Goal: Task Accomplishment & Management: Complete application form

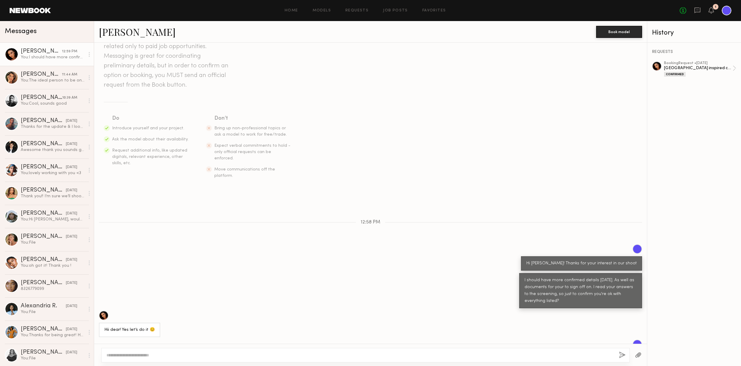
scroll to position [0, 1]
click at [714, 8] on div "1" at bounding box center [715, 6] width 2 height 3
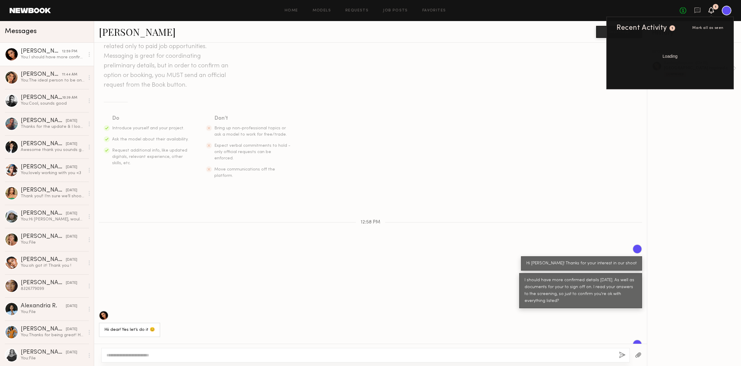
click at [709, 11] on icon at bounding box center [710, 10] width 5 height 4
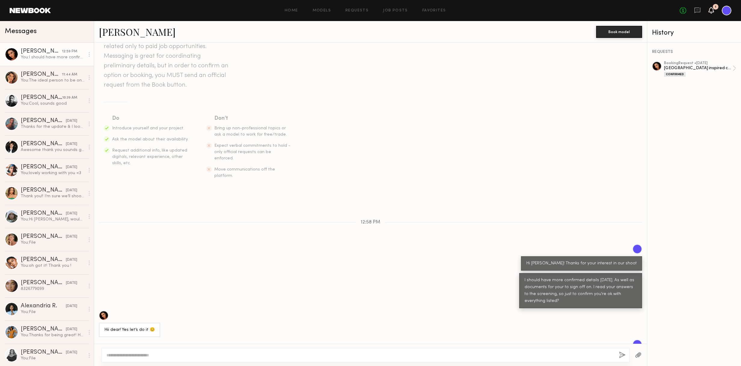
click at [709, 11] on icon at bounding box center [710, 10] width 5 height 4
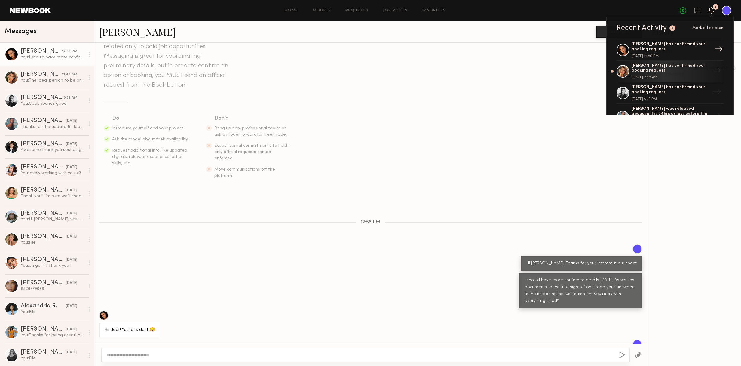
scroll to position [0, 0]
click at [403, 8] on div "Home Models Requests Job Posts Favorites Sign Out No fees up to $5,000 1 Recent…" at bounding box center [391, 11] width 680 height 10
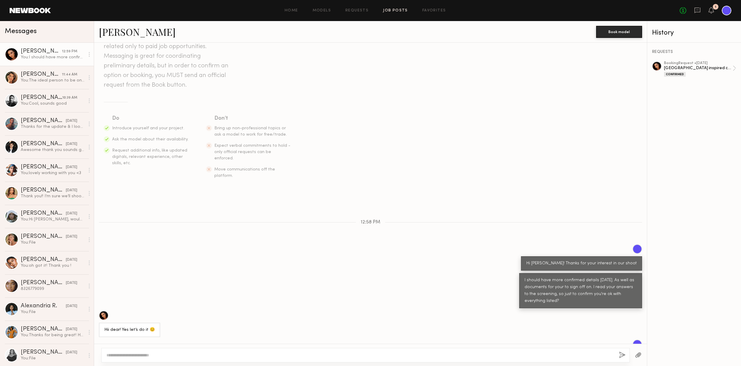
click at [402, 9] on link "Job Posts" at bounding box center [395, 11] width 25 height 4
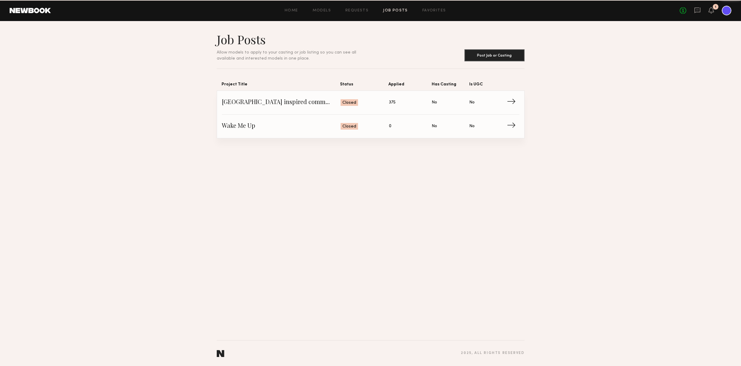
scroll to position [0, 0]
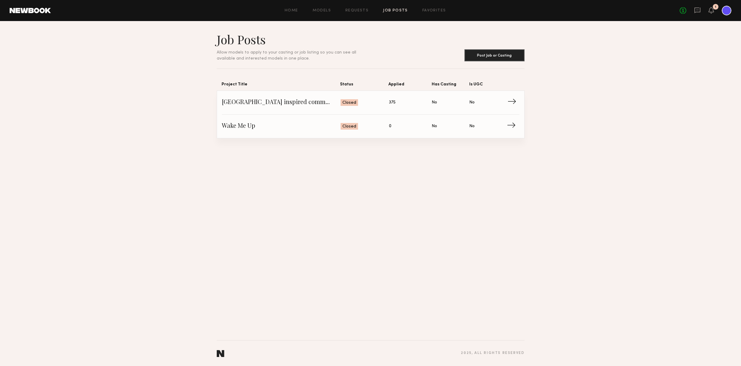
click at [511, 101] on span "→" at bounding box center [513, 102] width 12 height 9
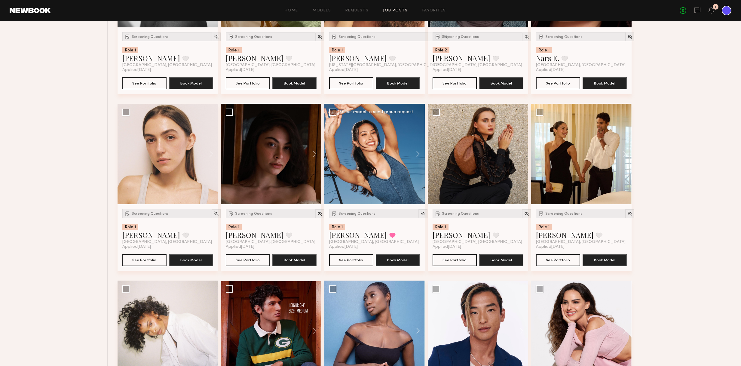
scroll to position [779, 0]
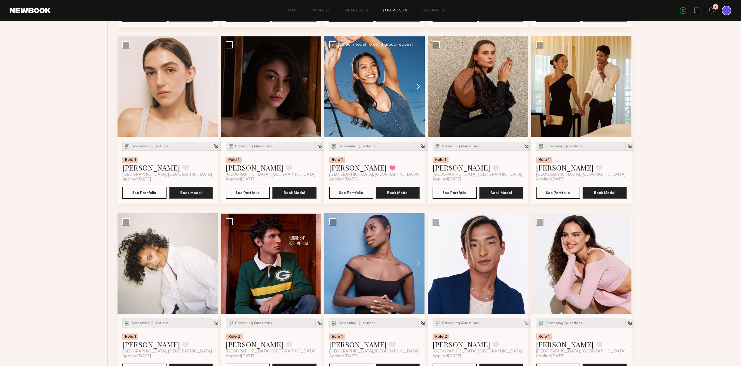
click at [418, 85] on button at bounding box center [414, 86] width 19 height 100
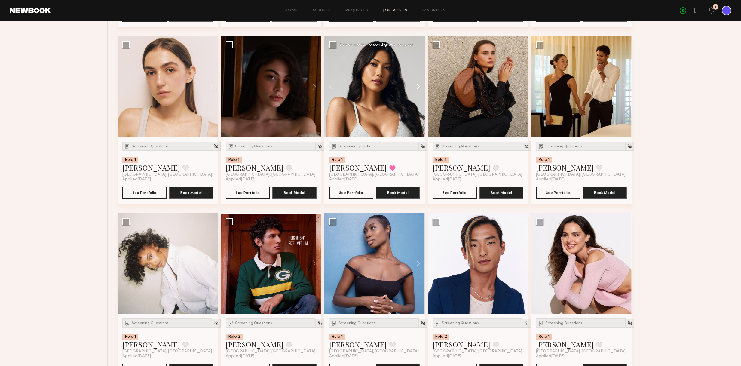
click at [418, 85] on button at bounding box center [414, 86] width 19 height 100
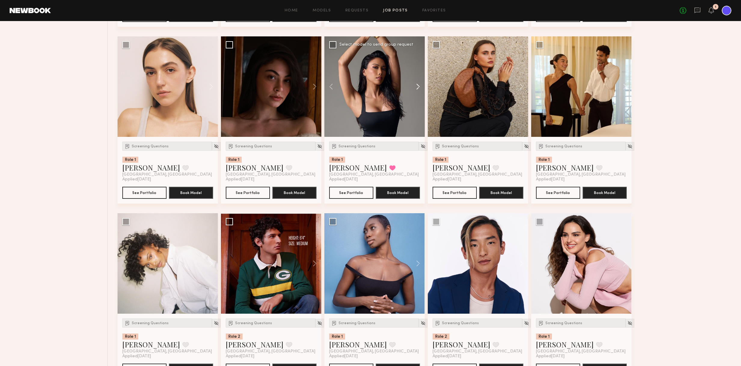
click at [418, 85] on button at bounding box center [414, 86] width 19 height 100
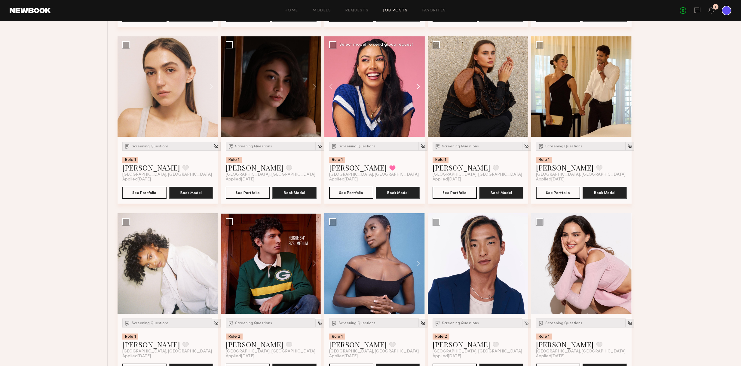
click at [418, 85] on button at bounding box center [414, 86] width 19 height 100
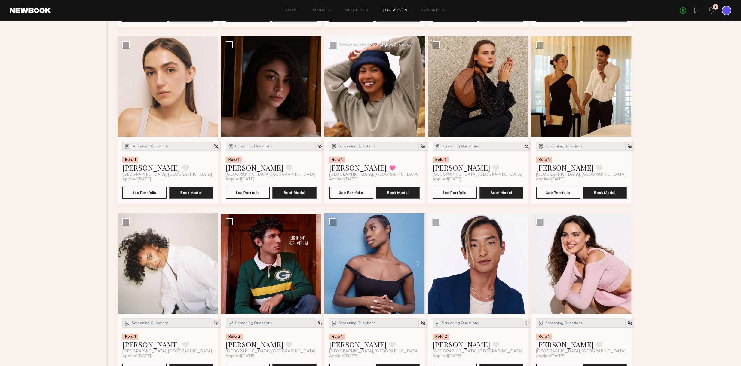
click at [330, 85] on button at bounding box center [333, 86] width 19 height 100
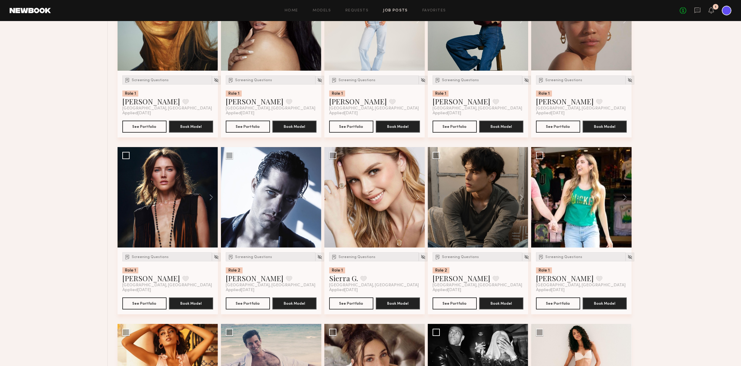
scroll to position [1382, 0]
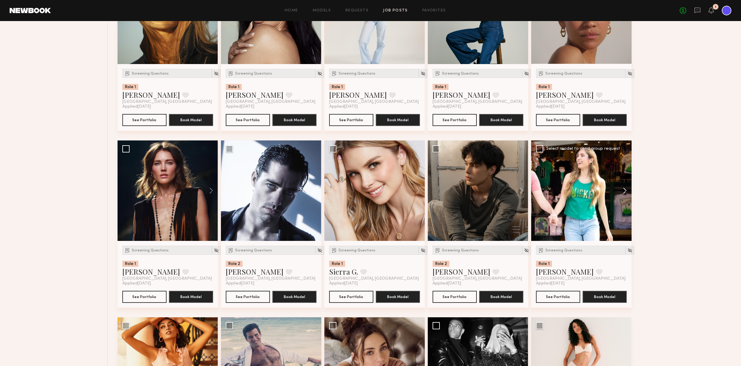
click at [624, 193] on button at bounding box center [621, 190] width 19 height 100
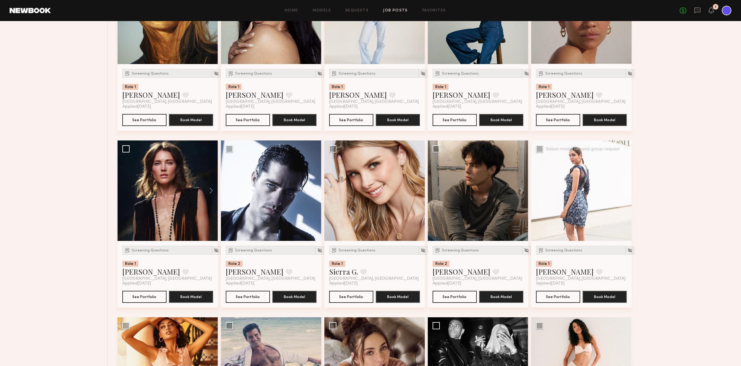
click at [625, 191] on button at bounding box center [621, 190] width 19 height 100
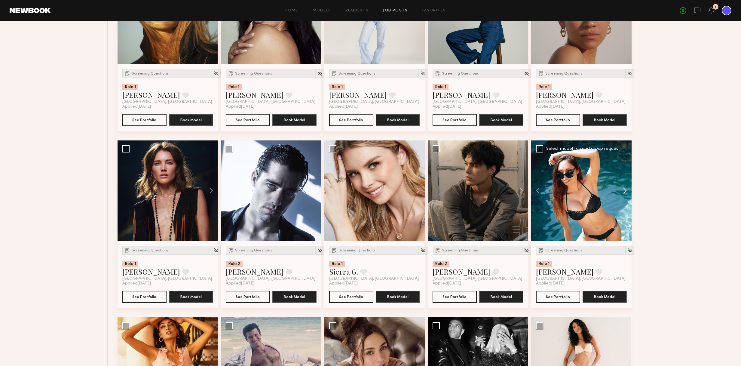
click at [625, 191] on button at bounding box center [621, 190] width 19 height 100
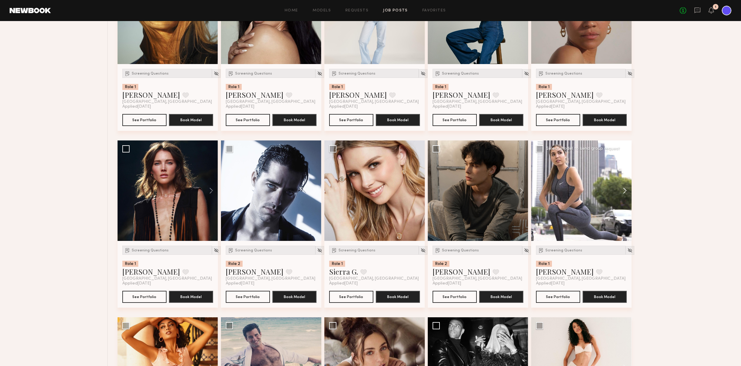
click at [625, 191] on button at bounding box center [621, 190] width 19 height 100
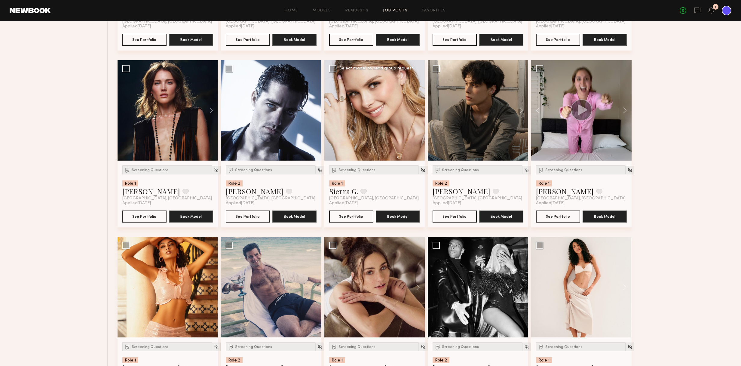
scroll to position [1475, 0]
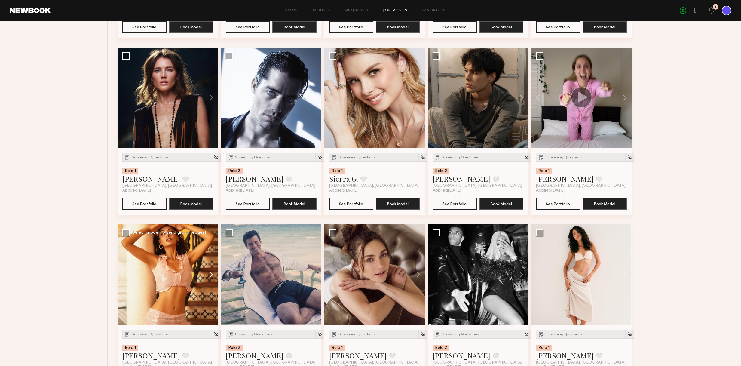
click at [211, 273] on button at bounding box center [208, 274] width 19 height 100
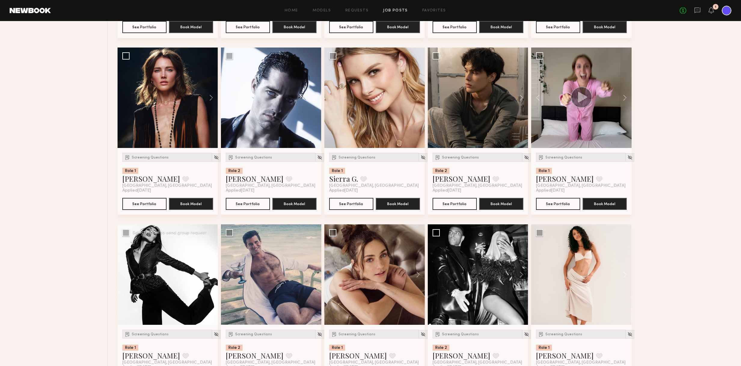
click at [211, 273] on button at bounding box center [208, 274] width 19 height 100
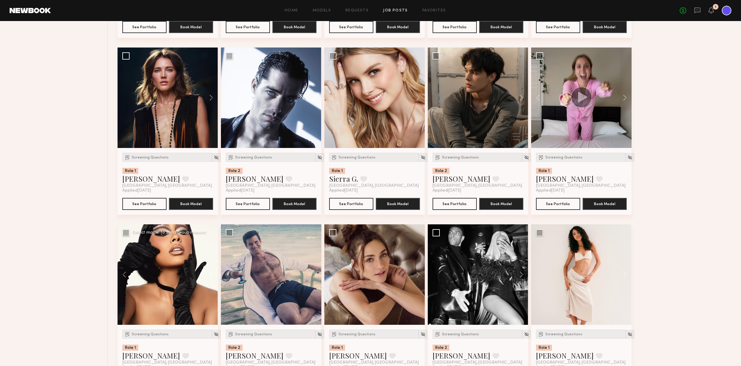
click at [211, 273] on button at bounding box center [208, 274] width 19 height 100
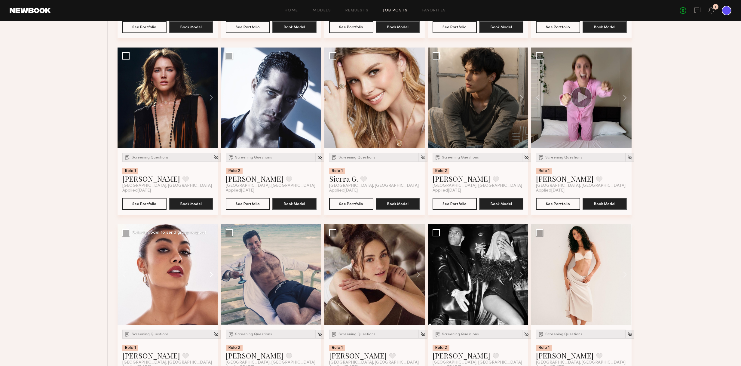
click at [211, 273] on button at bounding box center [208, 274] width 19 height 100
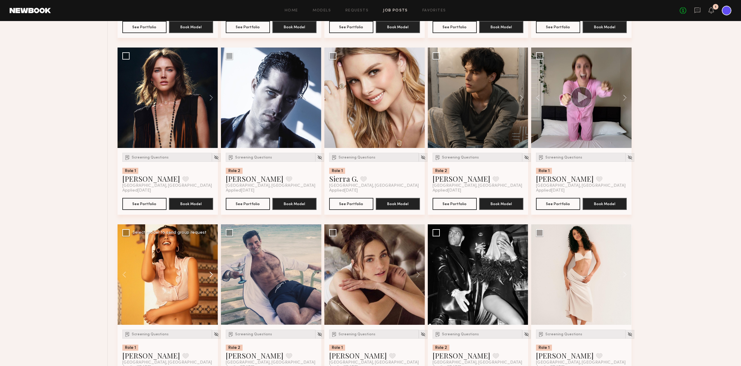
click at [211, 273] on button at bounding box center [208, 274] width 19 height 100
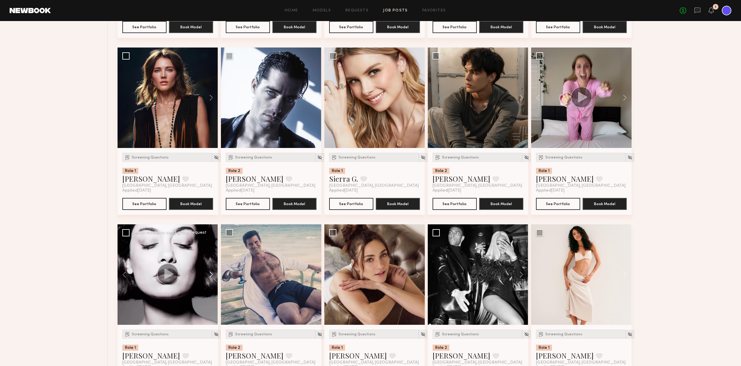
click at [211, 273] on button at bounding box center [208, 274] width 19 height 100
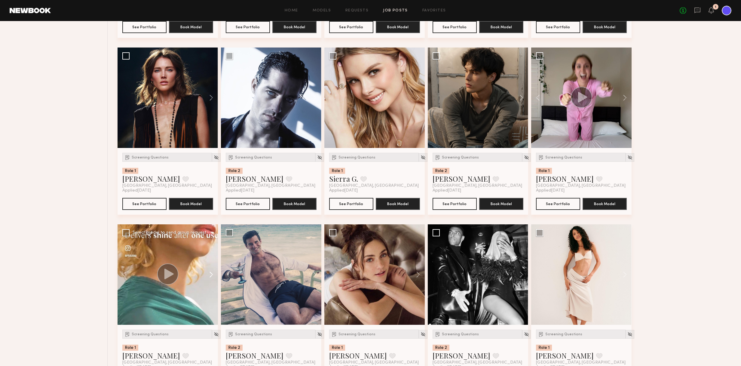
click at [211, 273] on button at bounding box center [208, 274] width 19 height 100
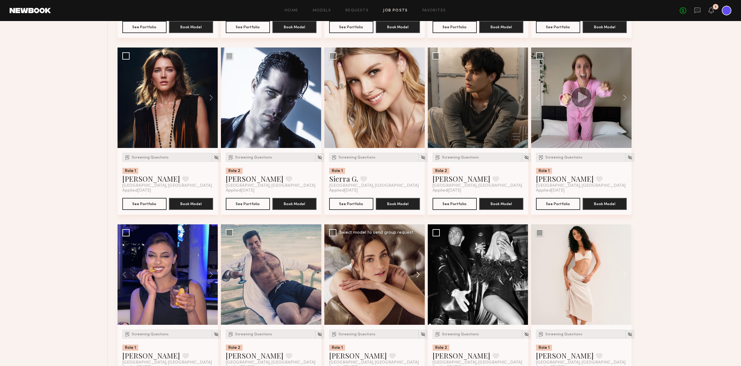
click at [416, 273] on button at bounding box center [414, 274] width 19 height 100
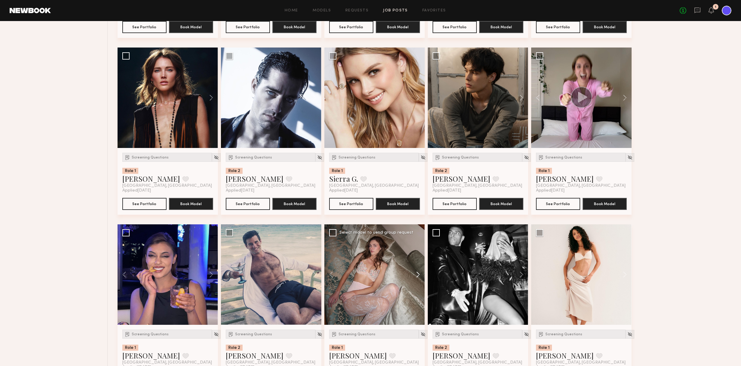
click at [417, 273] on button at bounding box center [414, 274] width 19 height 100
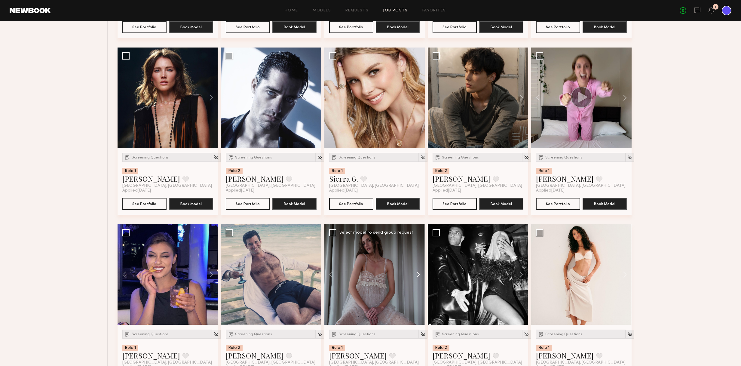
click at [417, 273] on button at bounding box center [414, 274] width 19 height 100
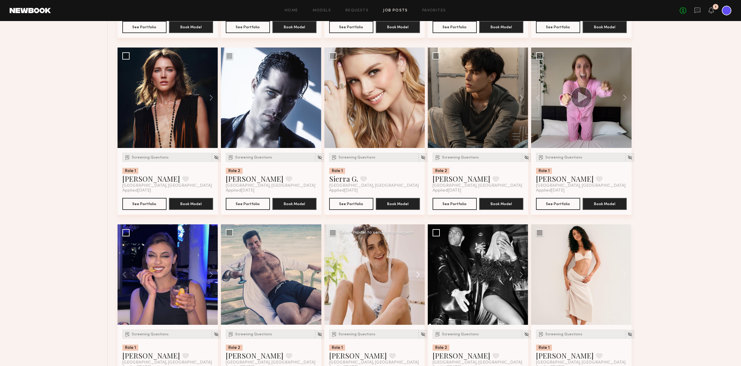
click at [417, 273] on button at bounding box center [414, 274] width 19 height 100
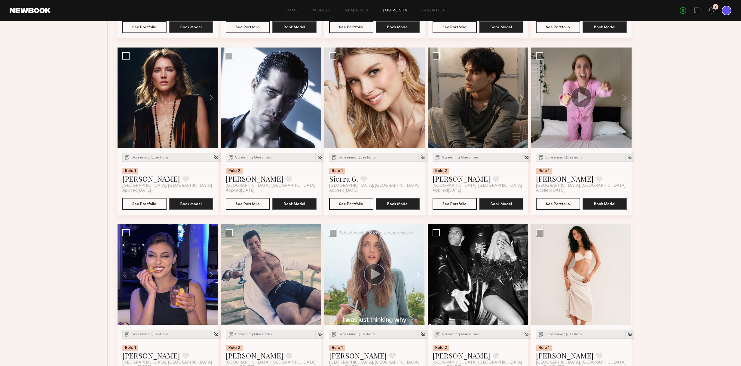
click at [417, 273] on button at bounding box center [414, 274] width 19 height 100
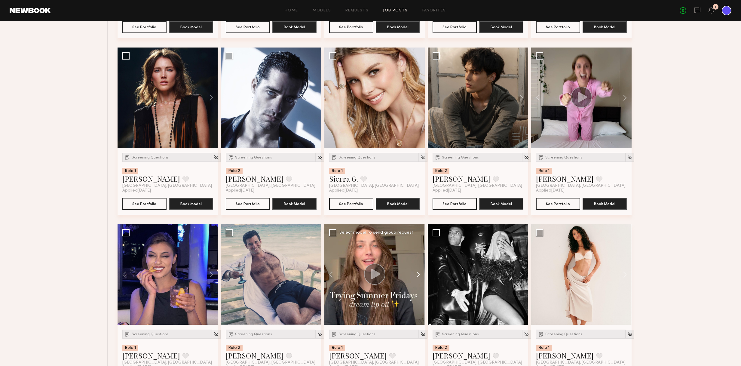
click at [417, 273] on button at bounding box center [414, 274] width 19 height 100
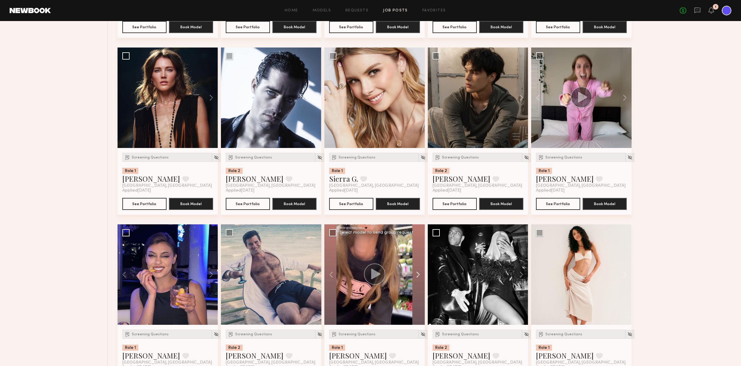
click at [417, 273] on button at bounding box center [414, 274] width 19 height 100
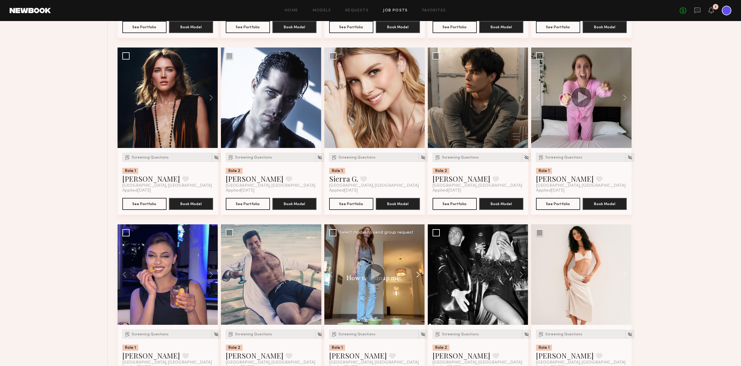
click at [417, 273] on button at bounding box center [414, 274] width 19 height 100
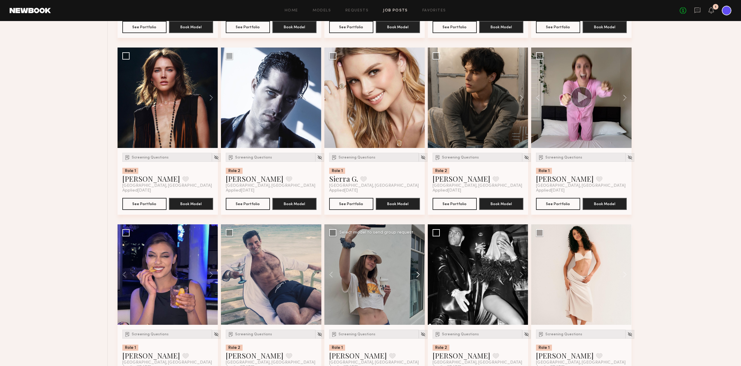
click at [417, 273] on button at bounding box center [414, 274] width 19 height 100
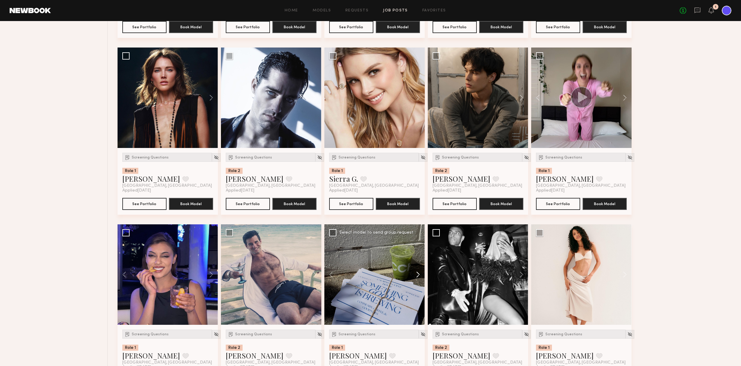
click at [417, 273] on button at bounding box center [414, 274] width 19 height 100
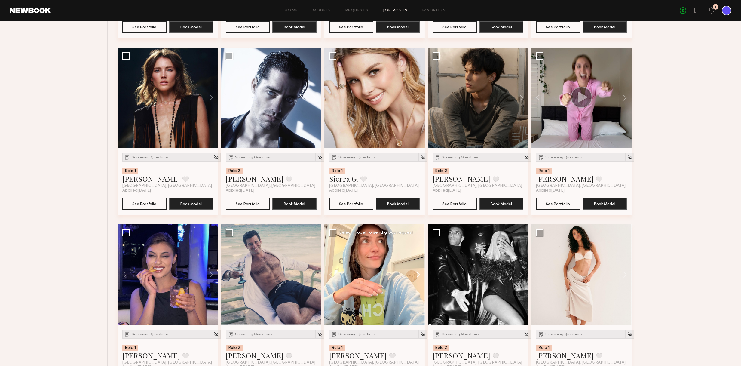
click at [417, 273] on button at bounding box center [414, 274] width 19 height 100
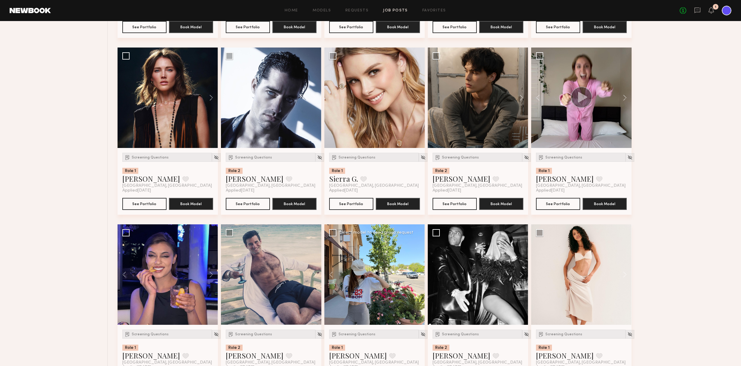
click at [417, 273] on div at bounding box center [374, 274] width 100 height 100
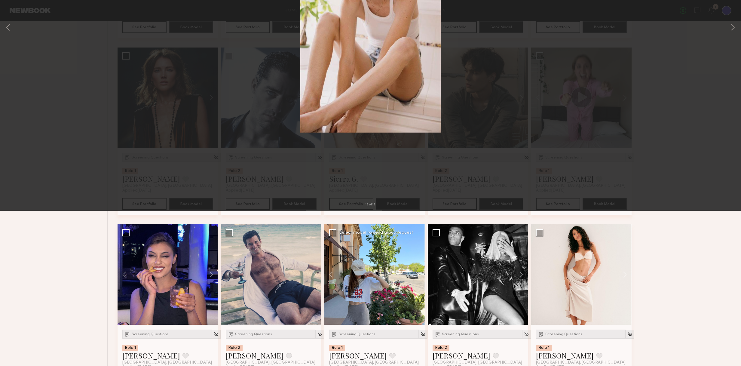
click at [14, 14] on button at bounding box center [14, 14] width 10 height 11
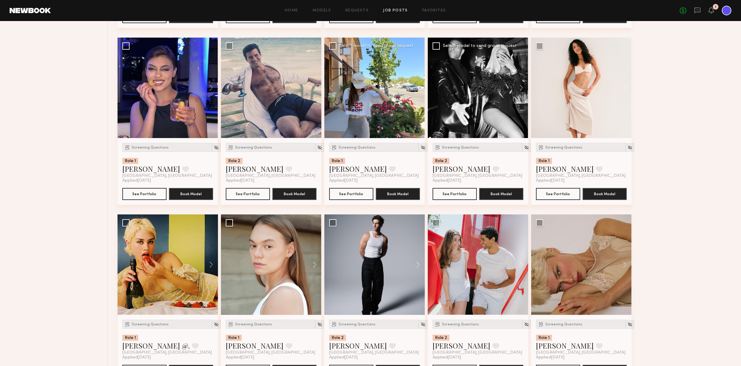
scroll to position [1661, 0]
click at [523, 261] on button at bounding box center [518, 264] width 19 height 100
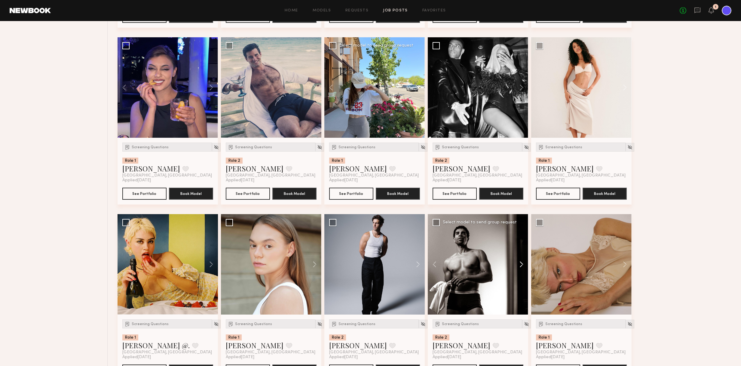
click at [523, 261] on button at bounding box center [518, 264] width 19 height 100
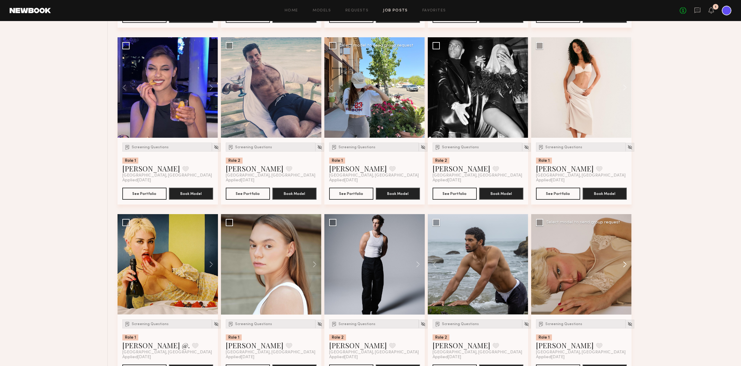
click at [625, 266] on button at bounding box center [621, 264] width 19 height 100
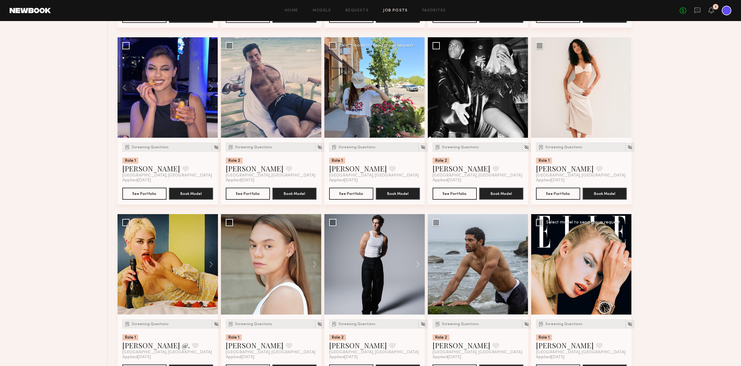
click at [625, 266] on button at bounding box center [621, 264] width 19 height 100
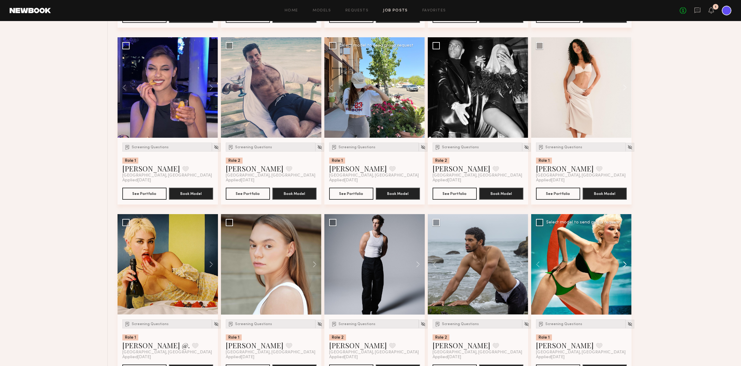
click at [625, 266] on button at bounding box center [621, 264] width 19 height 100
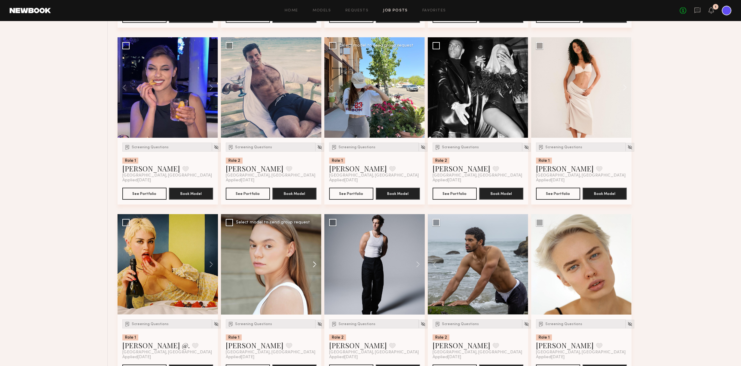
click at [314, 262] on button at bounding box center [311, 264] width 19 height 100
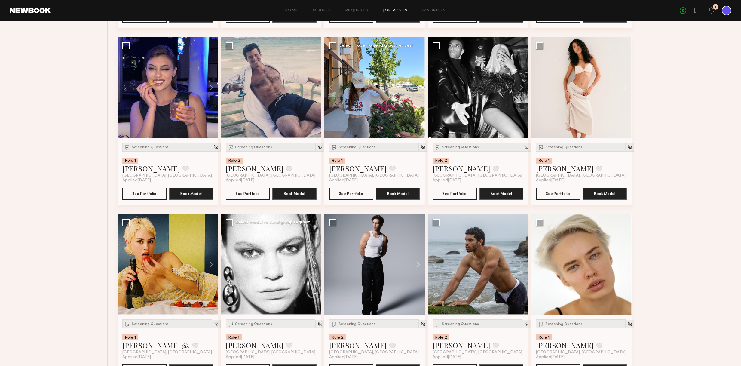
click at [314, 262] on button at bounding box center [311, 264] width 19 height 100
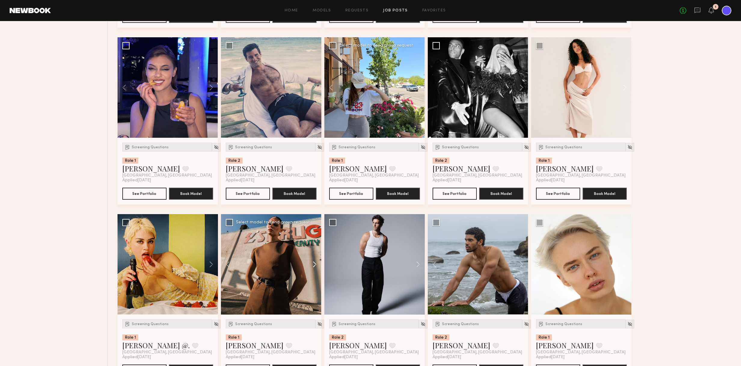
click at [314, 262] on button at bounding box center [311, 264] width 19 height 100
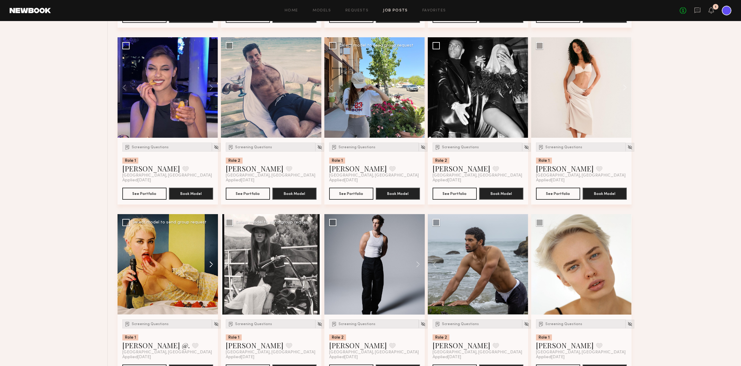
click at [214, 262] on button at bounding box center [208, 264] width 19 height 100
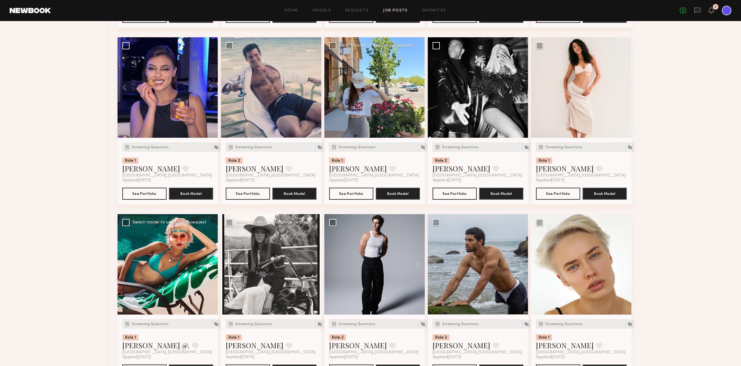
click at [214, 262] on button at bounding box center [208, 264] width 19 height 100
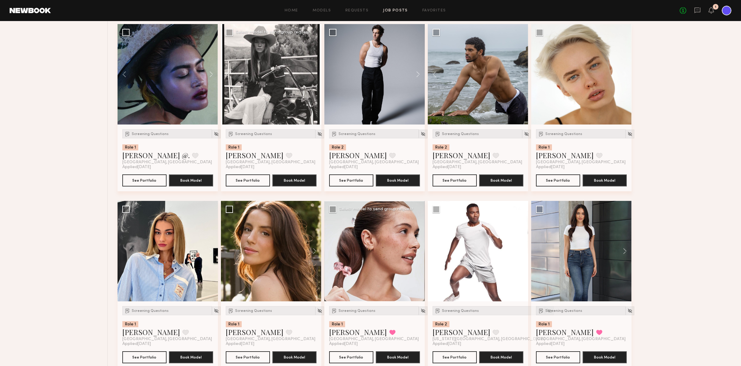
scroll to position [1855, 0]
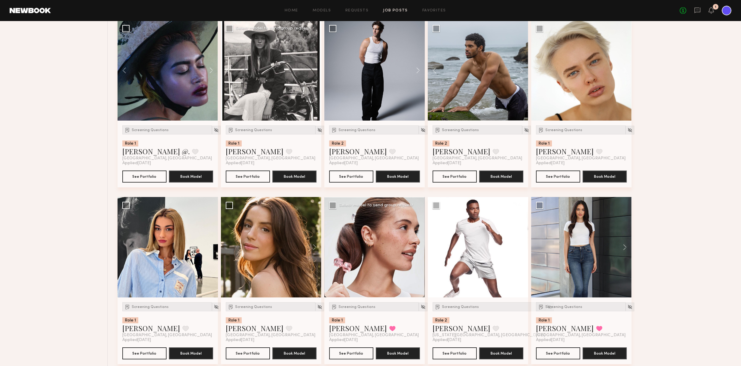
click at [419, 245] on button at bounding box center [414, 247] width 19 height 100
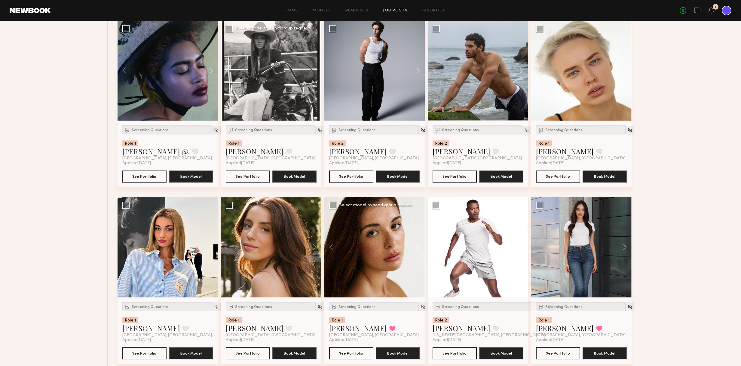
click at [419, 245] on button at bounding box center [414, 247] width 19 height 100
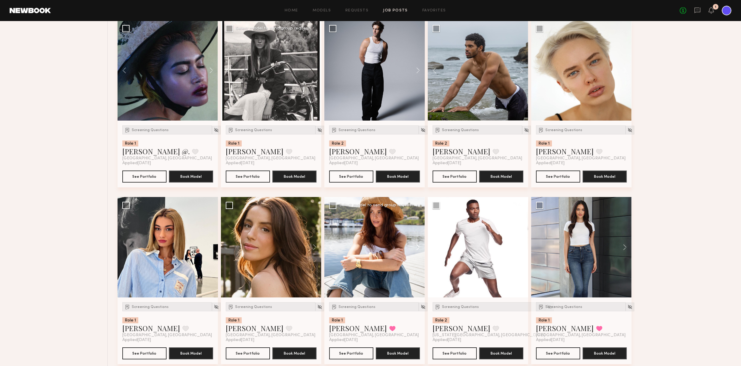
click at [419, 245] on button at bounding box center [414, 247] width 19 height 100
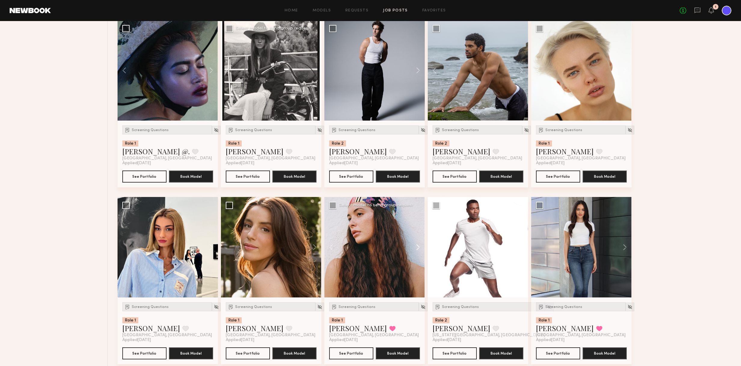
click at [419, 245] on button at bounding box center [414, 247] width 19 height 100
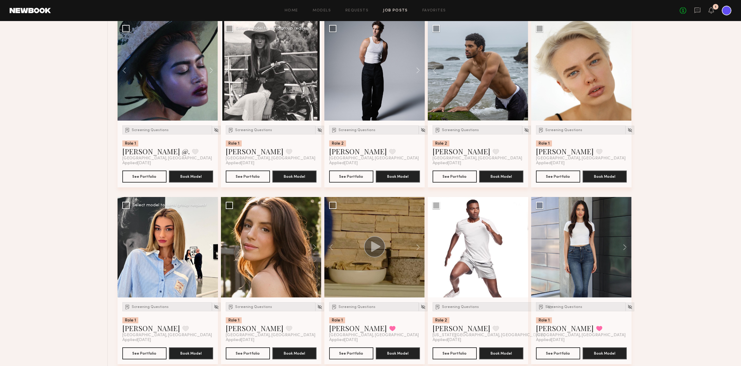
click at [211, 247] on button at bounding box center [208, 247] width 19 height 100
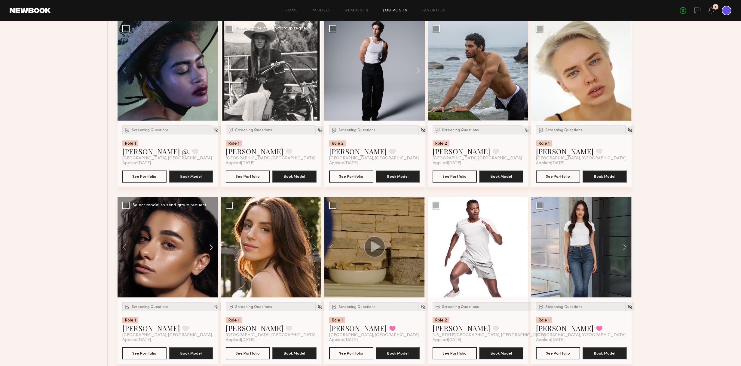
click at [211, 247] on button at bounding box center [208, 247] width 19 height 100
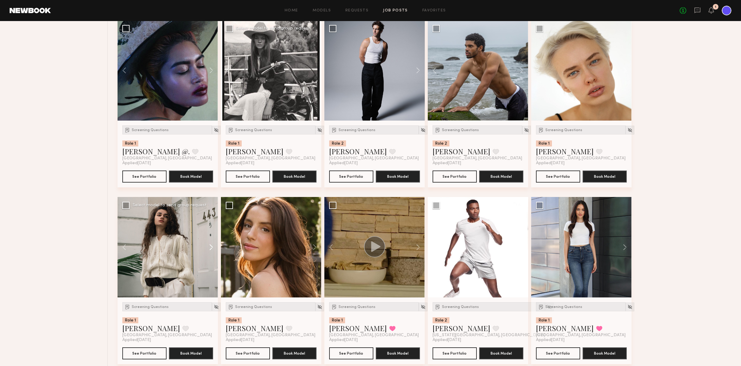
click at [211, 247] on button at bounding box center [208, 247] width 19 height 100
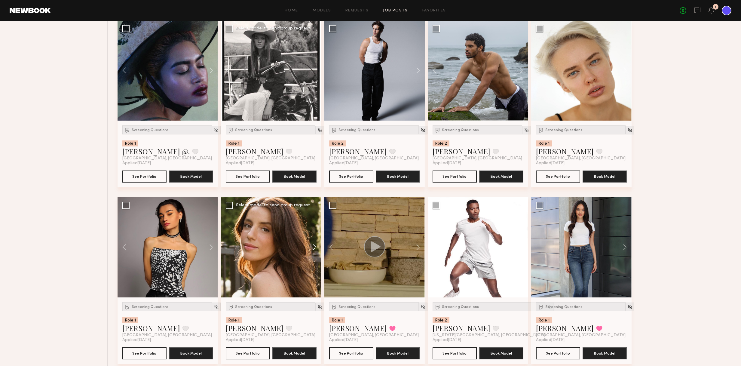
click at [313, 245] on button at bounding box center [311, 247] width 19 height 100
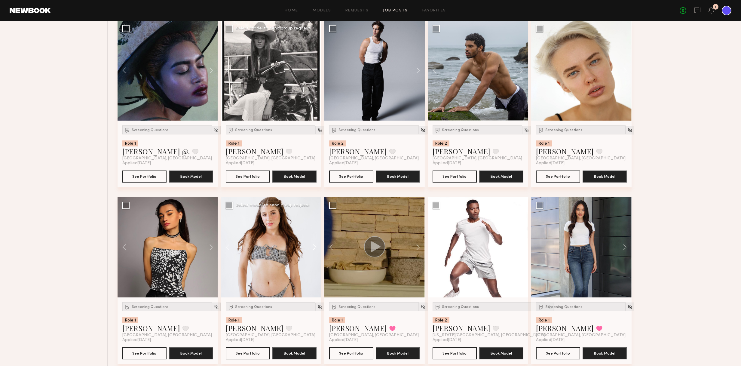
click at [313, 245] on button at bounding box center [311, 247] width 19 height 100
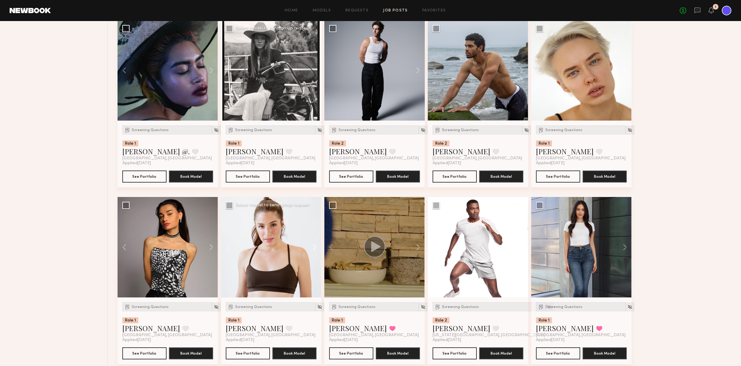
click at [313, 245] on button at bounding box center [311, 247] width 19 height 100
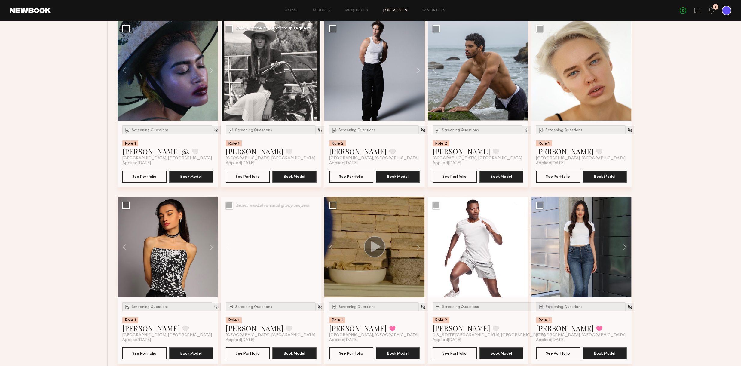
click at [313, 245] on div at bounding box center [271, 247] width 100 height 100
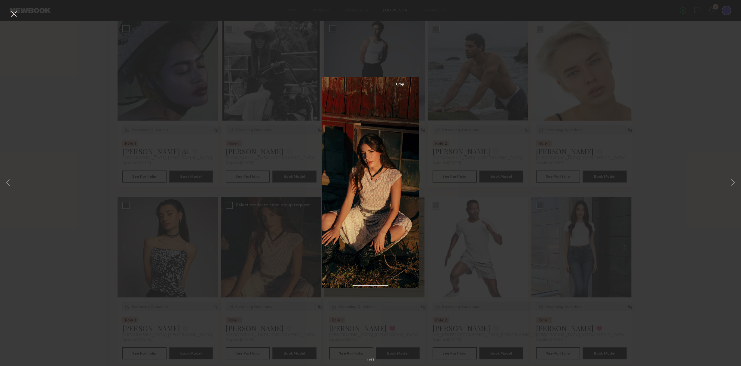
click at [18, 13] on button at bounding box center [14, 14] width 10 height 11
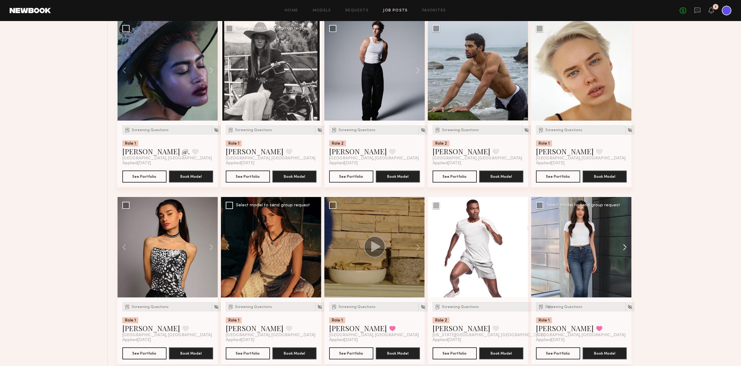
click at [626, 247] on button at bounding box center [621, 247] width 19 height 100
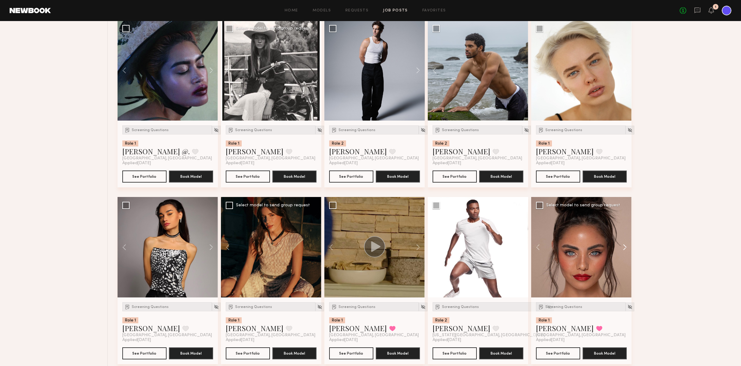
click at [626, 247] on button at bounding box center [621, 247] width 19 height 100
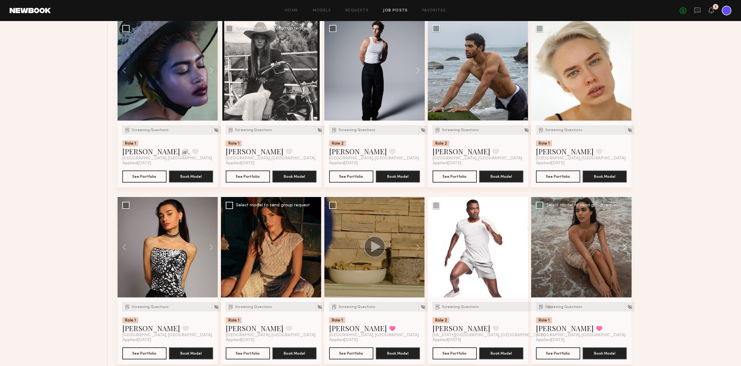
click at [626, 247] on button at bounding box center [621, 247] width 19 height 100
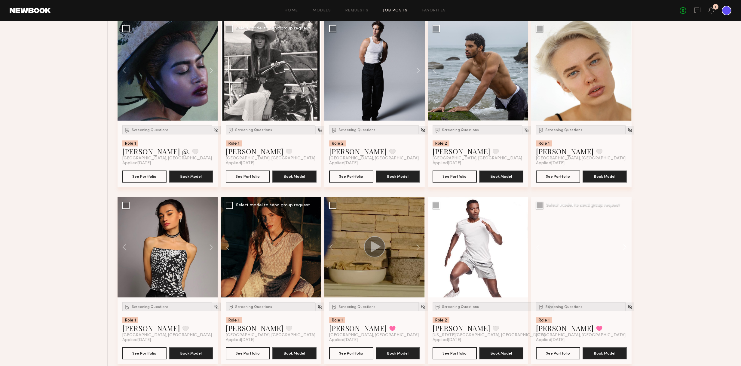
click at [626, 247] on button at bounding box center [621, 247] width 19 height 100
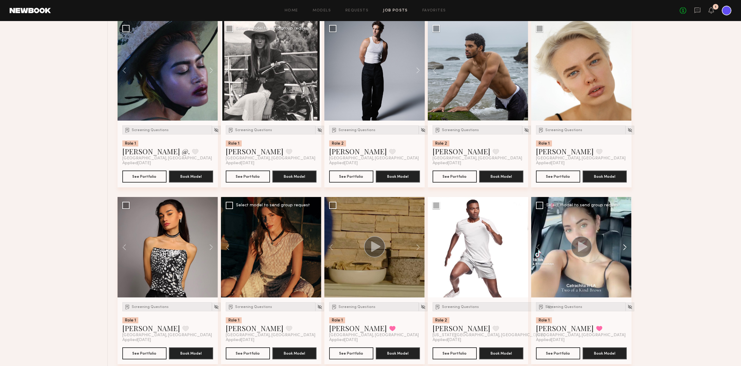
click at [626, 247] on button at bounding box center [621, 247] width 19 height 100
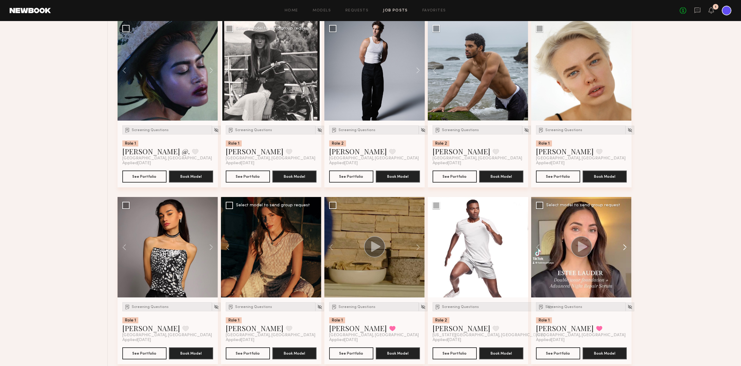
click at [626, 247] on button at bounding box center [621, 247] width 19 height 100
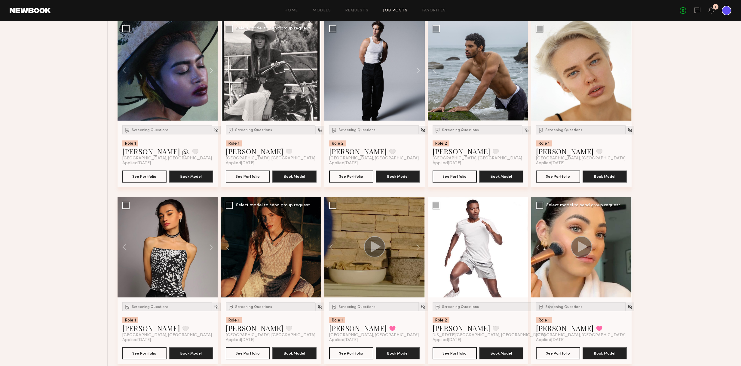
click at [626, 247] on div at bounding box center [581, 247] width 100 height 100
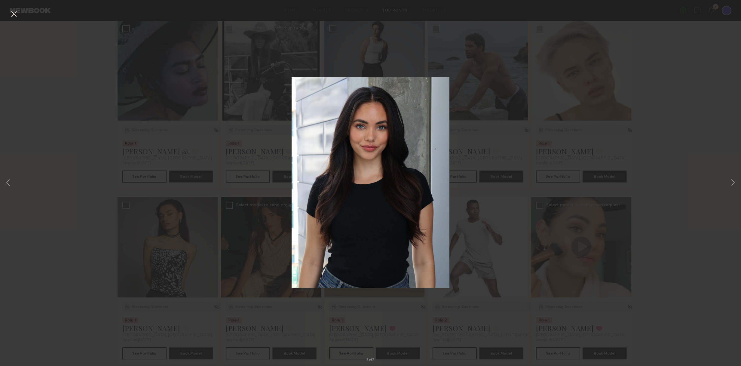
click at [15, 18] on button at bounding box center [14, 14] width 10 height 11
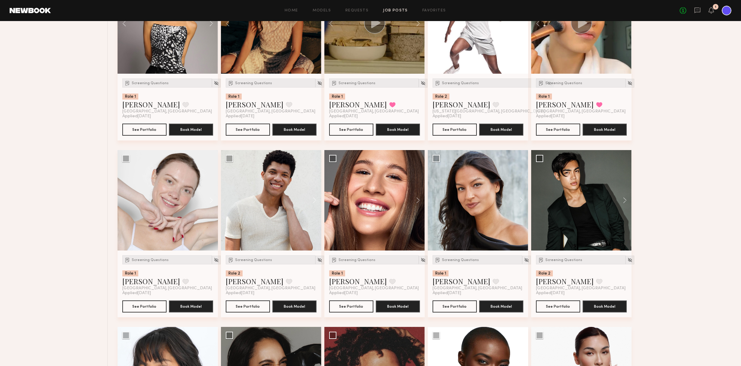
scroll to position [2080, 0]
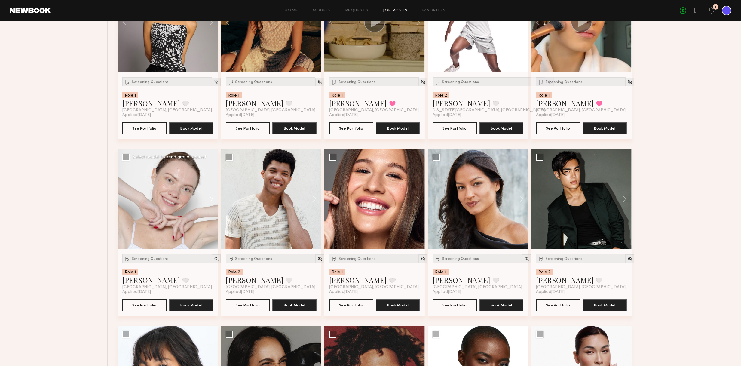
click at [212, 199] on button at bounding box center [208, 199] width 19 height 100
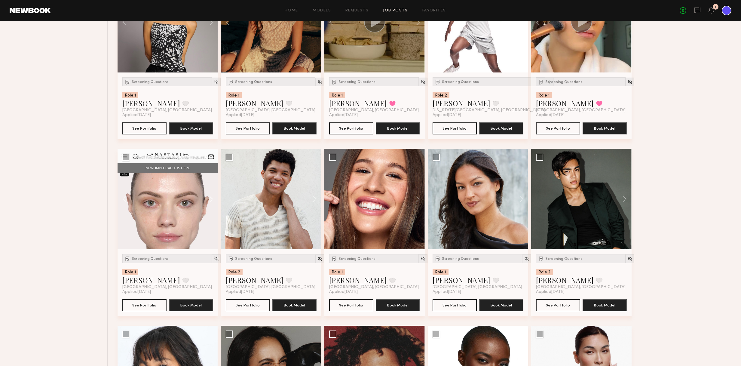
click at [212, 199] on button at bounding box center [208, 199] width 19 height 100
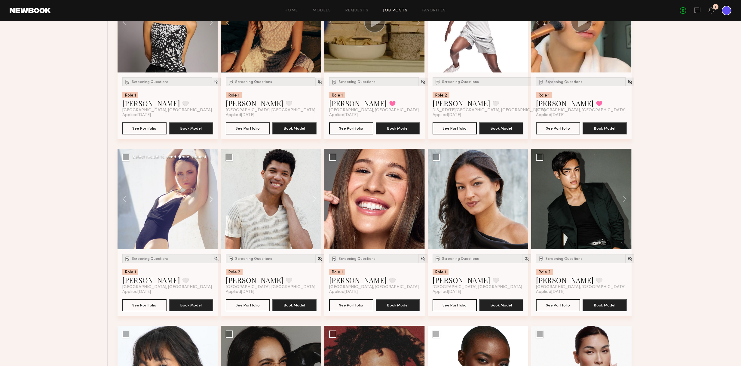
click at [212, 199] on button at bounding box center [208, 199] width 19 height 100
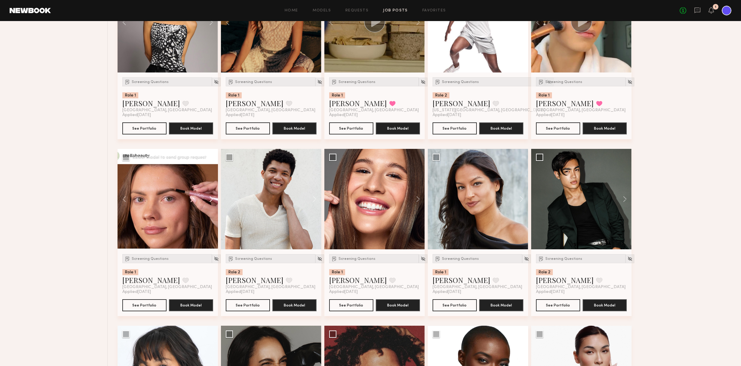
click at [212, 199] on button at bounding box center [208, 199] width 19 height 100
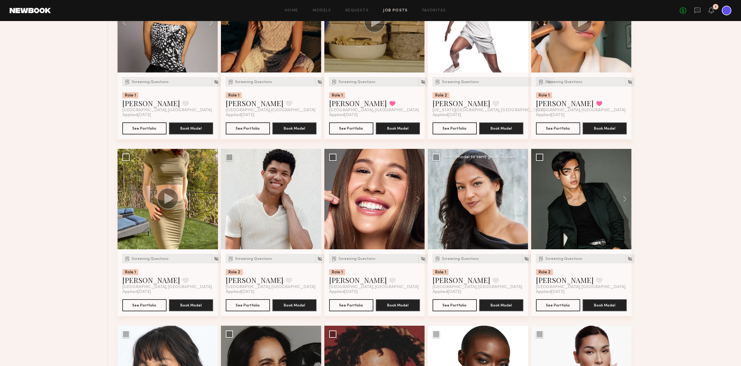
click at [522, 198] on button at bounding box center [518, 199] width 19 height 100
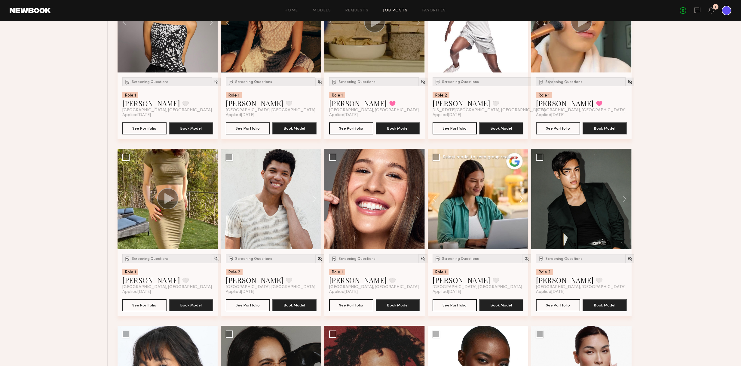
click at [522, 198] on button at bounding box center [518, 199] width 19 height 100
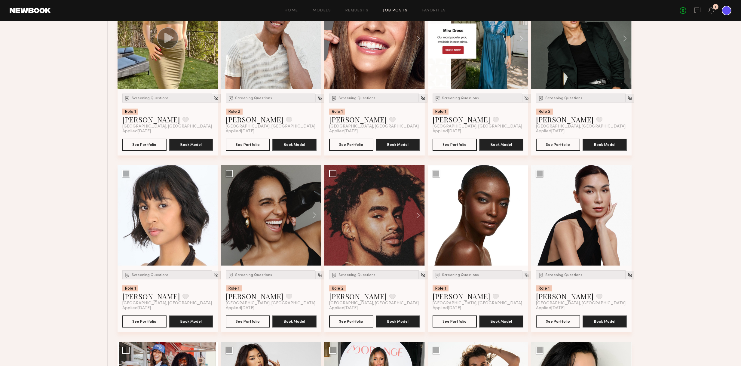
scroll to position [2243, 0]
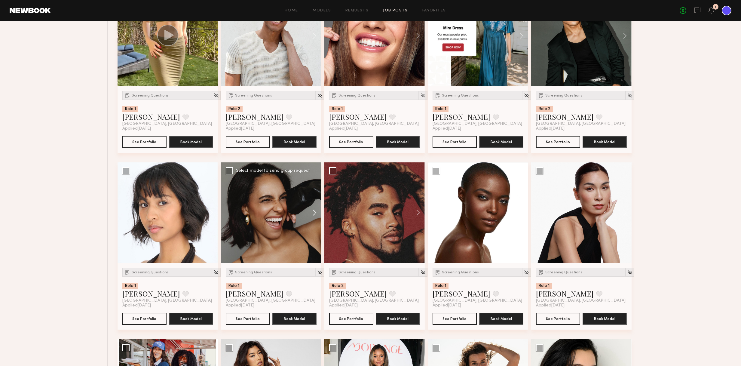
click at [313, 212] on button at bounding box center [311, 212] width 19 height 100
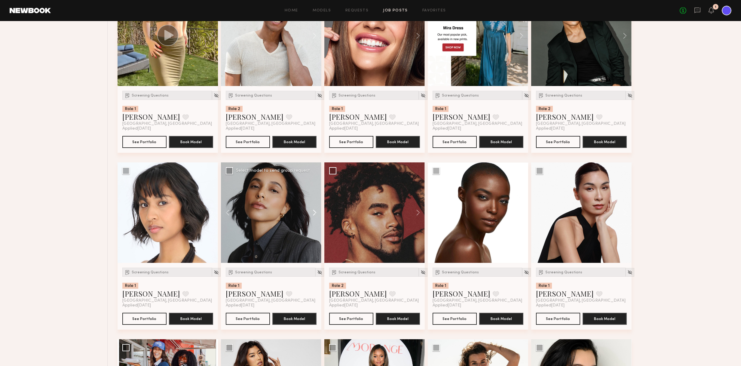
click at [315, 212] on button at bounding box center [311, 212] width 19 height 100
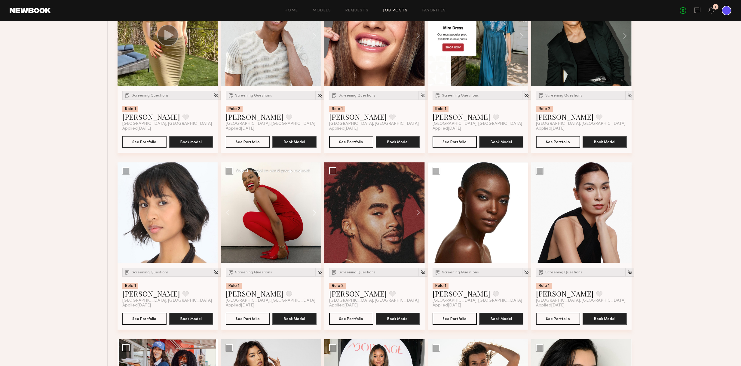
click at [315, 212] on button at bounding box center [311, 212] width 19 height 100
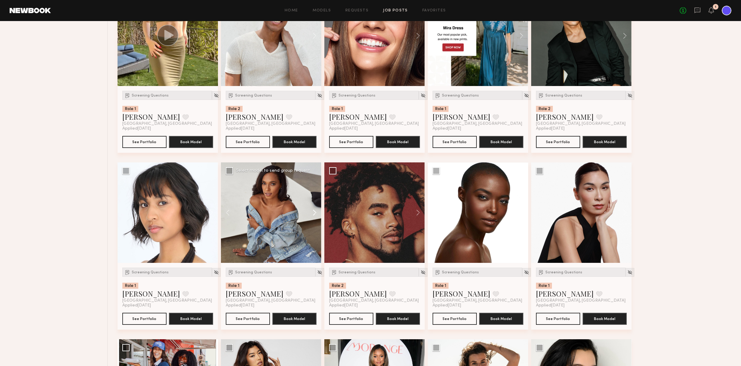
click at [315, 212] on button at bounding box center [311, 212] width 19 height 100
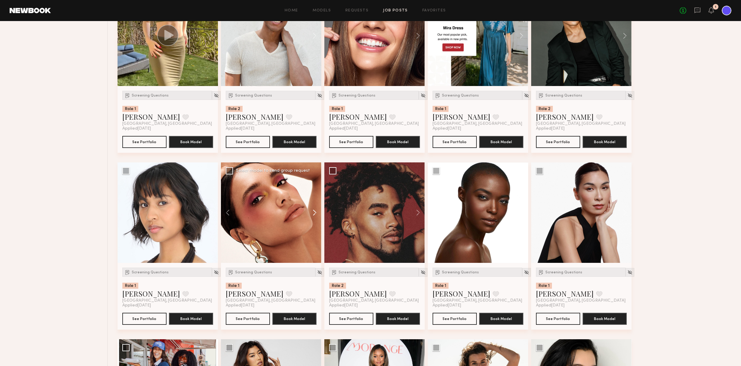
click at [315, 212] on button at bounding box center [311, 212] width 19 height 100
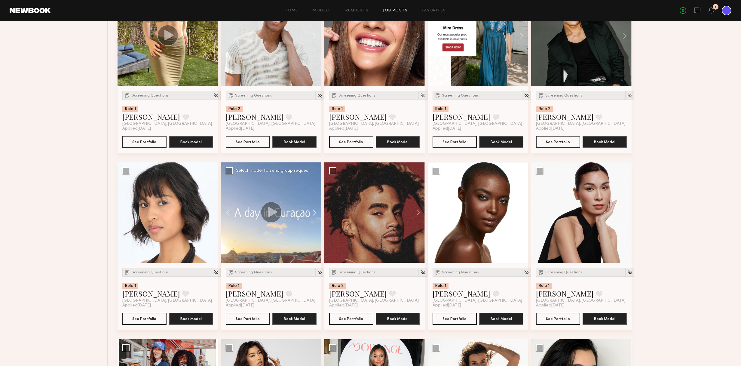
click at [315, 212] on button at bounding box center [311, 212] width 19 height 100
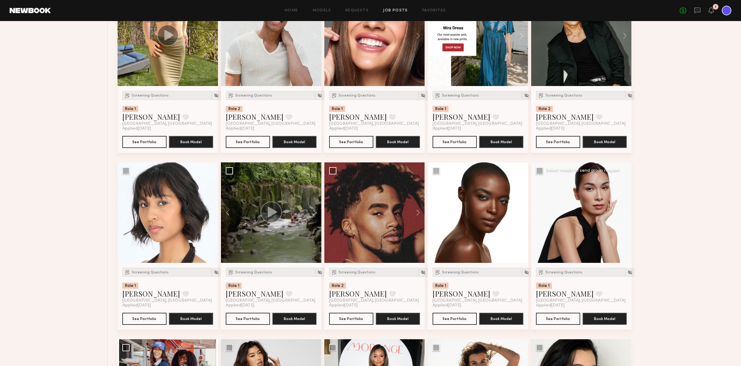
click at [626, 214] on button at bounding box center [621, 212] width 19 height 100
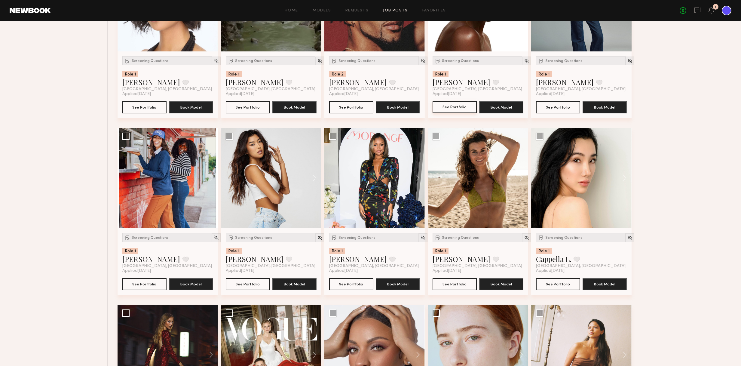
scroll to position [2455, 0]
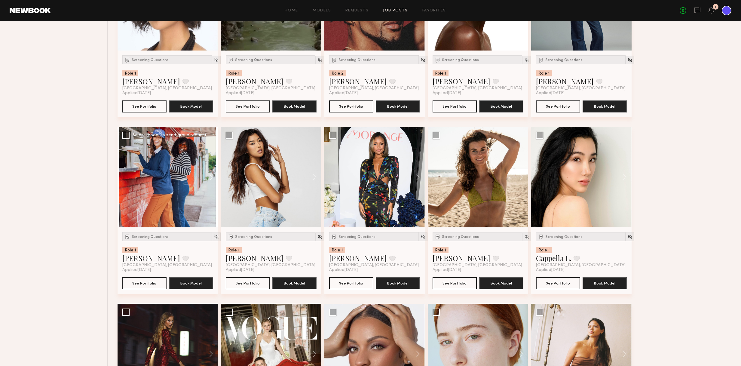
click at [209, 176] on button at bounding box center [208, 177] width 19 height 100
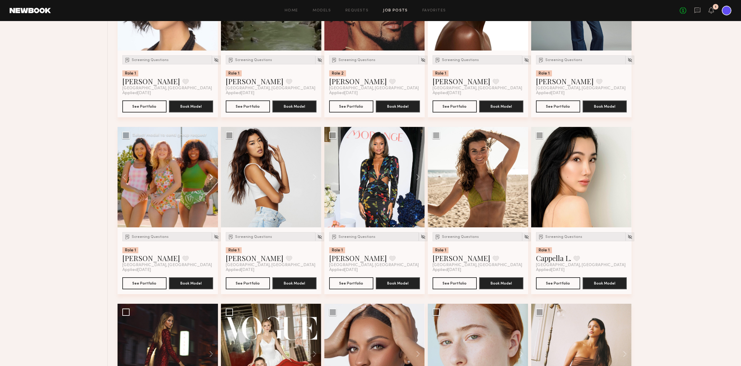
click at [212, 176] on button at bounding box center [208, 177] width 19 height 100
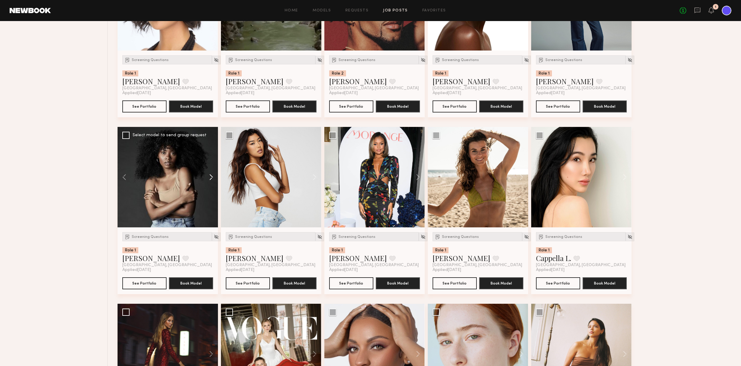
click at [212, 176] on button at bounding box center [208, 177] width 19 height 100
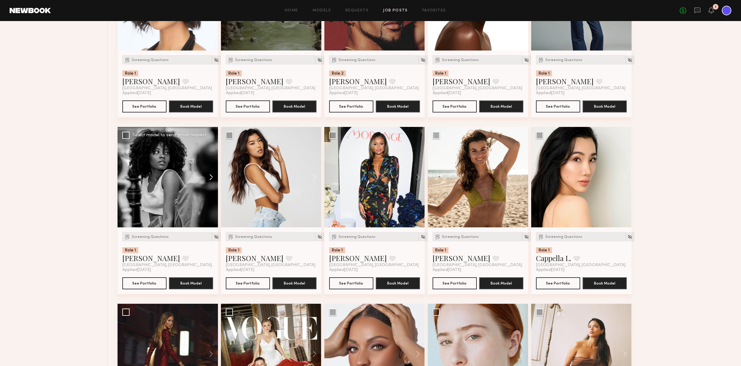
click at [212, 176] on button at bounding box center [208, 177] width 19 height 100
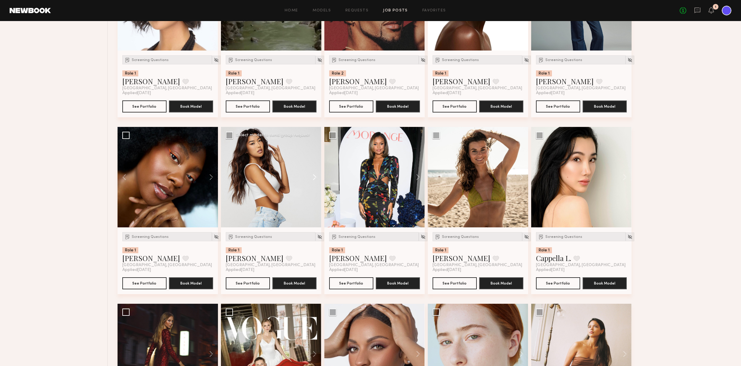
click at [313, 178] on button at bounding box center [311, 177] width 19 height 100
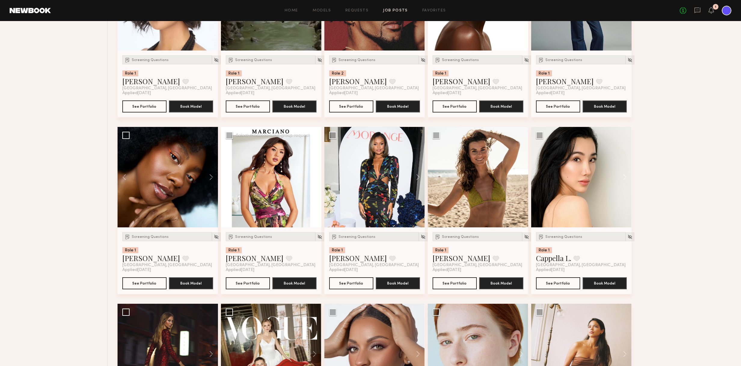
click at [315, 177] on button at bounding box center [311, 177] width 19 height 100
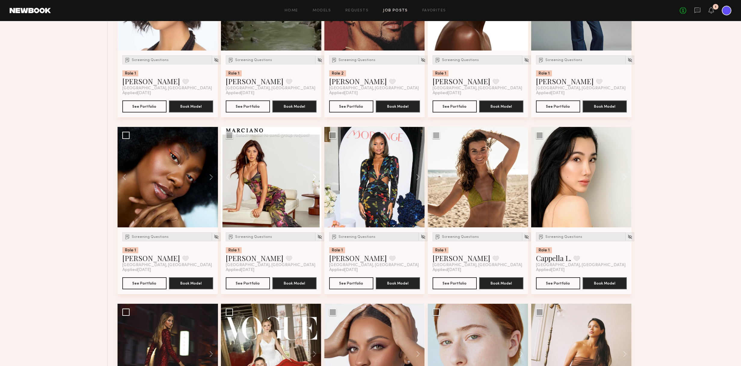
click at [315, 177] on button at bounding box center [311, 177] width 19 height 100
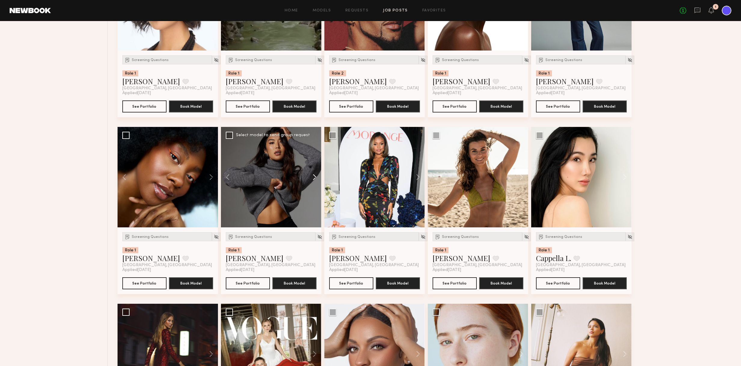
click at [315, 177] on button at bounding box center [311, 177] width 19 height 100
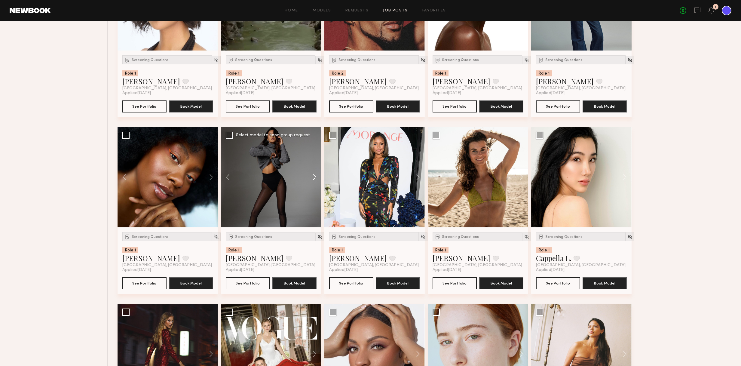
click at [315, 177] on button at bounding box center [311, 177] width 19 height 100
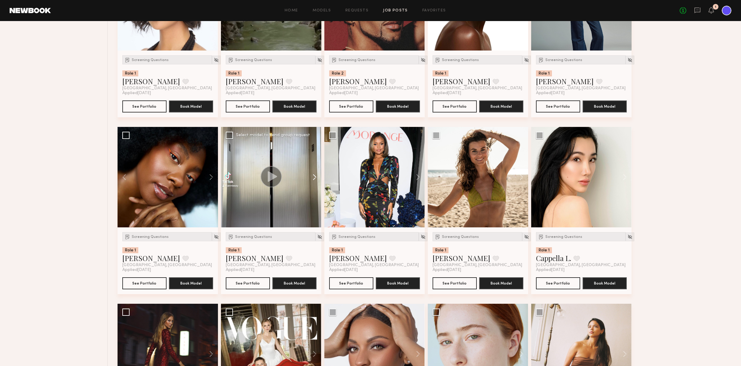
click at [315, 177] on button at bounding box center [311, 177] width 19 height 100
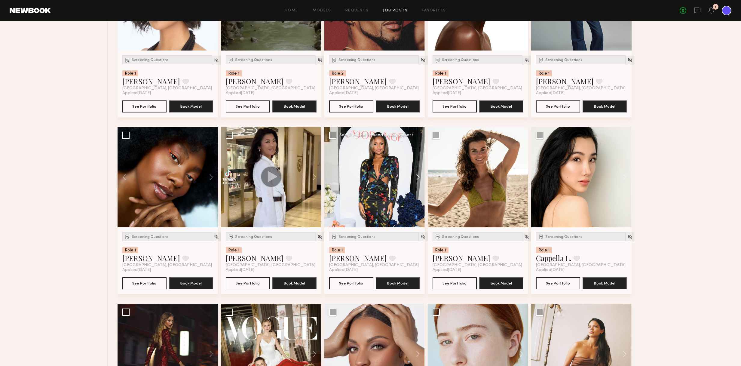
click at [419, 176] on button at bounding box center [414, 177] width 19 height 100
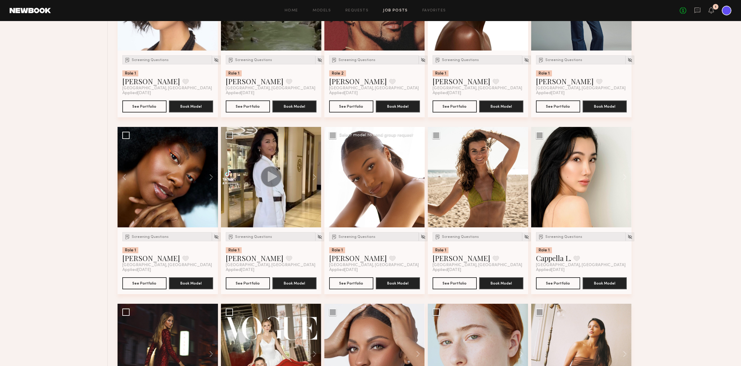
click at [419, 176] on button at bounding box center [414, 177] width 19 height 100
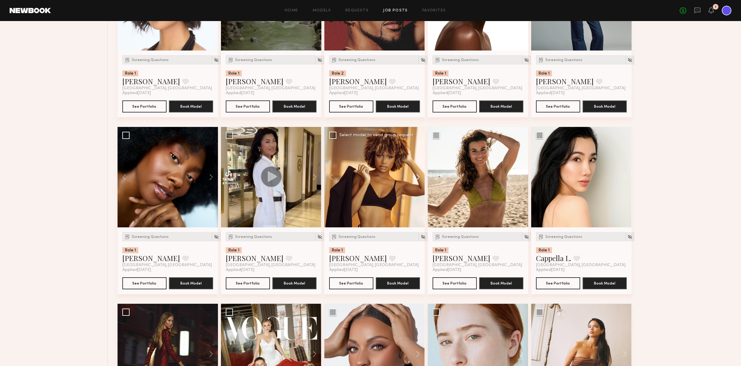
click at [419, 176] on button at bounding box center [414, 177] width 19 height 100
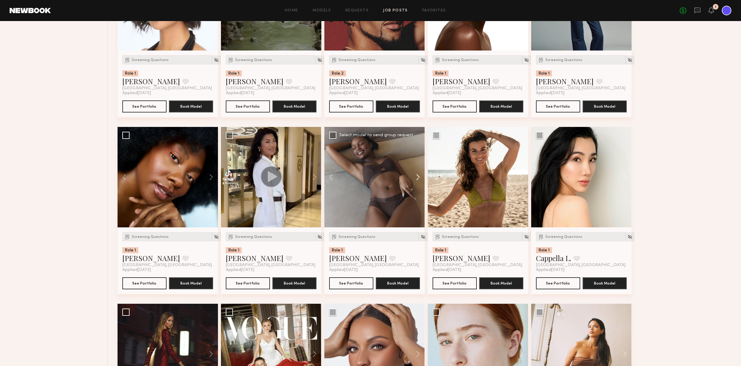
click at [419, 176] on button at bounding box center [414, 177] width 19 height 100
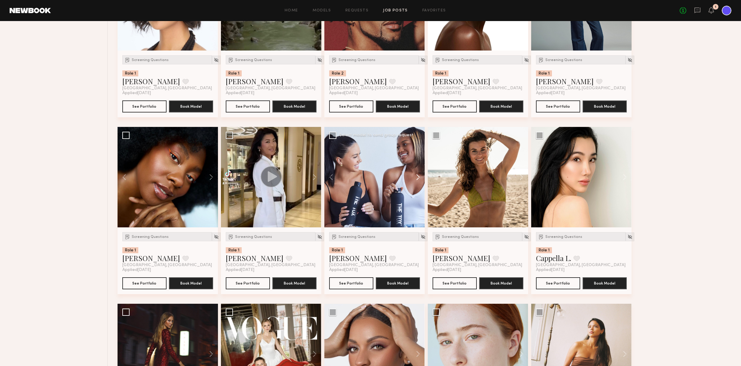
click at [419, 176] on button at bounding box center [414, 177] width 19 height 100
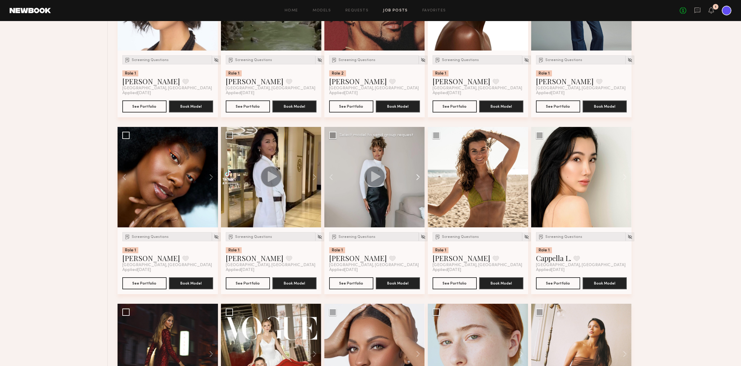
click at [419, 176] on button at bounding box center [414, 177] width 19 height 100
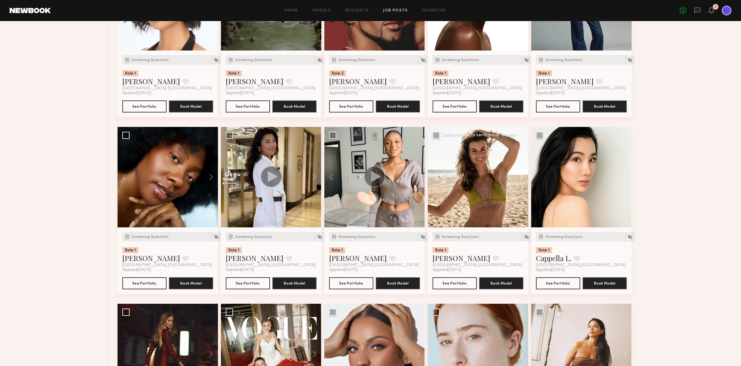
click at [520, 177] on button at bounding box center [518, 177] width 19 height 100
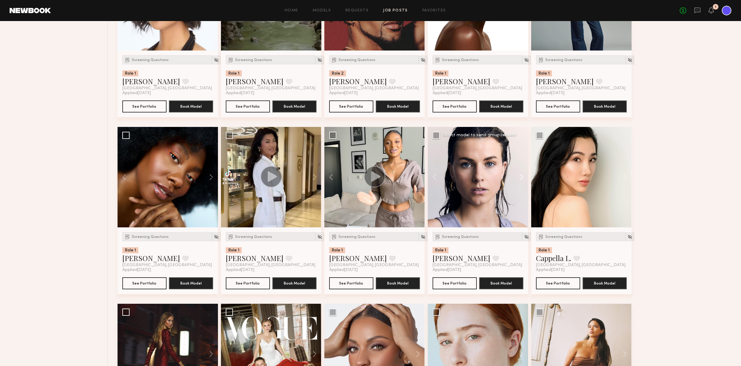
click at [520, 177] on button at bounding box center [518, 177] width 19 height 100
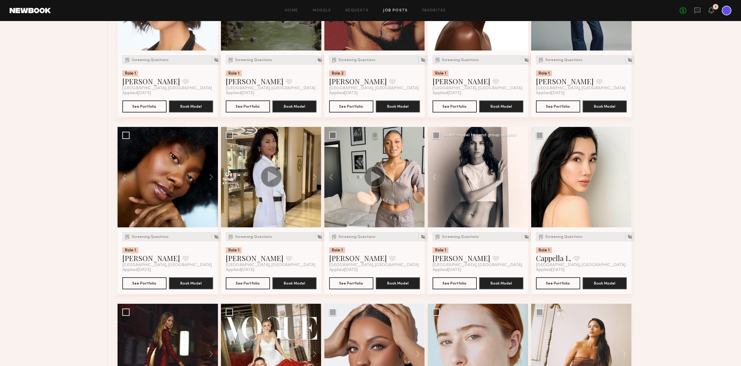
click at [520, 177] on button at bounding box center [518, 177] width 19 height 100
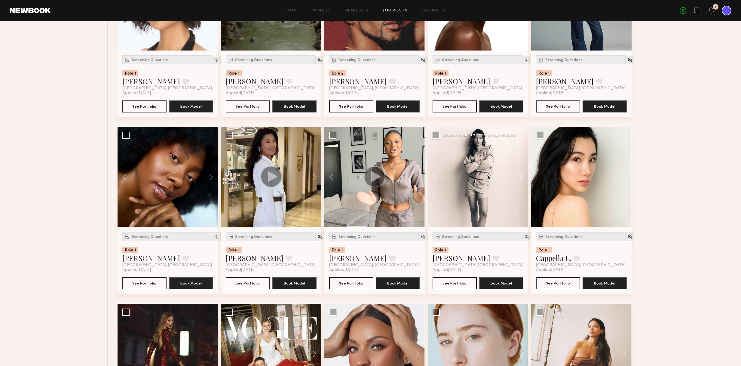
click at [520, 177] on button at bounding box center [518, 177] width 19 height 100
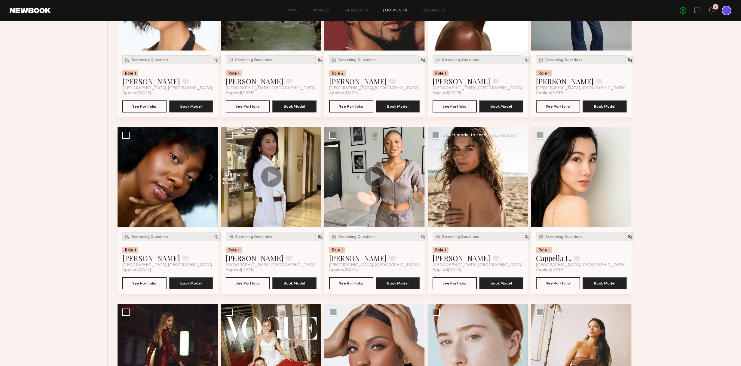
click at [520, 177] on div at bounding box center [478, 177] width 100 height 100
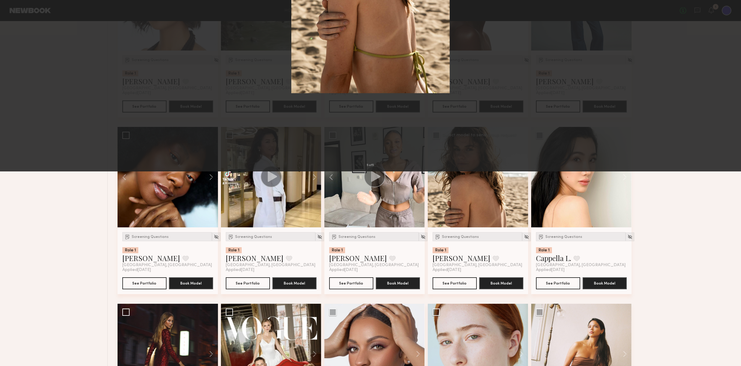
click at [14, 15] on button at bounding box center [14, 14] width 10 height 11
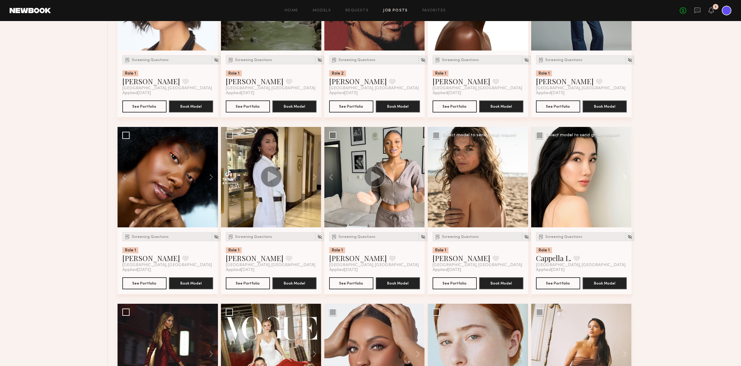
click at [624, 178] on button at bounding box center [621, 177] width 19 height 100
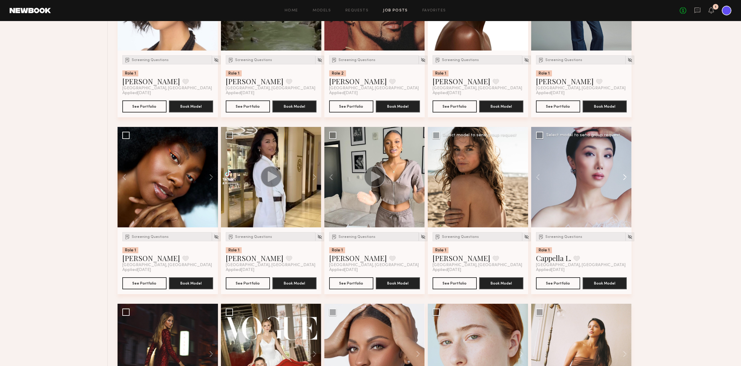
click at [624, 178] on button at bounding box center [621, 177] width 19 height 100
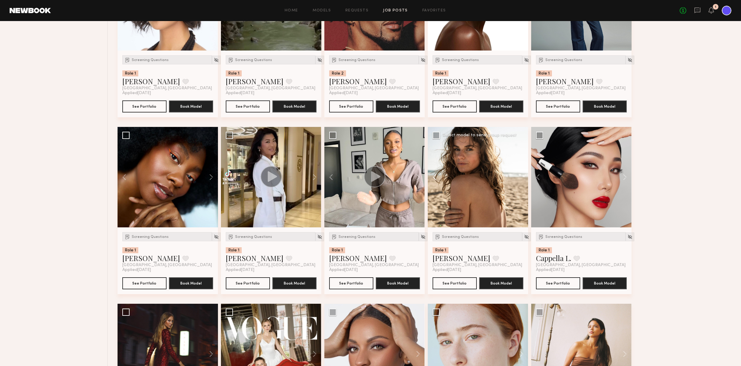
click at [434, 177] on button at bounding box center [437, 177] width 19 height 100
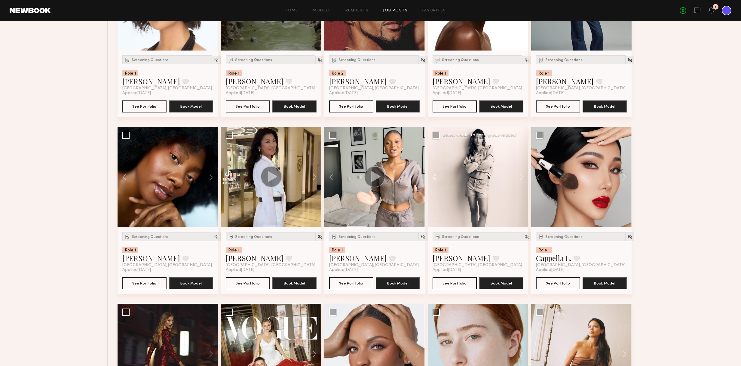
click at [434, 177] on button at bounding box center [437, 177] width 19 height 100
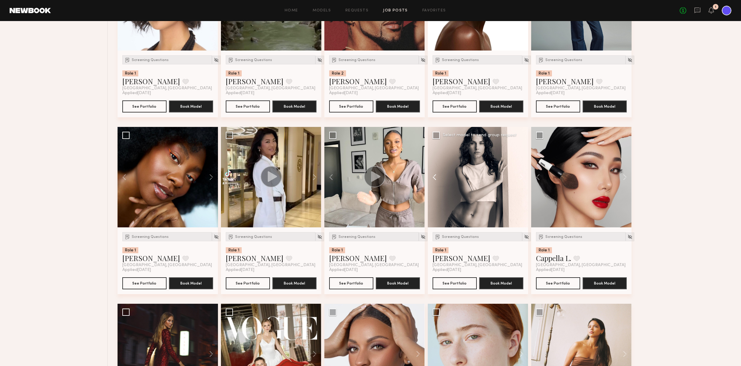
click at [434, 177] on button at bounding box center [437, 177] width 19 height 100
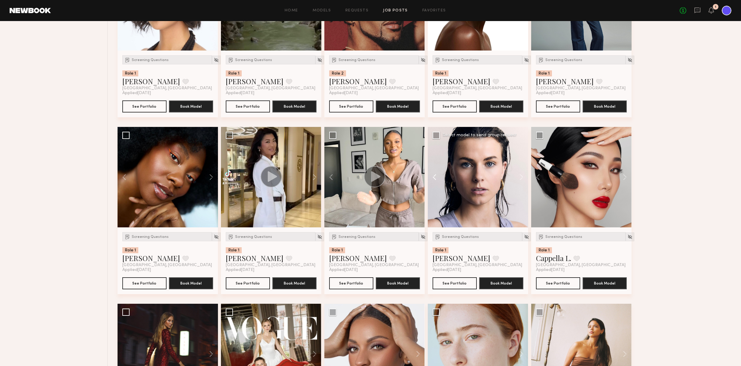
click at [434, 177] on button at bounding box center [437, 177] width 19 height 100
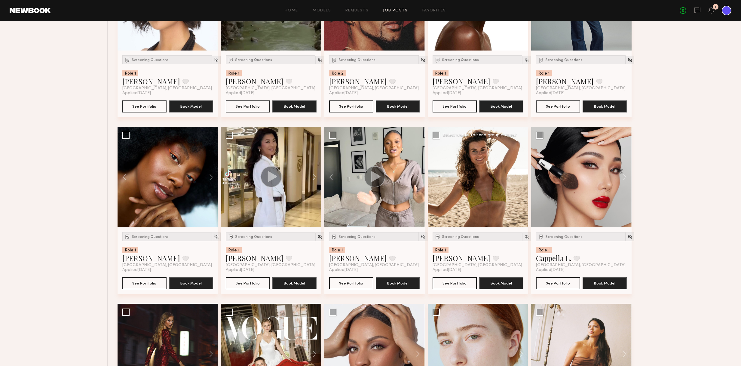
click at [434, 177] on div at bounding box center [478, 177] width 100 height 100
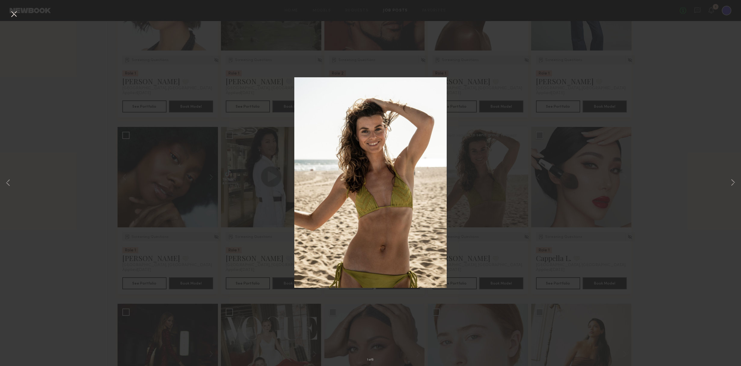
drag, startPoint x: 20, startPoint y: 21, endPoint x: 14, endPoint y: 18, distance: 5.9
click at [19, 20] on div "1 of 5" at bounding box center [370, 183] width 741 height 366
click at [14, 17] on button at bounding box center [14, 14] width 10 height 11
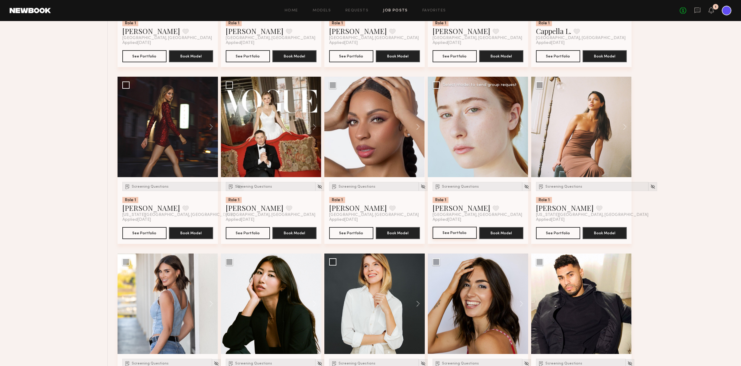
scroll to position [2687, 0]
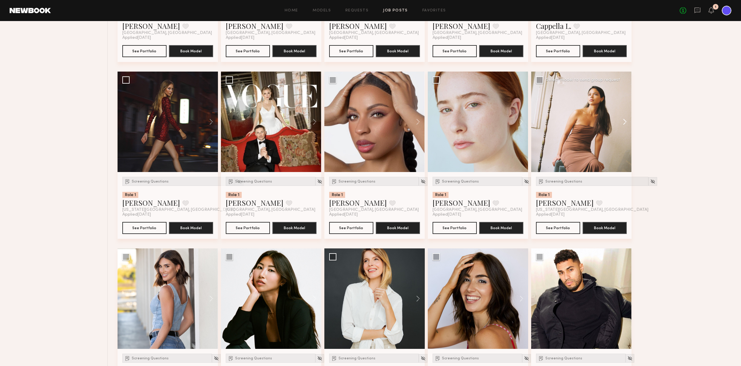
click at [623, 121] on button at bounding box center [621, 122] width 19 height 100
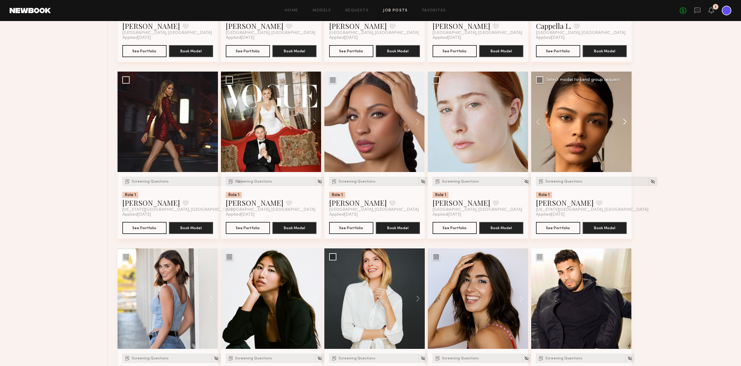
click at [623, 121] on button at bounding box center [621, 122] width 19 height 100
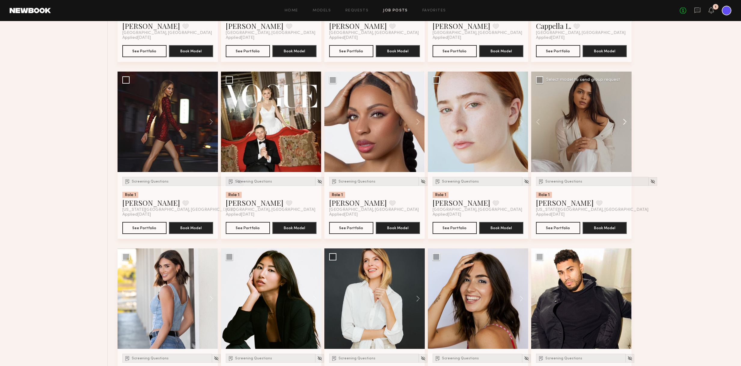
click at [623, 121] on button at bounding box center [621, 122] width 19 height 100
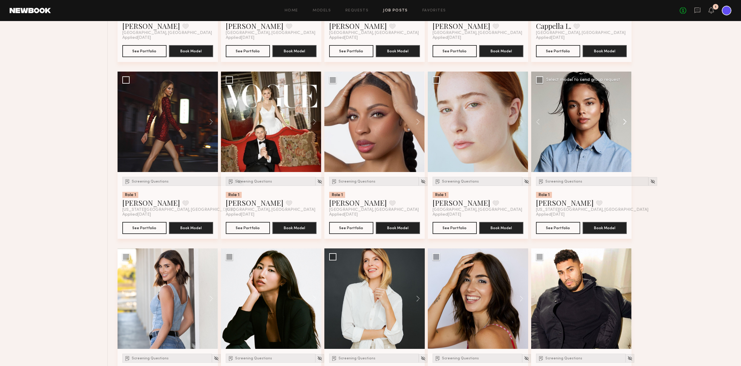
click at [623, 121] on button at bounding box center [621, 122] width 19 height 100
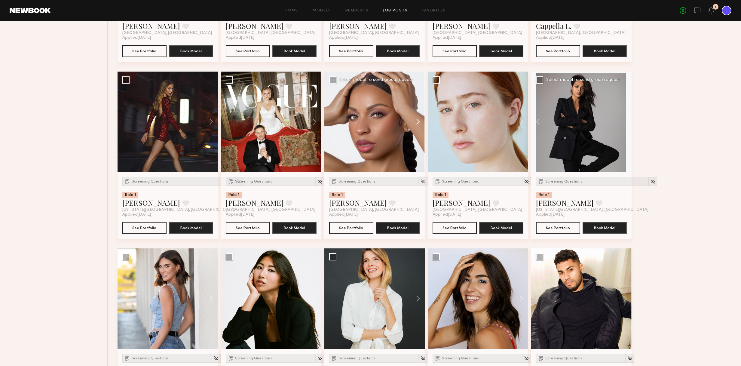
click at [417, 123] on button at bounding box center [414, 122] width 19 height 100
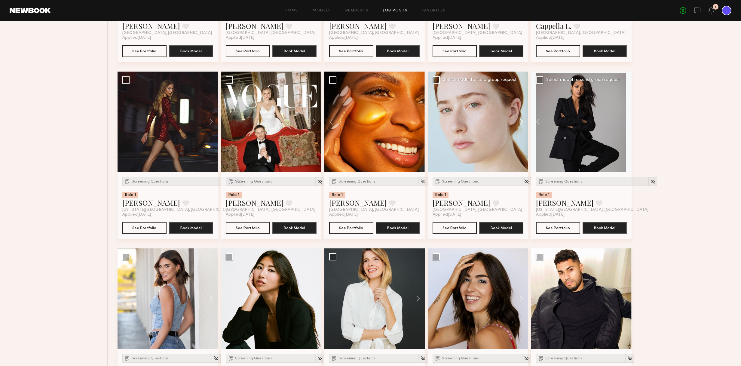
click at [521, 121] on button at bounding box center [518, 122] width 19 height 100
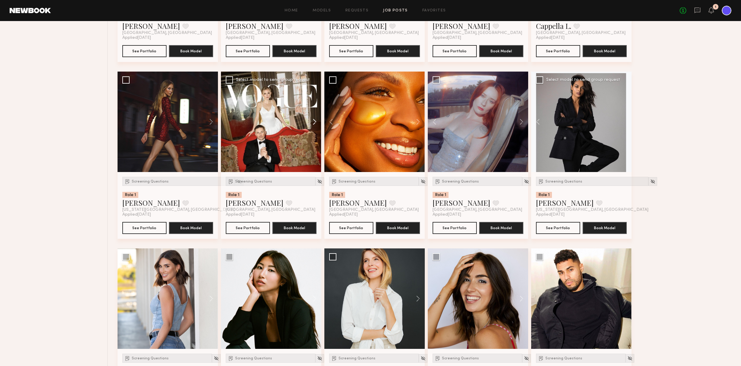
click at [315, 123] on button at bounding box center [311, 122] width 19 height 100
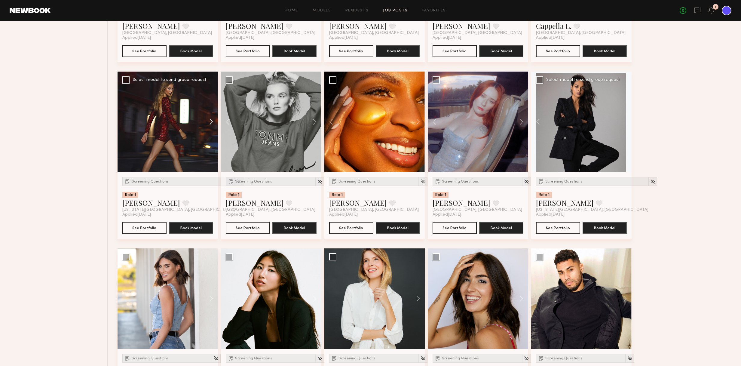
click at [209, 117] on button at bounding box center [208, 122] width 19 height 100
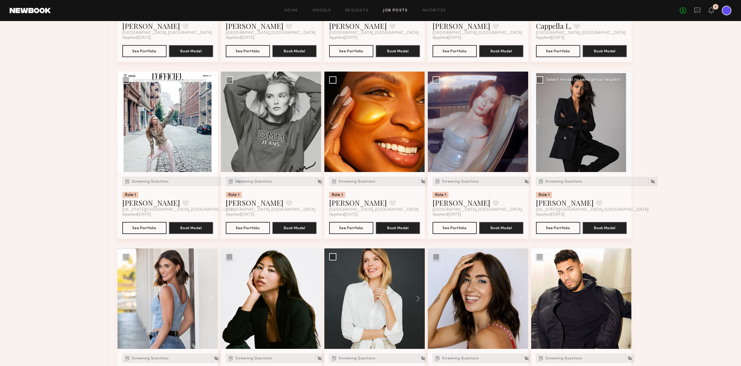
click at [210, 118] on button at bounding box center [208, 122] width 19 height 100
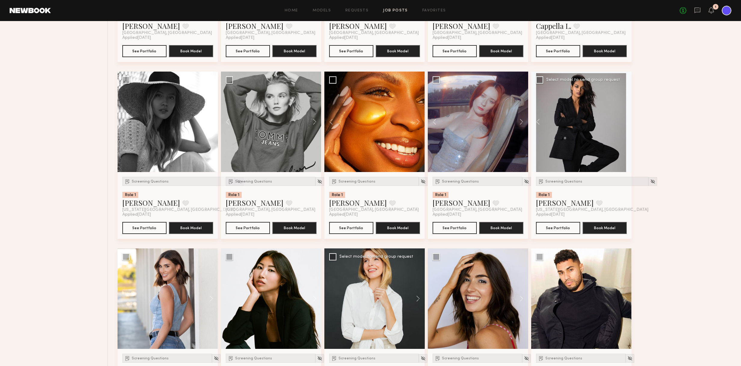
scroll to position [2736, 0]
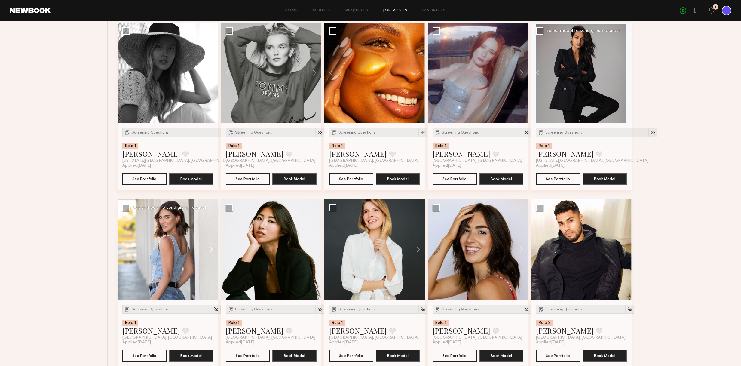
click at [212, 249] on button at bounding box center [208, 249] width 19 height 100
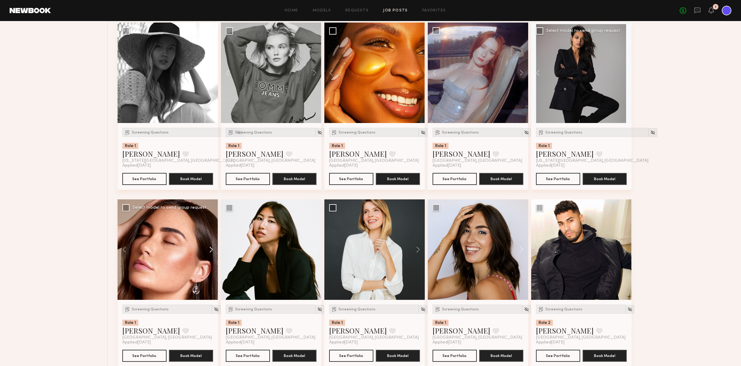
click at [212, 249] on button at bounding box center [208, 249] width 19 height 100
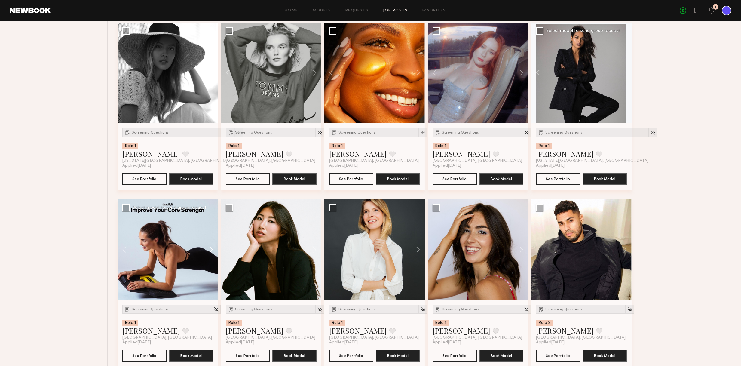
click at [212, 249] on button at bounding box center [208, 249] width 19 height 100
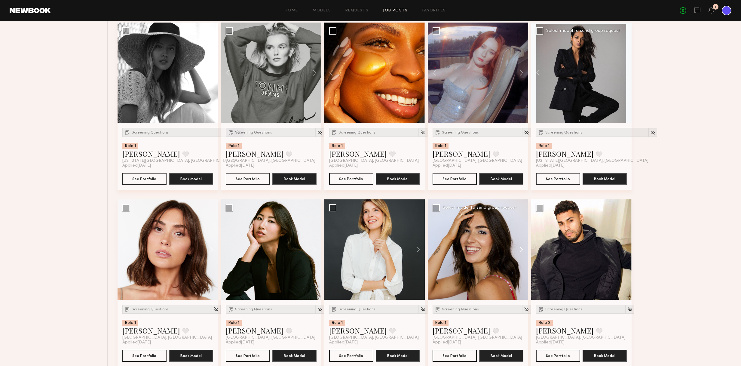
click at [522, 249] on button at bounding box center [518, 249] width 19 height 100
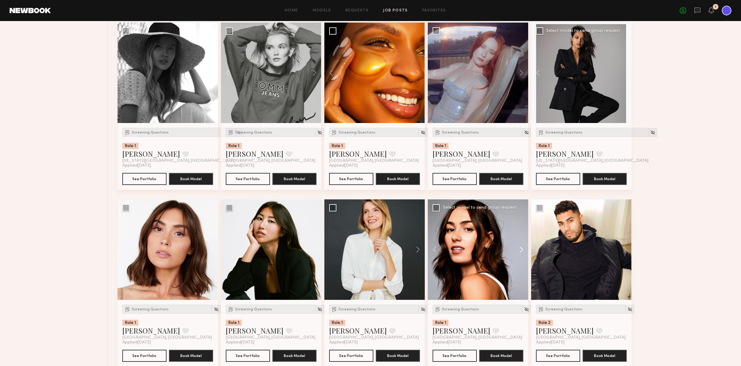
click at [522, 249] on button at bounding box center [518, 249] width 19 height 100
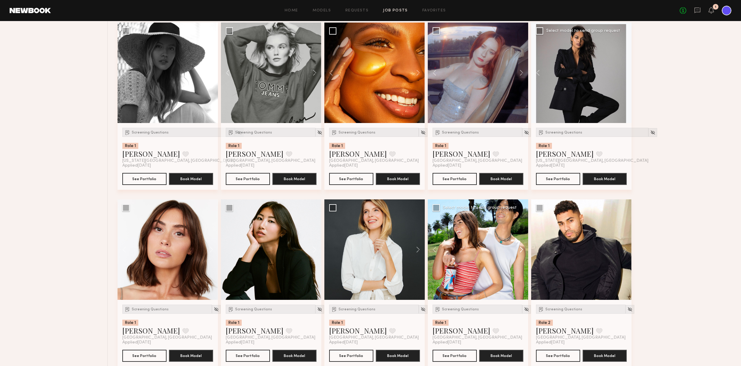
click at [522, 249] on button at bounding box center [518, 249] width 19 height 100
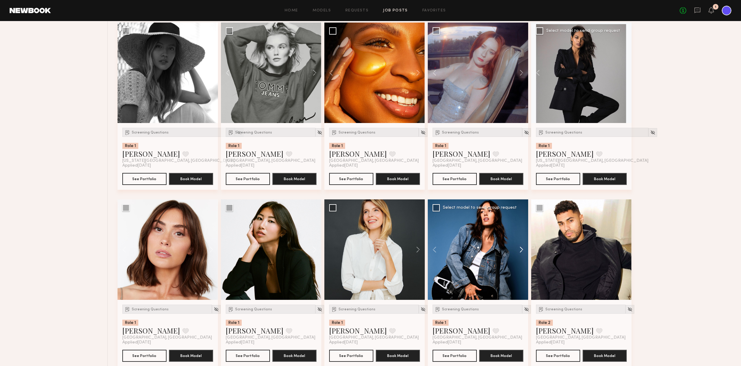
click at [522, 249] on button at bounding box center [518, 249] width 19 height 100
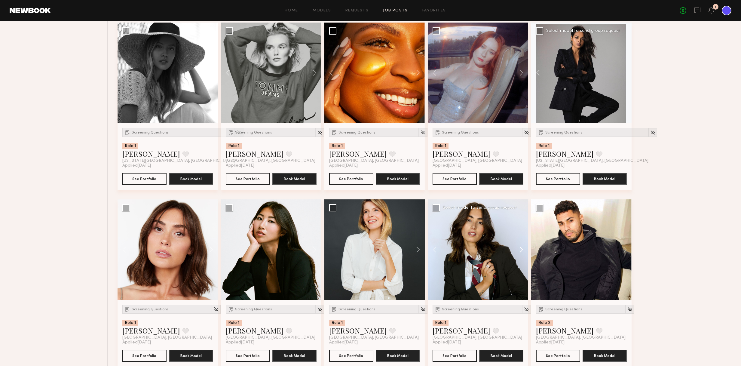
click at [522, 249] on button at bounding box center [518, 249] width 19 height 100
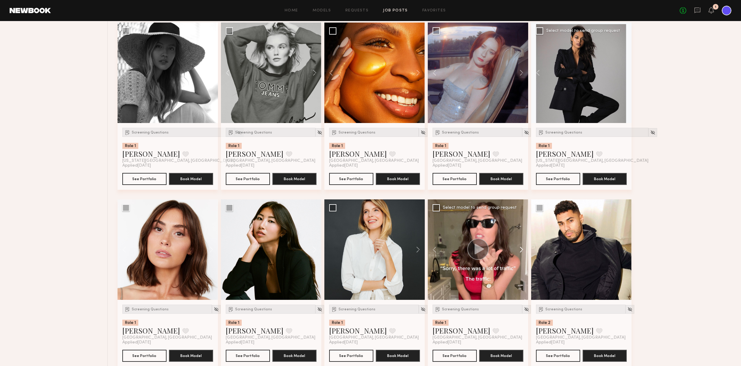
click at [522, 249] on button at bounding box center [518, 249] width 19 height 100
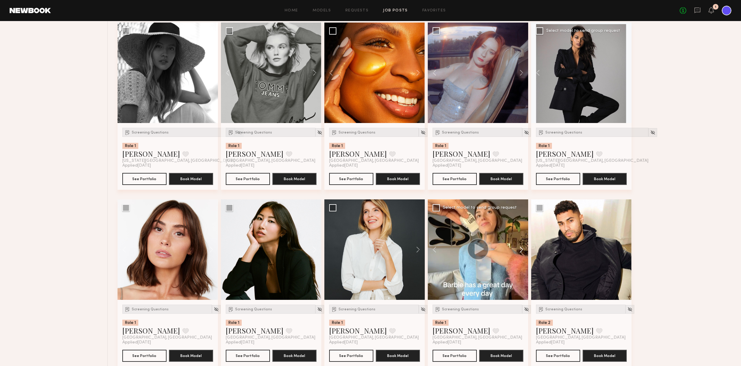
click at [522, 249] on button at bounding box center [518, 249] width 19 height 100
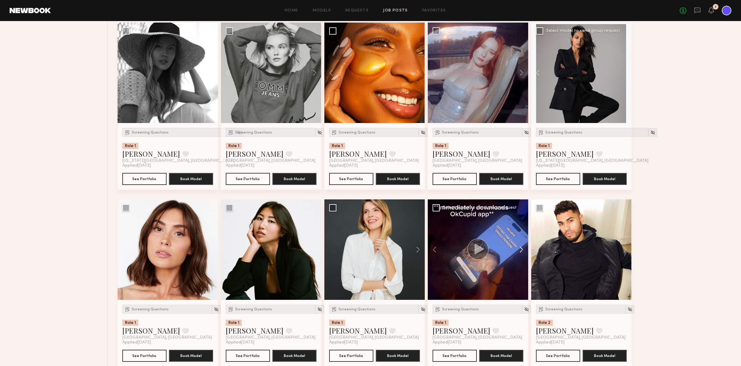
click at [522, 249] on button at bounding box center [518, 249] width 19 height 100
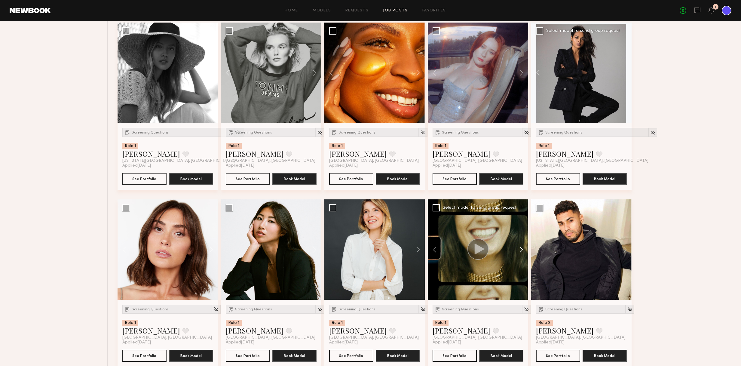
click at [522, 249] on button at bounding box center [518, 249] width 19 height 100
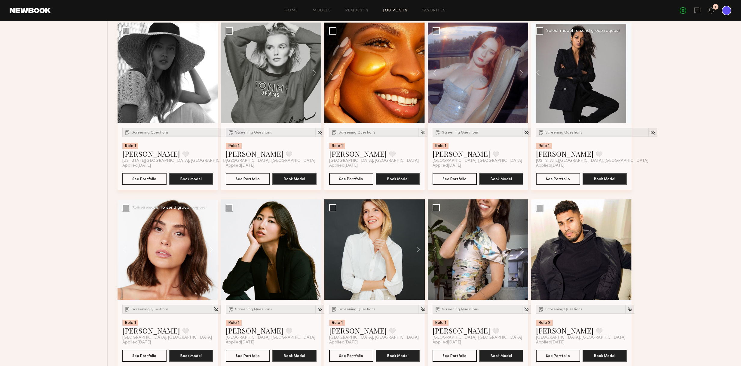
click at [214, 249] on button at bounding box center [208, 249] width 19 height 100
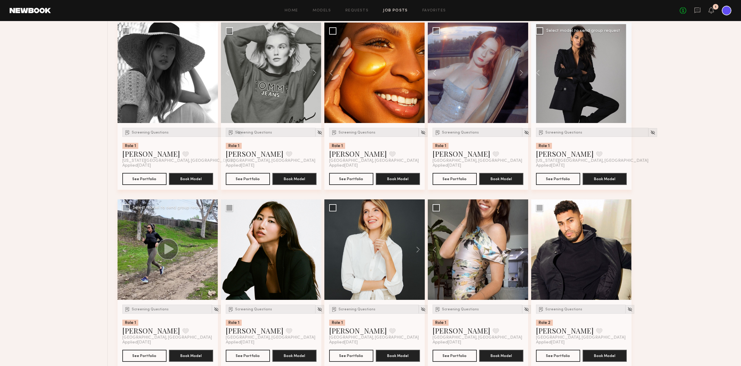
click at [212, 249] on button at bounding box center [208, 249] width 19 height 100
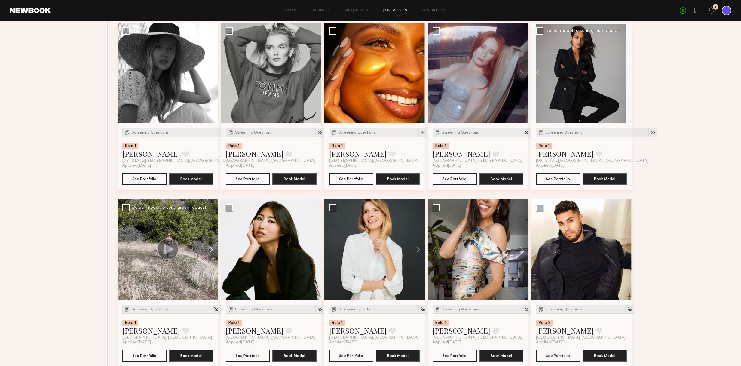
click at [212, 249] on button at bounding box center [208, 249] width 19 height 100
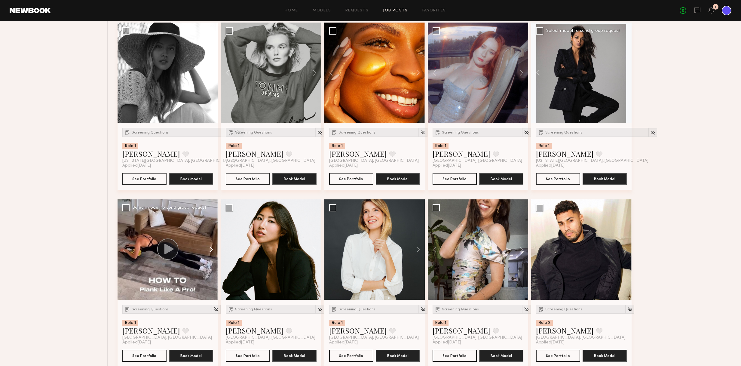
click at [212, 249] on button at bounding box center [208, 249] width 19 height 100
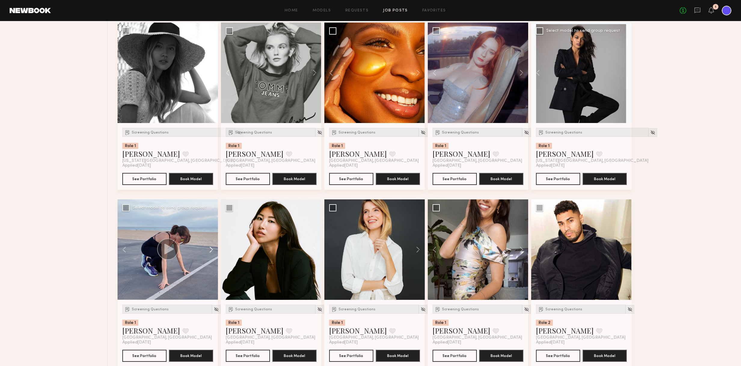
click at [212, 249] on button at bounding box center [208, 249] width 19 height 100
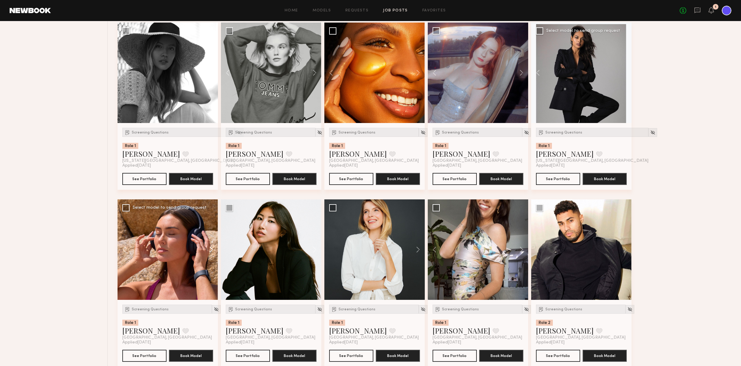
click at [212, 249] on button at bounding box center [208, 249] width 19 height 100
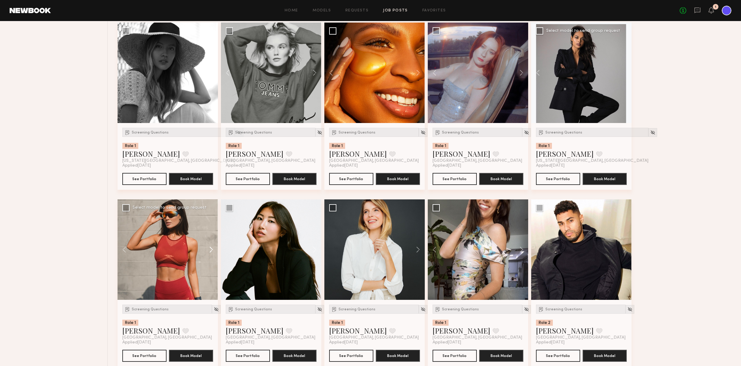
click at [212, 249] on button at bounding box center [208, 249] width 19 height 100
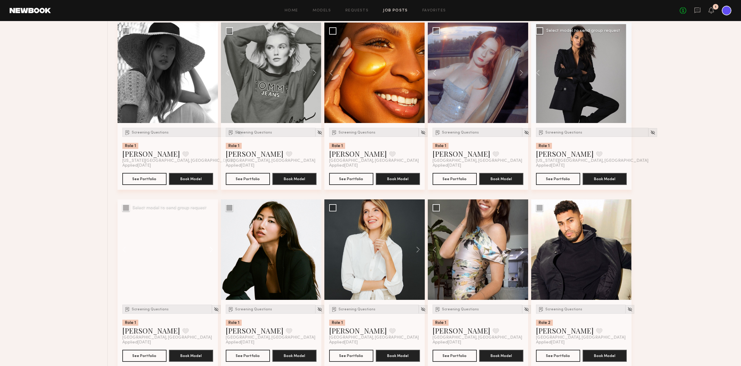
click at [212, 249] on button at bounding box center [208, 249] width 19 height 100
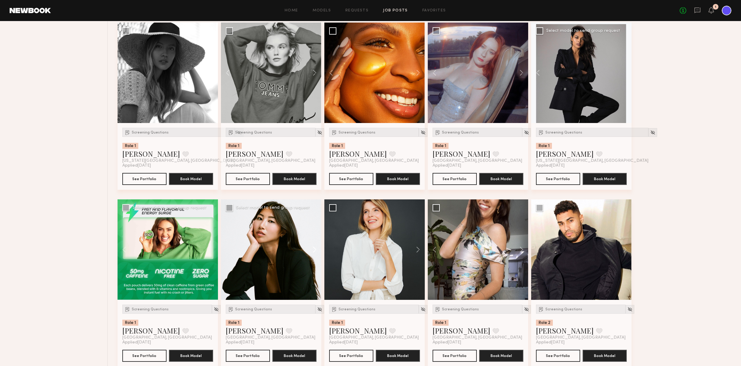
click at [313, 247] on button at bounding box center [311, 249] width 19 height 100
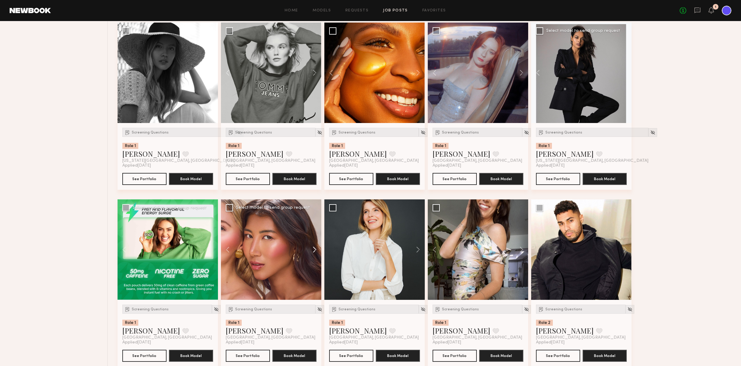
click at [313, 247] on button at bounding box center [311, 249] width 19 height 100
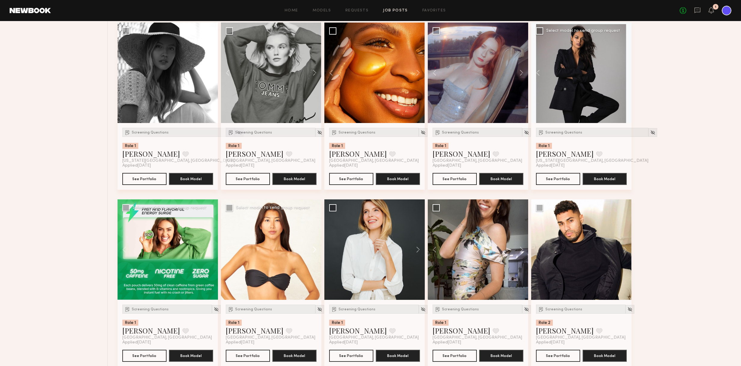
click at [313, 247] on button at bounding box center [311, 249] width 19 height 100
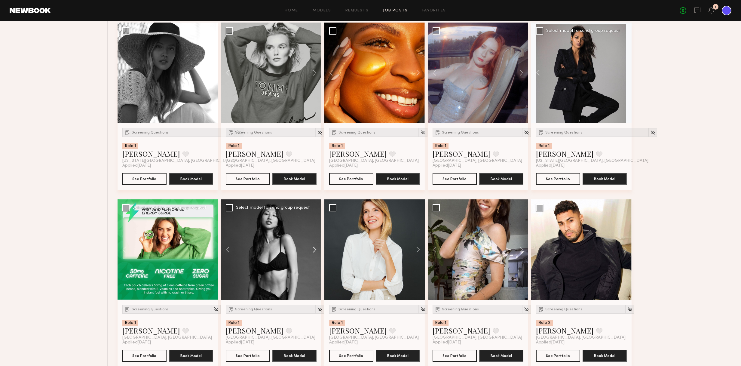
click at [313, 247] on button at bounding box center [311, 249] width 19 height 100
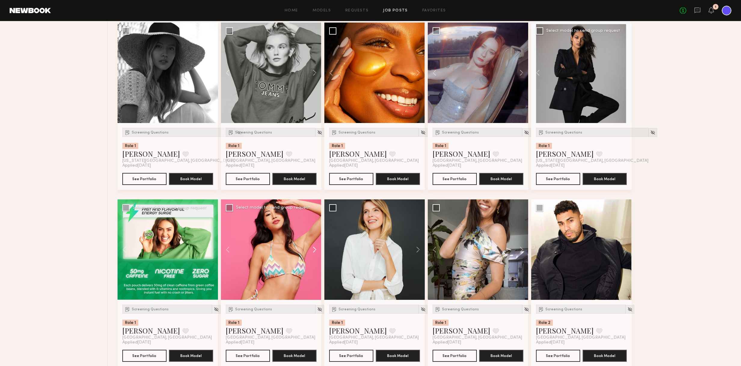
click at [313, 247] on button at bounding box center [311, 249] width 19 height 100
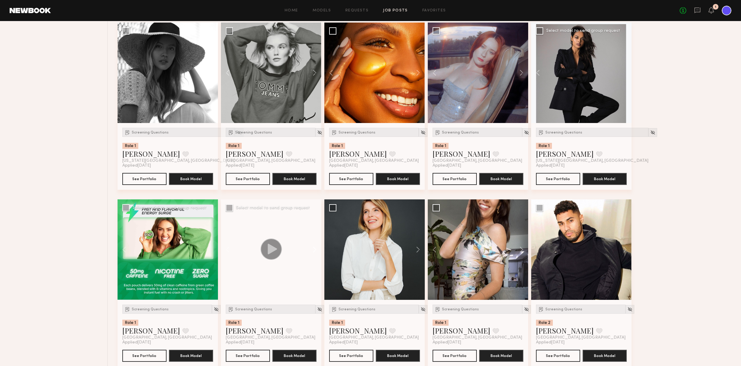
click at [313, 247] on button at bounding box center [311, 249] width 19 height 100
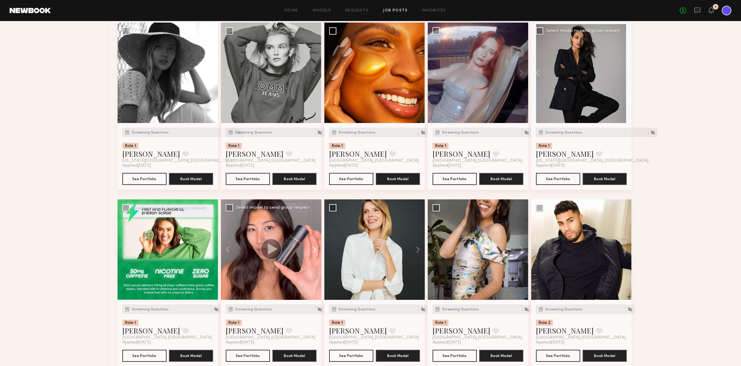
click at [313, 247] on button at bounding box center [311, 249] width 19 height 100
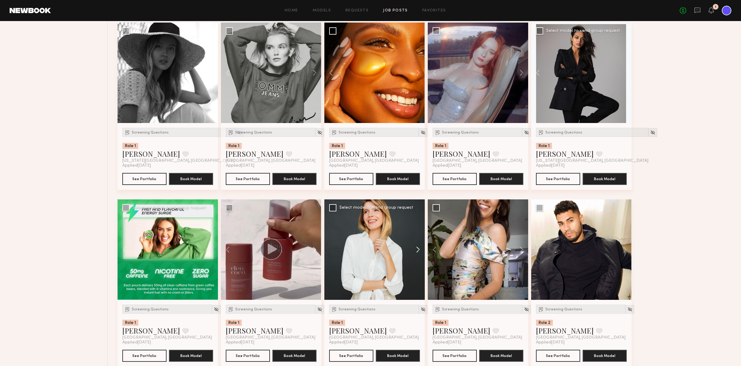
click at [416, 250] on button at bounding box center [414, 249] width 19 height 100
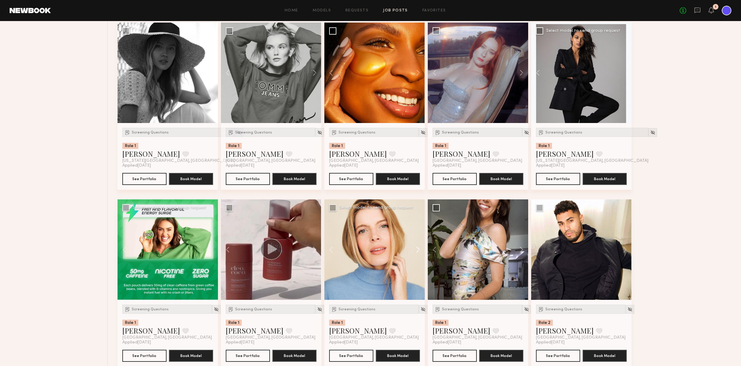
click at [419, 249] on button at bounding box center [414, 249] width 19 height 100
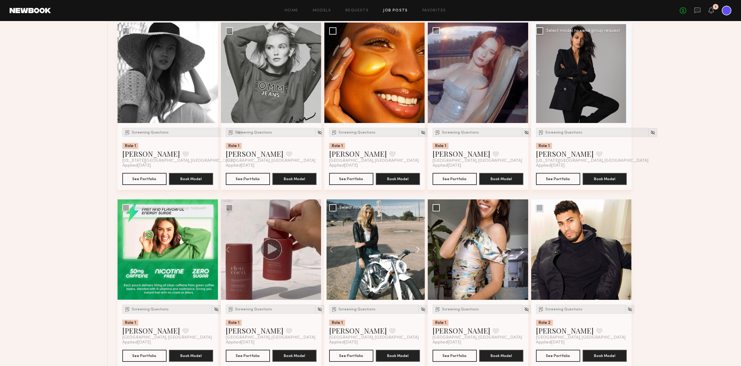
click at [419, 249] on button at bounding box center [414, 249] width 19 height 100
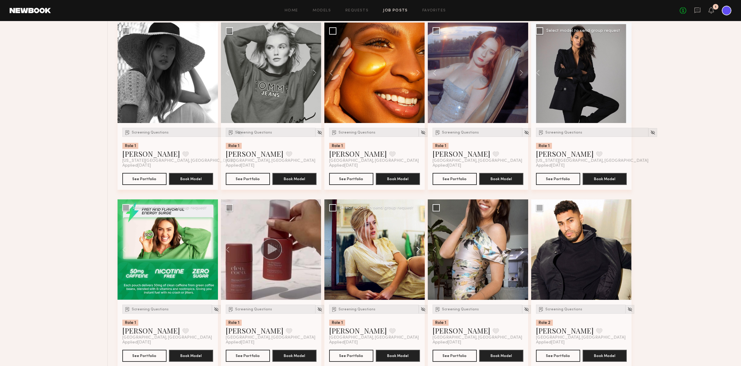
click at [419, 249] on button at bounding box center [414, 249] width 19 height 100
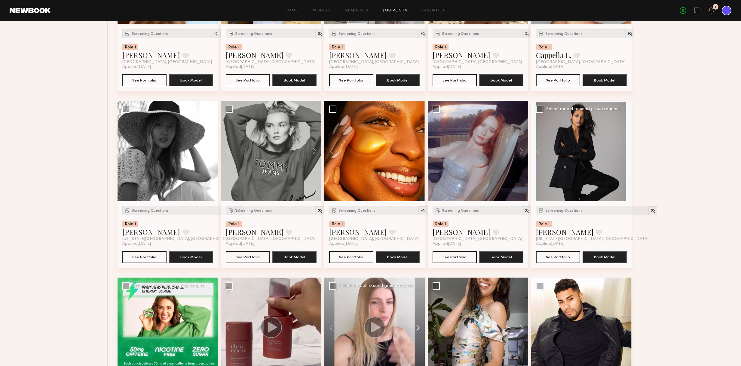
scroll to position [2614, 0]
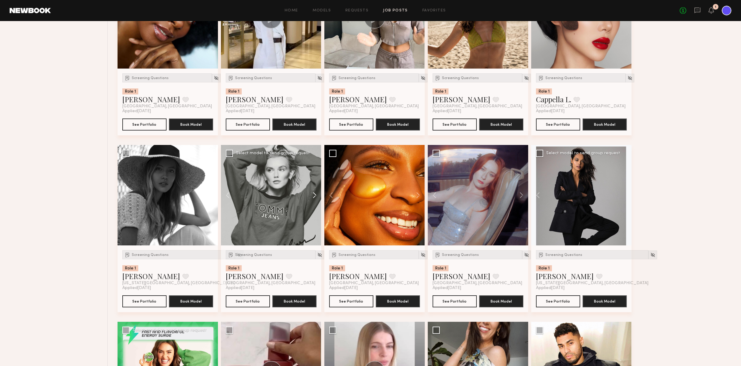
click at [316, 194] on button at bounding box center [311, 195] width 19 height 100
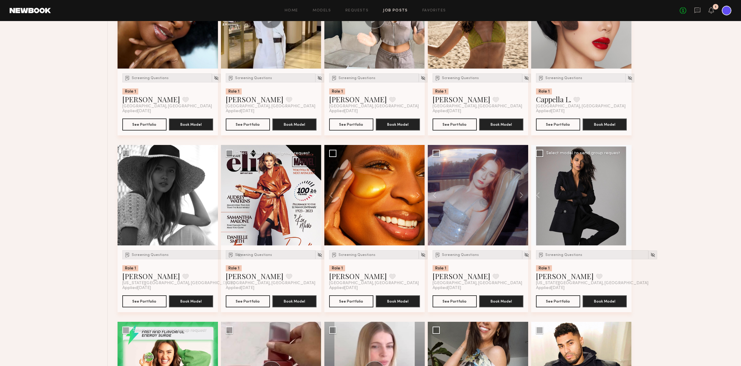
click at [316, 194] on button at bounding box center [311, 195] width 19 height 100
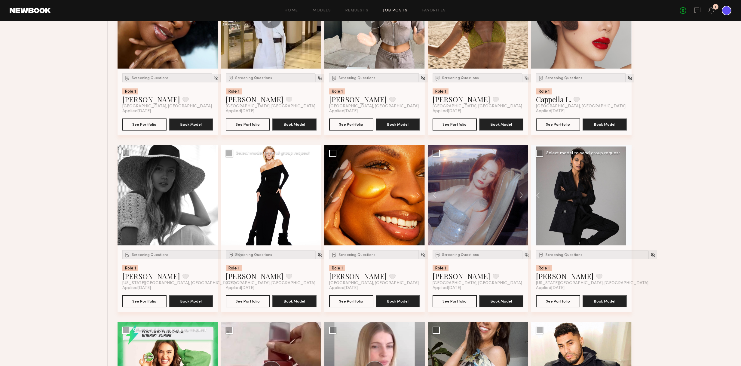
click at [316, 194] on button at bounding box center [311, 195] width 19 height 100
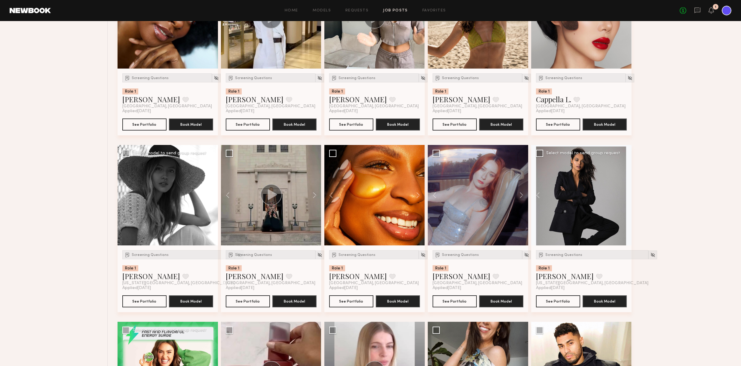
click at [210, 196] on button at bounding box center [208, 195] width 19 height 100
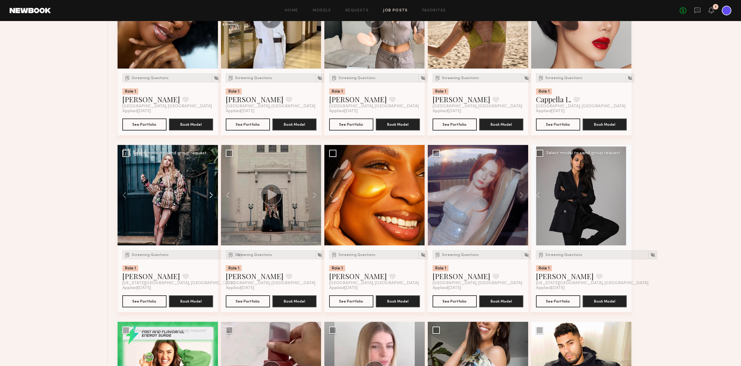
click at [210, 196] on button at bounding box center [208, 195] width 19 height 100
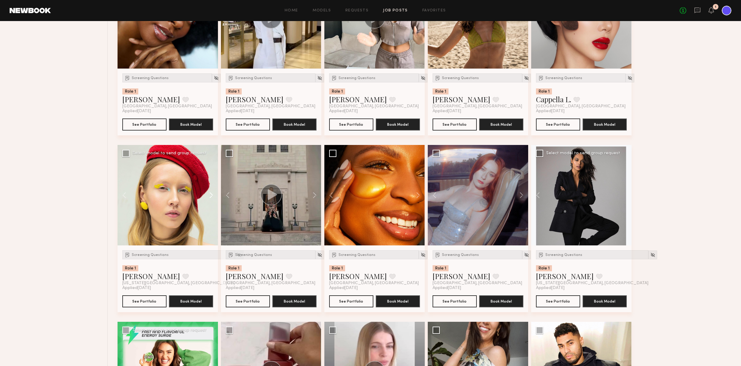
click at [210, 196] on button at bounding box center [208, 195] width 19 height 100
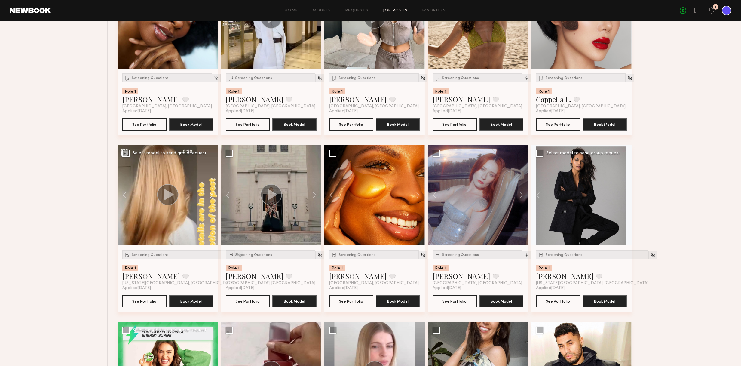
click at [210, 196] on button at bounding box center [208, 195] width 19 height 100
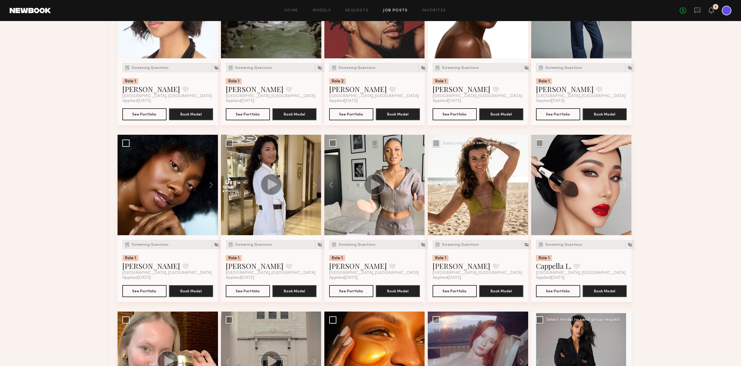
scroll to position [2447, 0]
click at [522, 184] on button at bounding box center [518, 185] width 19 height 100
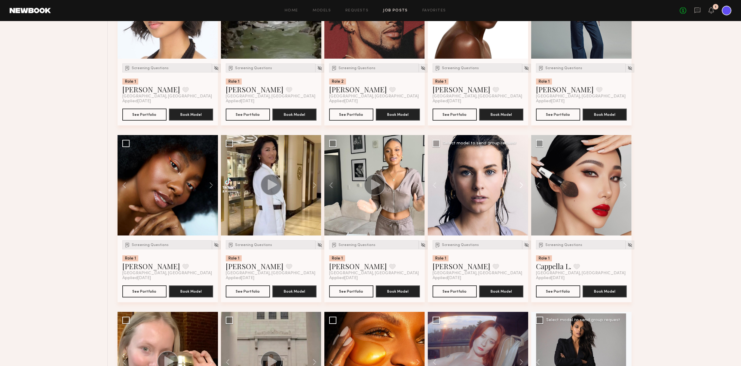
click at [522, 184] on button at bounding box center [518, 185] width 19 height 100
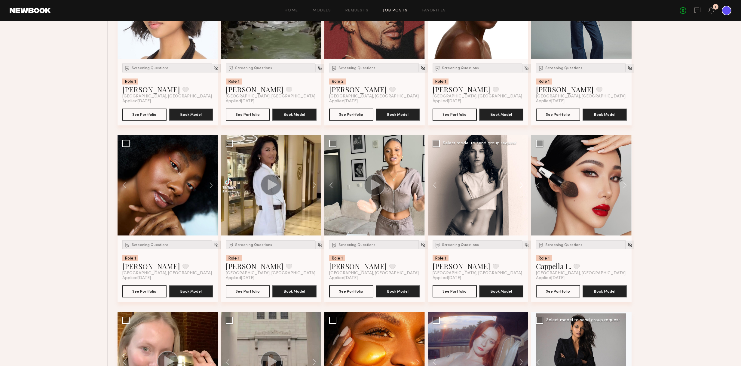
click at [522, 184] on button at bounding box center [518, 185] width 19 height 100
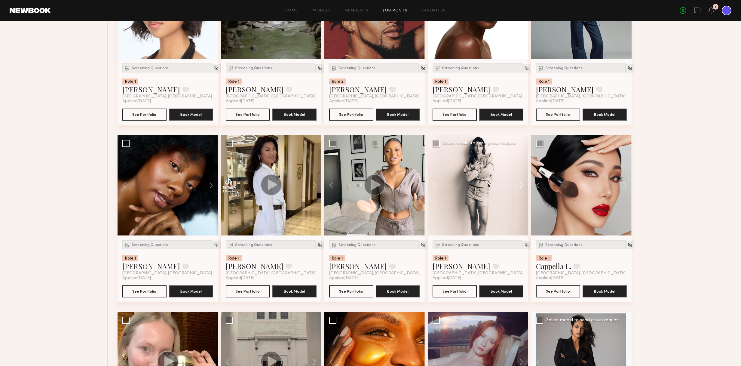
click at [522, 184] on button at bounding box center [518, 185] width 19 height 100
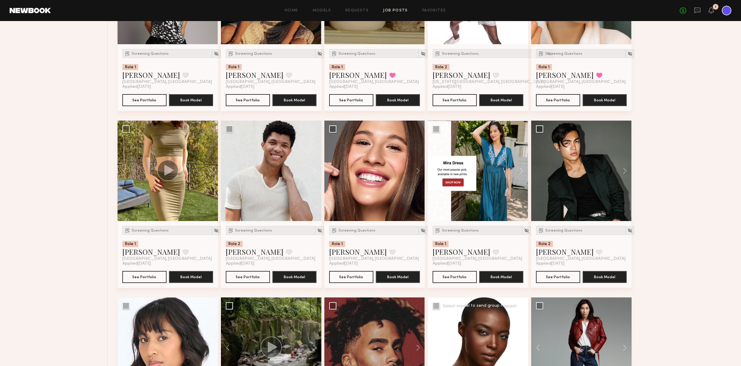
scroll to position [2108, 0]
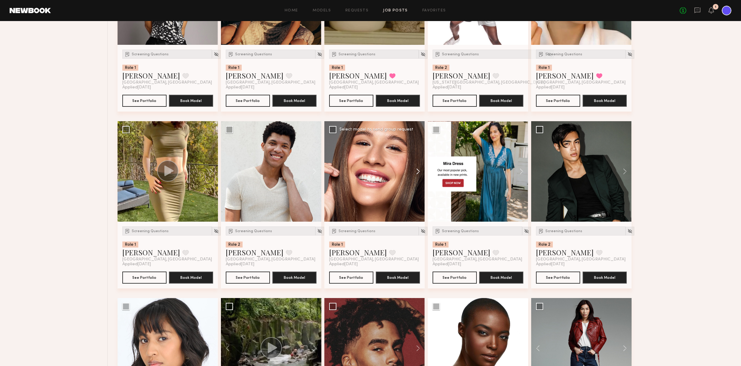
click at [418, 171] on button at bounding box center [414, 171] width 19 height 100
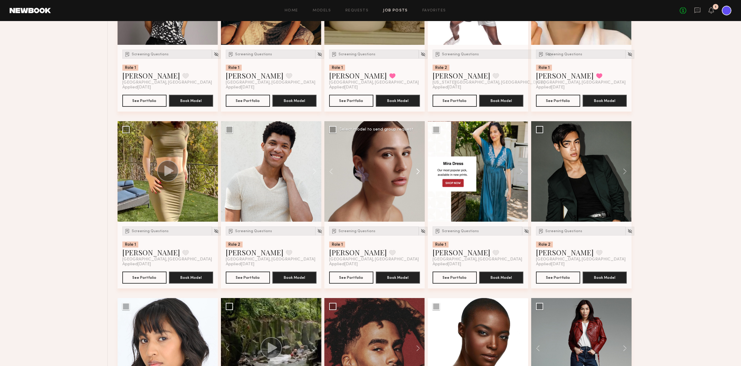
click at [418, 171] on button at bounding box center [414, 171] width 19 height 100
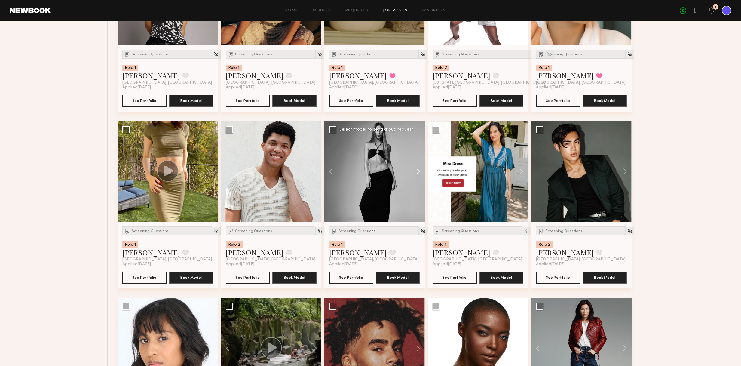
click at [418, 171] on button at bounding box center [414, 171] width 19 height 100
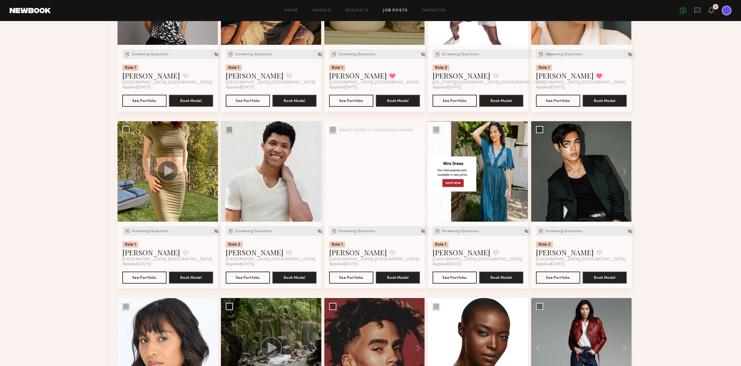
click at [418, 171] on div at bounding box center [374, 171] width 100 height 100
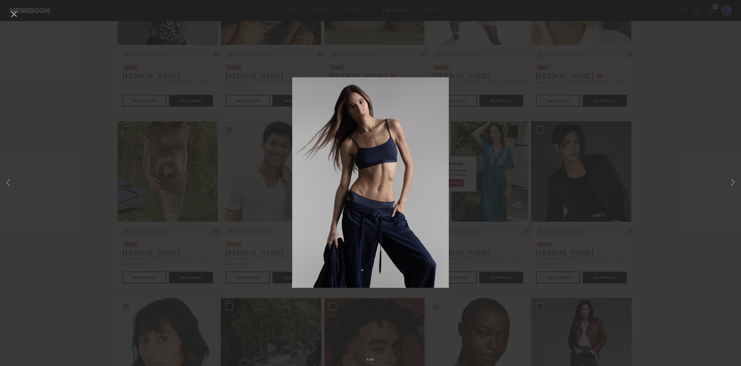
click at [14, 11] on button at bounding box center [14, 14] width 10 height 11
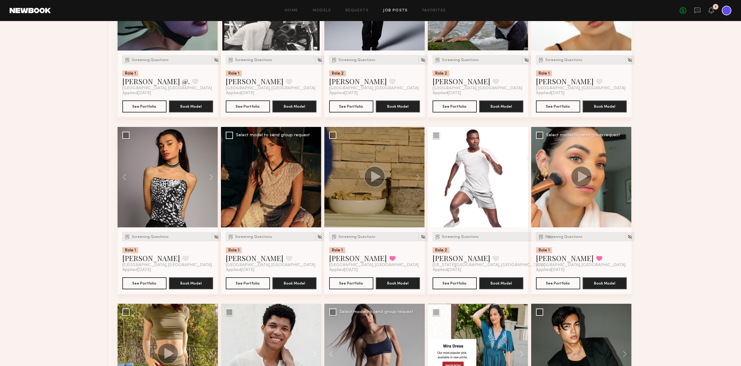
scroll to position [1925, 0]
click at [228, 176] on button at bounding box center [230, 177] width 19 height 100
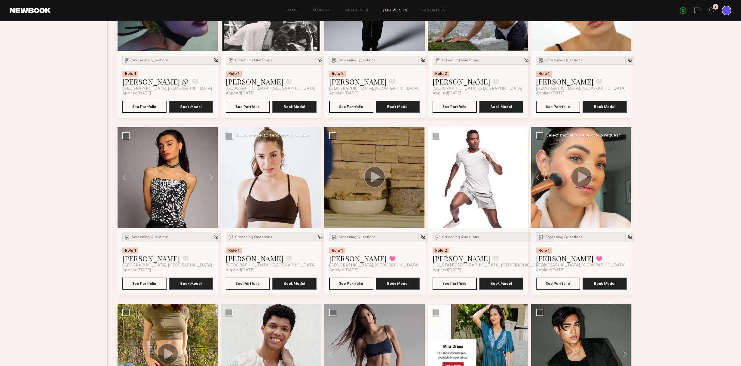
click at [228, 176] on button at bounding box center [230, 177] width 19 height 100
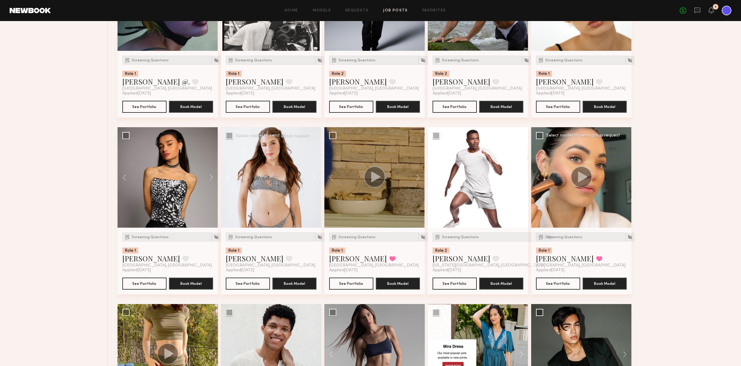
click at [228, 176] on button at bounding box center [230, 177] width 19 height 100
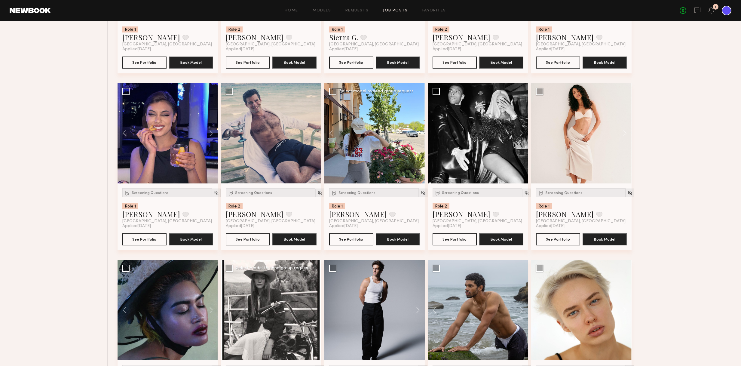
scroll to position [1615, 0]
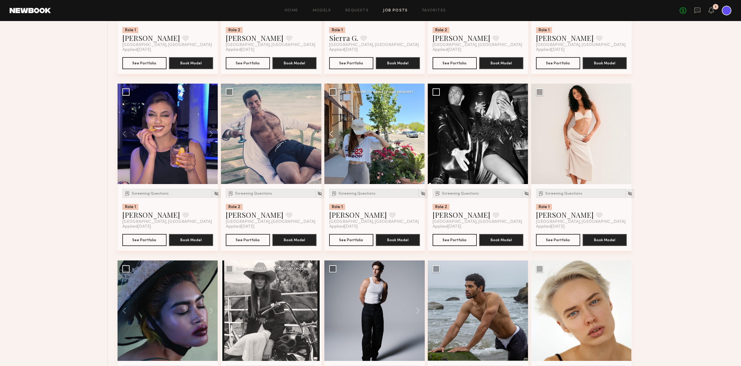
click at [329, 134] on button at bounding box center [333, 134] width 19 height 100
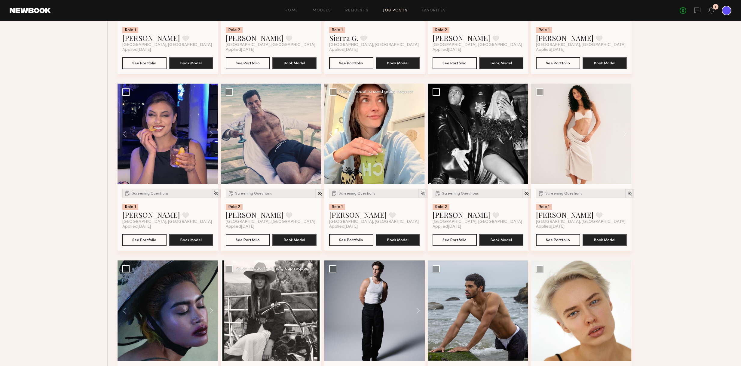
click at [329, 134] on button at bounding box center [333, 134] width 19 height 100
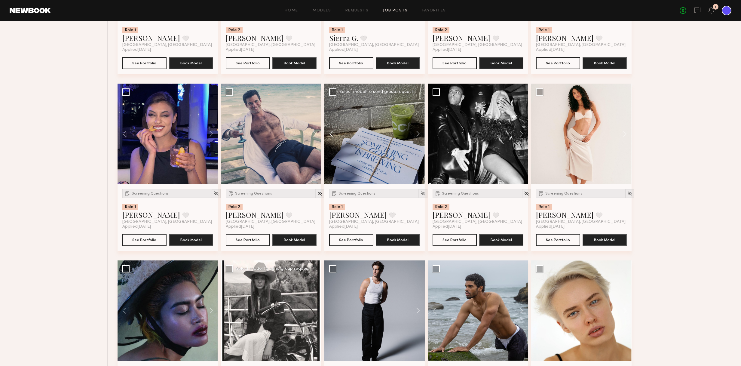
click at [329, 134] on button at bounding box center [333, 134] width 19 height 100
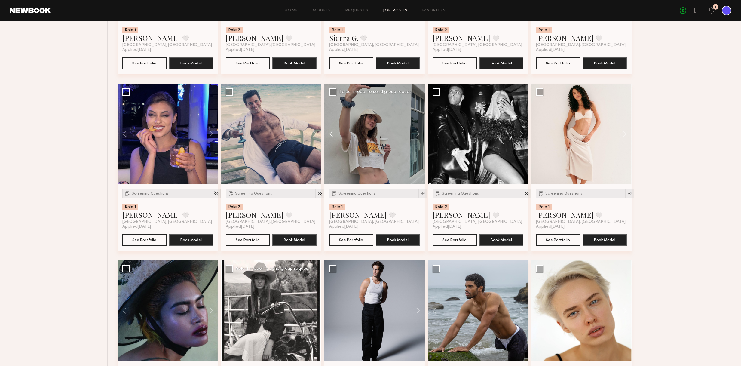
click at [329, 134] on button at bounding box center [333, 134] width 19 height 100
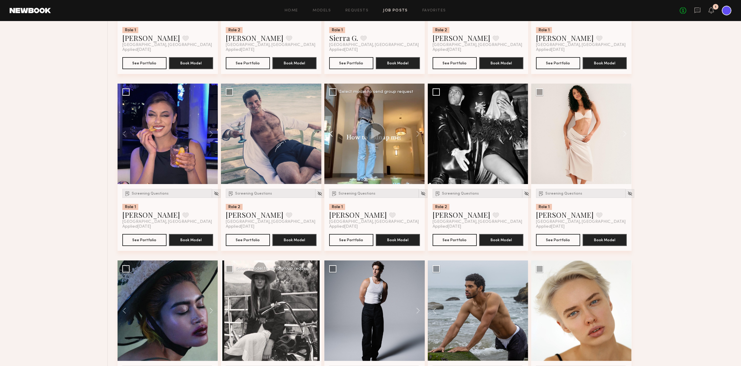
click at [329, 134] on button at bounding box center [333, 134] width 19 height 100
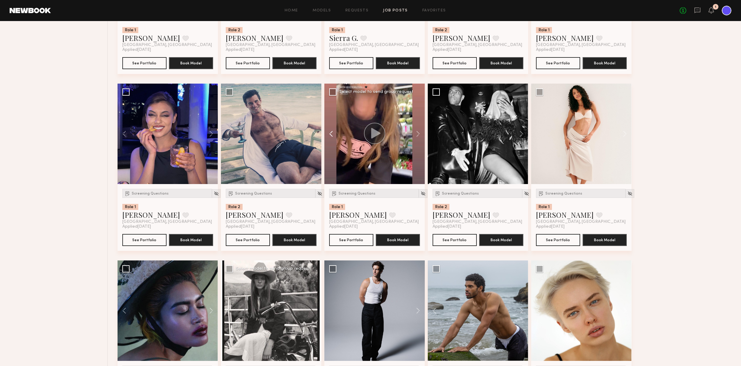
click at [329, 134] on button at bounding box center [333, 134] width 19 height 100
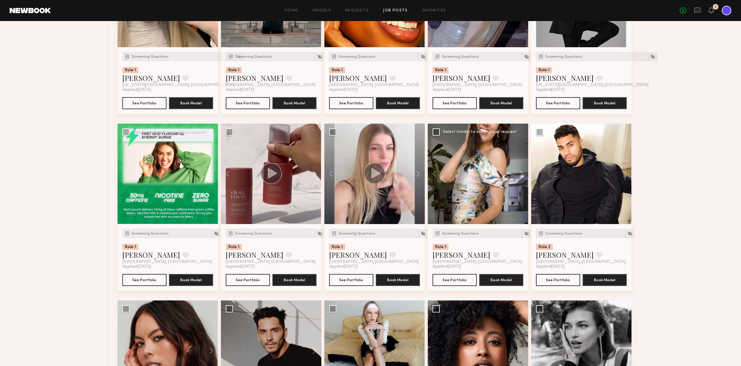
scroll to position [2811, 0]
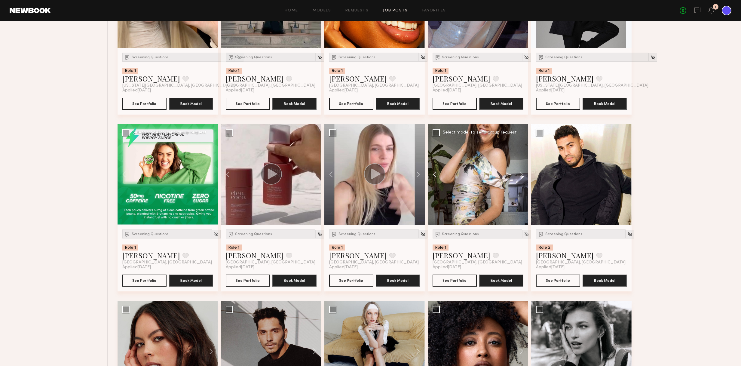
click at [438, 174] on button at bounding box center [437, 174] width 19 height 100
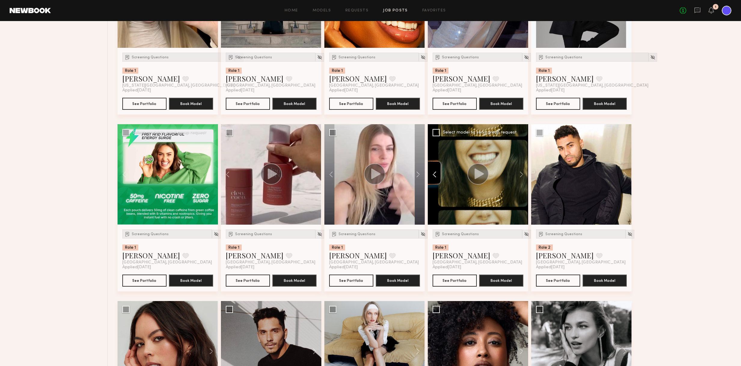
click at [436, 175] on button at bounding box center [437, 174] width 19 height 100
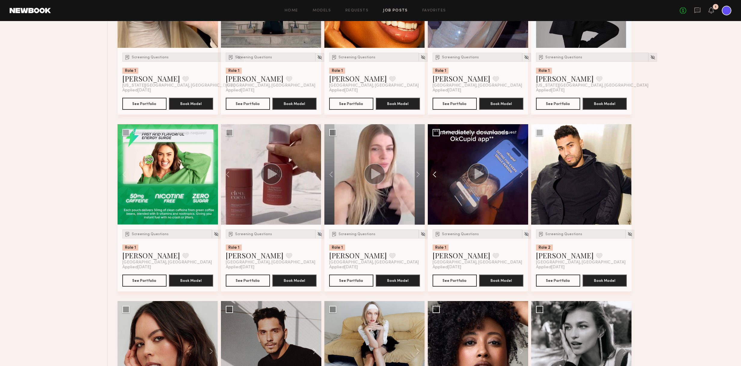
click at [436, 175] on button at bounding box center [437, 174] width 19 height 100
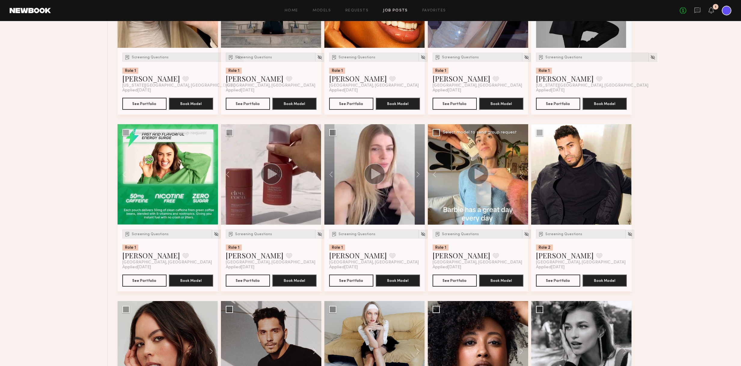
click at [507, 205] on div at bounding box center [478, 174] width 100 height 100
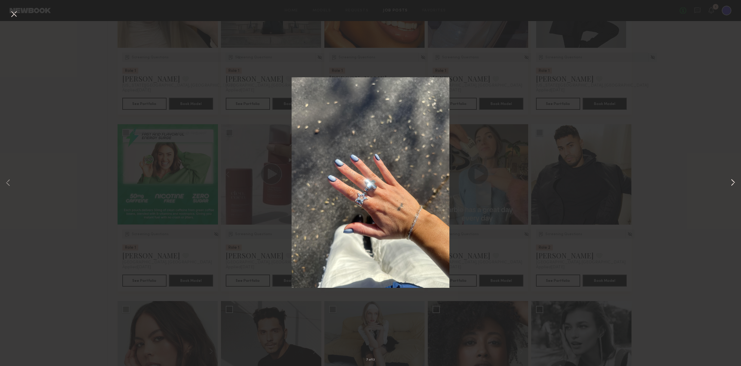
click at [736, 184] on button at bounding box center [732, 183] width 7 height 293
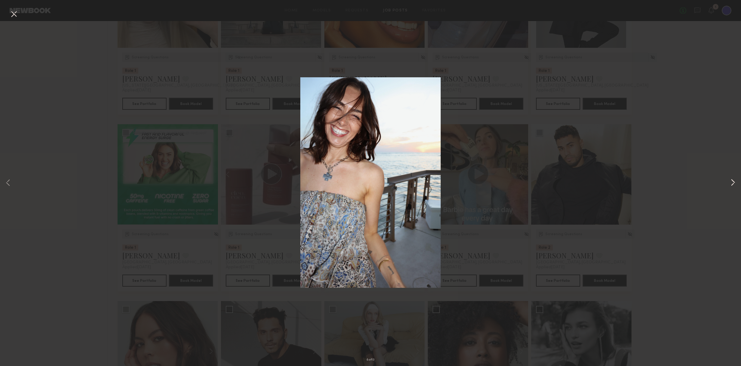
click at [735, 183] on button at bounding box center [732, 183] width 7 height 293
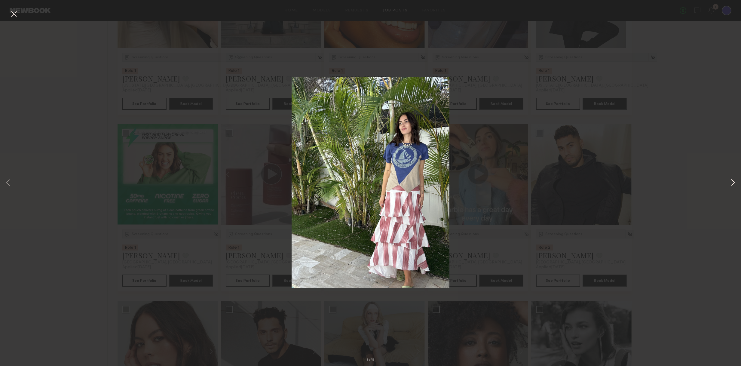
click at [735, 183] on button at bounding box center [732, 183] width 7 height 293
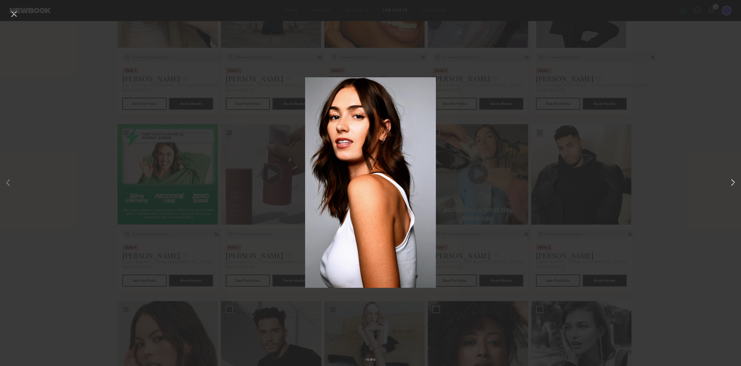
click at [735, 183] on button at bounding box center [732, 183] width 7 height 293
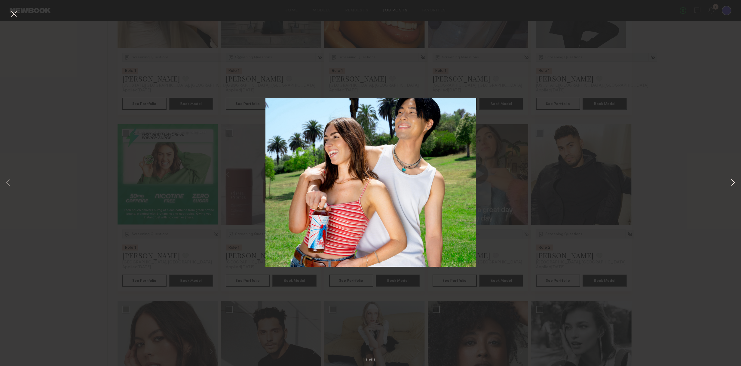
click at [730, 182] on button at bounding box center [732, 183] width 7 height 293
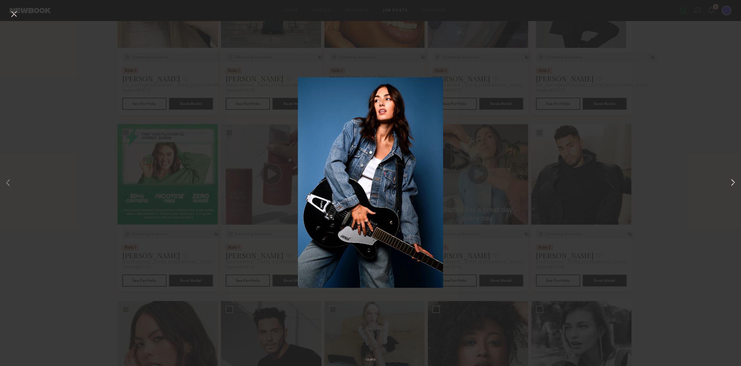
click at [732, 182] on button at bounding box center [732, 183] width 7 height 293
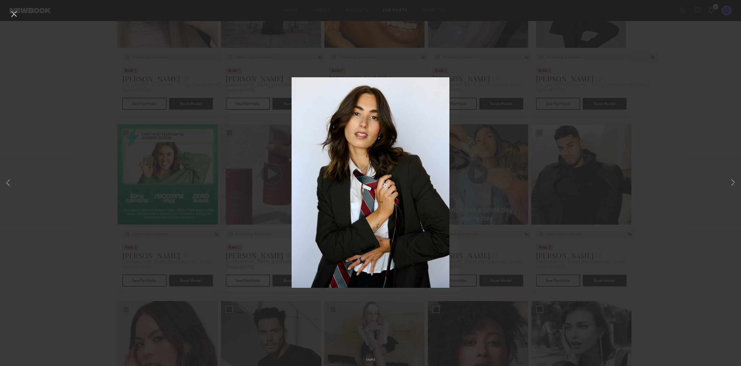
click at [595, 274] on div "13 of 13" at bounding box center [370, 183] width 741 height 366
click at [8, 13] on div "13 of 13" at bounding box center [370, 183] width 741 height 366
click at [14, 13] on button at bounding box center [14, 14] width 10 height 11
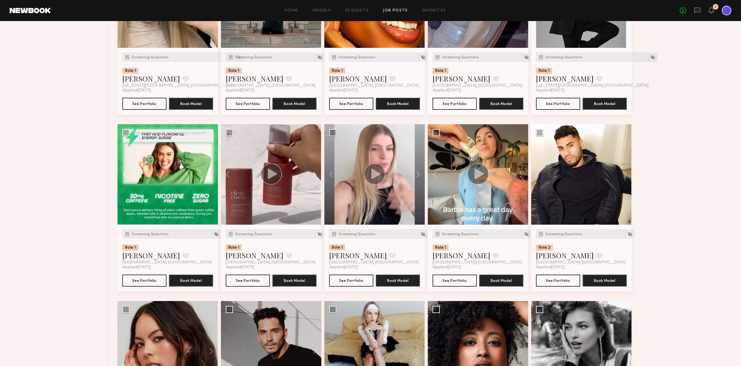
click at [125, 174] on button at bounding box center [126, 174] width 19 height 100
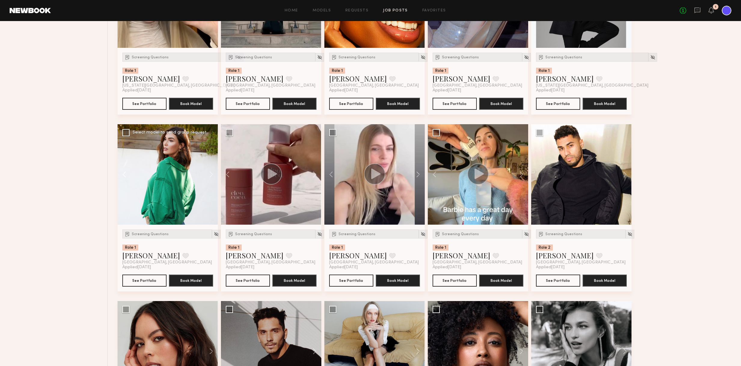
click at [125, 174] on button at bounding box center [126, 174] width 19 height 100
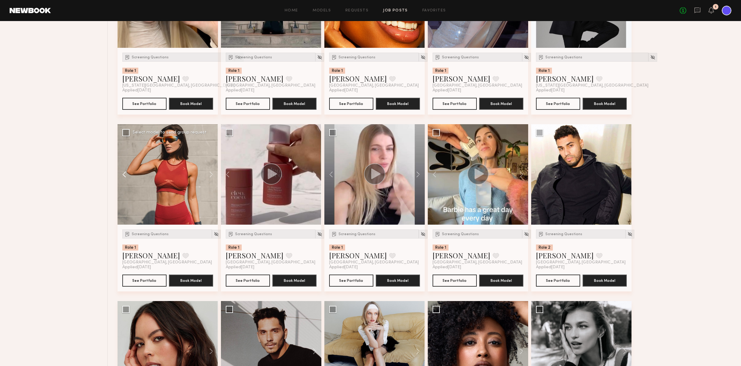
click at [125, 174] on button at bounding box center [126, 174] width 19 height 100
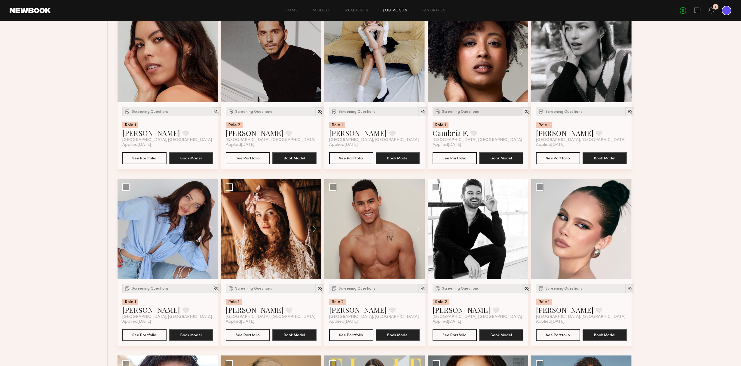
scroll to position [3120, 0]
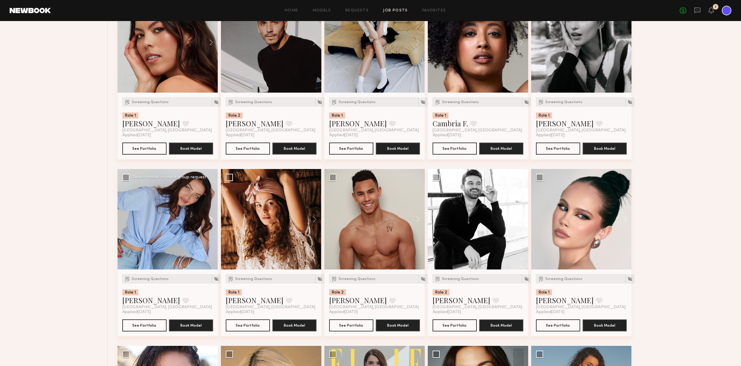
click at [212, 219] on button at bounding box center [208, 219] width 19 height 100
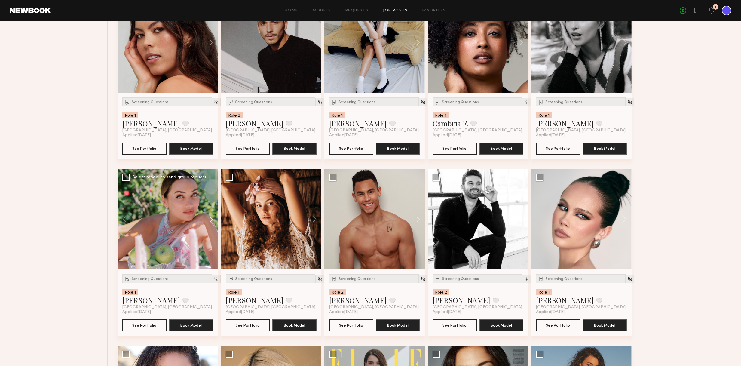
click at [211, 219] on button at bounding box center [208, 219] width 19 height 100
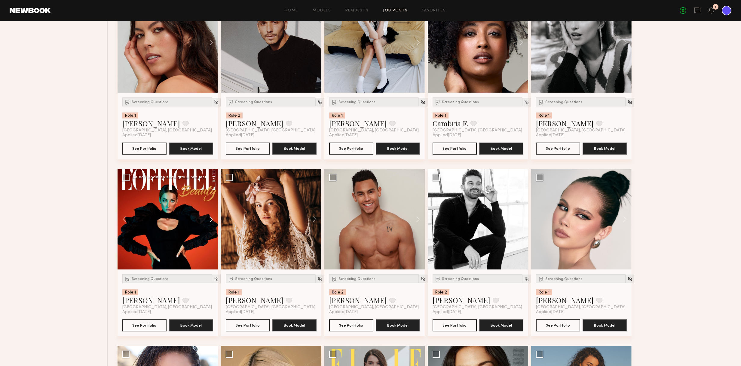
click at [211, 219] on button at bounding box center [208, 219] width 19 height 100
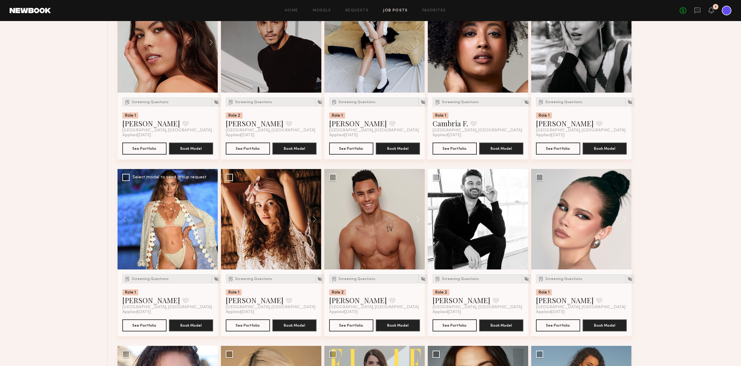
click at [211, 219] on button at bounding box center [208, 219] width 19 height 100
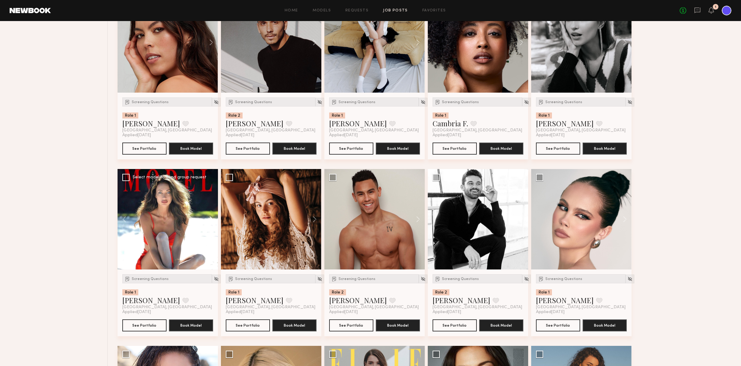
click at [211, 219] on button at bounding box center [208, 219] width 19 height 100
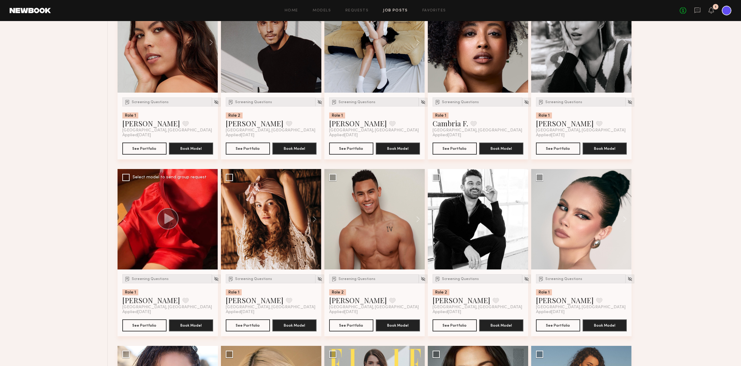
click at [211, 219] on div at bounding box center [167, 219] width 100 height 100
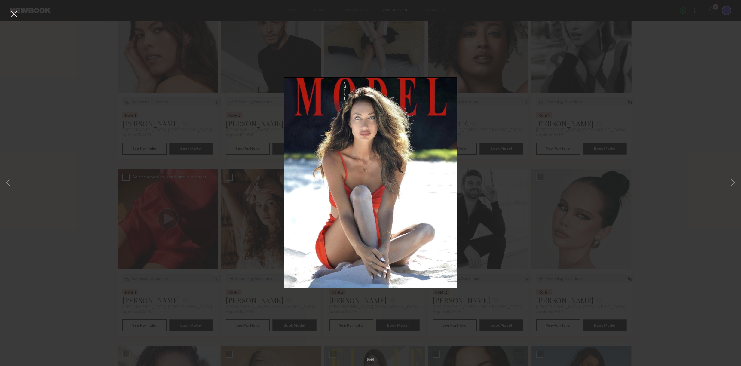
drag, startPoint x: 15, startPoint y: 15, endPoint x: 21, endPoint y: 19, distance: 7.3
click at [15, 15] on button at bounding box center [14, 14] width 10 height 11
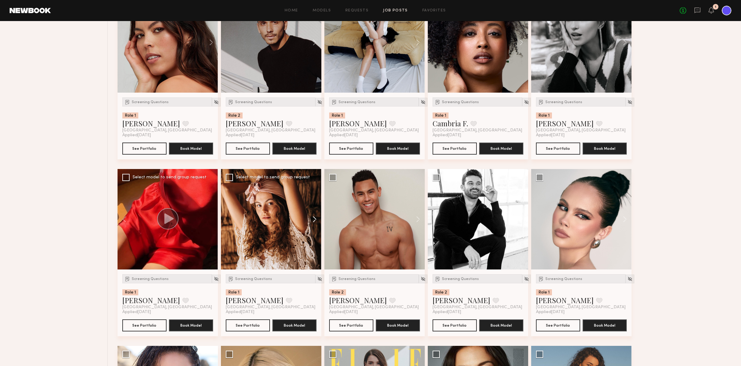
click at [315, 219] on button at bounding box center [311, 219] width 19 height 100
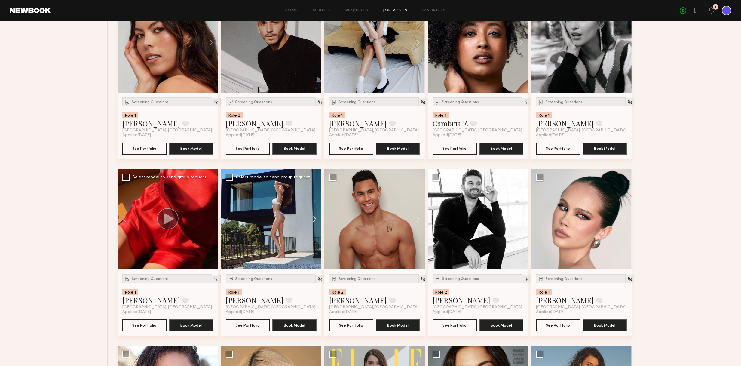
click at [315, 219] on button at bounding box center [311, 219] width 19 height 100
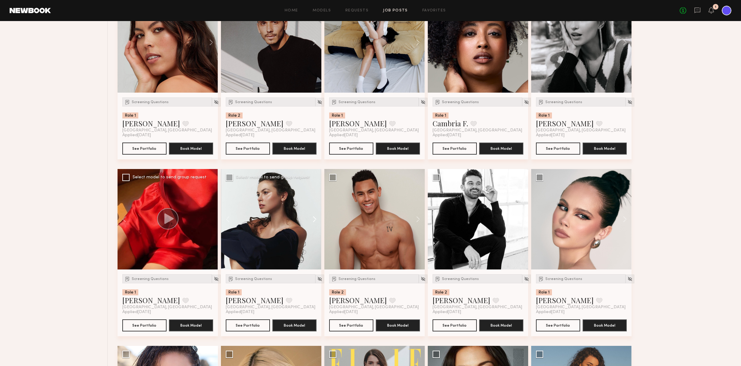
click at [315, 219] on button at bounding box center [311, 219] width 19 height 100
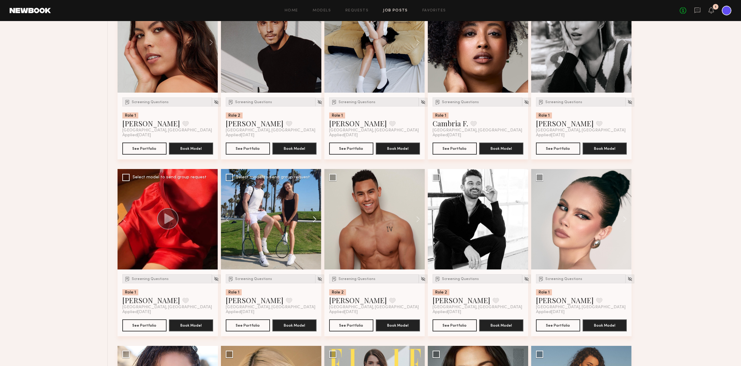
click at [315, 219] on button at bounding box center [311, 219] width 19 height 100
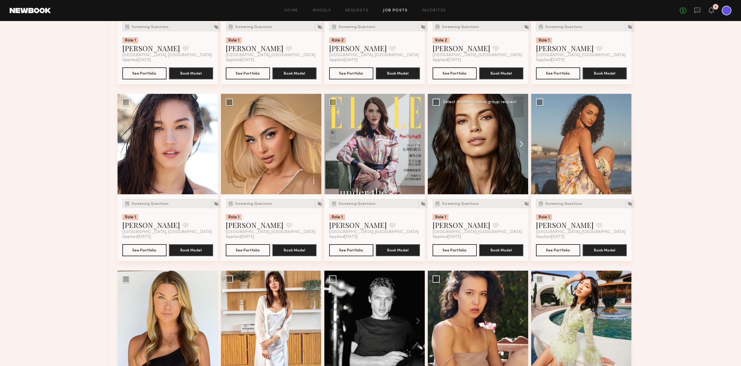
scroll to position [3372, 0]
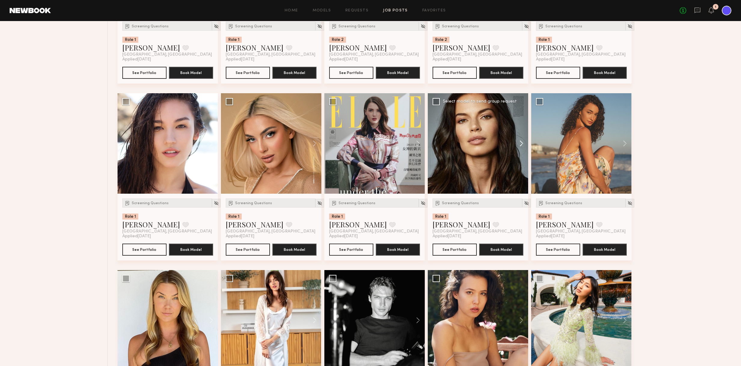
click at [521, 141] on button at bounding box center [518, 143] width 19 height 100
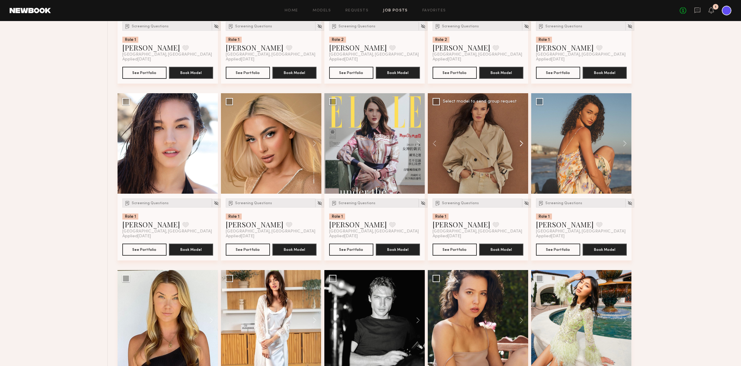
click at [521, 141] on button at bounding box center [518, 143] width 19 height 100
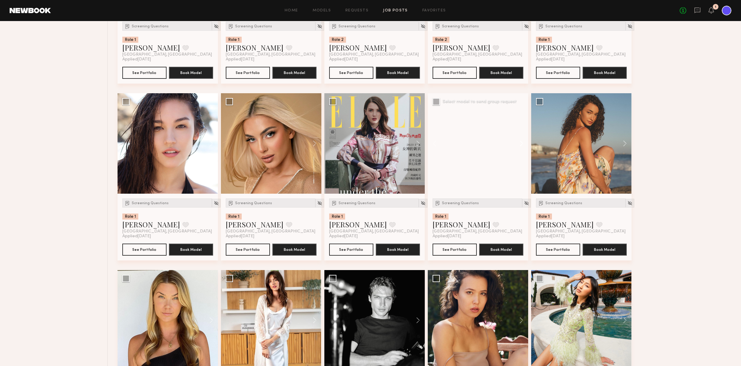
click at [521, 141] on button at bounding box center [518, 143] width 19 height 100
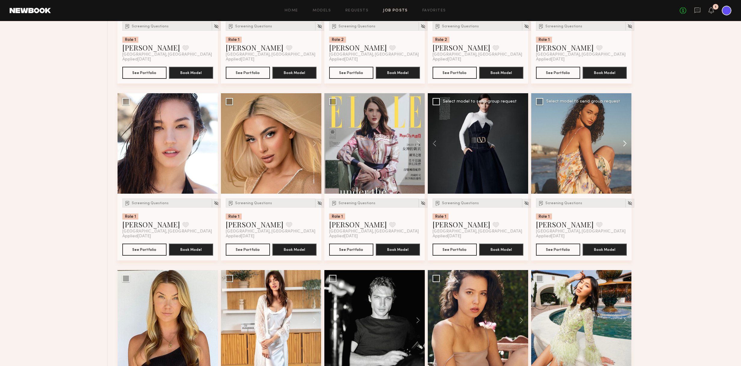
click at [625, 144] on button at bounding box center [621, 143] width 19 height 100
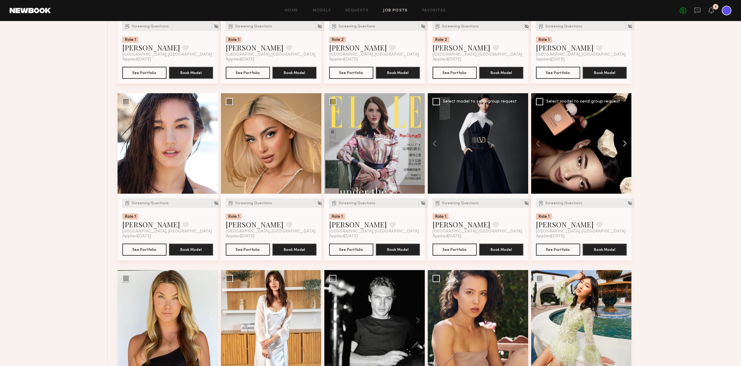
click at [625, 144] on button at bounding box center [621, 143] width 19 height 100
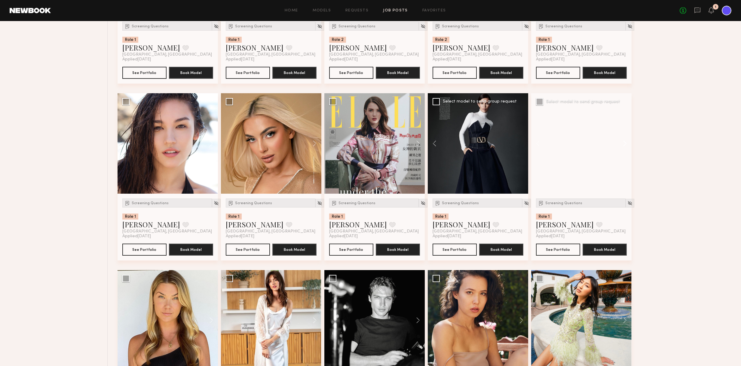
click at [625, 144] on button at bounding box center [621, 143] width 19 height 100
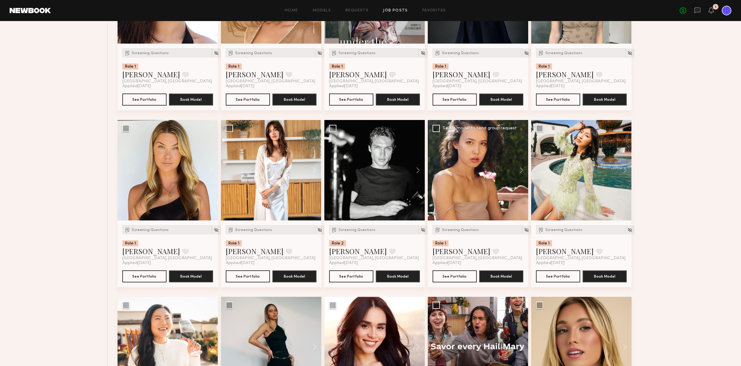
scroll to position [3522, 0]
click at [312, 167] on button at bounding box center [311, 170] width 19 height 100
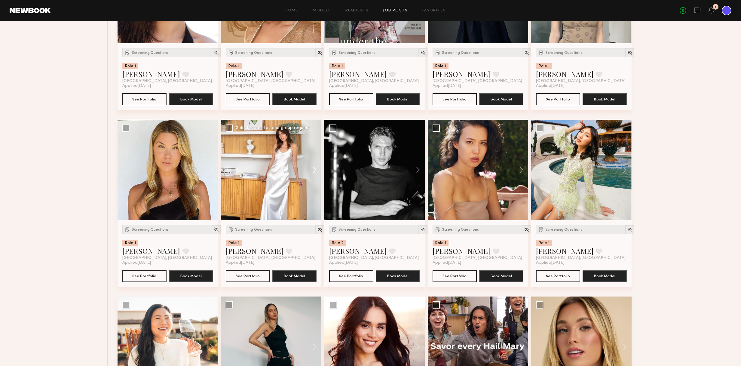
click at [313, 168] on button at bounding box center [311, 170] width 19 height 100
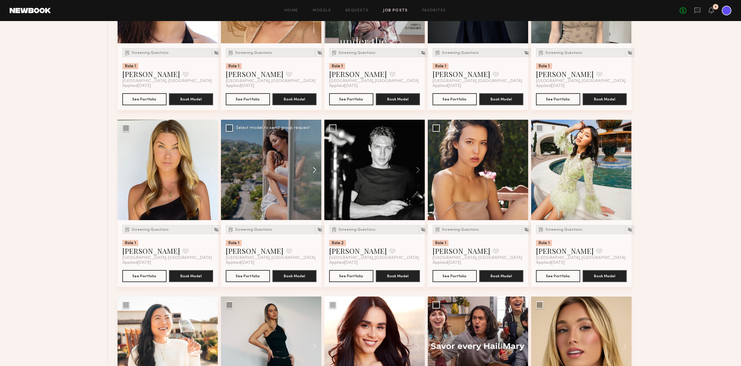
click at [313, 168] on button at bounding box center [311, 170] width 19 height 100
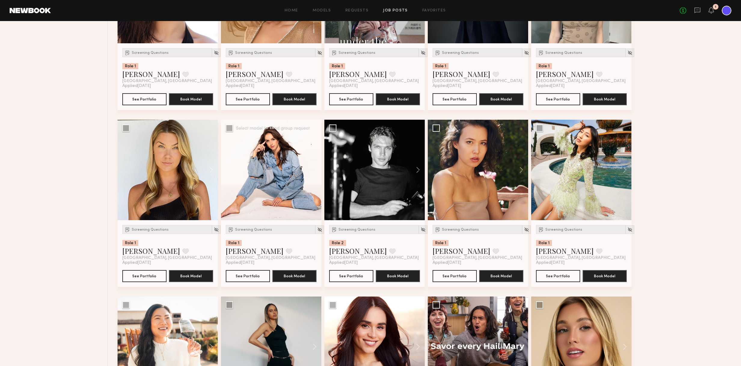
click at [313, 168] on div at bounding box center [271, 170] width 100 height 100
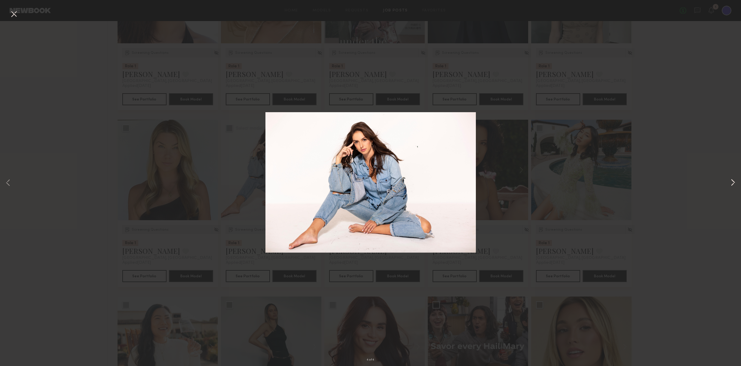
click at [730, 181] on div "4 of 4" at bounding box center [370, 183] width 741 height 366
click at [730, 181] on button at bounding box center [732, 183] width 7 height 293
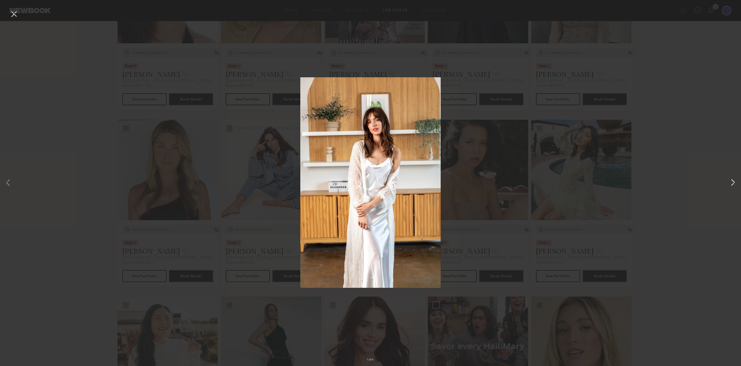
click at [731, 182] on button at bounding box center [732, 183] width 7 height 293
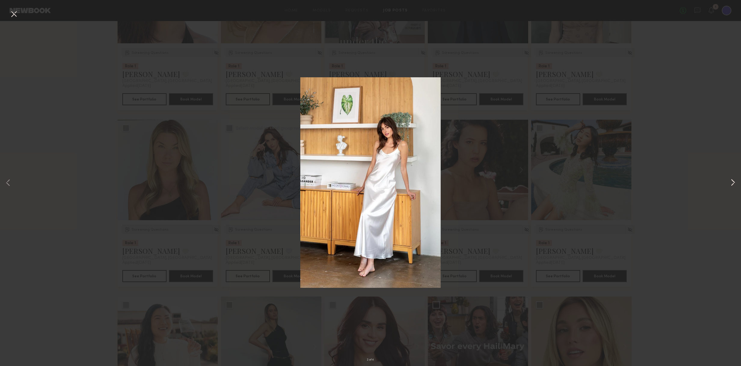
click at [731, 182] on button at bounding box center [732, 183] width 7 height 293
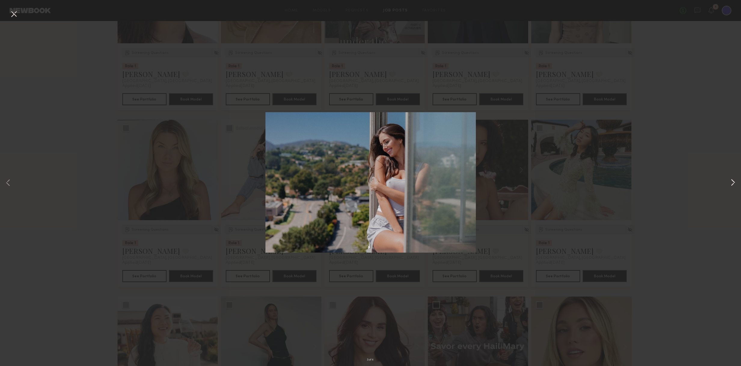
click at [731, 182] on button at bounding box center [732, 183] width 7 height 293
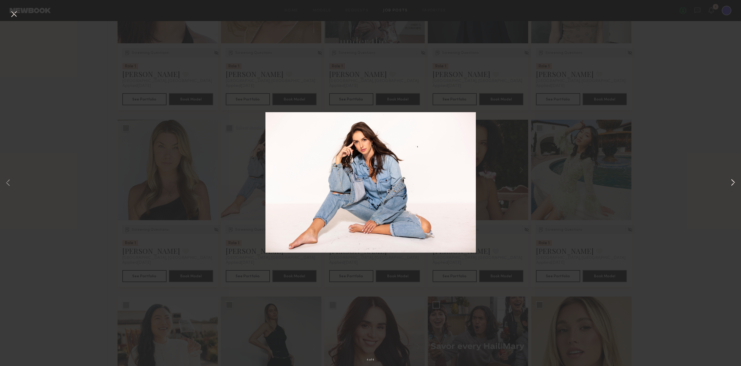
click at [731, 182] on button at bounding box center [732, 183] width 7 height 293
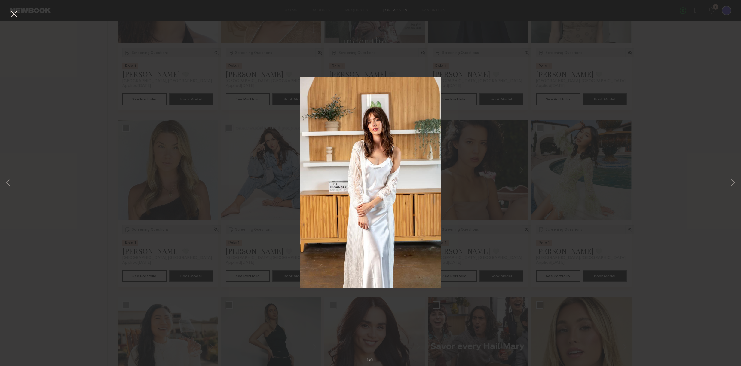
click at [668, 197] on div "1 of 4" at bounding box center [370, 183] width 741 height 366
click at [13, 15] on button at bounding box center [14, 14] width 10 height 11
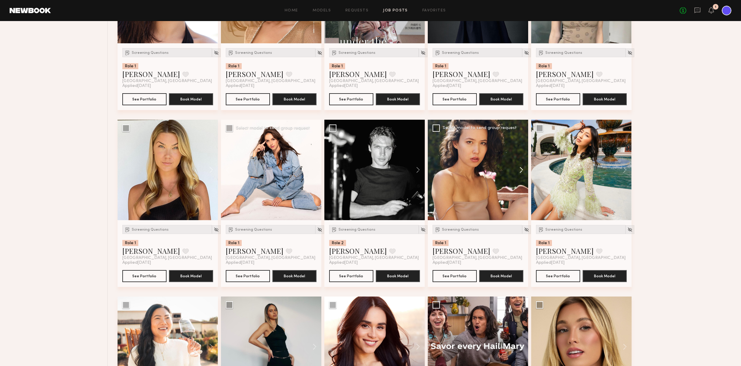
click at [520, 169] on button at bounding box center [518, 170] width 19 height 100
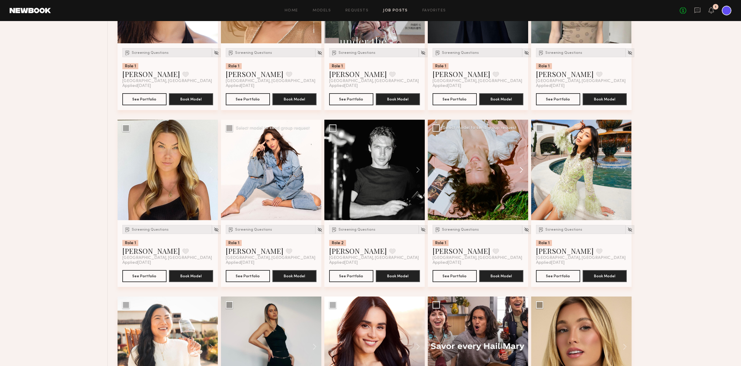
click at [520, 169] on button at bounding box center [518, 170] width 19 height 100
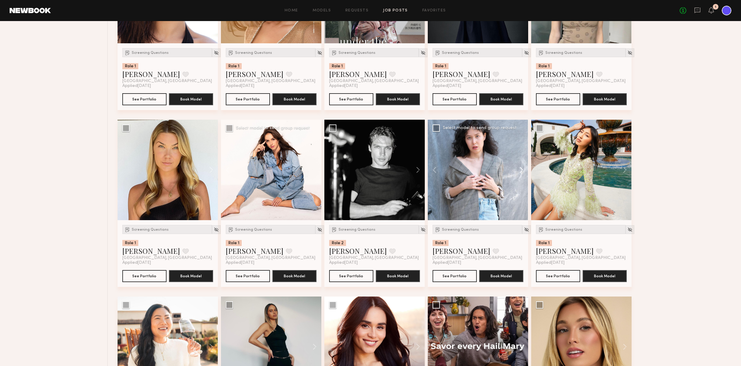
click at [520, 169] on button at bounding box center [518, 170] width 19 height 100
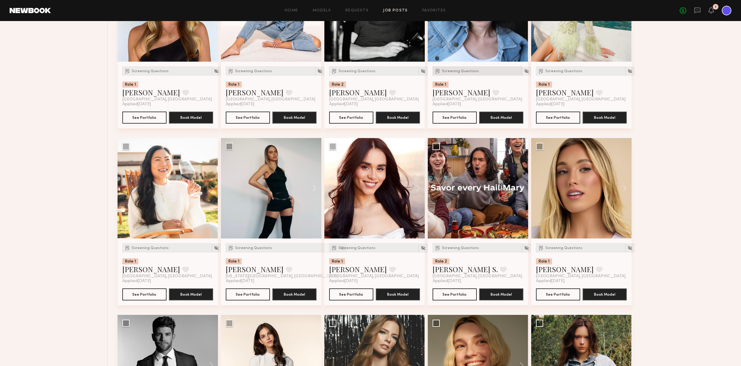
scroll to position [3687, 0]
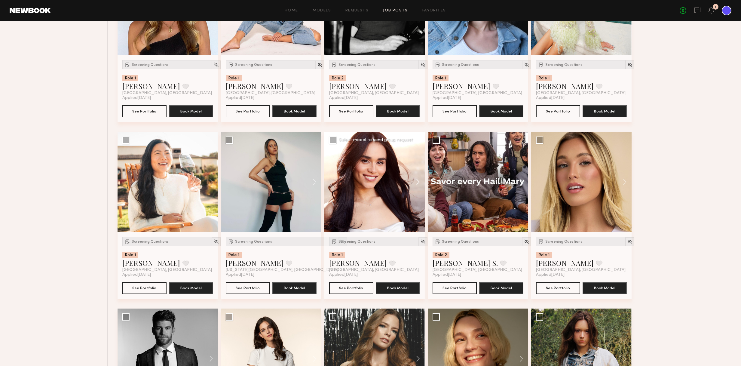
click at [418, 180] on button at bounding box center [414, 182] width 19 height 100
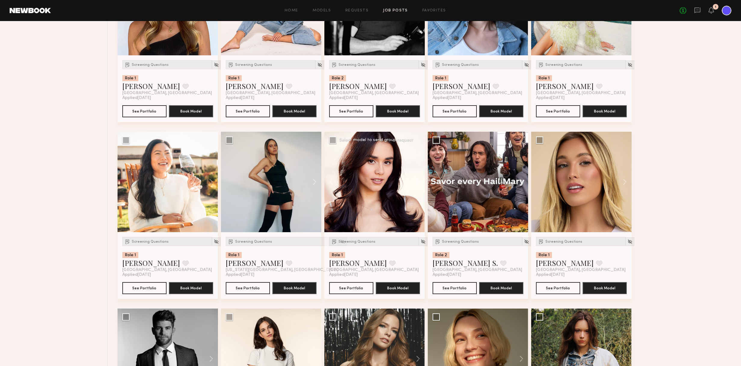
click at [418, 180] on button at bounding box center [414, 182] width 19 height 100
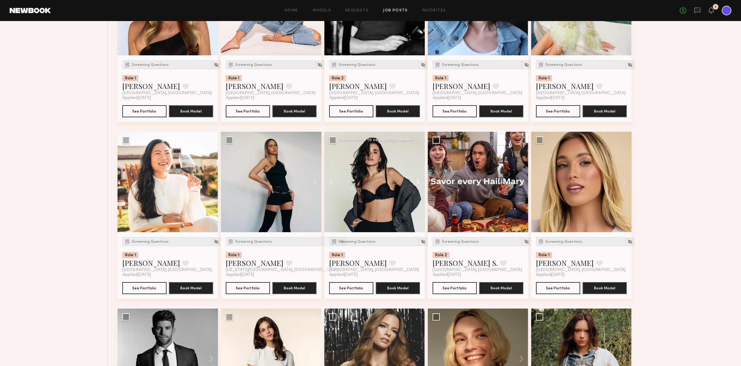
click at [418, 180] on button at bounding box center [414, 182] width 19 height 100
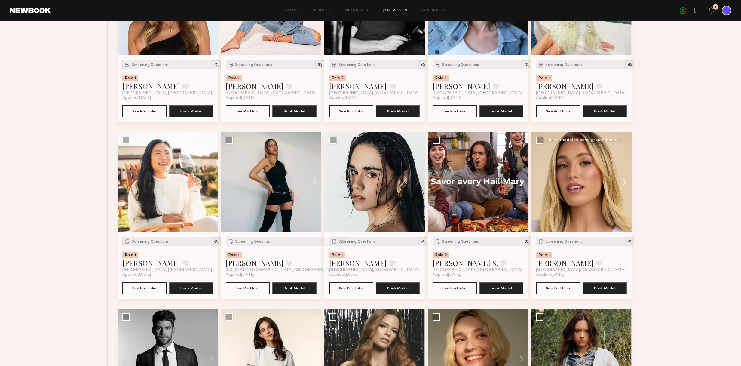
click at [625, 183] on button at bounding box center [621, 182] width 19 height 100
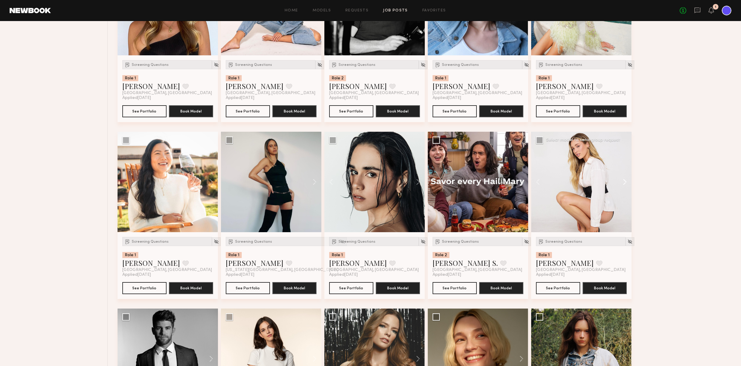
click at [625, 183] on button at bounding box center [621, 182] width 19 height 100
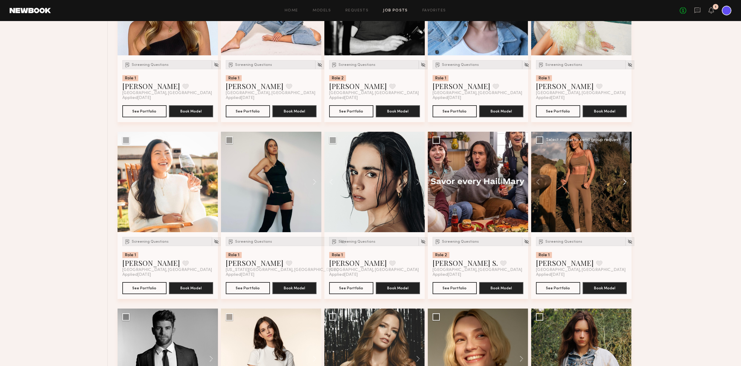
click at [625, 183] on button at bounding box center [621, 182] width 19 height 100
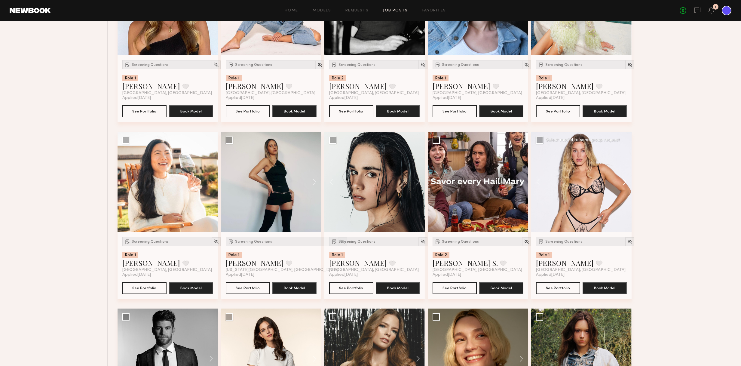
click at [625, 183] on button at bounding box center [621, 182] width 19 height 100
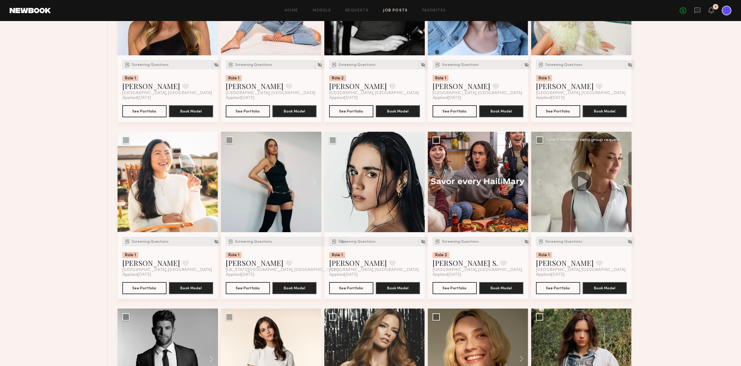
click at [625, 183] on button at bounding box center [621, 182] width 19 height 100
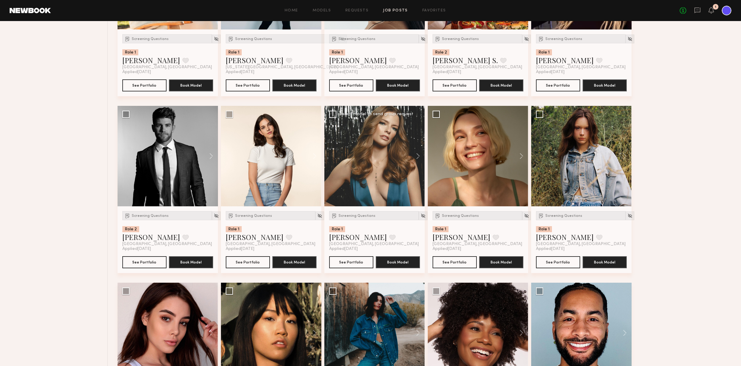
scroll to position [3902, 0]
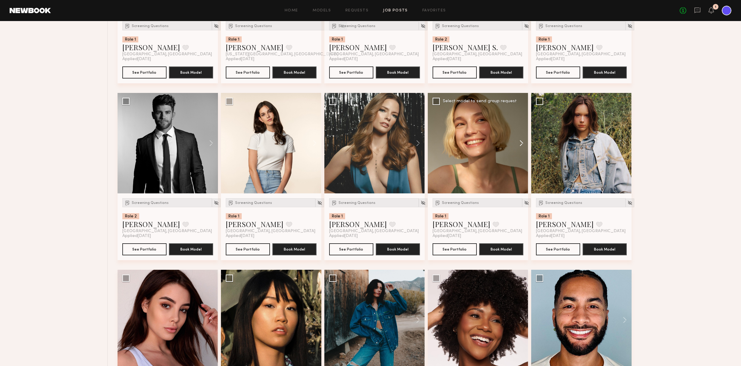
click at [521, 141] on button at bounding box center [518, 143] width 19 height 100
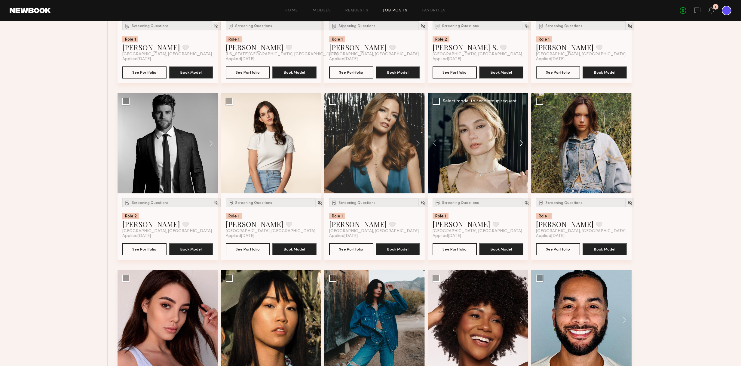
click at [521, 141] on button at bounding box center [518, 143] width 19 height 100
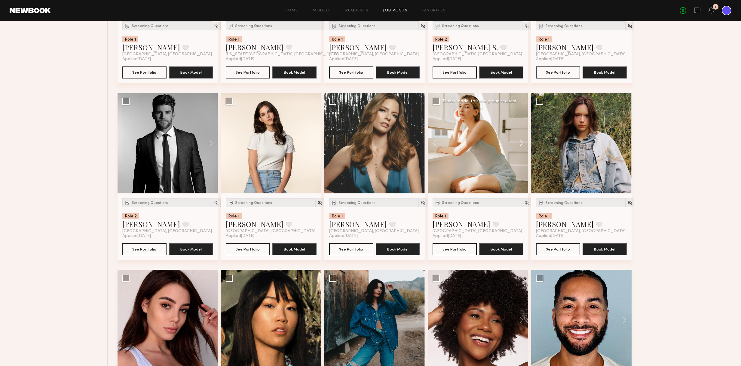
click at [521, 141] on button at bounding box center [518, 143] width 19 height 100
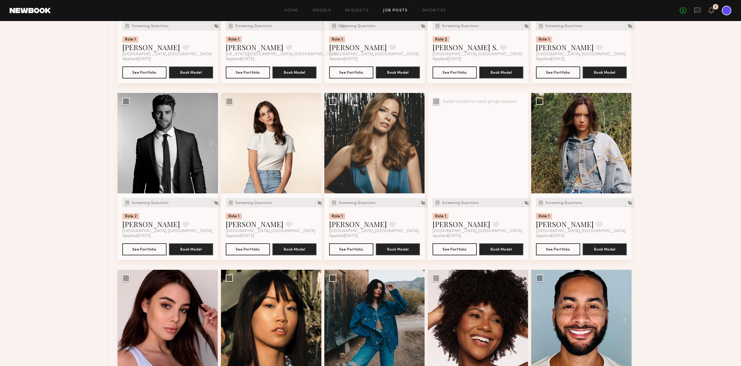
click at [521, 141] on button at bounding box center [518, 143] width 19 height 100
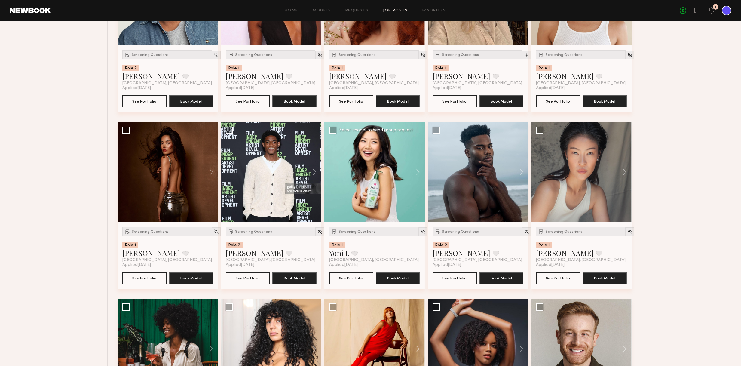
scroll to position [4414, 0]
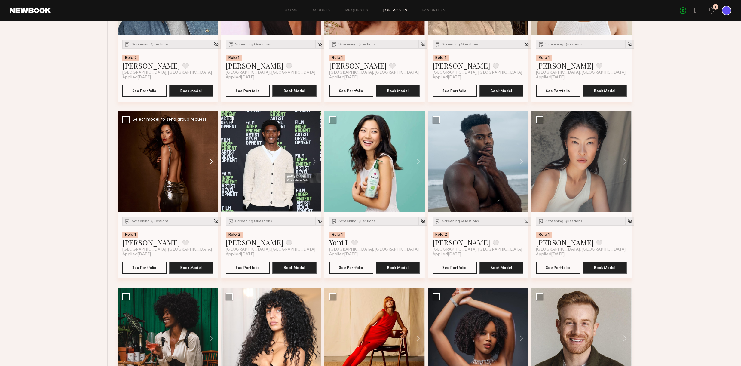
click at [211, 160] on button at bounding box center [208, 161] width 19 height 100
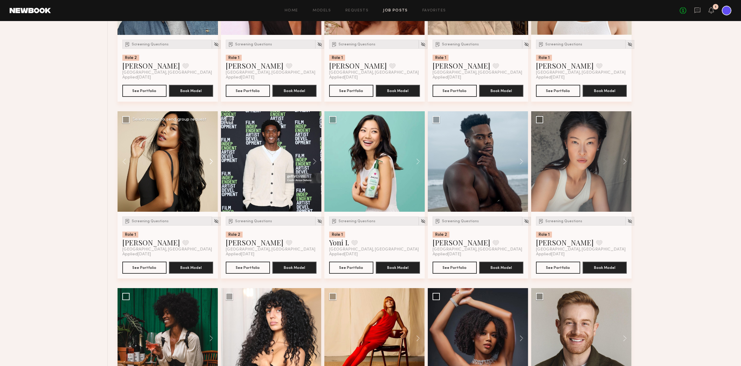
click at [211, 160] on button at bounding box center [208, 161] width 19 height 100
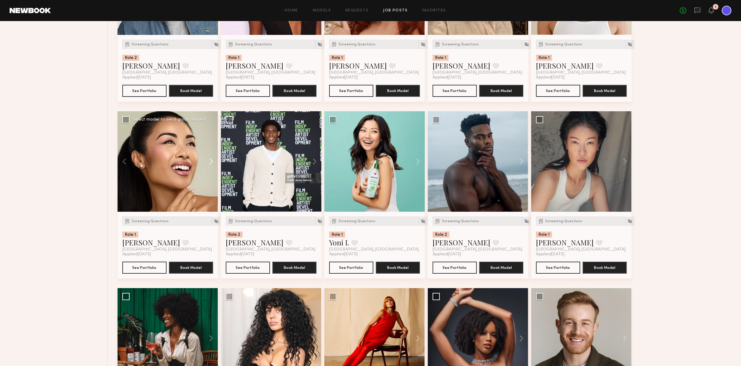
click at [211, 160] on button at bounding box center [208, 161] width 19 height 100
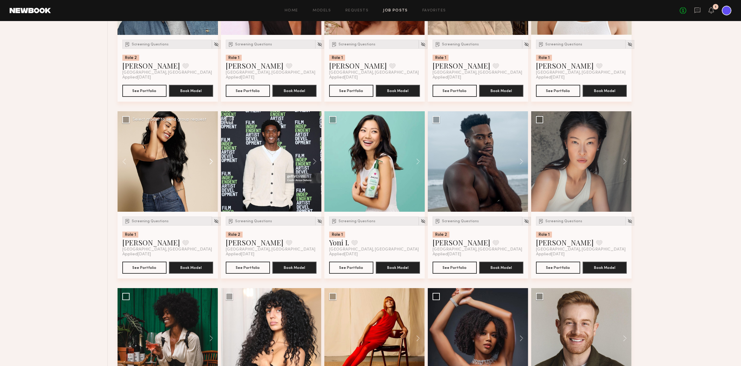
click at [211, 160] on button at bounding box center [208, 161] width 19 height 100
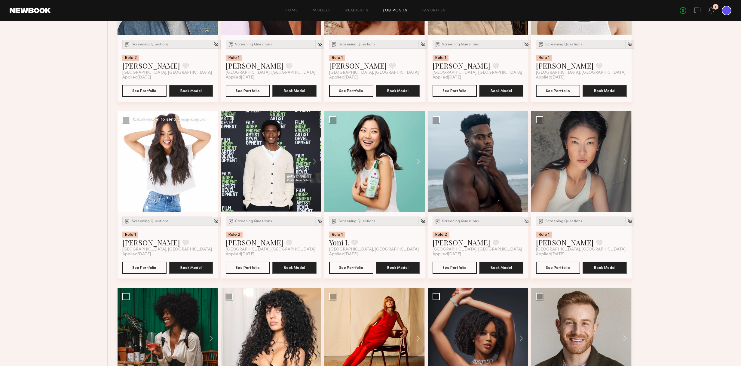
click at [211, 160] on button at bounding box center [208, 161] width 19 height 100
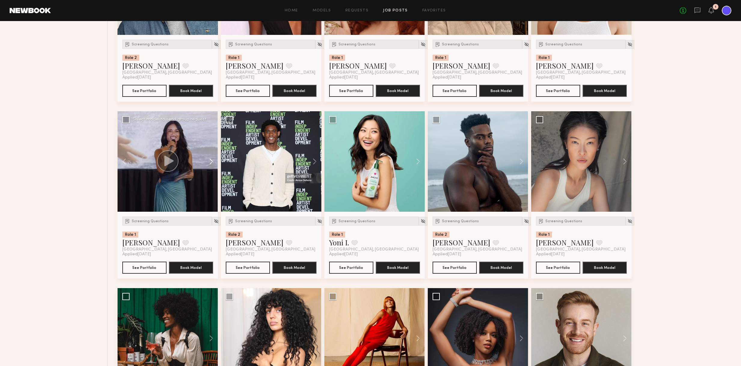
click at [211, 160] on button at bounding box center [208, 161] width 19 height 100
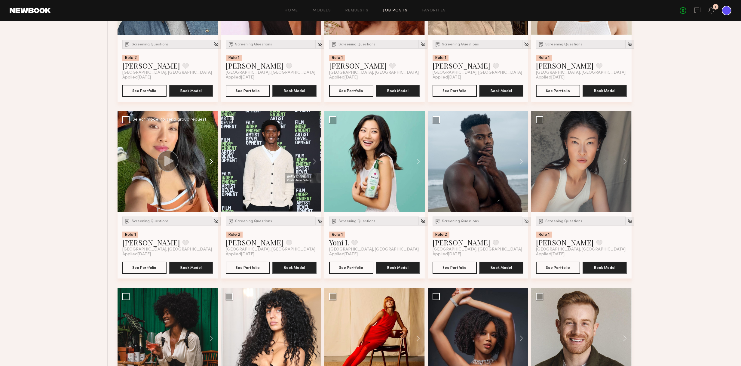
click at [211, 160] on button at bounding box center [208, 161] width 19 height 100
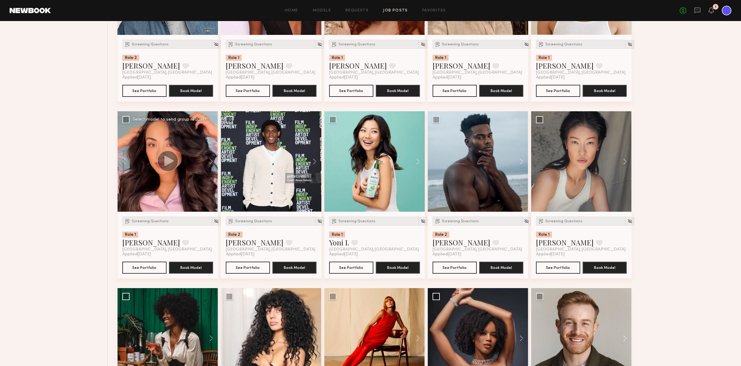
click at [196, 146] on div at bounding box center [167, 161] width 100 height 100
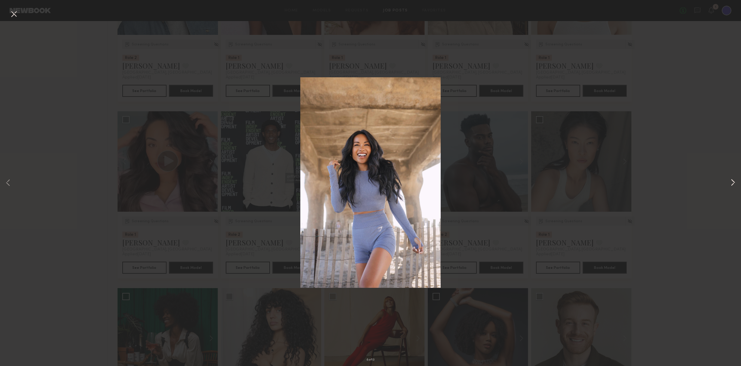
click at [731, 183] on button at bounding box center [732, 183] width 7 height 293
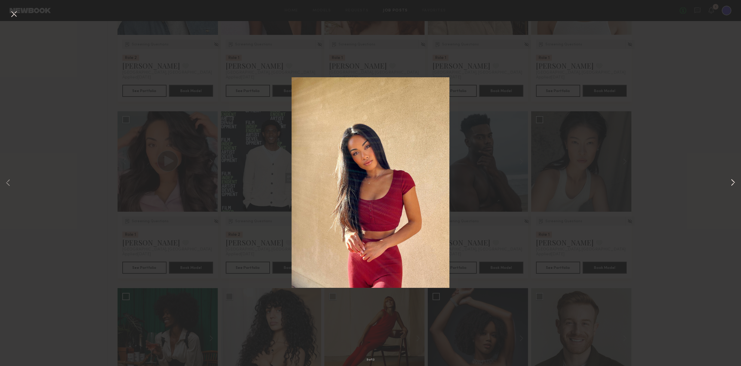
click at [731, 183] on button at bounding box center [732, 183] width 7 height 293
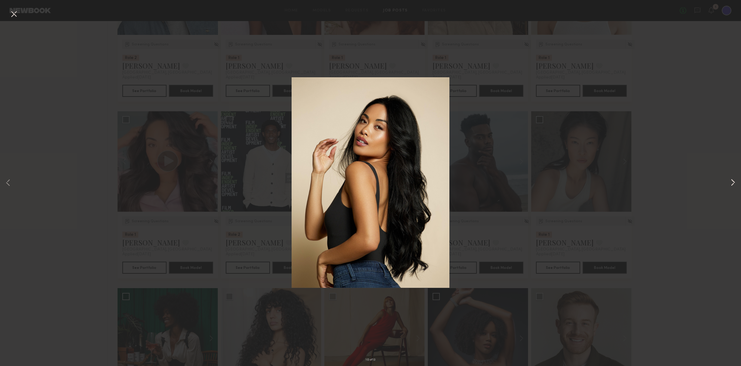
click at [731, 183] on button at bounding box center [732, 183] width 7 height 293
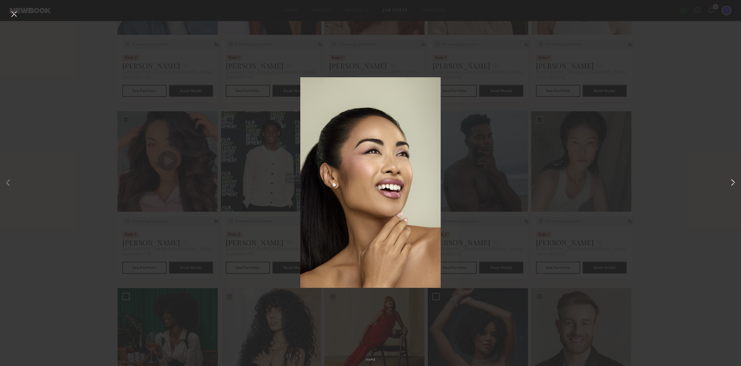
click at [731, 183] on button at bounding box center [732, 183] width 7 height 293
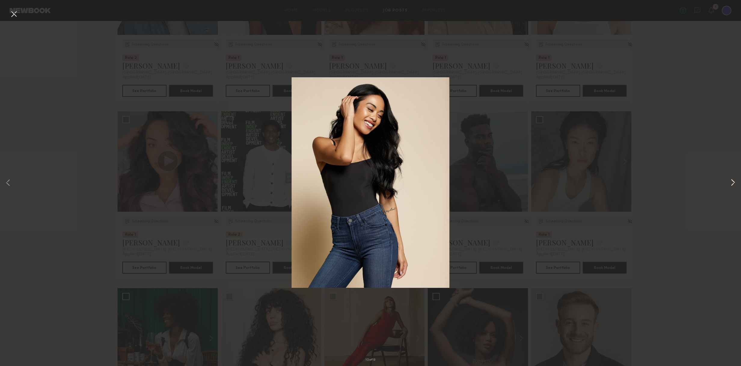
click at [732, 181] on button at bounding box center [732, 183] width 7 height 293
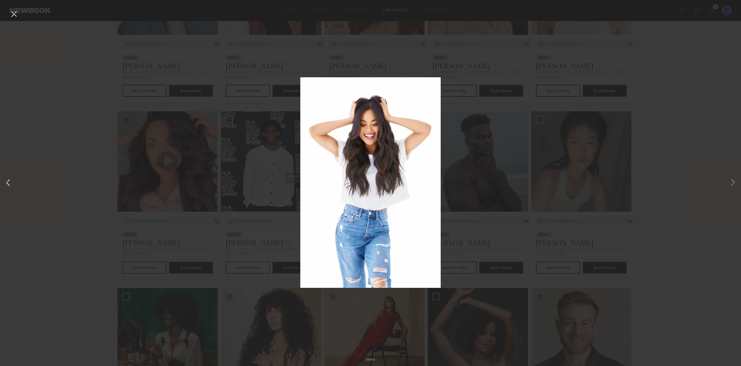
click at [9, 181] on button at bounding box center [8, 183] width 7 height 293
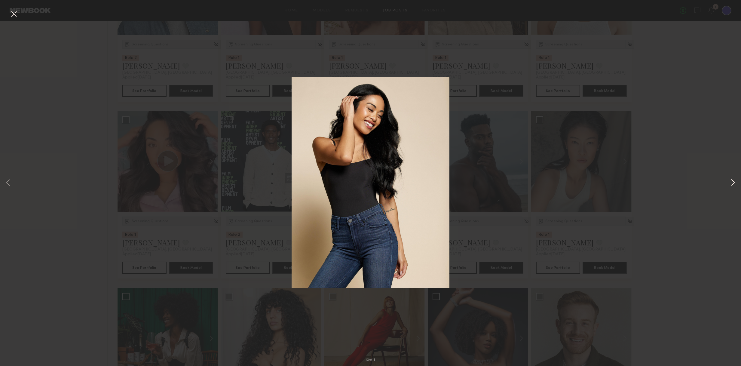
click at [737, 180] on div "12 of 13" at bounding box center [370, 183] width 741 height 366
click at [735, 181] on button at bounding box center [732, 183] width 7 height 293
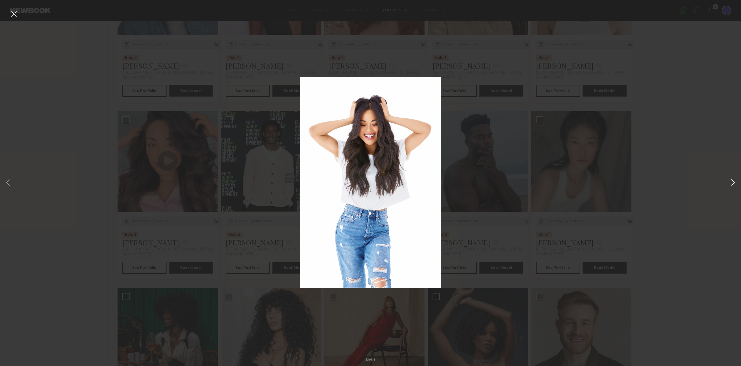
click at [735, 181] on button at bounding box center [732, 183] width 7 height 293
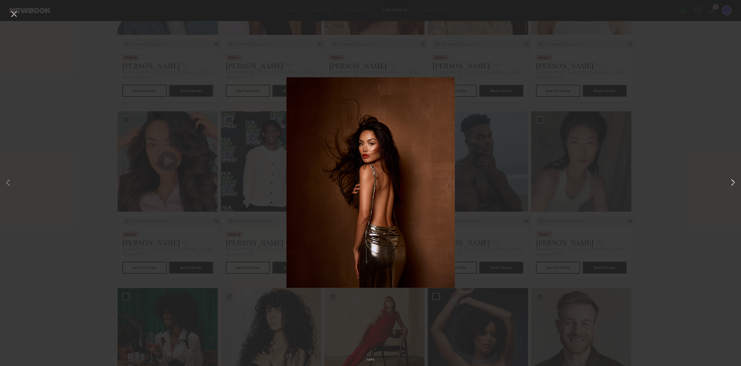
click at [734, 183] on button at bounding box center [732, 183] width 7 height 293
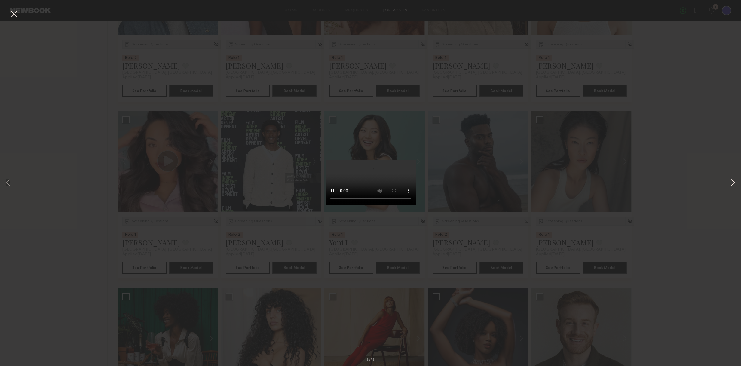
click at [734, 183] on button at bounding box center [732, 183] width 7 height 293
click at [734, 182] on button at bounding box center [732, 183] width 7 height 293
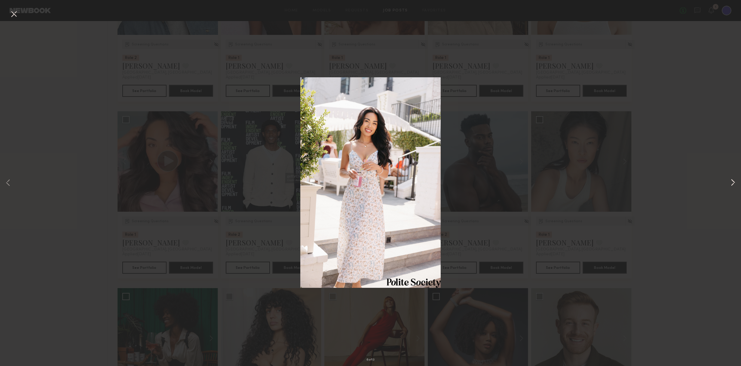
click at [734, 182] on button at bounding box center [732, 183] width 7 height 293
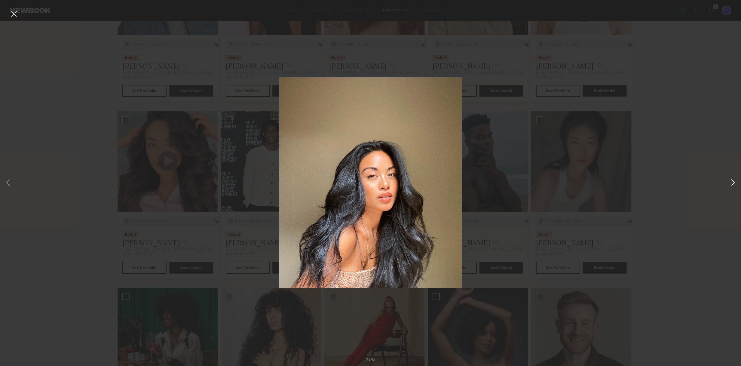
click at [734, 182] on button at bounding box center [732, 183] width 7 height 293
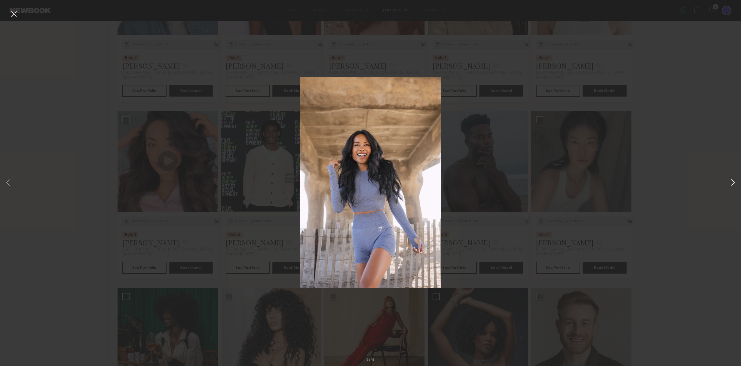
click at [734, 182] on button at bounding box center [732, 183] width 7 height 293
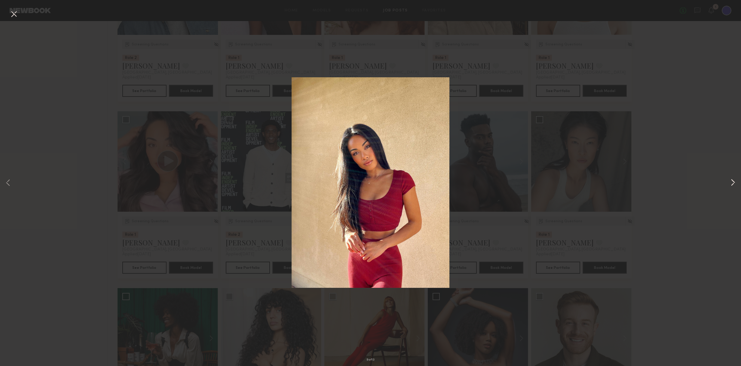
click at [734, 182] on button at bounding box center [732, 183] width 7 height 293
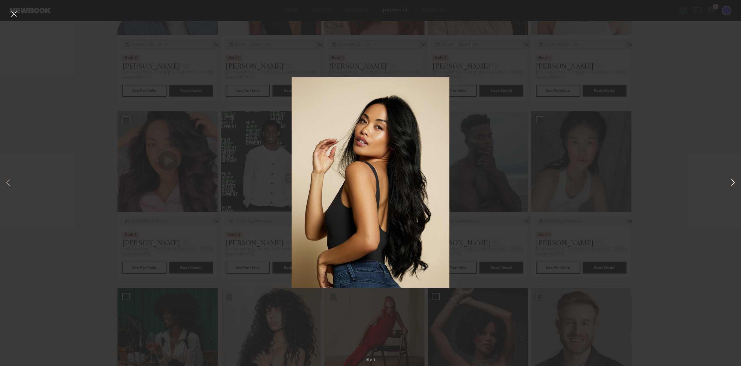
click at [734, 182] on button at bounding box center [732, 183] width 7 height 293
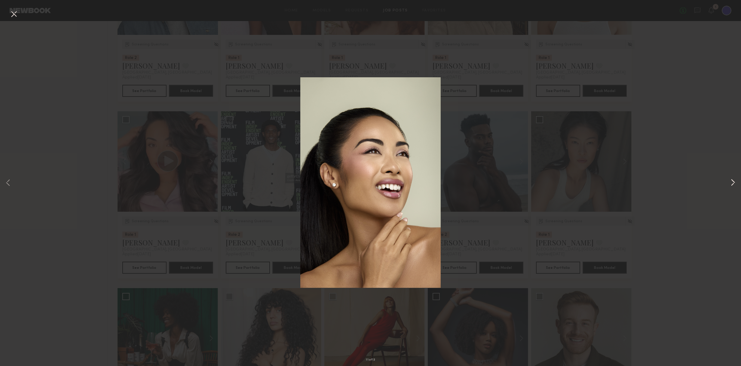
click at [734, 182] on button at bounding box center [732, 183] width 7 height 293
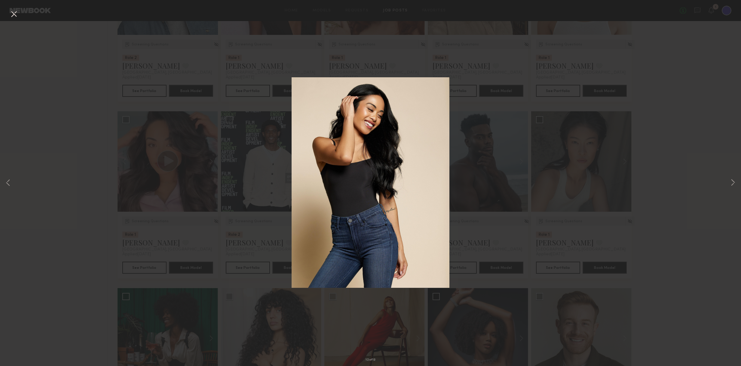
click at [727, 184] on div "12 of 13" at bounding box center [370, 183] width 741 height 366
click at [732, 183] on button at bounding box center [732, 183] width 7 height 293
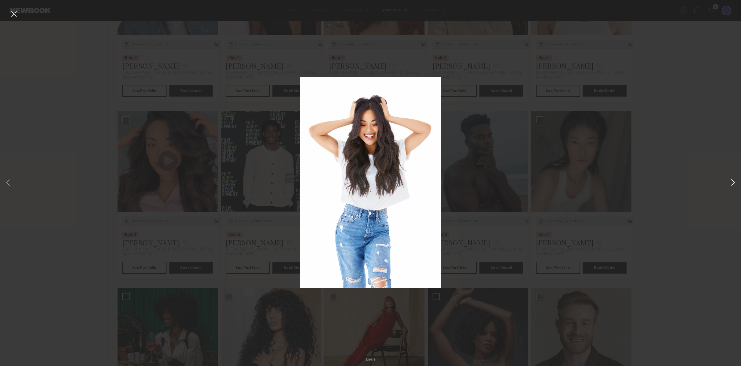
click at [732, 183] on button at bounding box center [732, 183] width 7 height 293
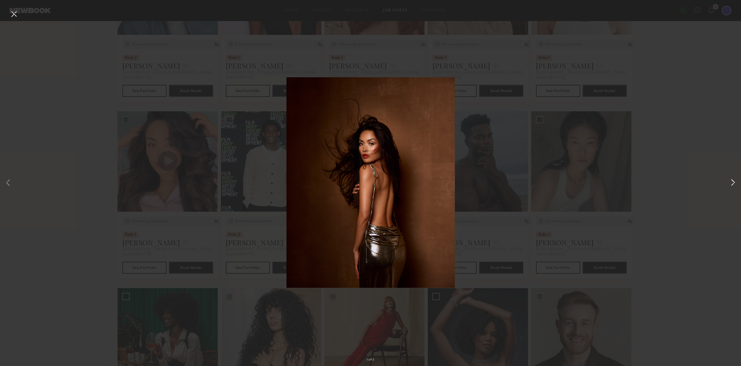
click at [732, 183] on button at bounding box center [732, 183] width 7 height 293
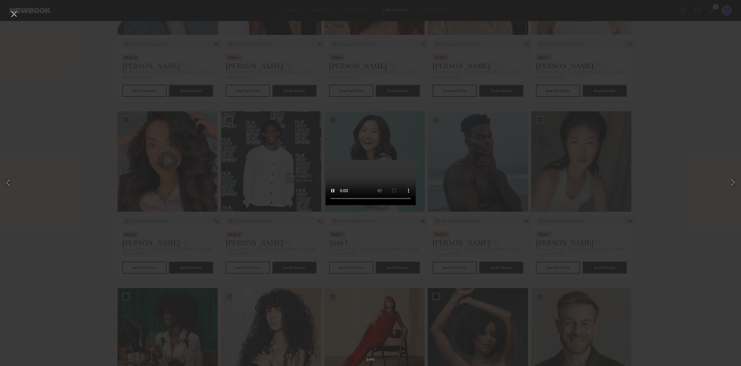
click at [588, 178] on div "2 of 13" at bounding box center [370, 183] width 741 height 366
click at [9, 183] on button at bounding box center [8, 183] width 7 height 293
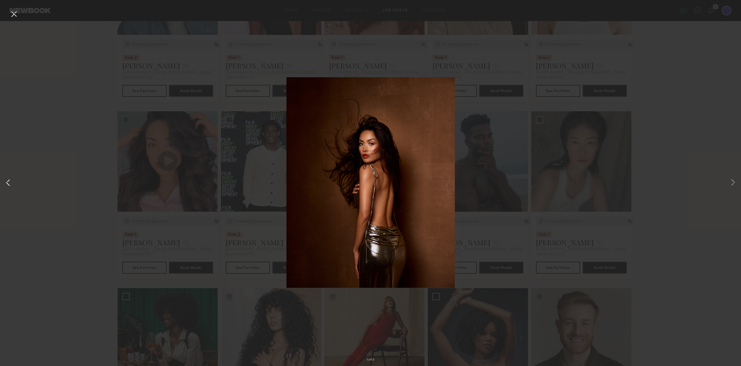
click at [9, 183] on button at bounding box center [8, 183] width 7 height 293
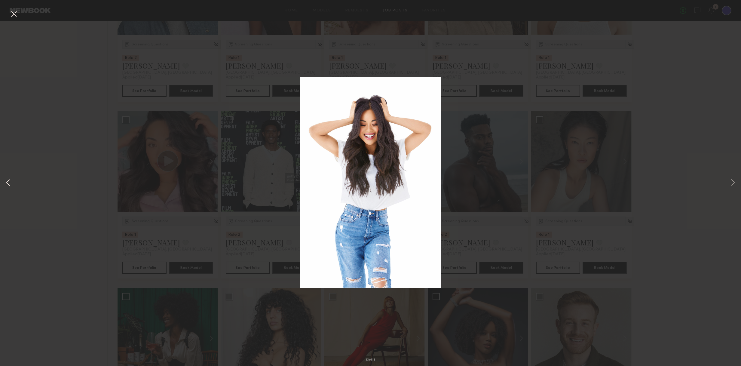
click at [9, 183] on button at bounding box center [8, 183] width 7 height 293
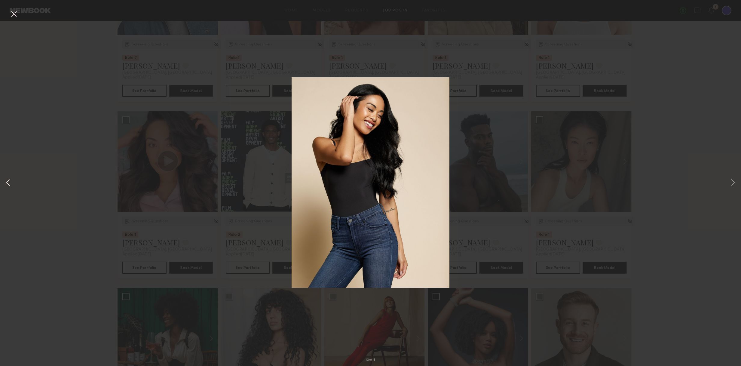
click at [9, 183] on button at bounding box center [8, 183] width 7 height 293
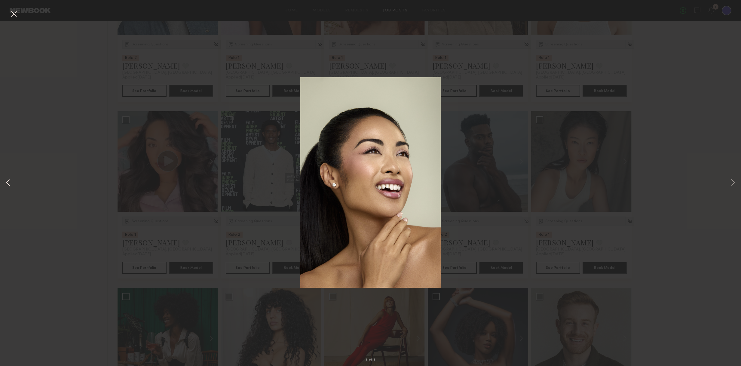
click at [9, 183] on button at bounding box center [8, 183] width 7 height 293
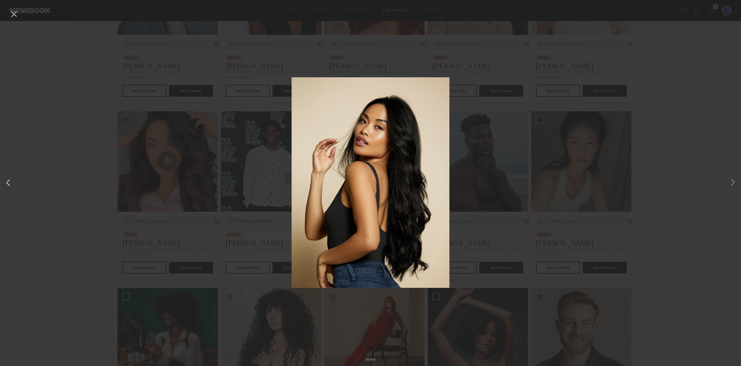
click at [9, 183] on button at bounding box center [8, 183] width 7 height 293
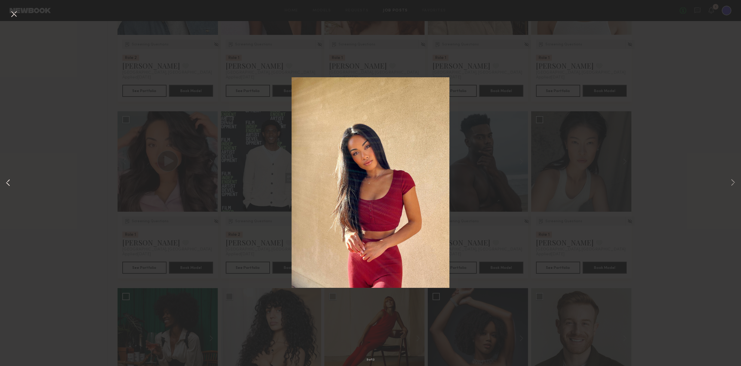
click at [9, 183] on button at bounding box center [8, 183] width 7 height 293
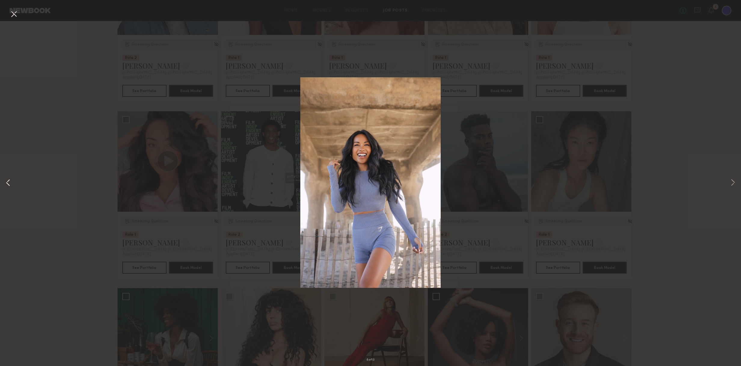
click at [9, 183] on button at bounding box center [8, 183] width 7 height 293
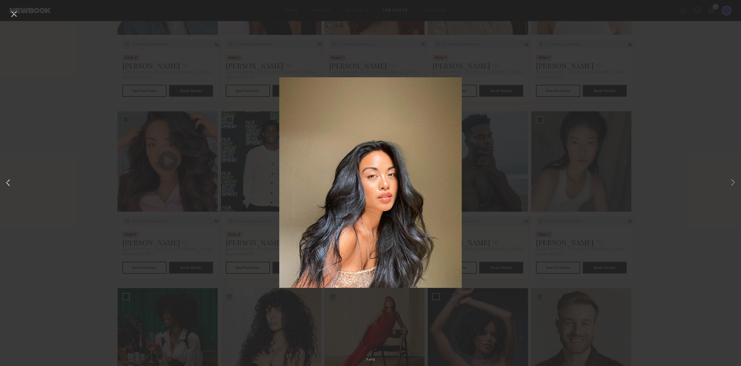
click at [9, 183] on button at bounding box center [8, 183] width 7 height 293
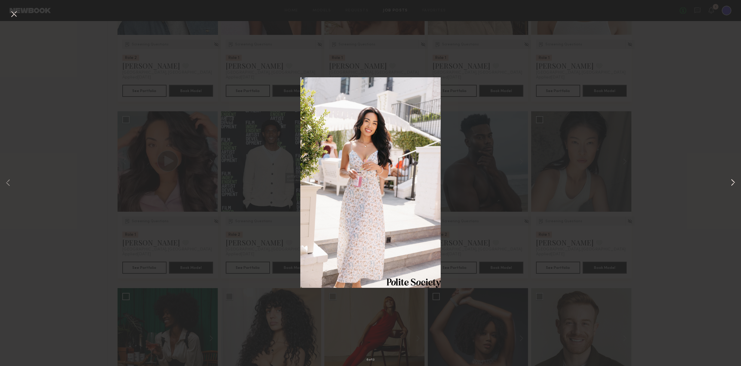
click at [731, 181] on button at bounding box center [732, 183] width 7 height 293
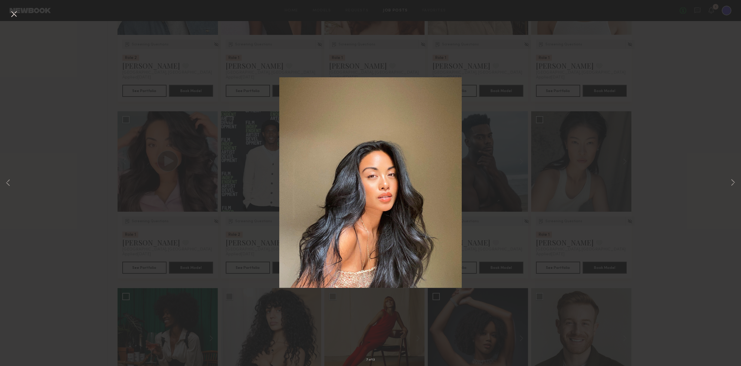
click at [10, 14] on button at bounding box center [14, 14] width 10 height 11
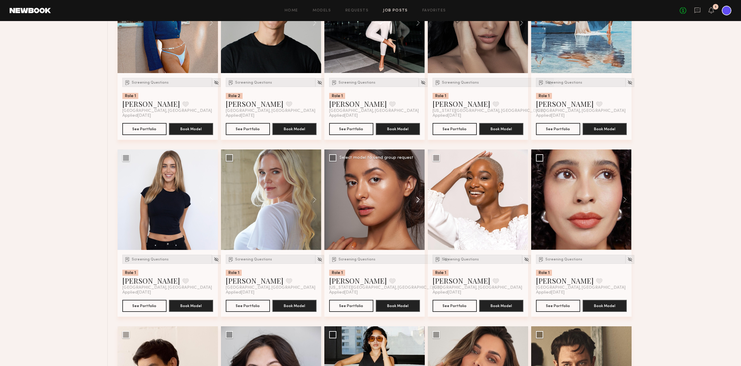
scroll to position [4913, 0]
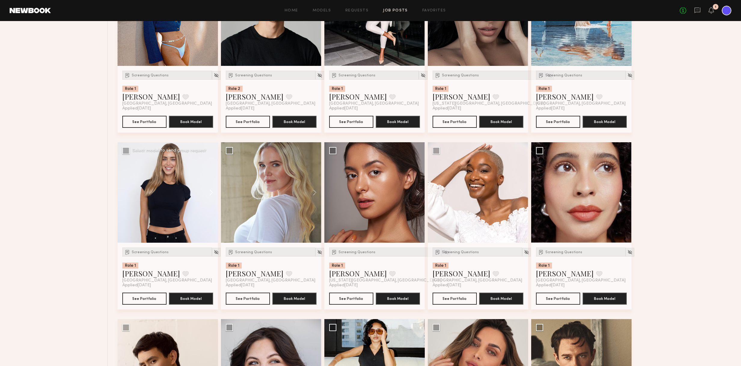
click at [209, 192] on button at bounding box center [208, 192] width 19 height 100
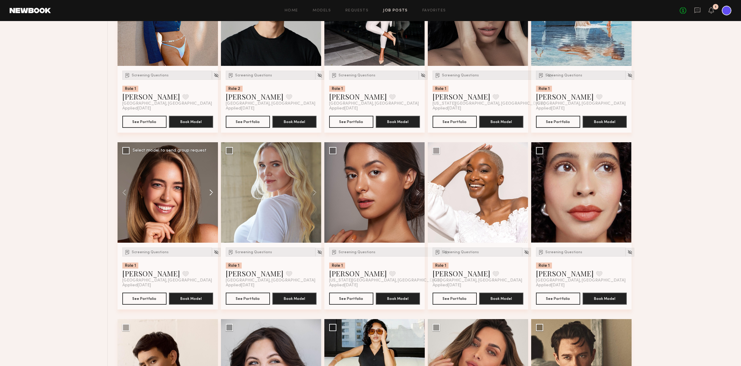
click at [209, 192] on button at bounding box center [208, 192] width 19 height 100
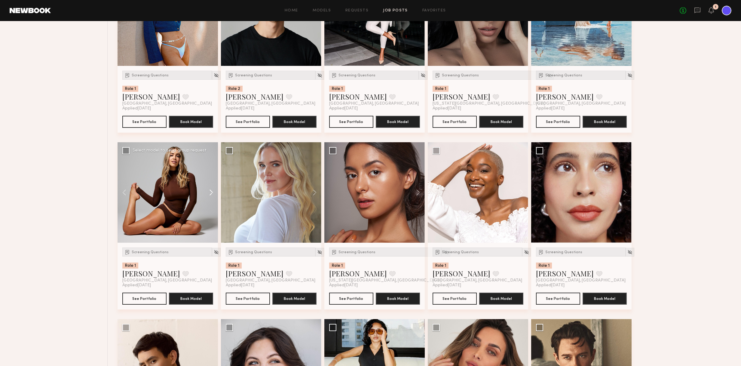
click at [209, 192] on button at bounding box center [208, 192] width 19 height 100
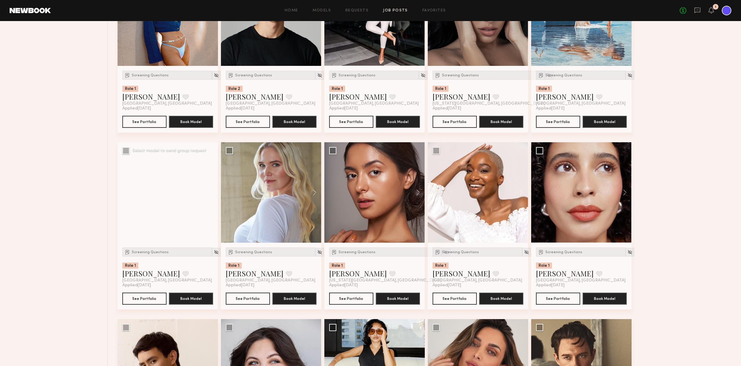
click at [210, 192] on button at bounding box center [208, 192] width 19 height 100
click at [179, 193] on div at bounding box center [167, 192] width 100 height 100
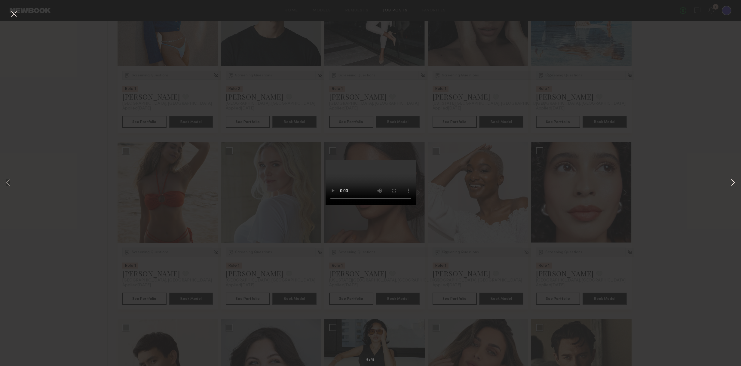
click at [732, 183] on button at bounding box center [732, 183] width 7 height 293
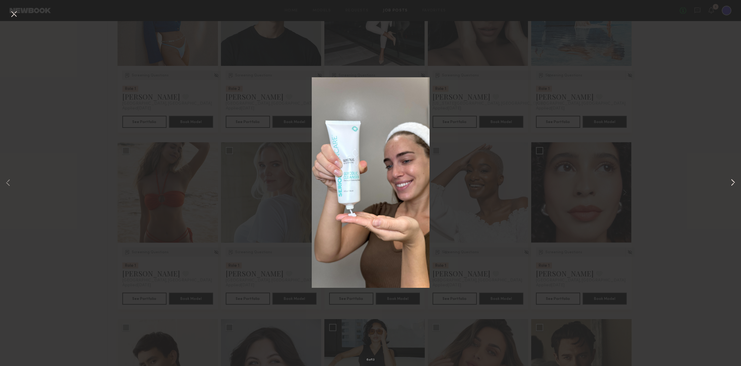
click at [732, 183] on button at bounding box center [732, 183] width 7 height 293
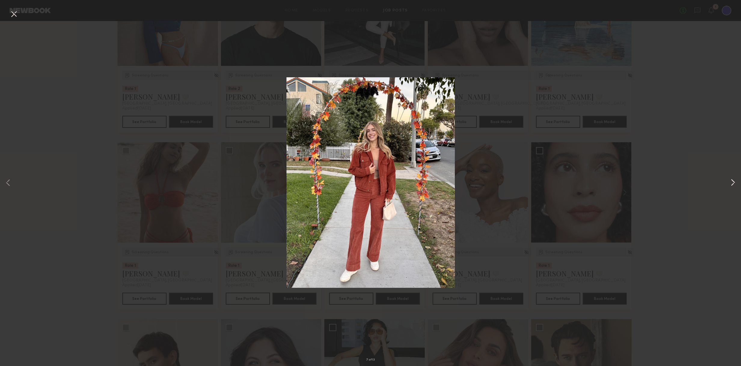
click at [731, 182] on button at bounding box center [732, 183] width 7 height 293
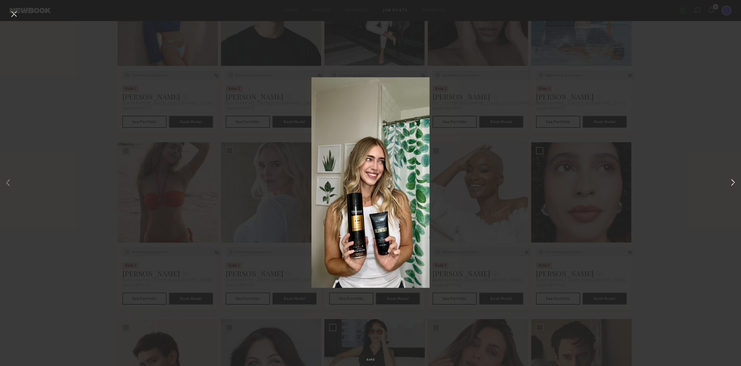
click at [732, 181] on button at bounding box center [732, 183] width 7 height 293
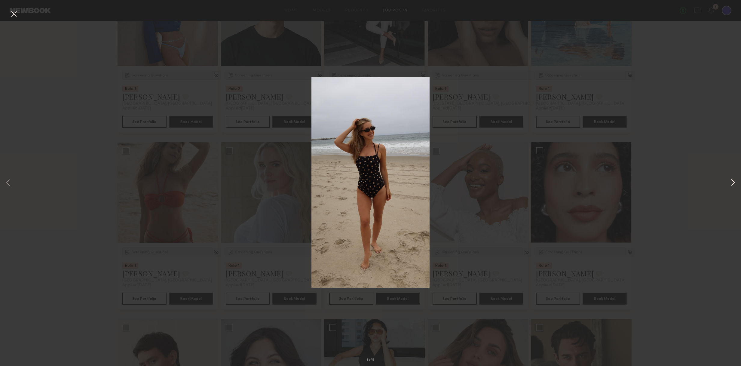
click at [732, 181] on button at bounding box center [732, 183] width 7 height 293
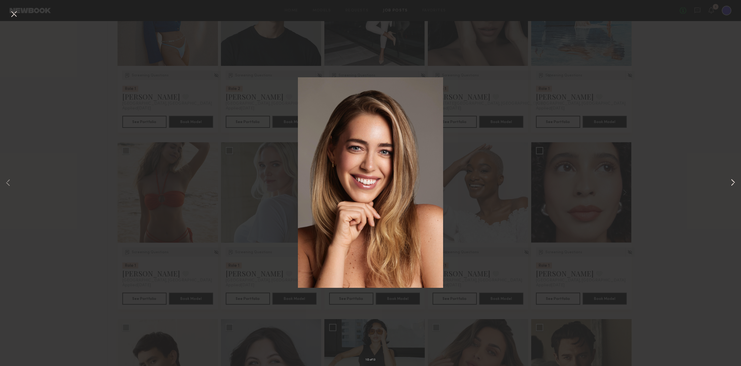
click at [733, 180] on button at bounding box center [732, 183] width 7 height 293
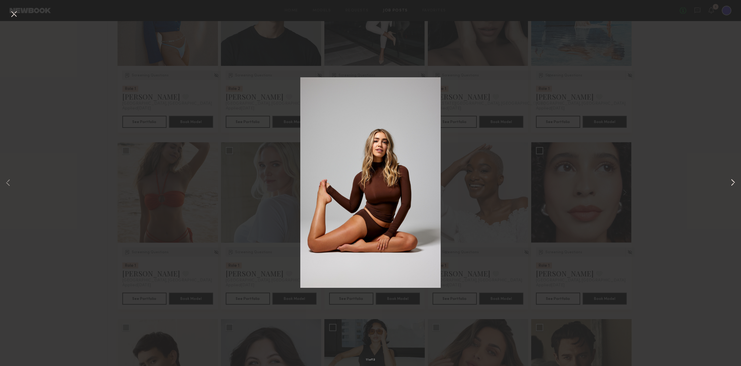
click at [733, 181] on button at bounding box center [732, 183] width 7 height 293
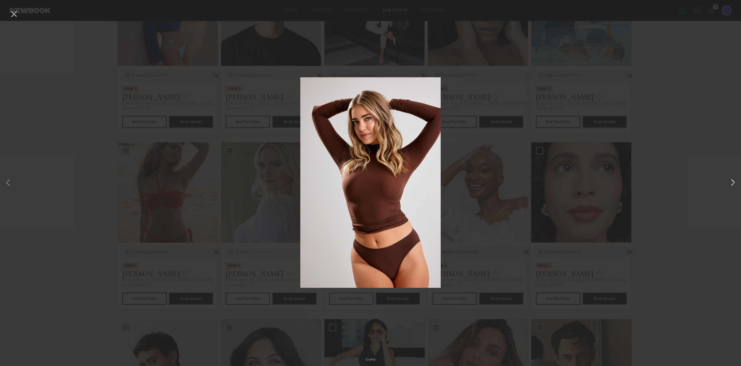
click at [733, 181] on button at bounding box center [732, 183] width 7 height 293
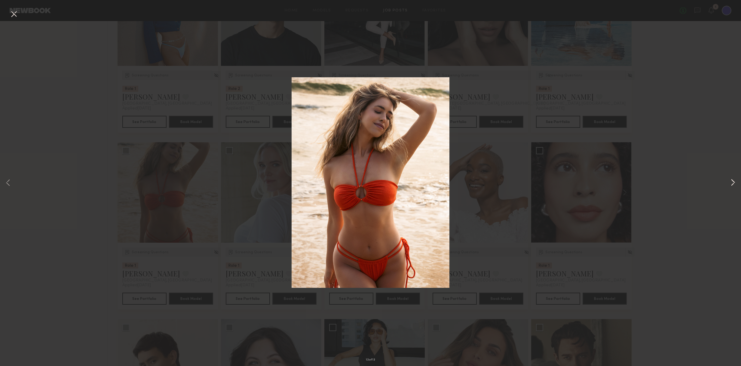
click at [733, 181] on button at bounding box center [732, 183] width 7 height 293
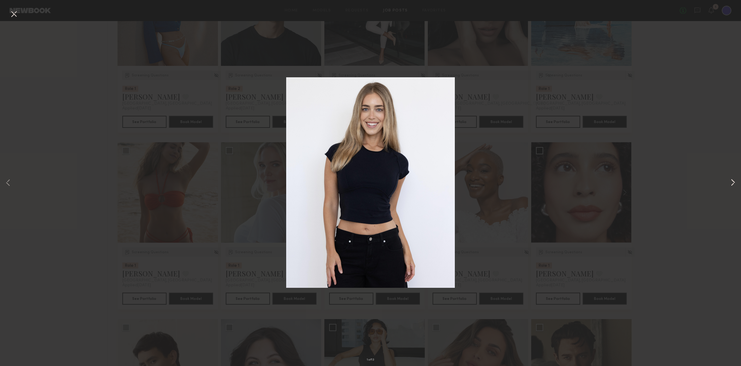
click at [733, 181] on button at bounding box center [732, 183] width 7 height 293
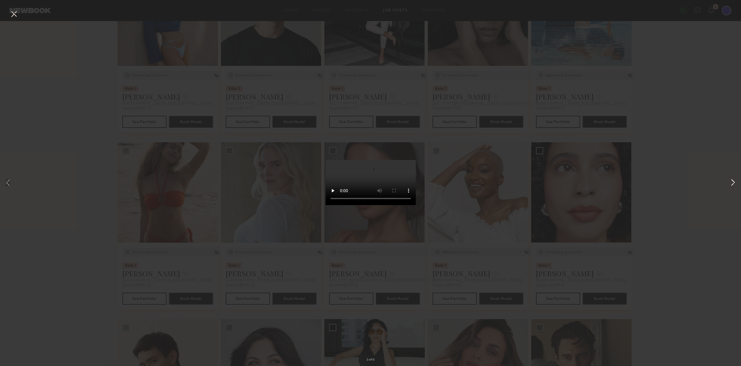
click at [733, 181] on button at bounding box center [732, 183] width 7 height 293
click at [734, 181] on button at bounding box center [732, 183] width 7 height 293
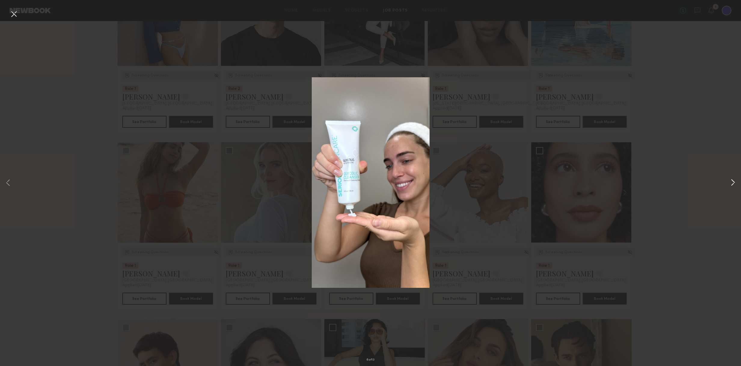
click at [734, 181] on button at bounding box center [732, 183] width 7 height 293
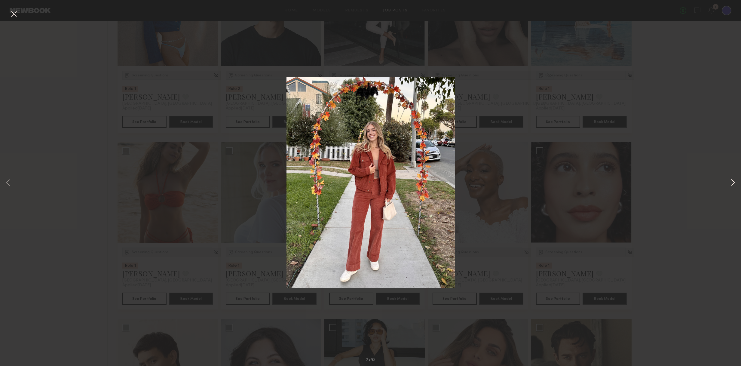
click at [734, 181] on button at bounding box center [732, 183] width 7 height 293
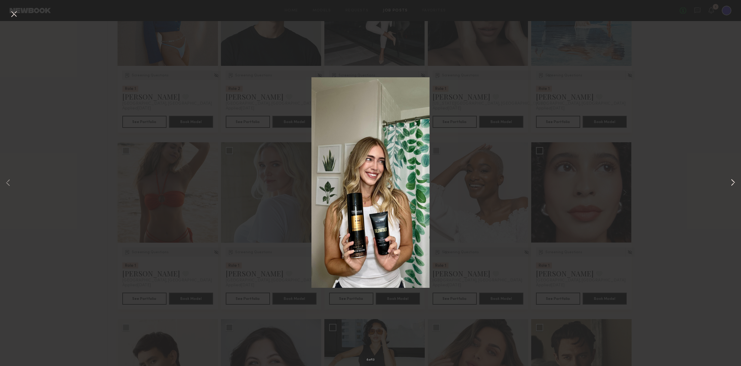
click at [734, 181] on button at bounding box center [732, 183] width 7 height 293
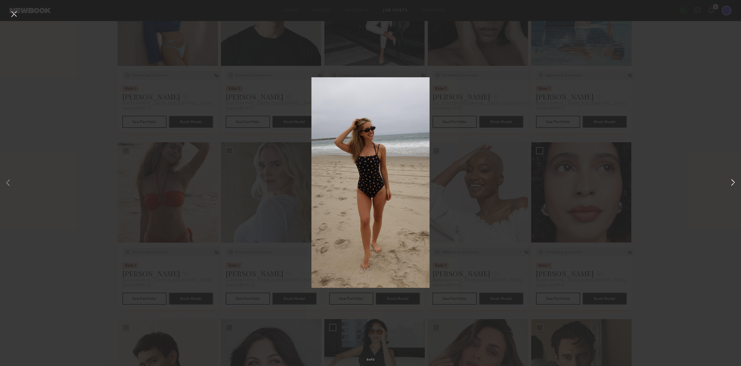
click at [734, 181] on button at bounding box center [732, 183] width 7 height 293
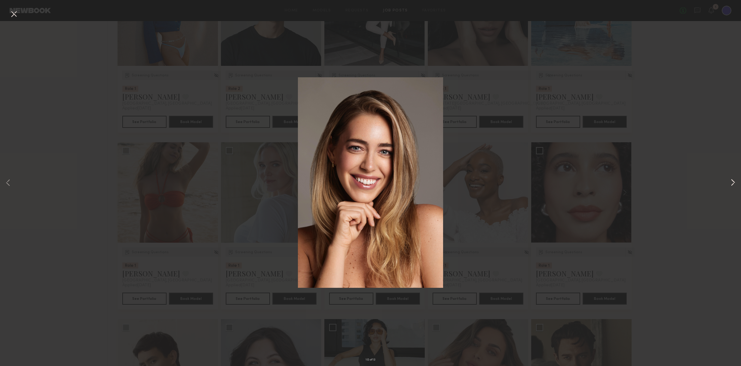
click at [734, 181] on button at bounding box center [732, 183] width 7 height 293
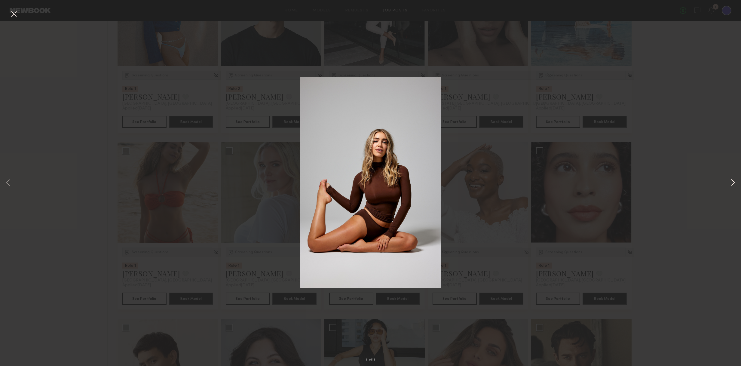
click at [734, 181] on button at bounding box center [732, 183] width 7 height 293
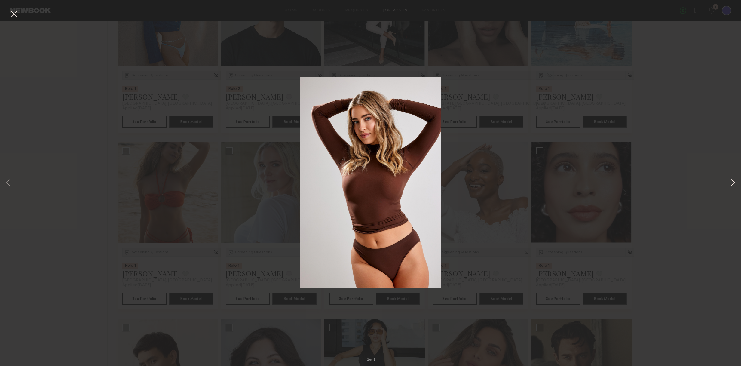
click at [734, 181] on button at bounding box center [732, 183] width 7 height 293
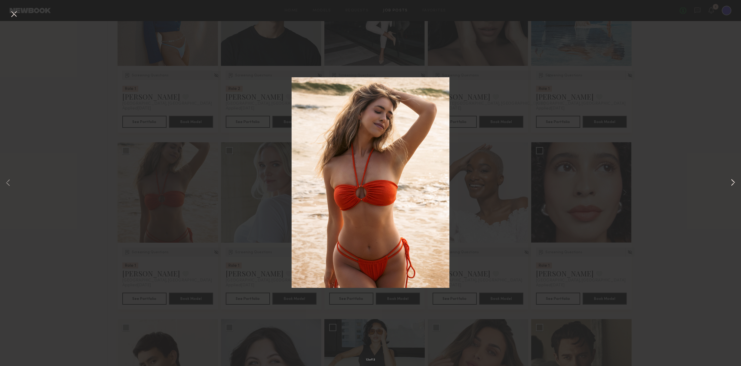
click at [734, 181] on button at bounding box center [732, 183] width 7 height 293
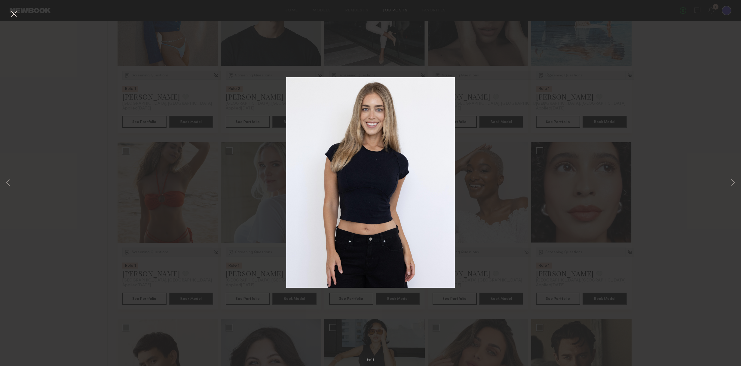
click at [693, 269] on div "1 of 13" at bounding box center [370, 183] width 741 height 366
drag, startPoint x: 677, startPoint y: 237, endPoint x: 647, endPoint y: 246, distance: 31.7
click at [677, 237] on div "1 of 13" at bounding box center [370, 183] width 741 height 366
drag, startPoint x: 14, startPoint y: 13, endPoint x: 58, endPoint y: 74, distance: 74.8
click at [14, 14] on button at bounding box center [14, 14] width 10 height 11
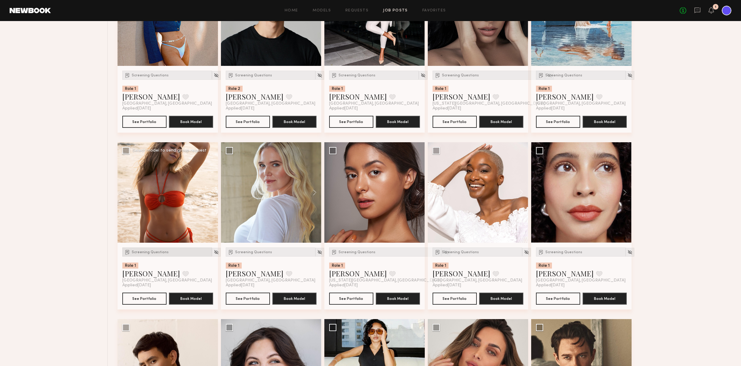
click at [150, 252] on span "Screening Questions" at bounding box center [150, 252] width 37 height 4
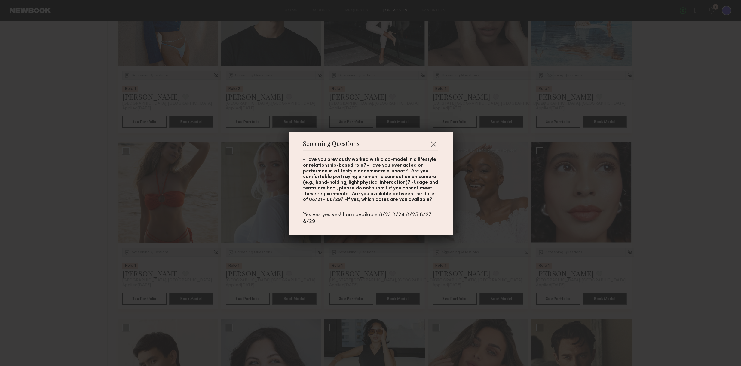
click at [435, 142] on button "button" at bounding box center [433, 144] width 10 height 10
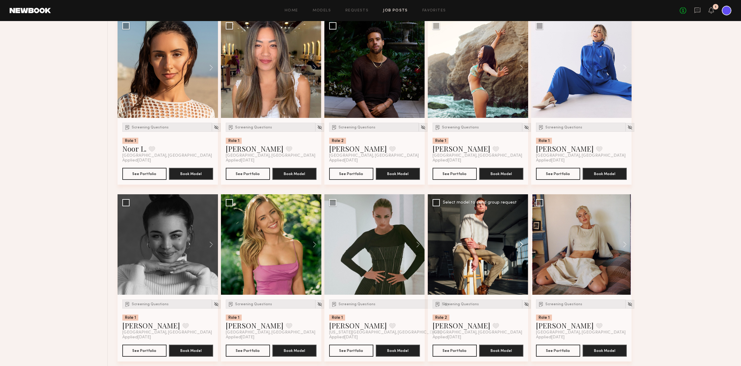
scroll to position [5924, 0]
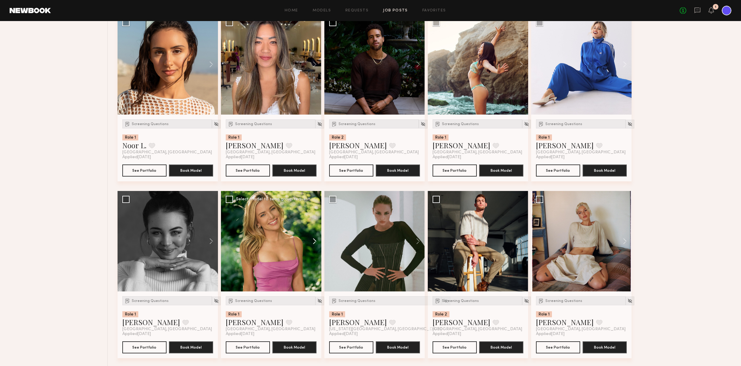
click at [315, 241] on button at bounding box center [311, 241] width 19 height 100
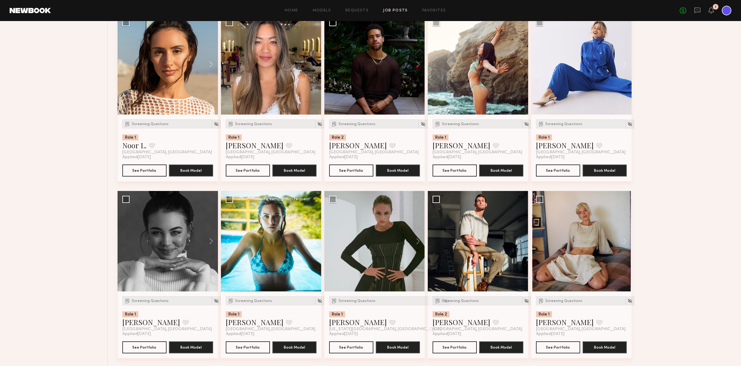
click at [315, 241] on button at bounding box center [311, 241] width 19 height 100
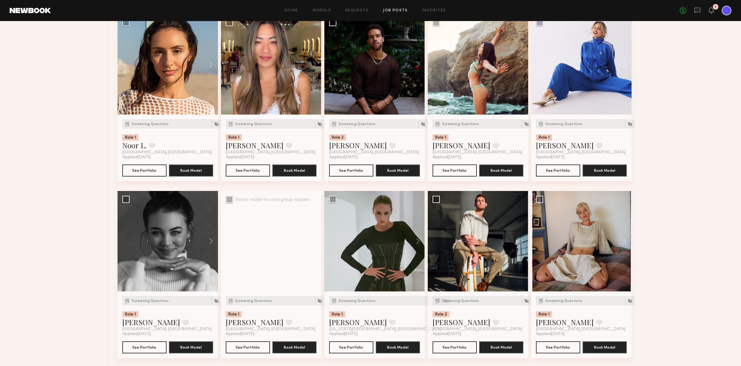
click at [315, 241] on button at bounding box center [311, 241] width 19 height 100
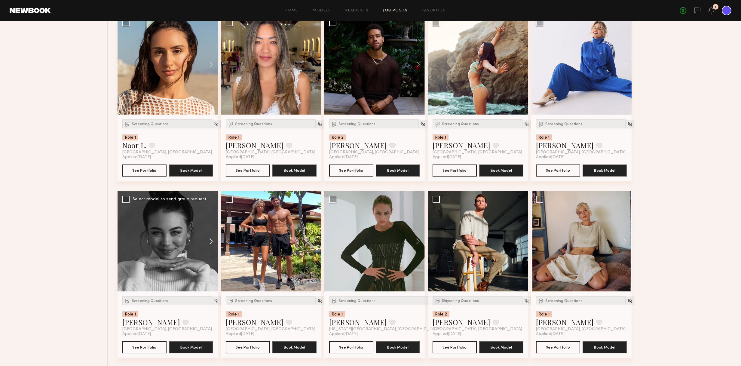
click at [212, 240] on button at bounding box center [208, 241] width 19 height 100
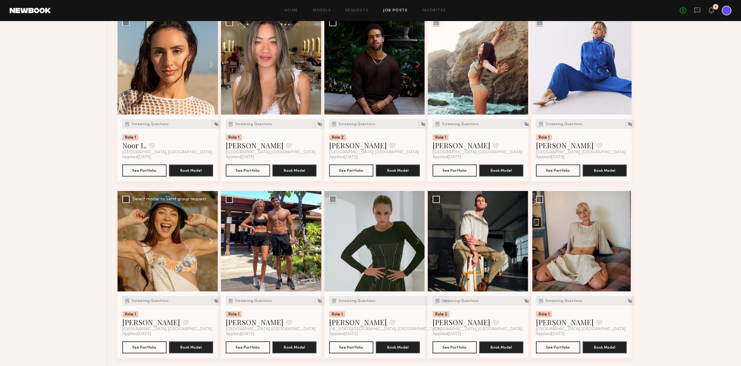
click at [212, 240] on button at bounding box center [208, 241] width 19 height 100
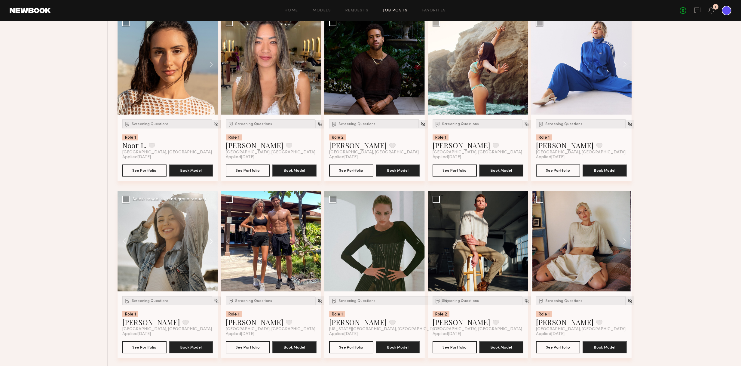
click at [212, 240] on button at bounding box center [208, 241] width 19 height 100
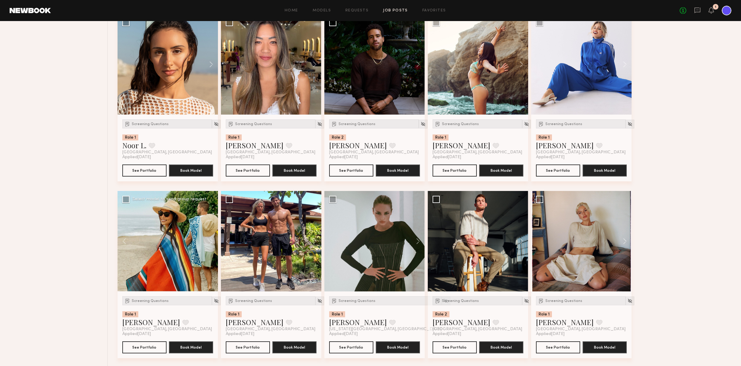
click at [177, 242] on div at bounding box center [167, 241] width 100 height 100
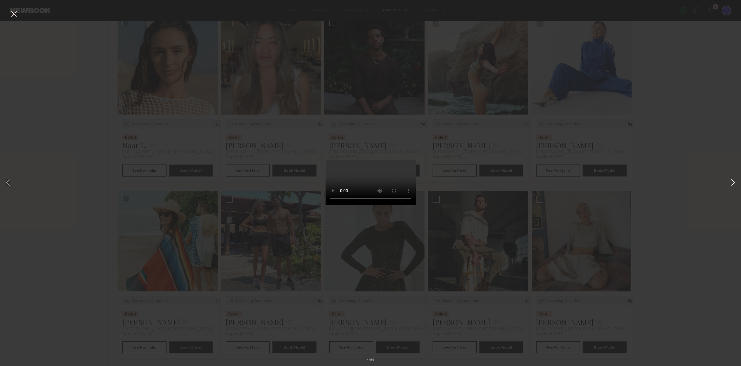
click at [730, 185] on button at bounding box center [732, 183] width 7 height 293
click at [731, 184] on button at bounding box center [732, 183] width 7 height 293
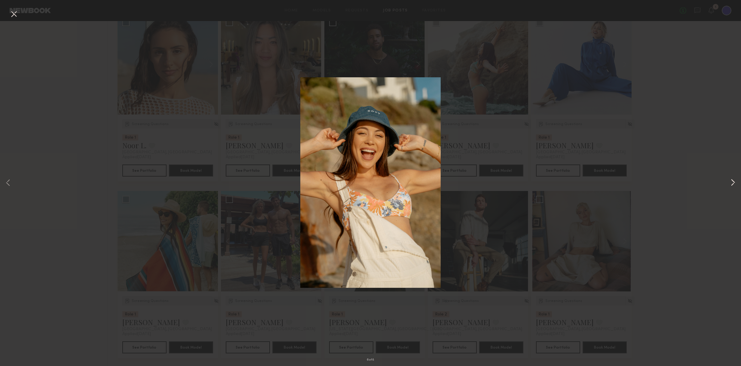
click at [732, 183] on button at bounding box center [732, 183] width 7 height 293
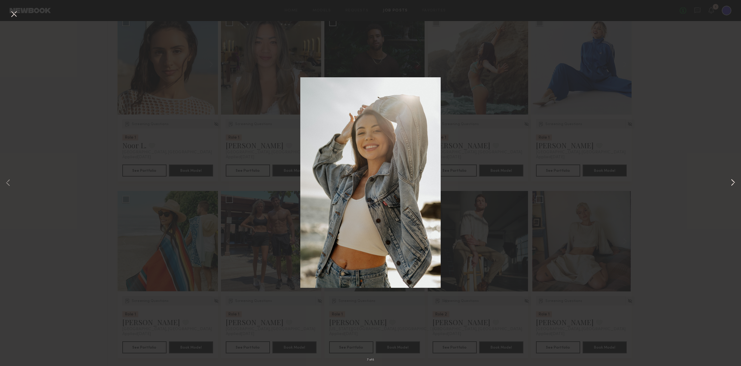
click at [732, 183] on button at bounding box center [732, 183] width 7 height 293
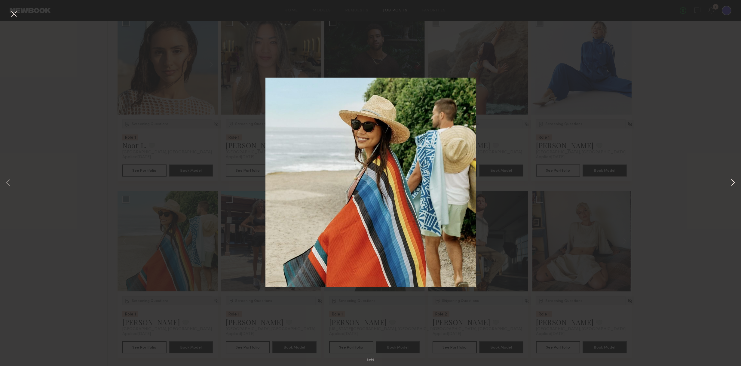
click at [732, 183] on button at bounding box center [732, 183] width 7 height 293
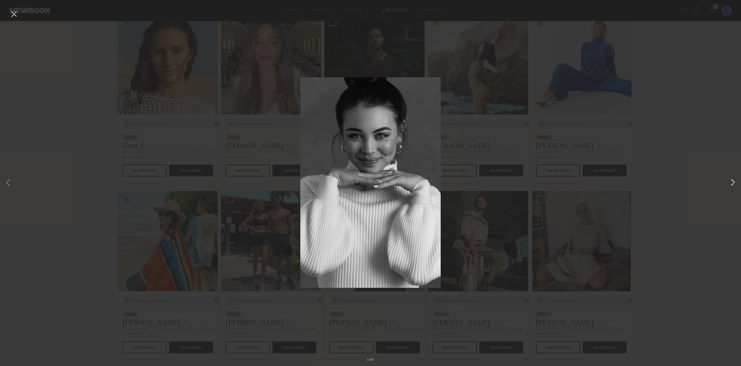
click at [732, 183] on button at bounding box center [732, 183] width 7 height 293
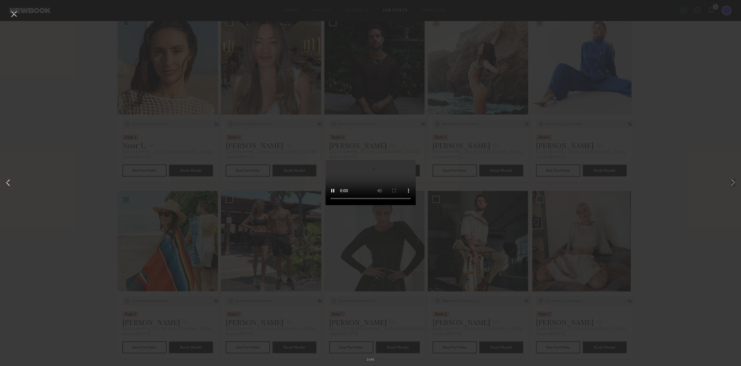
click at [8, 183] on button at bounding box center [8, 183] width 7 height 293
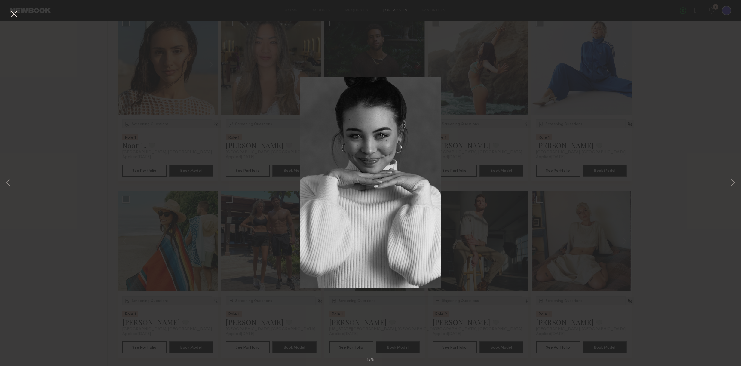
click at [638, 186] on div "1 of 8" at bounding box center [370, 183] width 741 height 366
click at [379, 89] on img at bounding box center [370, 182] width 140 height 210
click at [14, 11] on button at bounding box center [14, 14] width 10 height 11
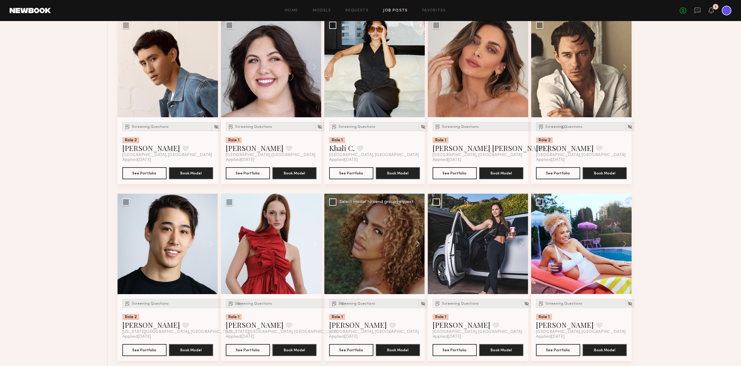
scroll to position [5214, 0]
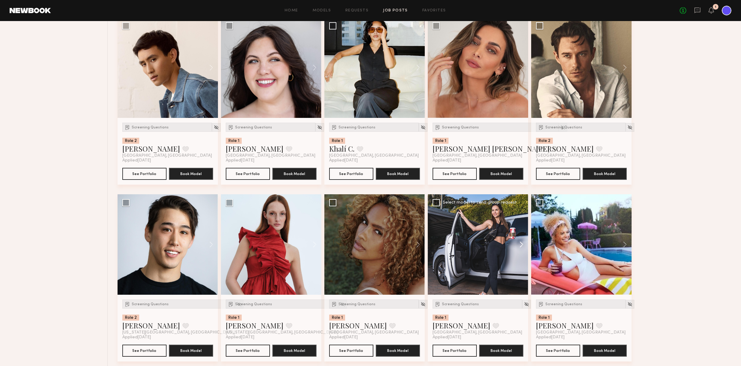
click at [522, 244] on button at bounding box center [518, 244] width 19 height 100
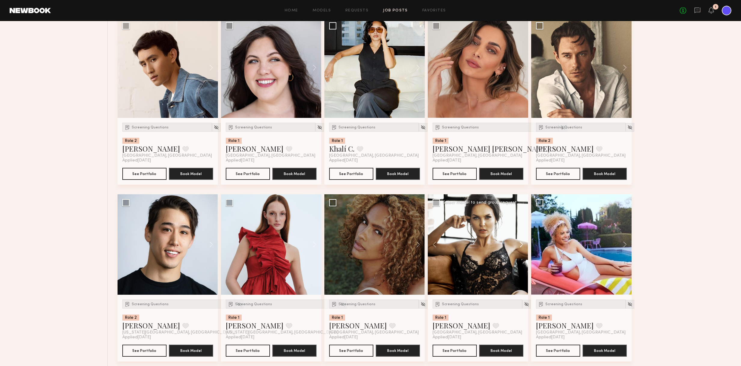
click at [522, 244] on button at bounding box center [518, 244] width 19 height 100
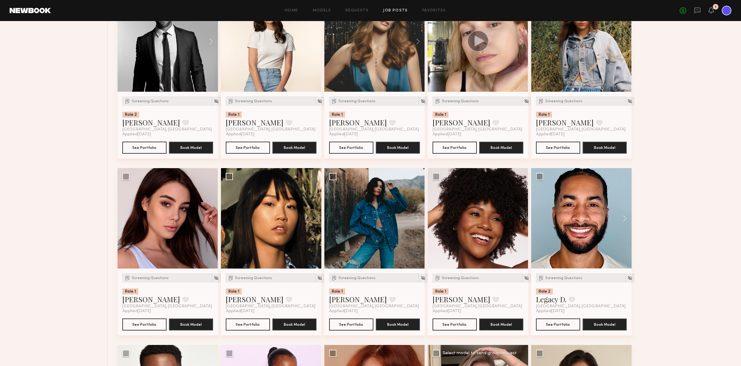
scroll to position [4004, 0]
click at [212, 218] on button at bounding box center [208, 218] width 19 height 100
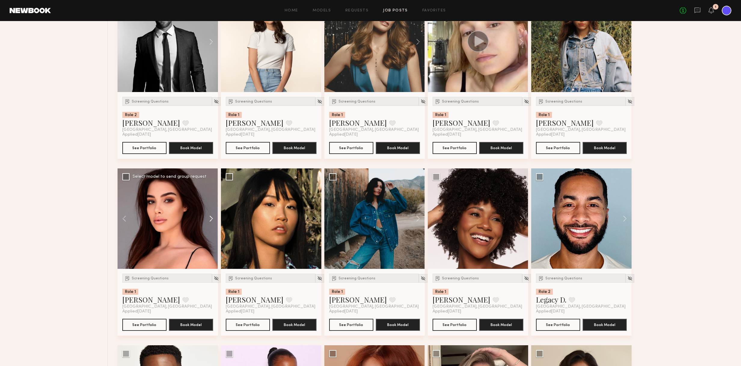
click at [212, 218] on button at bounding box center [208, 218] width 19 height 100
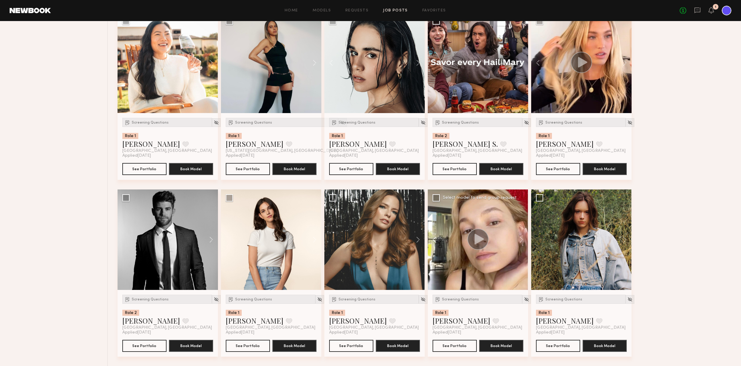
scroll to position [3771, 0]
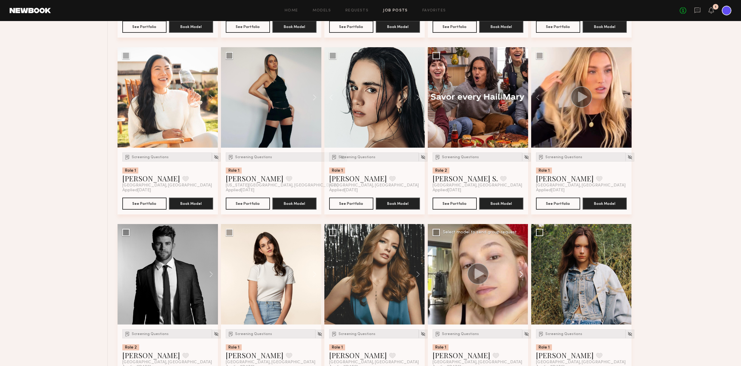
click at [521, 274] on button at bounding box center [518, 274] width 19 height 100
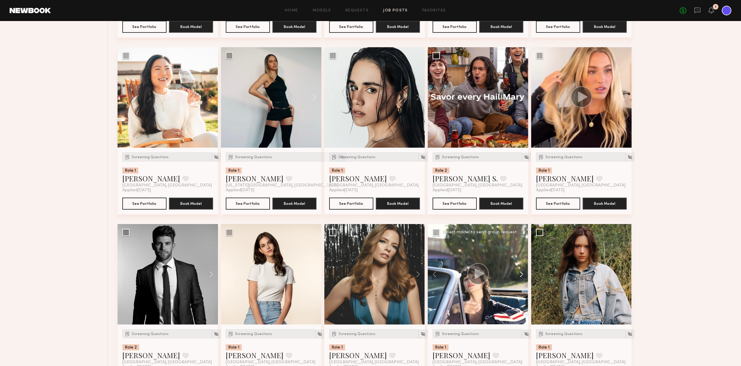
click at [521, 274] on button at bounding box center [518, 274] width 19 height 100
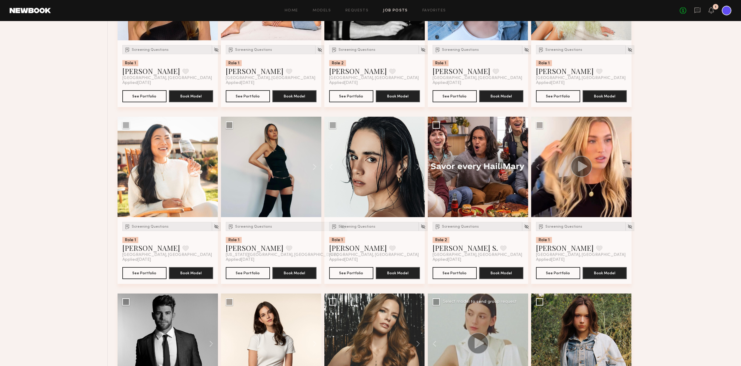
scroll to position [3695, 0]
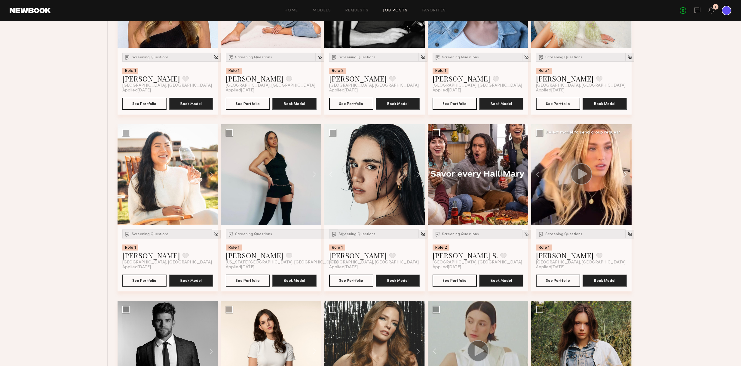
click at [626, 173] on button at bounding box center [621, 174] width 19 height 100
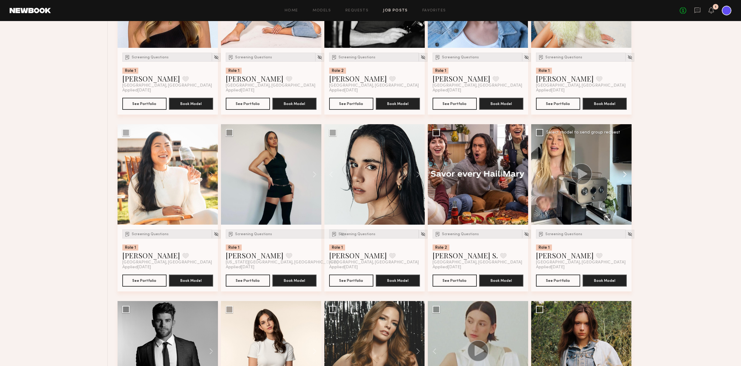
click at [626, 173] on button at bounding box center [621, 174] width 19 height 100
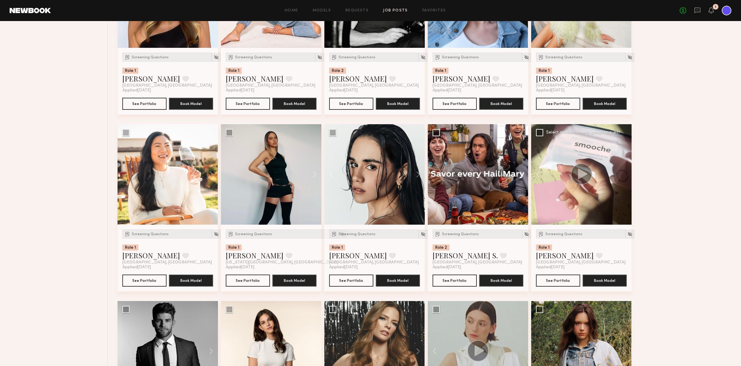
click at [626, 173] on div at bounding box center [581, 174] width 100 height 100
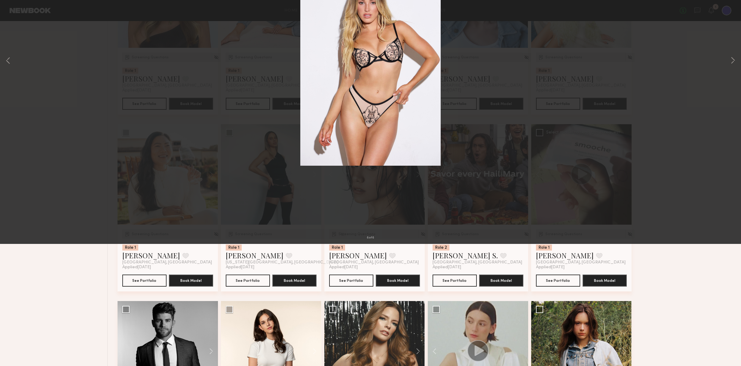
click at [13, 12] on button at bounding box center [14, 14] width 10 height 11
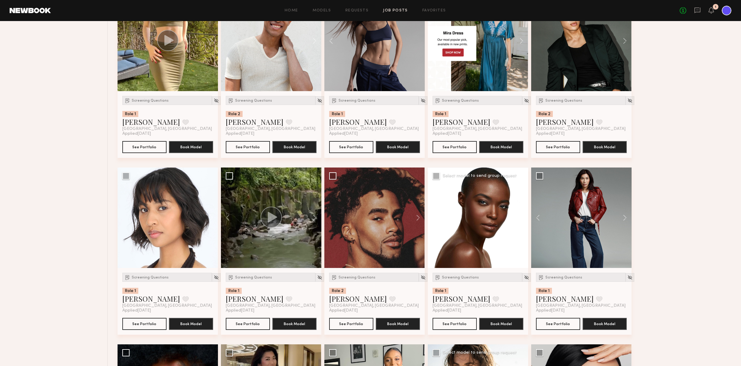
scroll to position [2246, 0]
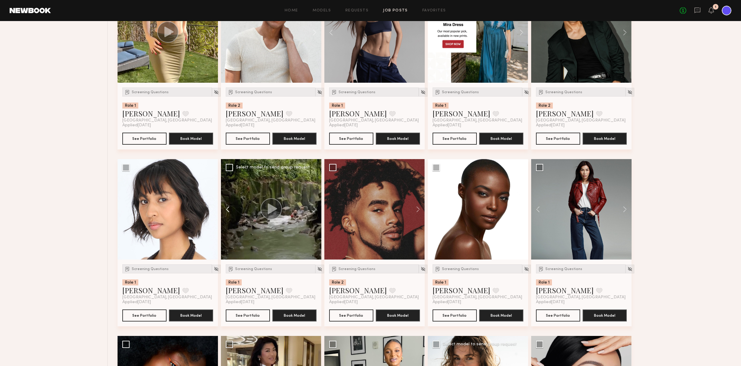
click at [228, 208] on button at bounding box center [230, 209] width 19 height 100
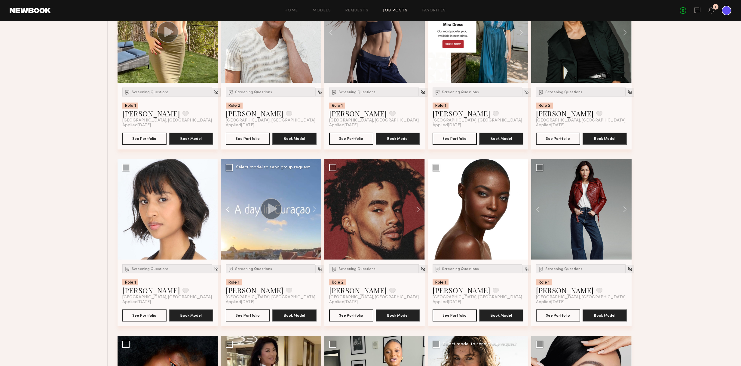
click at [228, 208] on button at bounding box center [230, 209] width 19 height 100
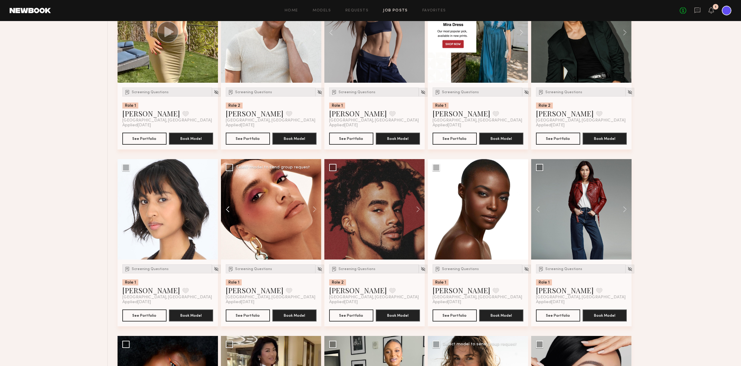
click at [228, 208] on button at bounding box center [230, 209] width 19 height 100
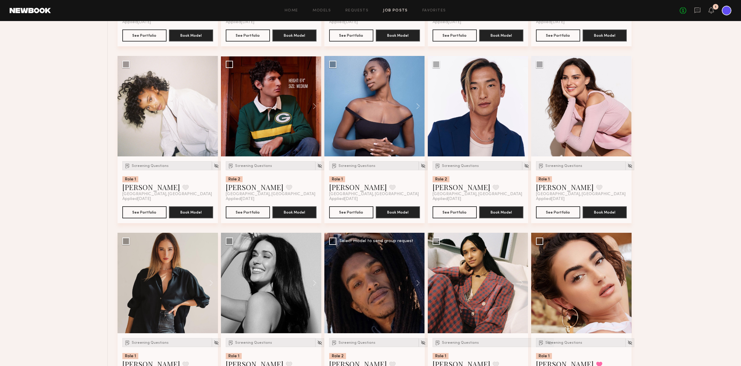
scroll to position [860, 0]
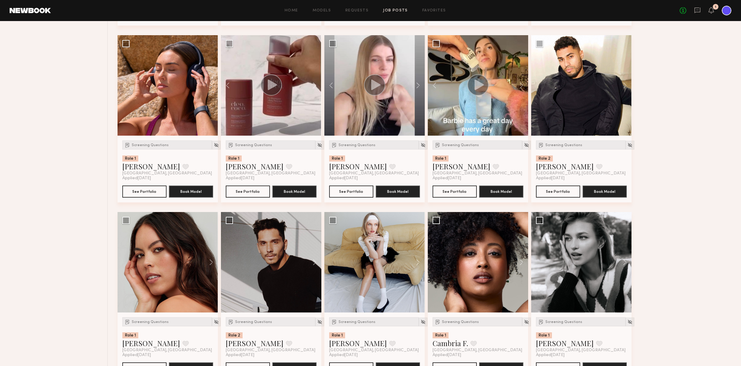
click at [507, 1] on header "Home Models Requests Job Posts Favorites Sign Out No fees up to $5,000 1" at bounding box center [370, 10] width 741 height 21
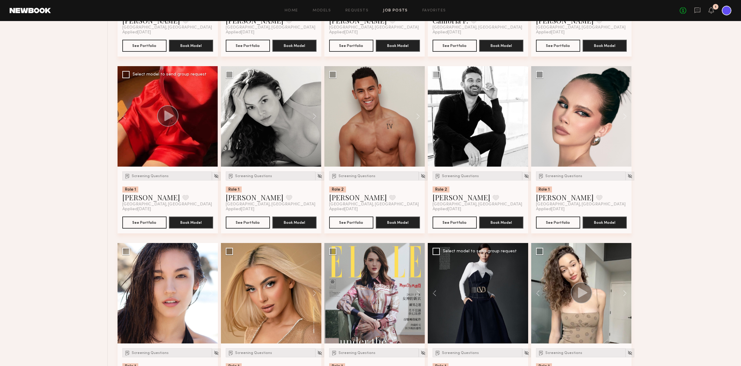
scroll to position [3226, 0]
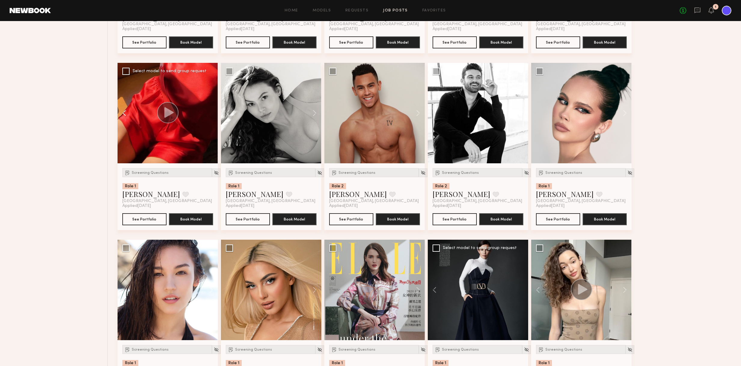
click at [124, 113] on button at bounding box center [126, 113] width 19 height 100
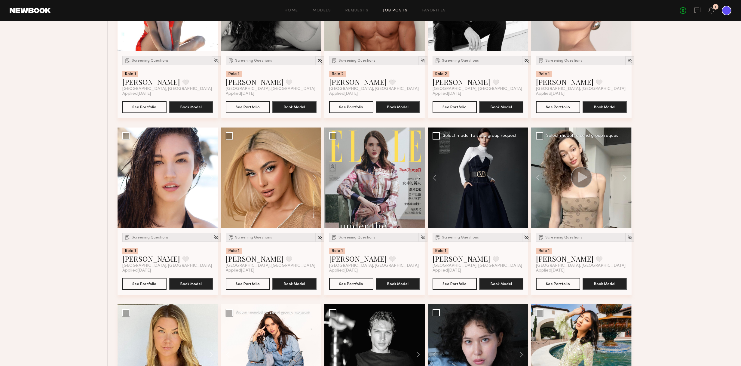
scroll to position [3339, 0]
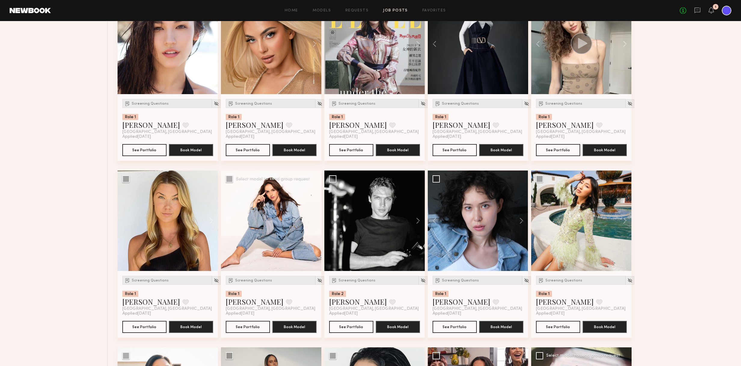
click at [229, 221] on button at bounding box center [230, 220] width 19 height 100
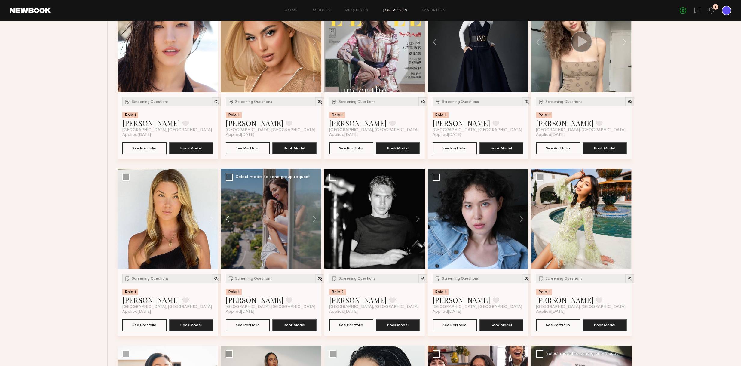
click at [229, 221] on button at bounding box center [230, 219] width 19 height 100
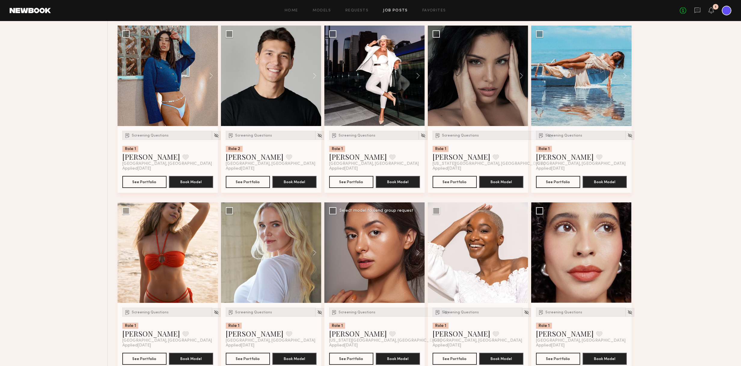
scroll to position [4858, 0]
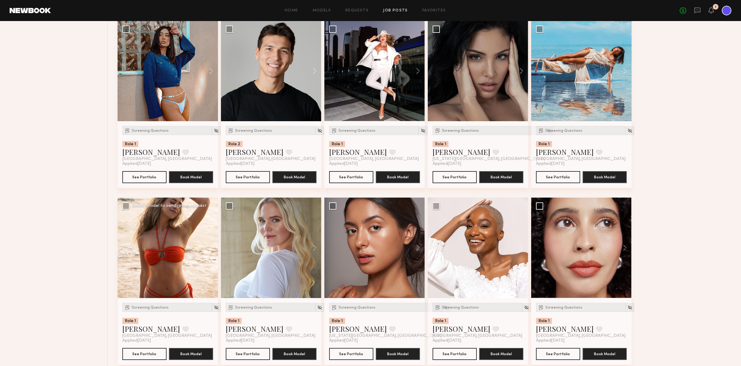
click at [212, 248] on button at bounding box center [208, 247] width 19 height 100
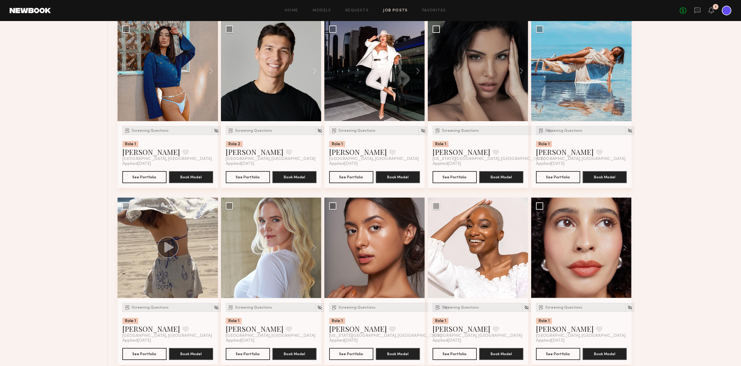
click at [212, 248] on button at bounding box center [208, 247] width 19 height 100
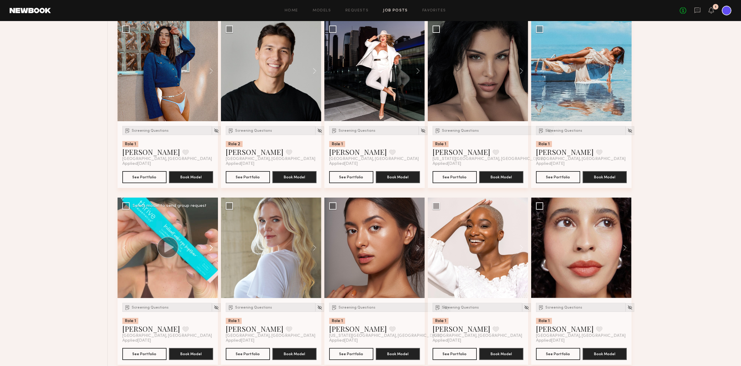
click at [212, 248] on button at bounding box center [208, 247] width 19 height 100
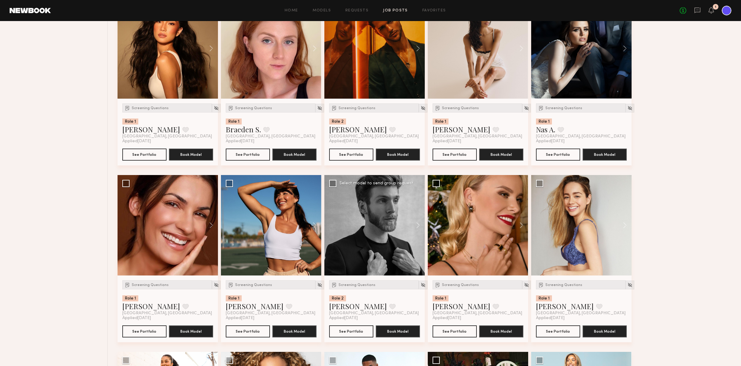
scroll to position [6297, 0]
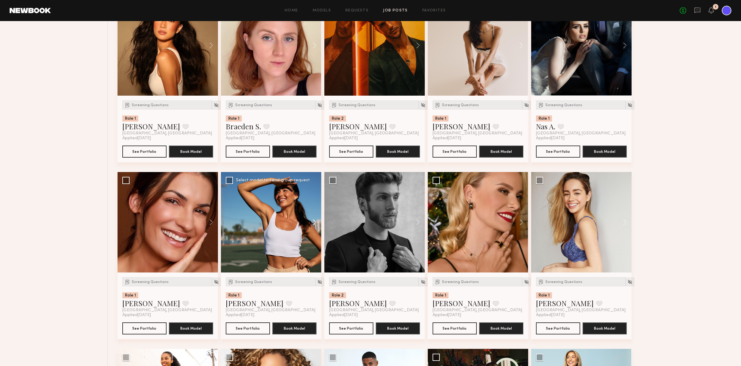
click at [315, 221] on button at bounding box center [311, 222] width 19 height 100
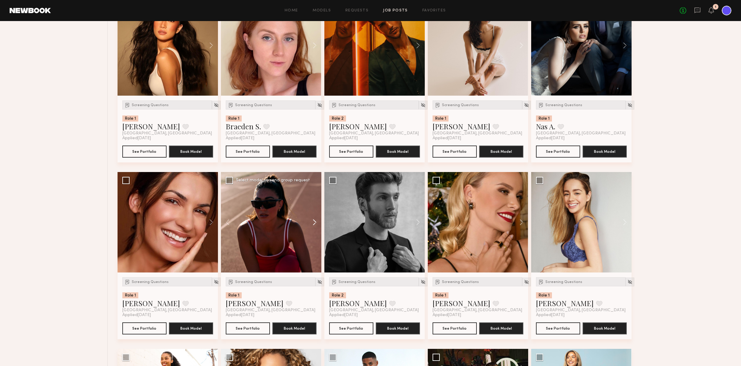
click at [315, 221] on button at bounding box center [311, 222] width 19 height 100
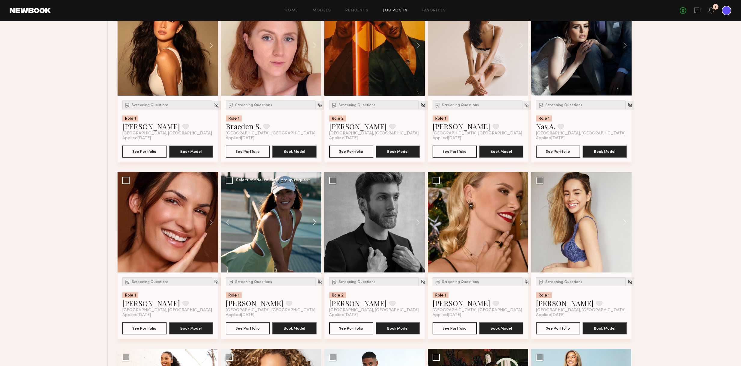
click at [315, 221] on button at bounding box center [311, 222] width 19 height 100
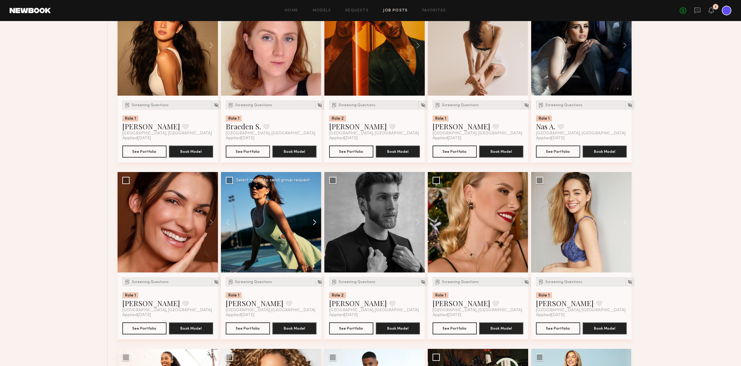
click at [315, 221] on button at bounding box center [311, 222] width 19 height 100
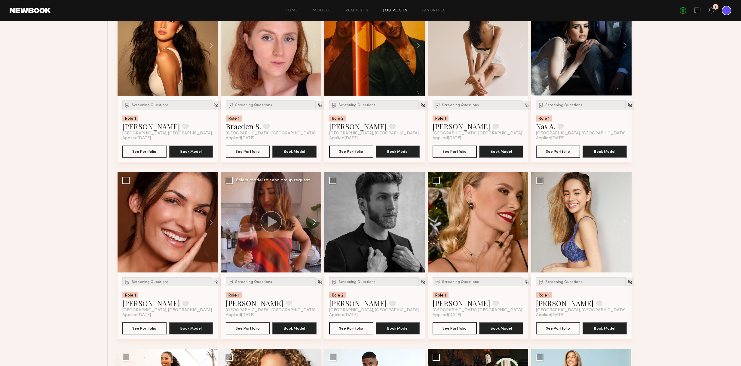
click at [315, 221] on button at bounding box center [311, 222] width 19 height 100
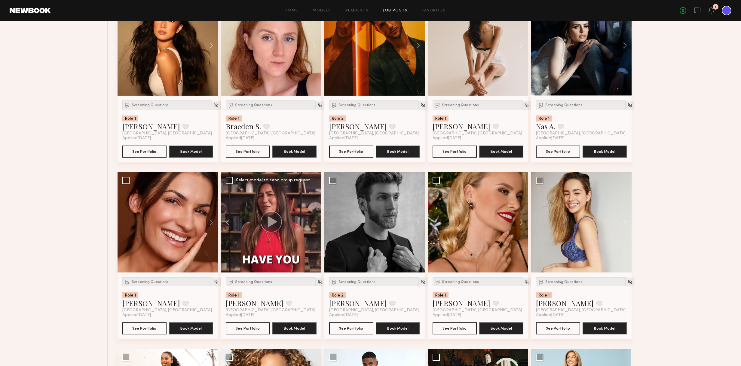
click at [315, 221] on div at bounding box center [271, 222] width 100 height 100
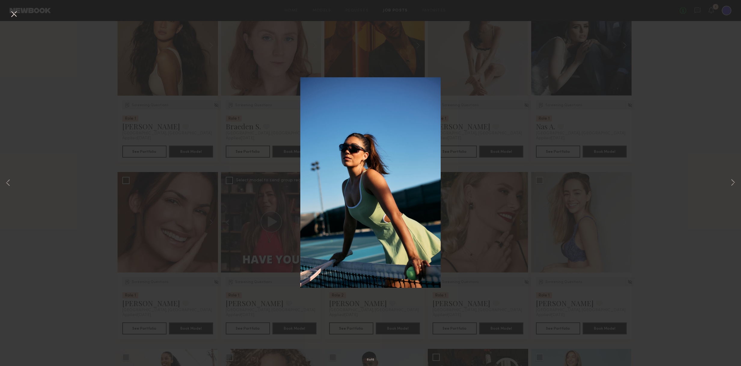
click at [19, 13] on div "6 of 6" at bounding box center [370, 183] width 741 height 366
click at [13, 14] on button at bounding box center [14, 14] width 10 height 11
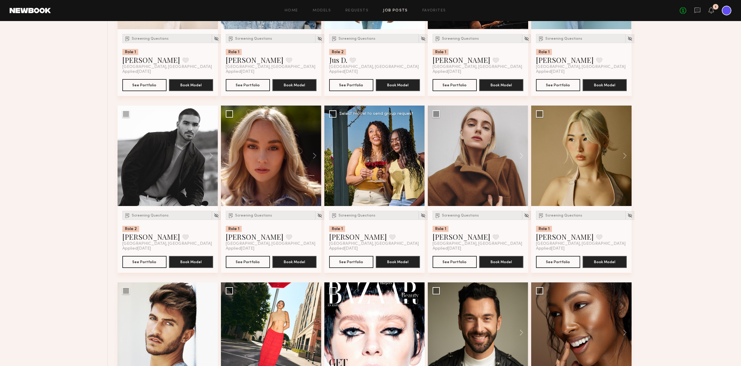
scroll to position [6718, 0]
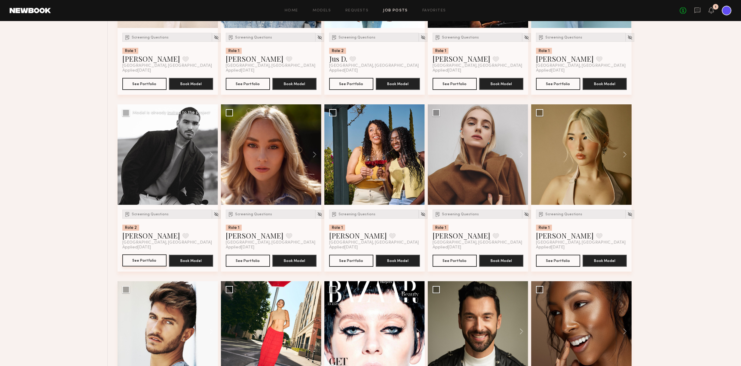
click at [149, 259] on button "See Portfolio" at bounding box center [144, 260] width 44 height 12
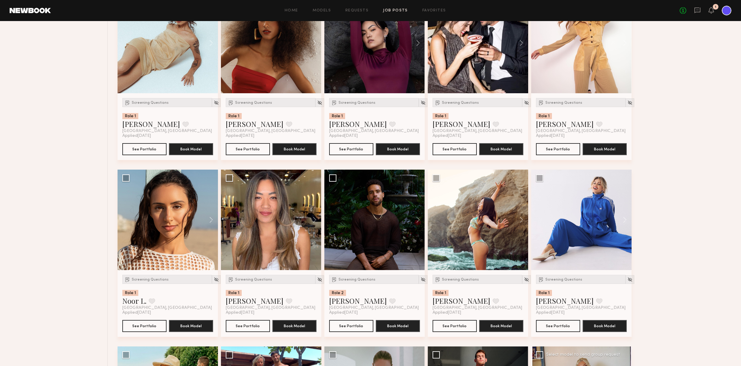
scroll to position [5769, 0]
click at [522, 219] on button at bounding box center [518, 220] width 19 height 100
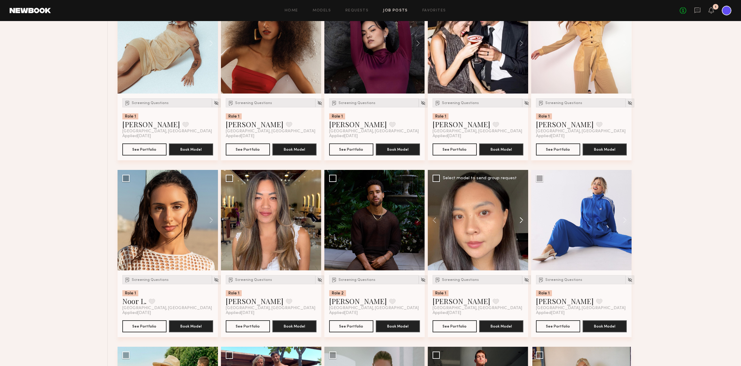
click at [522, 219] on button at bounding box center [518, 220] width 19 height 100
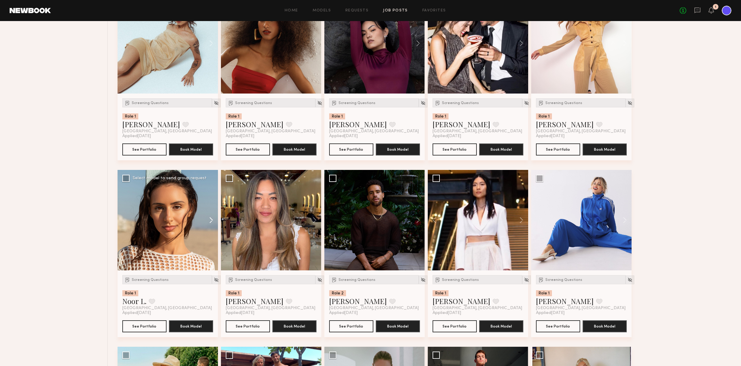
click at [212, 217] on button at bounding box center [208, 220] width 19 height 100
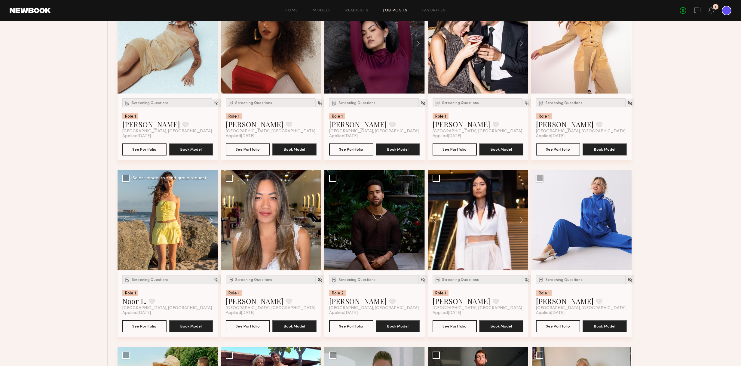
click at [212, 217] on button at bounding box center [208, 220] width 19 height 100
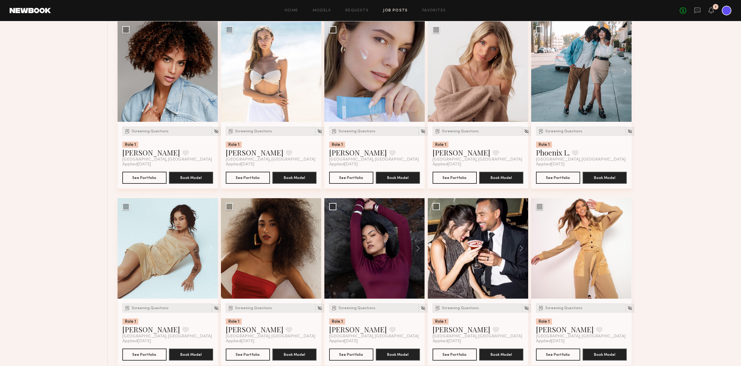
scroll to position [5586, 0]
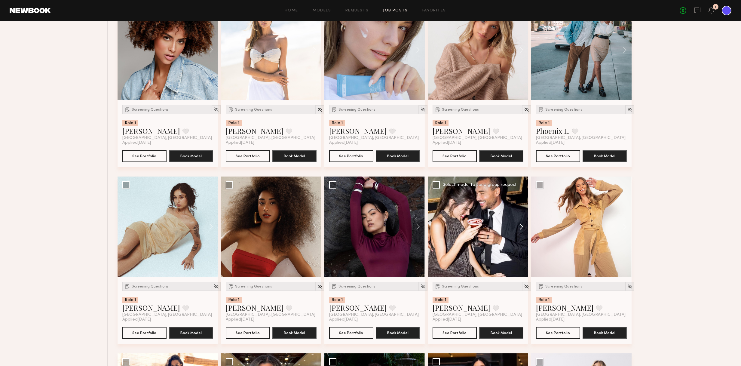
click at [523, 226] on button at bounding box center [518, 226] width 19 height 100
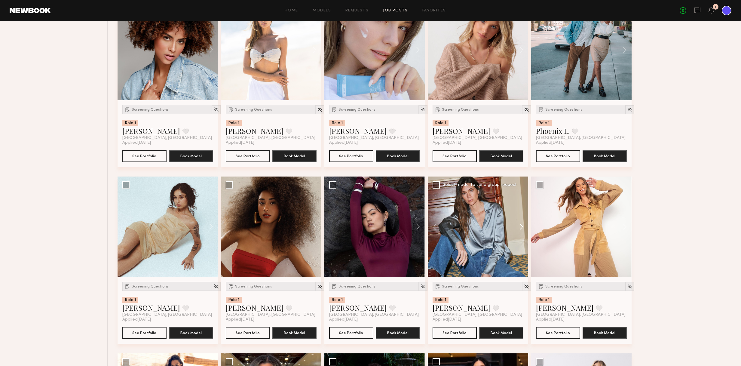
click at [523, 226] on button at bounding box center [518, 226] width 19 height 100
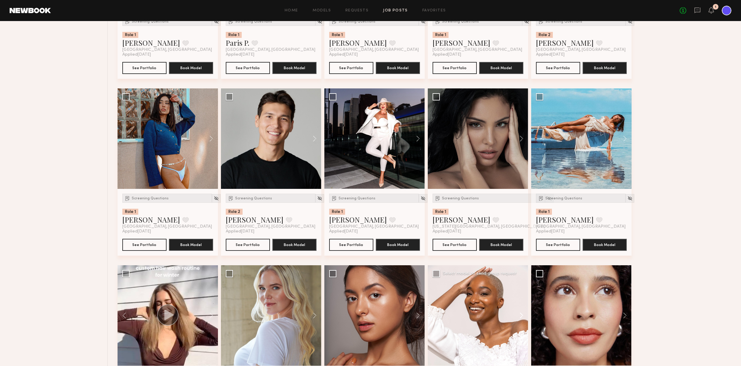
scroll to position [4790, 0]
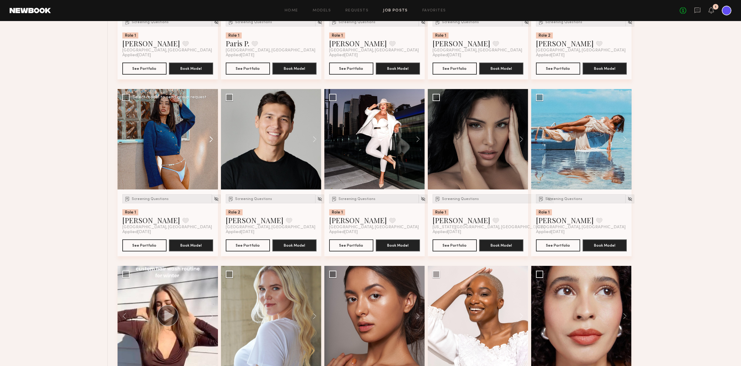
click at [209, 139] on button at bounding box center [208, 139] width 19 height 100
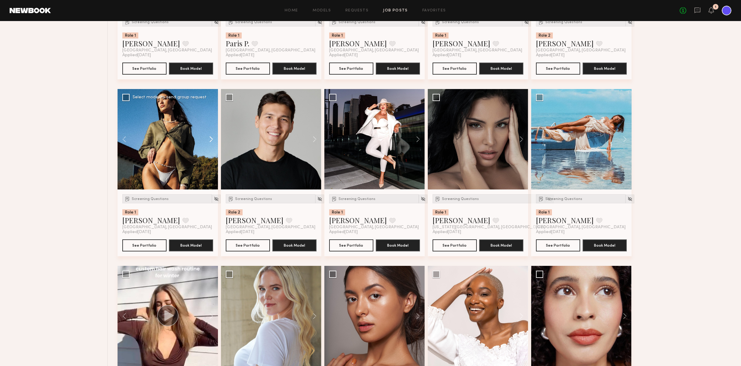
click at [210, 139] on button at bounding box center [208, 139] width 19 height 100
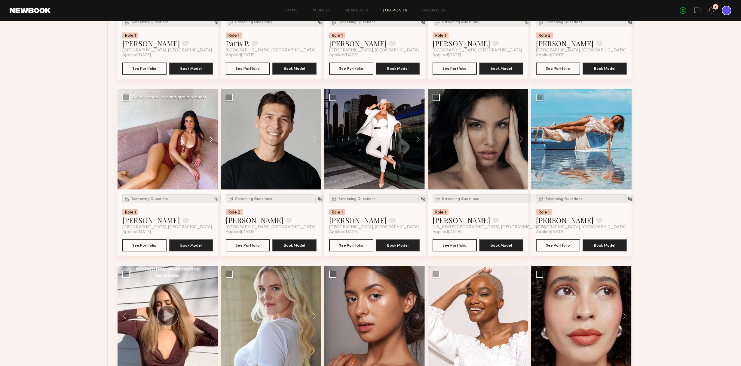
click at [210, 139] on button at bounding box center [208, 139] width 19 height 100
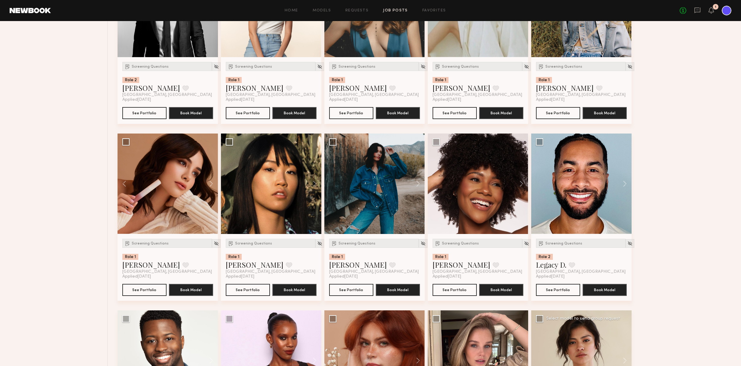
scroll to position [4038, 0]
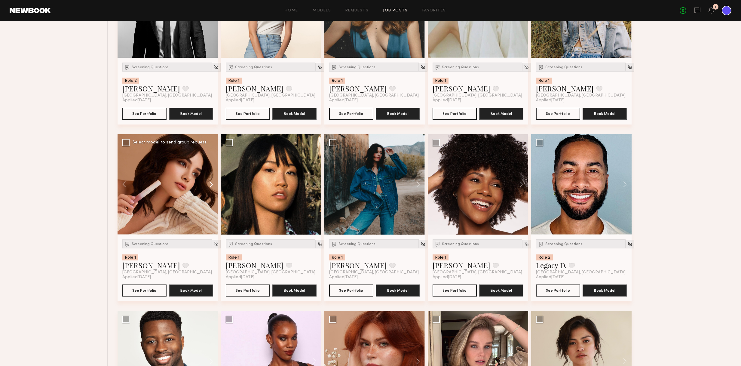
click at [212, 183] on button at bounding box center [208, 184] width 19 height 100
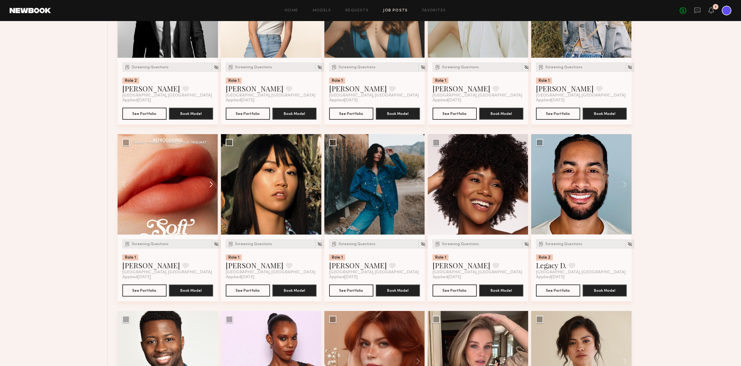
click at [212, 183] on button at bounding box center [208, 184] width 19 height 100
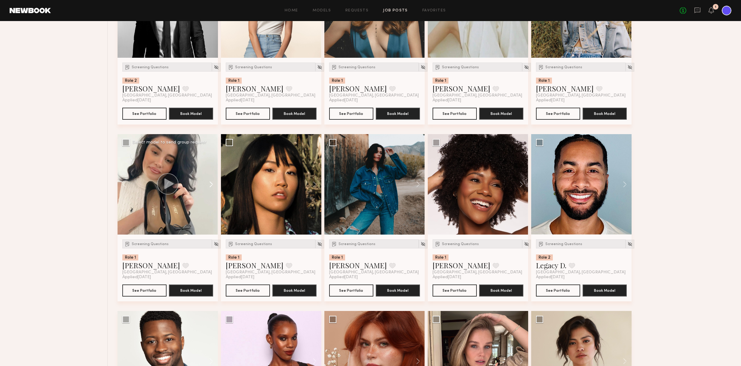
click at [212, 183] on button at bounding box center [208, 184] width 19 height 100
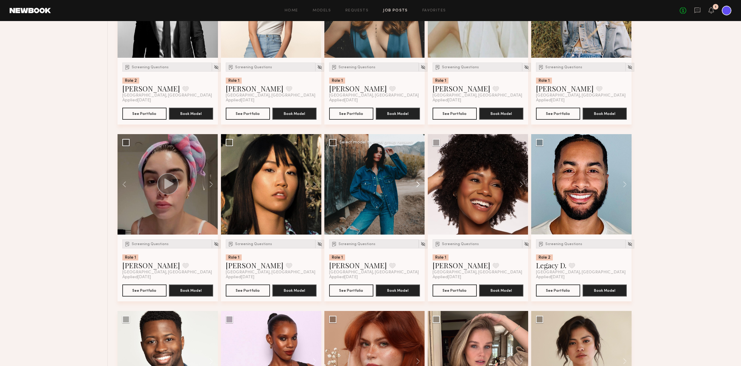
click at [420, 182] on button at bounding box center [414, 184] width 19 height 100
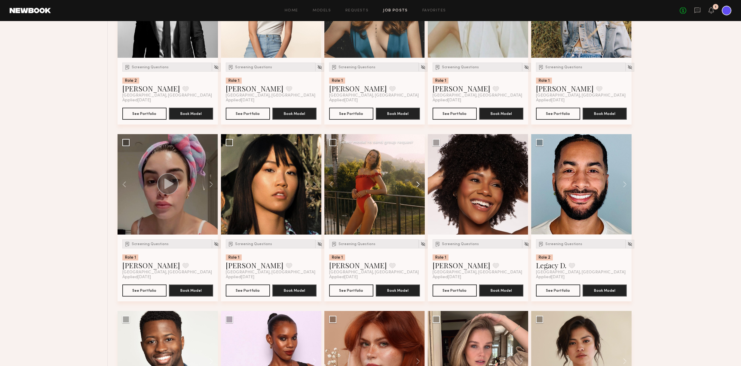
click at [419, 182] on button at bounding box center [414, 184] width 19 height 100
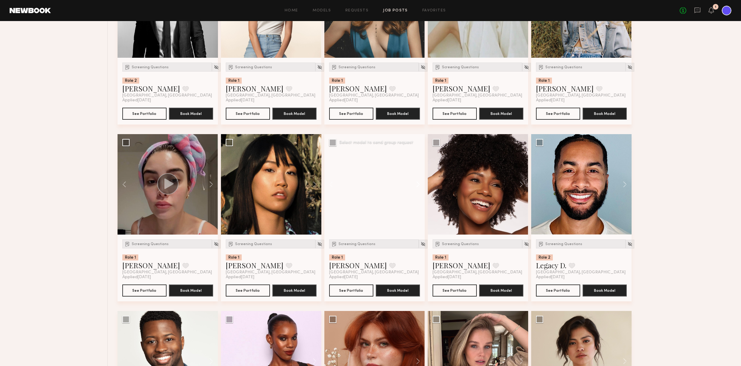
click at [419, 182] on button at bounding box center [414, 184] width 19 height 100
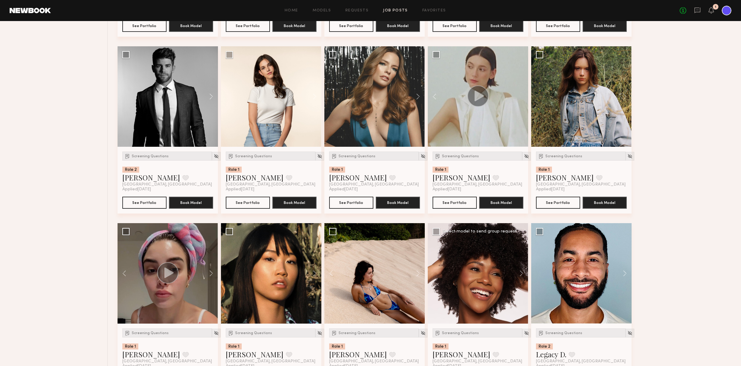
scroll to position [3899, 0]
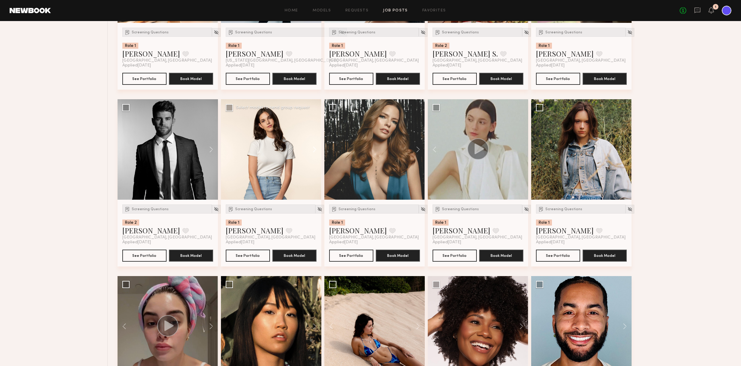
click at [314, 150] on button at bounding box center [311, 149] width 19 height 100
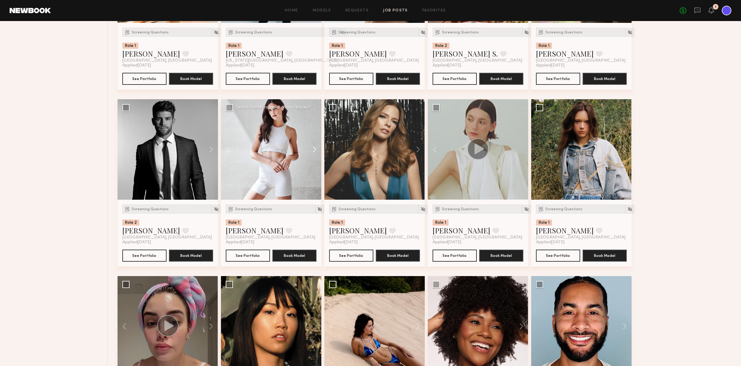
click at [314, 150] on button at bounding box center [311, 149] width 19 height 100
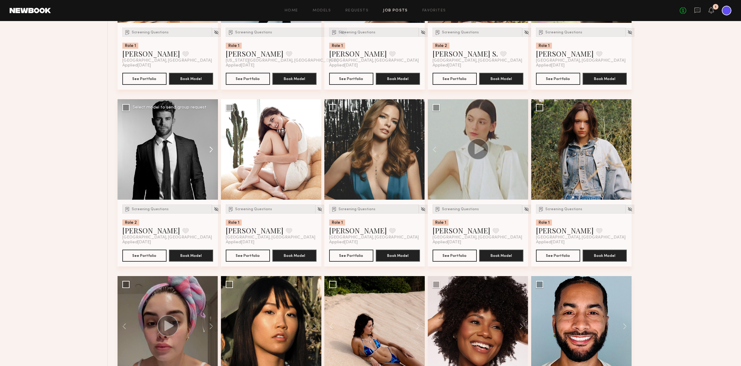
click at [213, 147] on button at bounding box center [208, 149] width 19 height 100
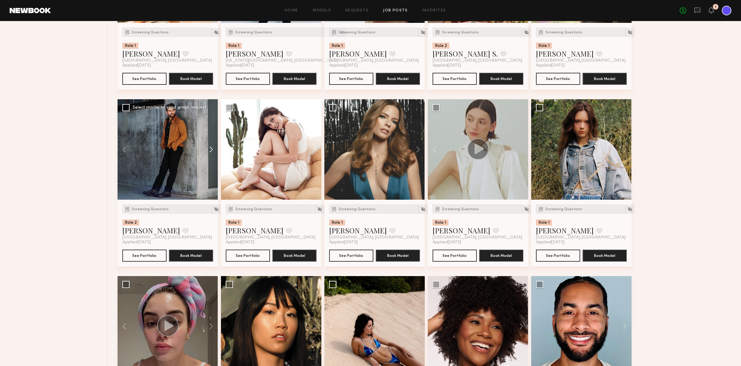
click at [213, 147] on button at bounding box center [208, 149] width 19 height 100
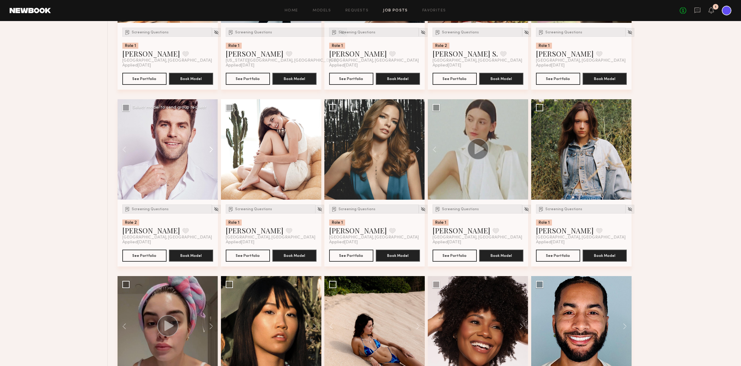
click at [213, 147] on button at bounding box center [208, 149] width 19 height 100
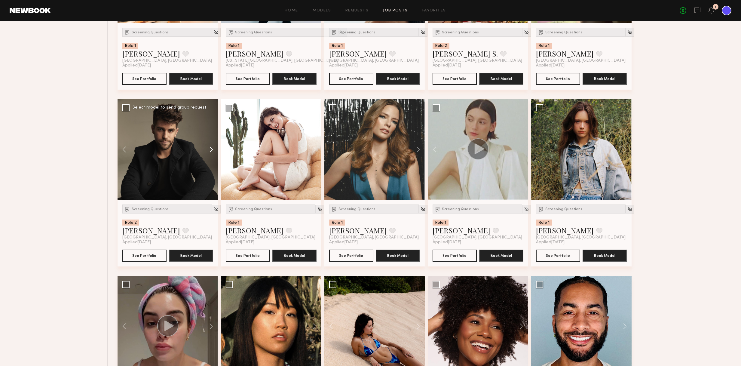
click at [213, 147] on button at bounding box center [208, 149] width 19 height 100
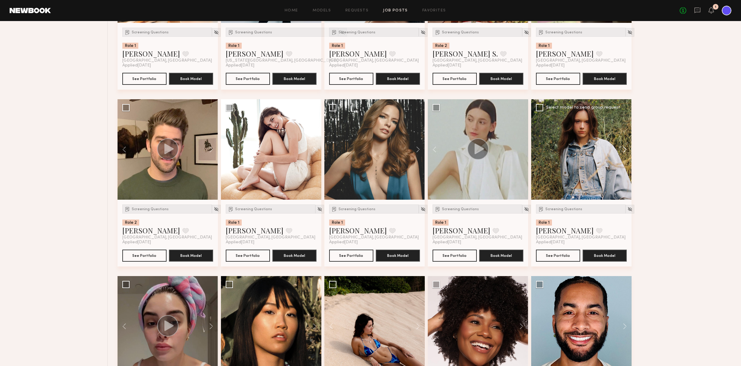
click at [626, 150] on button at bounding box center [621, 149] width 19 height 100
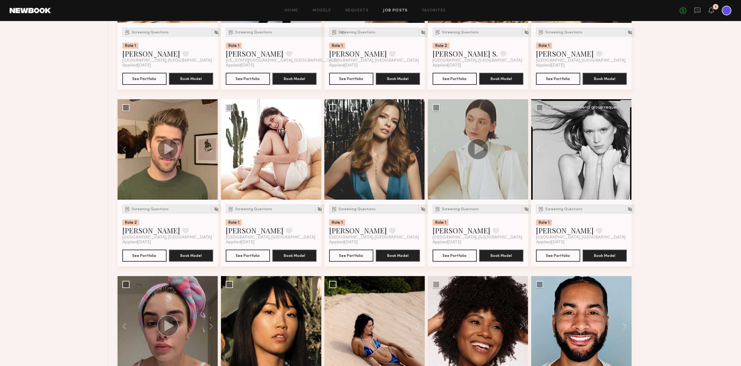
click at [626, 150] on button at bounding box center [621, 149] width 19 height 100
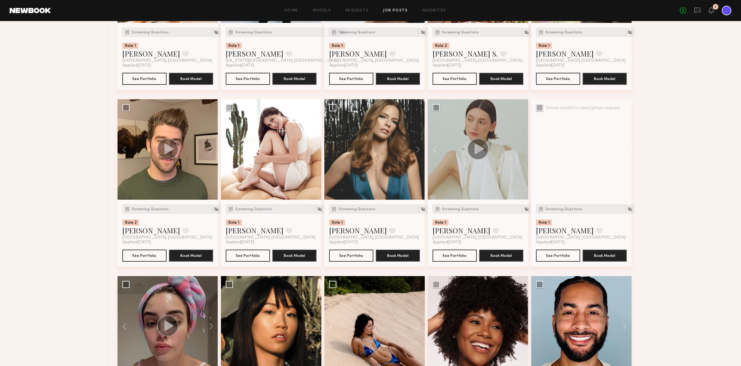
click at [626, 150] on button at bounding box center [621, 149] width 19 height 100
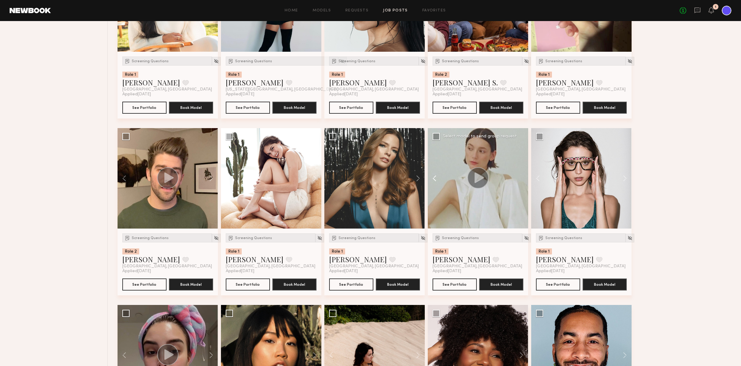
click at [431, 178] on button at bounding box center [437, 178] width 19 height 100
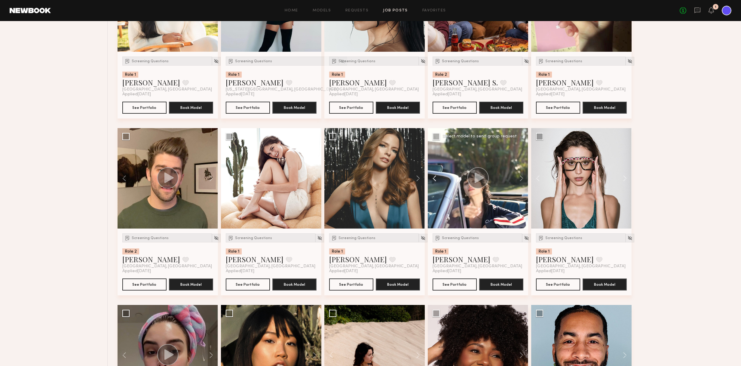
click at [432, 178] on button at bounding box center [437, 178] width 19 height 100
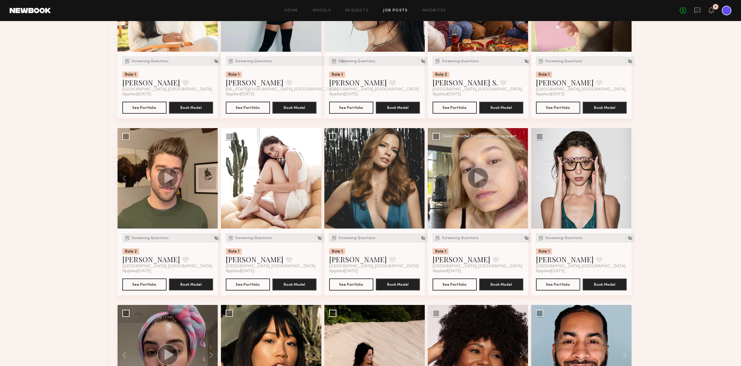
click at [432, 178] on button at bounding box center [437, 178] width 19 height 100
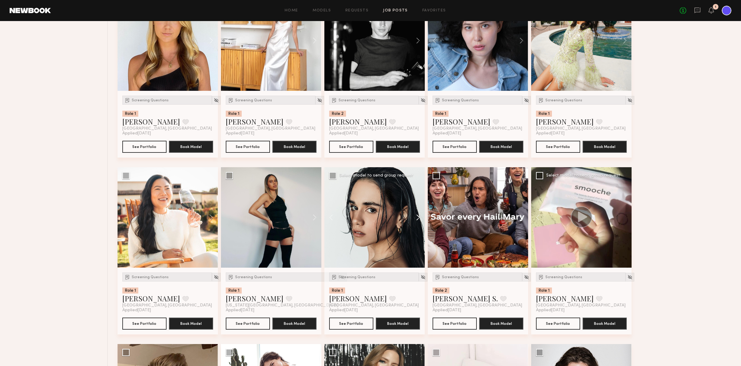
click at [418, 215] on button at bounding box center [414, 217] width 19 height 100
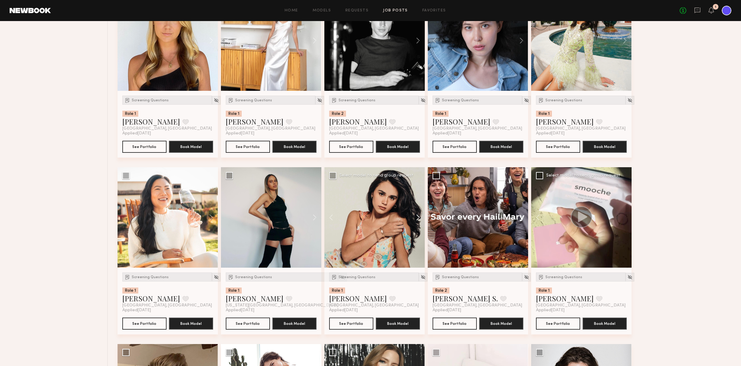
click at [418, 215] on button at bounding box center [414, 217] width 19 height 100
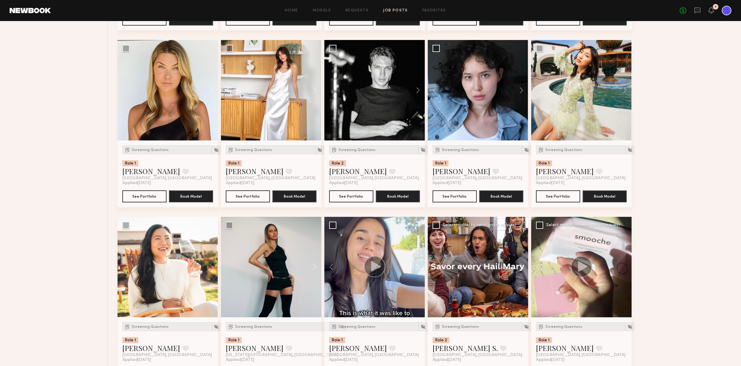
scroll to position [3596, 0]
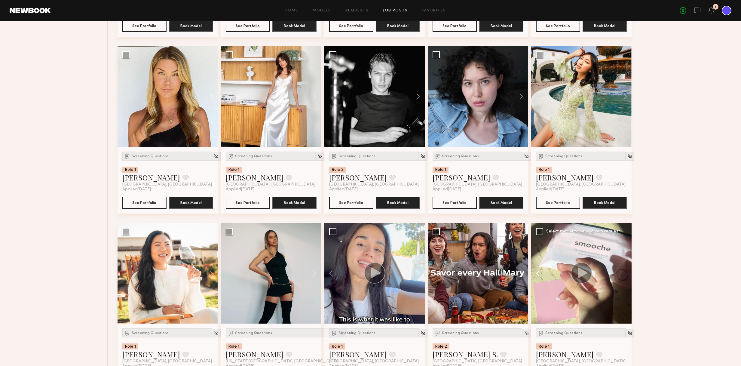
click at [537, 273] on button at bounding box center [540, 273] width 19 height 100
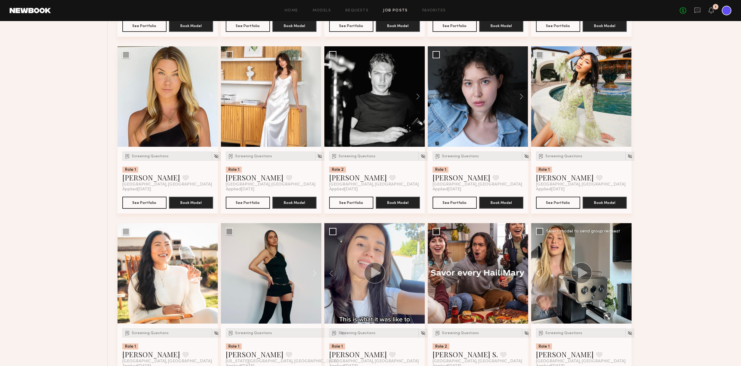
click at [537, 273] on button at bounding box center [540, 273] width 19 height 100
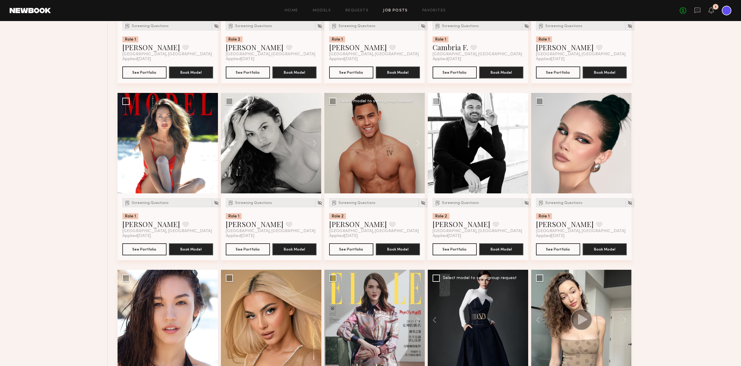
scroll to position [3195, 0]
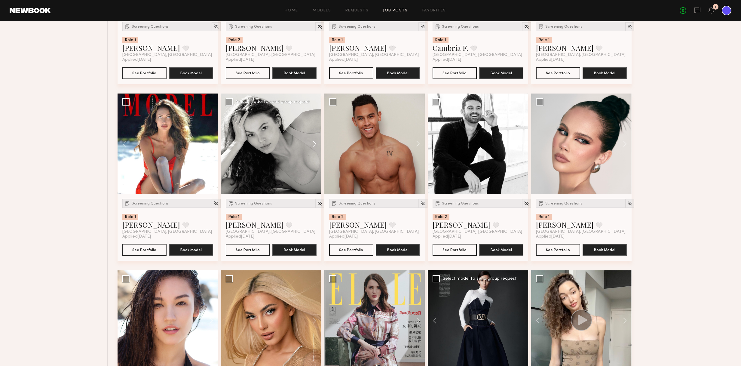
click at [315, 145] on button at bounding box center [311, 143] width 19 height 100
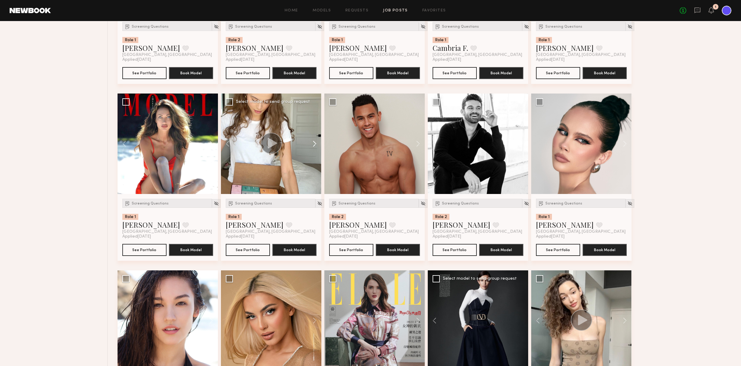
click at [315, 145] on button at bounding box center [311, 143] width 19 height 100
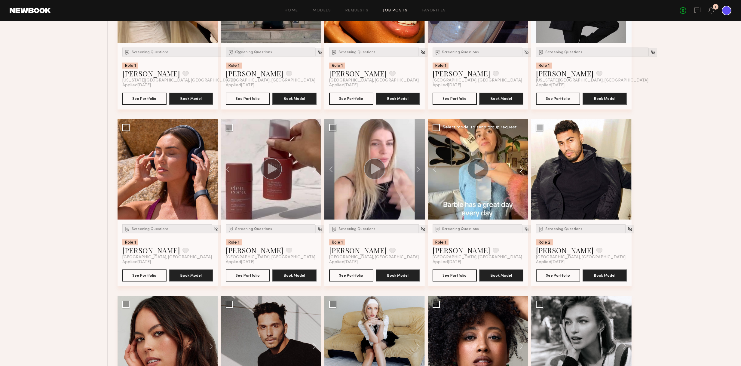
click at [522, 169] on button at bounding box center [518, 169] width 19 height 100
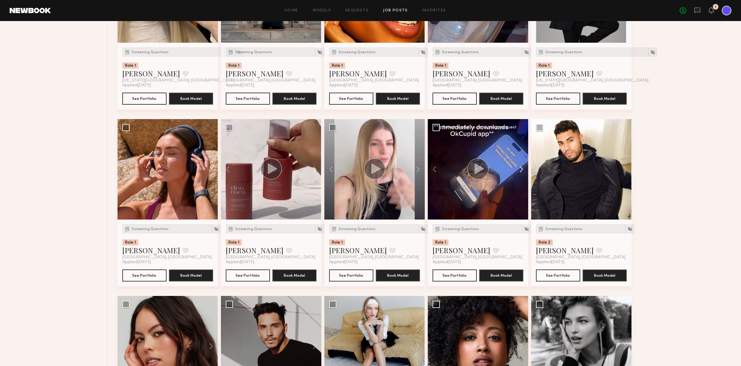
click at [522, 169] on button at bounding box center [518, 169] width 19 height 100
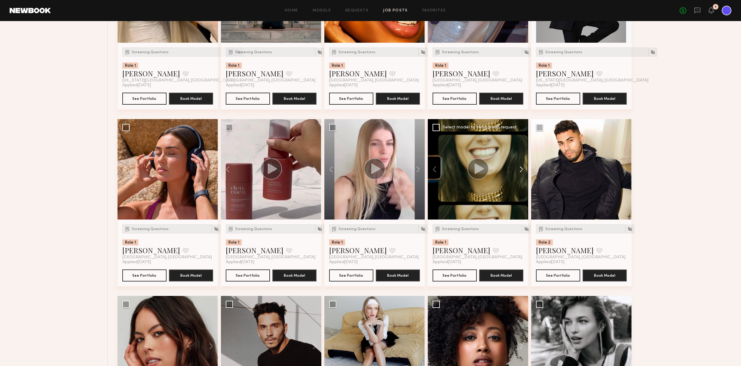
click at [522, 169] on button at bounding box center [518, 169] width 19 height 100
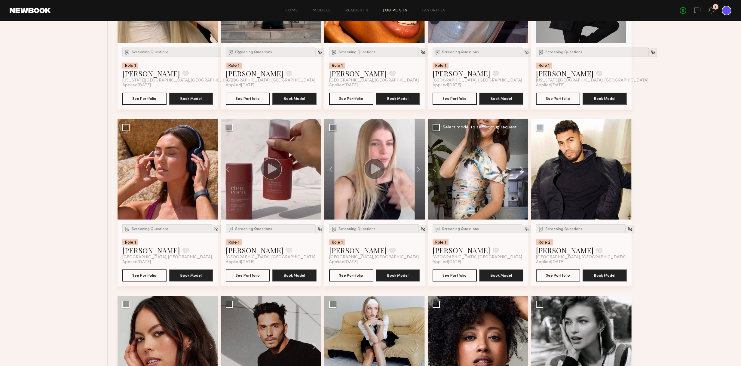
click at [522, 169] on button at bounding box center [518, 169] width 19 height 100
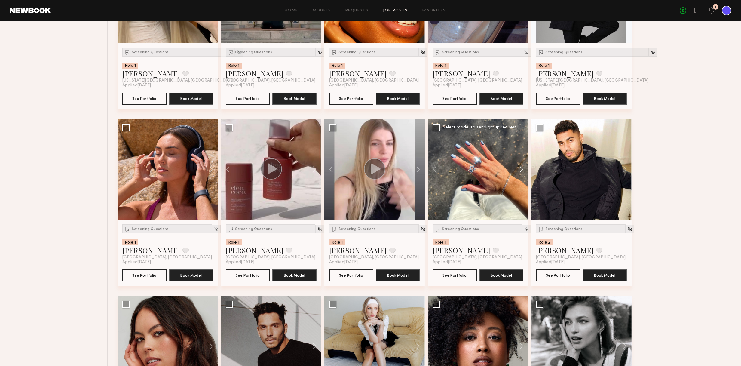
click at [522, 169] on button at bounding box center [518, 169] width 19 height 100
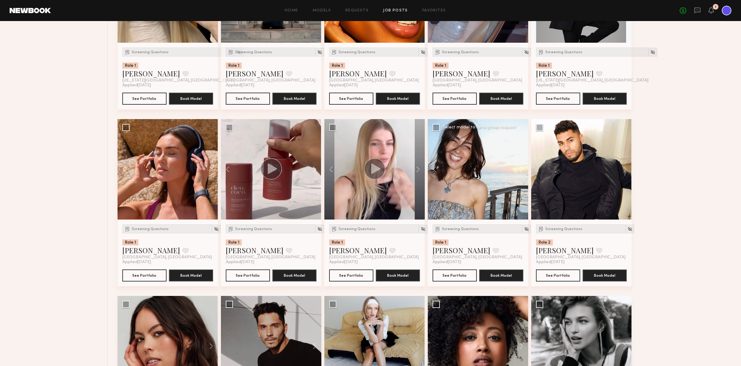
click at [522, 169] on button at bounding box center [518, 169] width 19 height 100
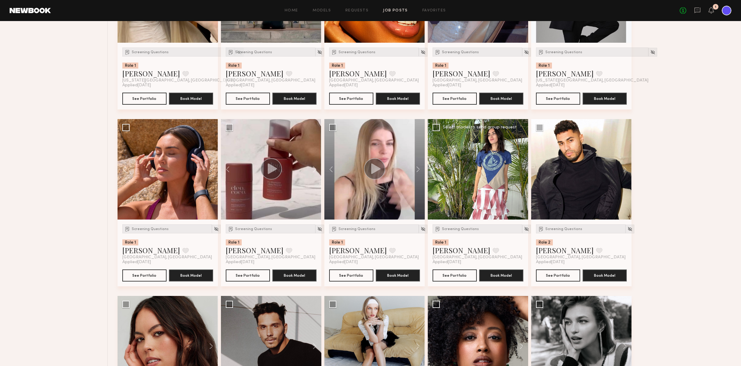
click at [522, 169] on div at bounding box center [478, 169] width 100 height 100
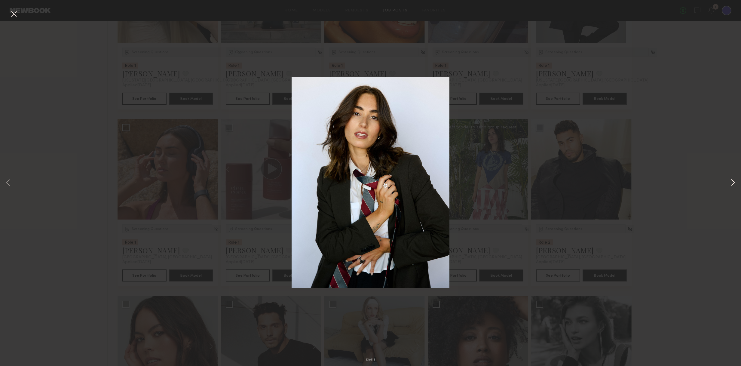
click at [729, 185] on div "13 of 13" at bounding box center [370, 183] width 741 height 366
click at [732, 184] on button at bounding box center [732, 183] width 7 height 293
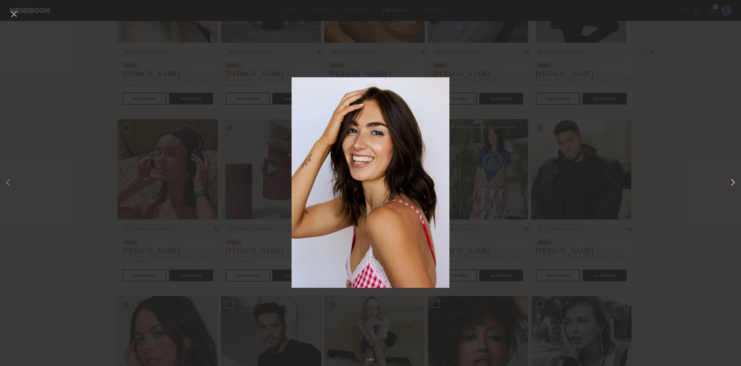
click at [734, 182] on button at bounding box center [732, 183] width 7 height 293
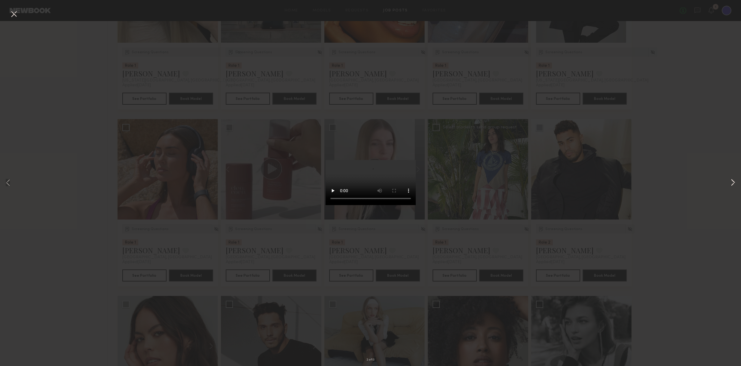
click at [734, 182] on button at bounding box center [732, 183] width 7 height 293
click at [732, 182] on button at bounding box center [732, 183] width 7 height 293
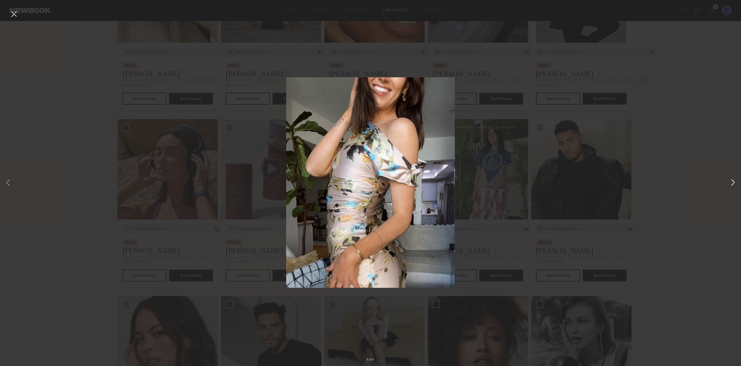
click at [732, 182] on button at bounding box center [732, 183] width 7 height 293
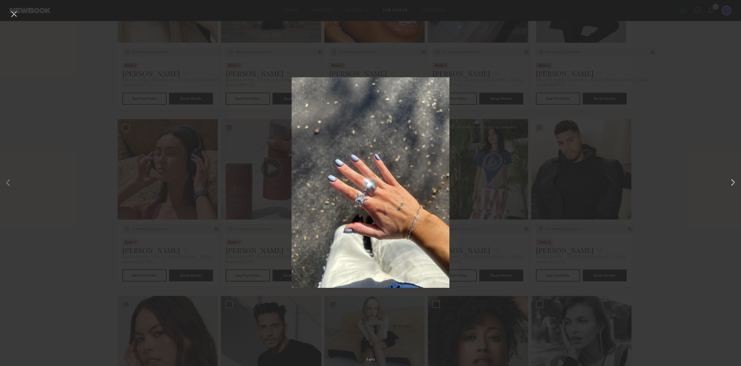
click at [732, 182] on button at bounding box center [732, 183] width 7 height 293
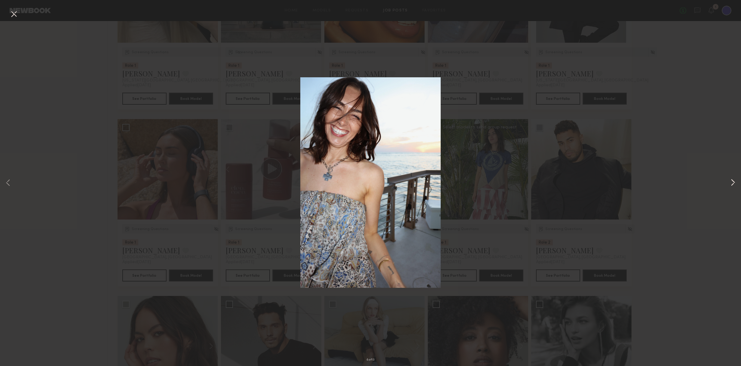
click at [734, 181] on button at bounding box center [732, 183] width 7 height 293
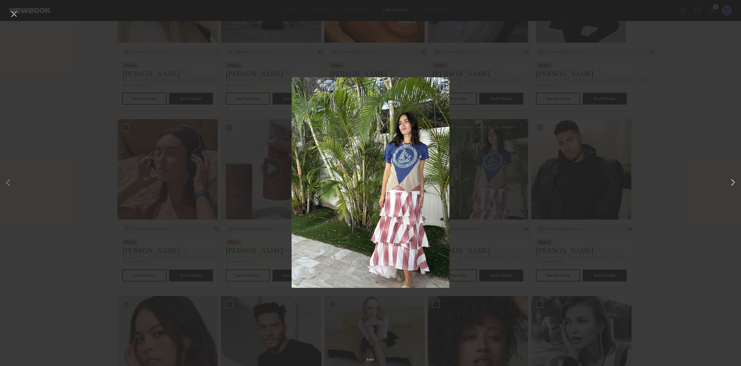
click at [734, 181] on button at bounding box center [732, 183] width 7 height 293
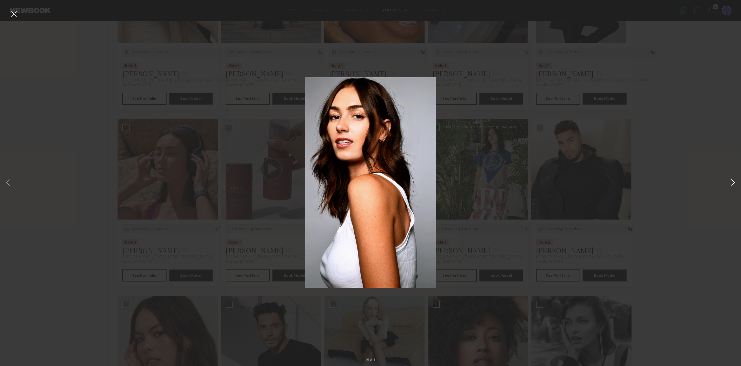
click at [734, 181] on button at bounding box center [732, 183] width 7 height 293
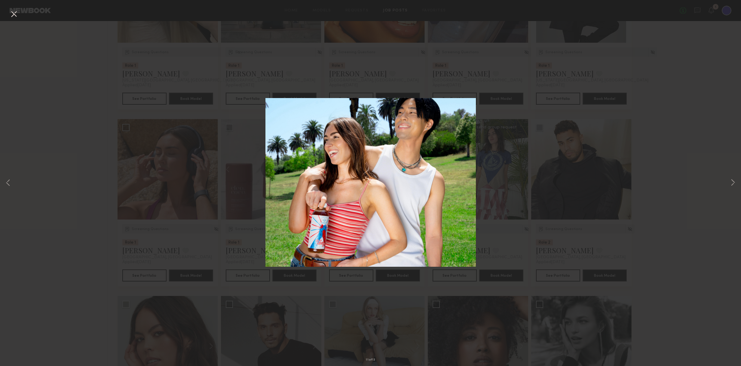
click at [674, 206] on div "11 of 13" at bounding box center [370, 183] width 741 height 366
click at [700, 132] on div "11 of 13" at bounding box center [370, 183] width 741 height 366
click at [17, 15] on button at bounding box center [14, 14] width 10 height 11
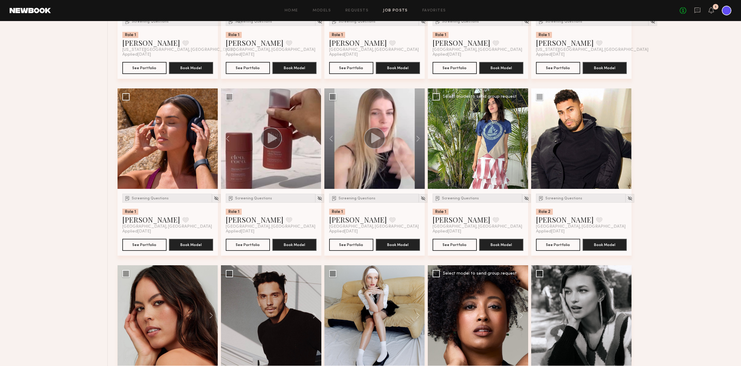
scroll to position [2846, 0]
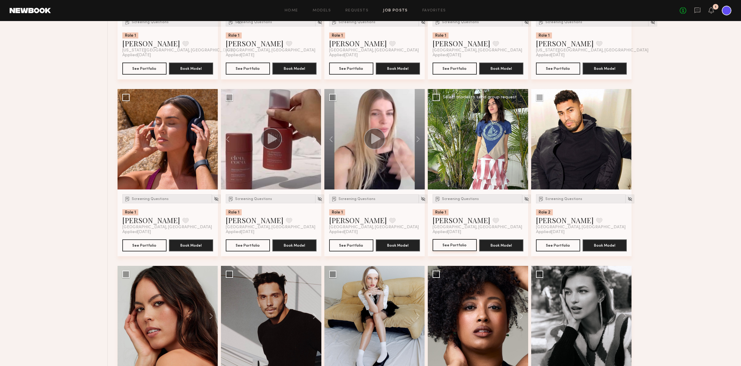
click at [449, 245] on button "See Portfolio" at bounding box center [454, 245] width 44 height 12
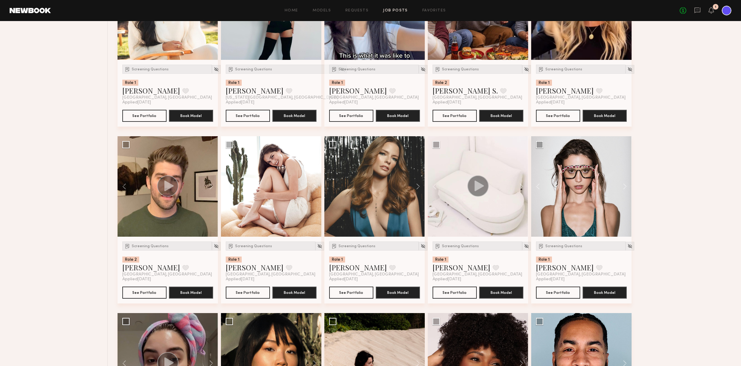
scroll to position [3862, 0]
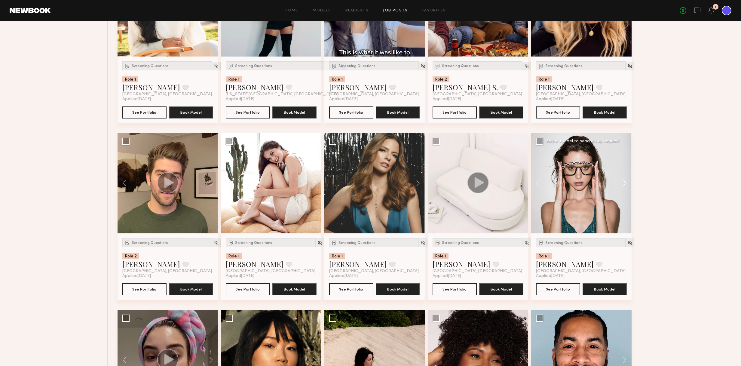
click at [625, 182] on button at bounding box center [621, 183] width 19 height 100
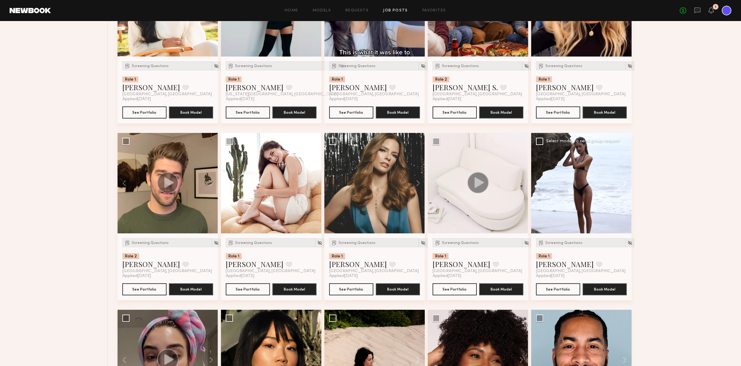
click at [625, 182] on button at bounding box center [621, 183] width 19 height 100
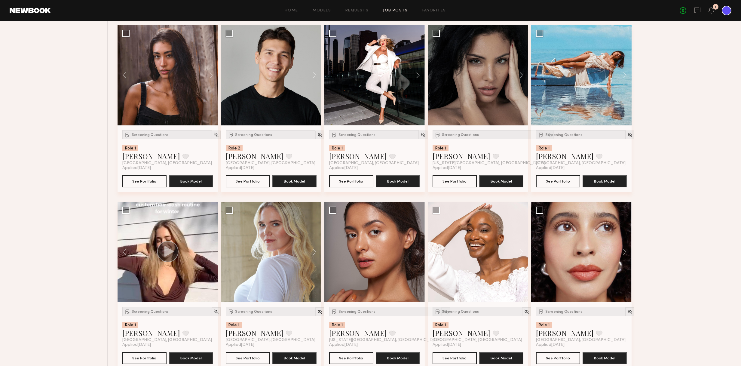
scroll to position [4873, 0]
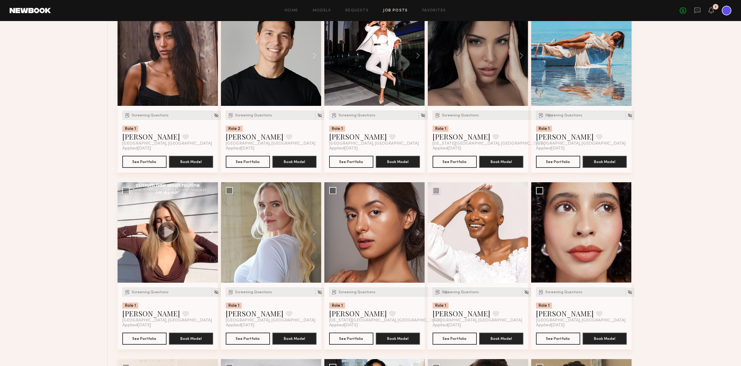
click at [209, 231] on button at bounding box center [208, 232] width 19 height 100
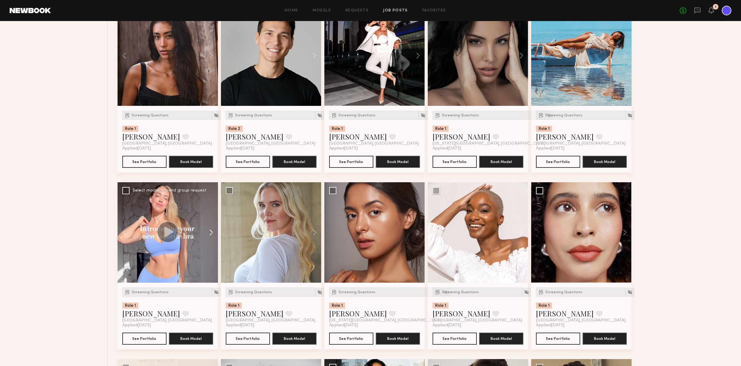
scroll to position [4873, 0]
click at [150, 289] on div "Screening Questions" at bounding box center [167, 292] width 90 height 9
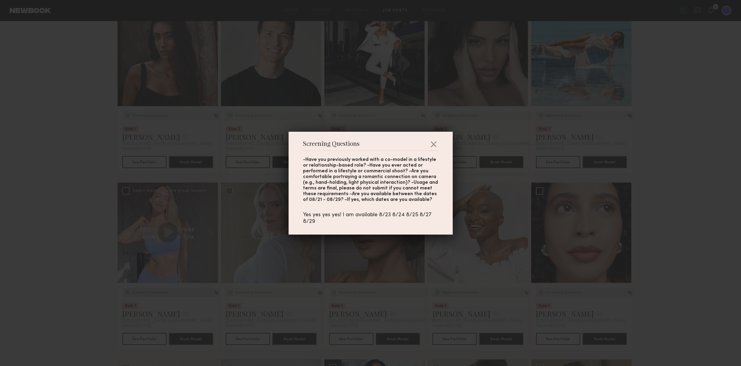
scroll to position [4873, 0]
click at [438, 144] on button "button" at bounding box center [433, 144] width 10 height 10
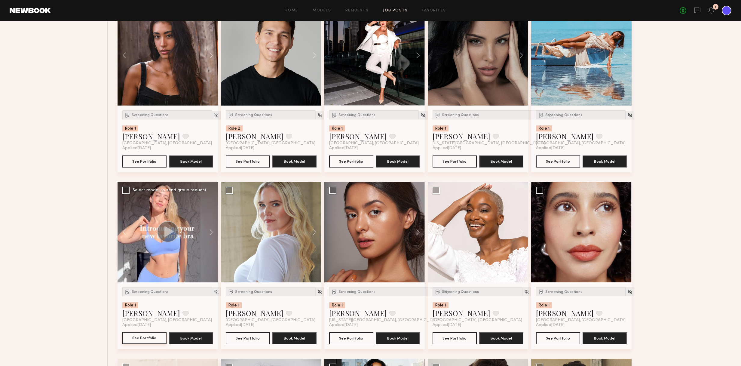
click at [150, 336] on button "See Portfolio" at bounding box center [144, 338] width 44 height 12
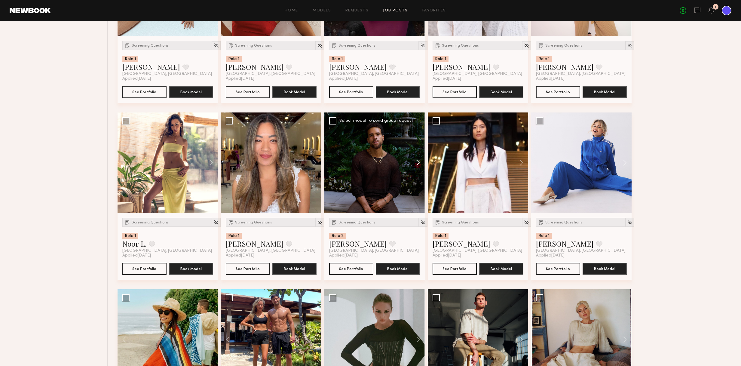
scroll to position [5851, 0]
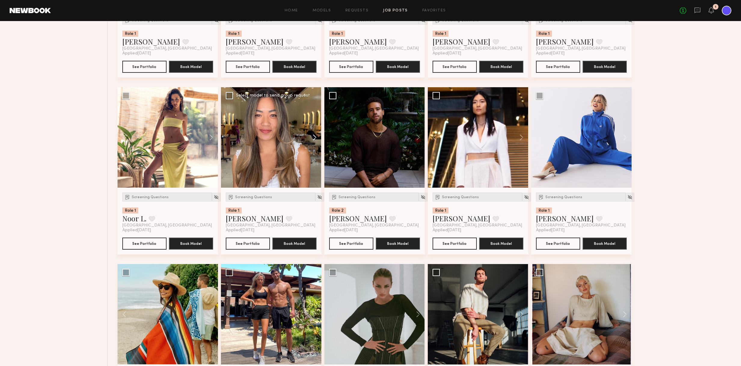
click at [315, 135] on button at bounding box center [311, 137] width 19 height 100
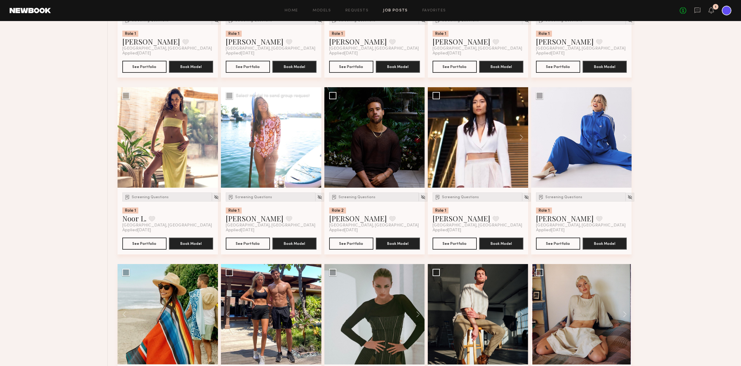
click at [315, 135] on button at bounding box center [311, 137] width 19 height 100
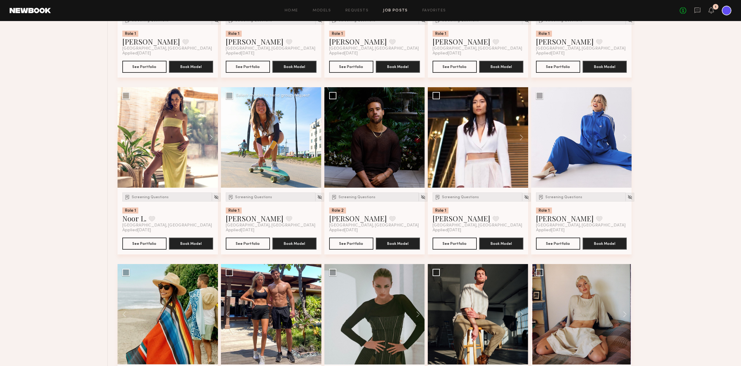
click at [315, 135] on button at bounding box center [311, 137] width 19 height 100
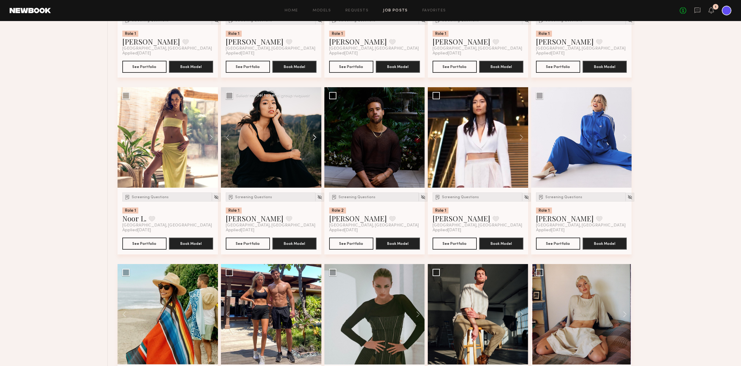
click at [315, 135] on button at bounding box center [311, 137] width 19 height 100
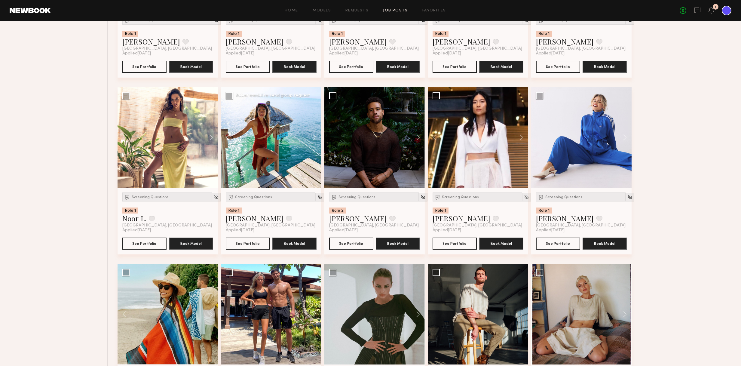
click at [315, 135] on button at bounding box center [311, 137] width 19 height 100
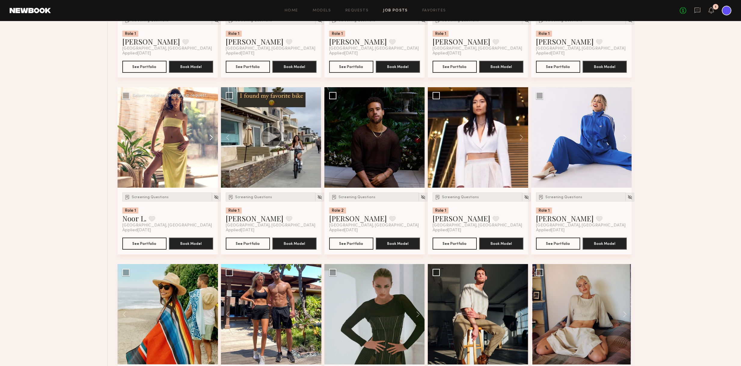
click at [213, 138] on button at bounding box center [208, 137] width 19 height 100
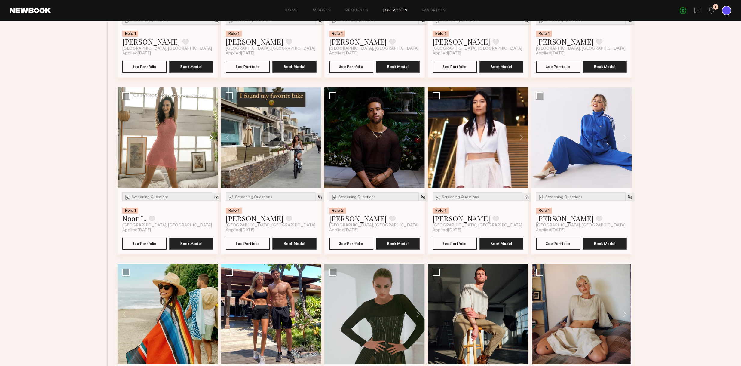
click at [213, 138] on button at bounding box center [208, 137] width 19 height 100
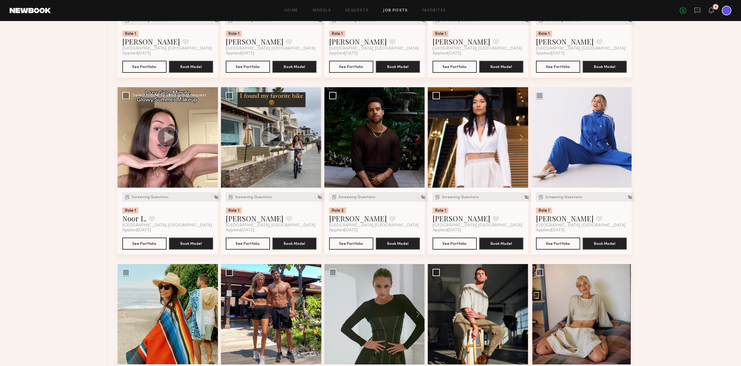
click at [213, 138] on button at bounding box center [208, 137] width 19 height 100
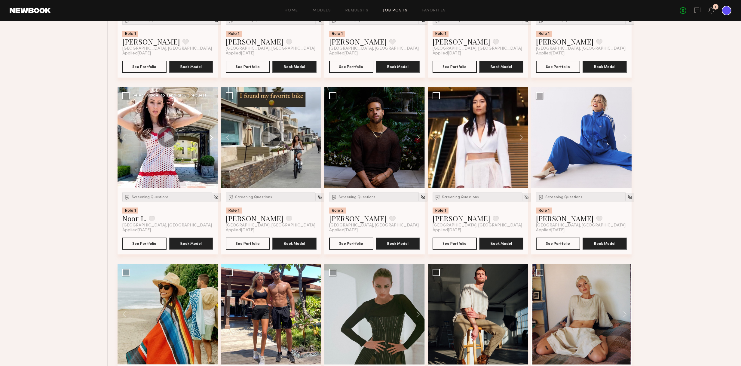
click at [213, 138] on button at bounding box center [208, 137] width 19 height 100
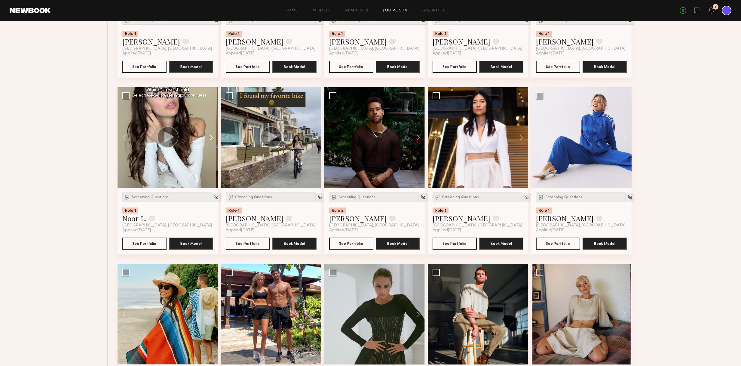
click at [213, 138] on button at bounding box center [208, 137] width 19 height 100
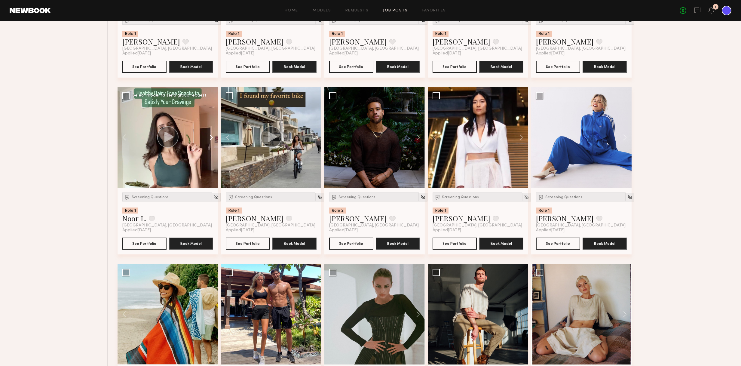
click at [213, 138] on button at bounding box center [208, 137] width 19 height 100
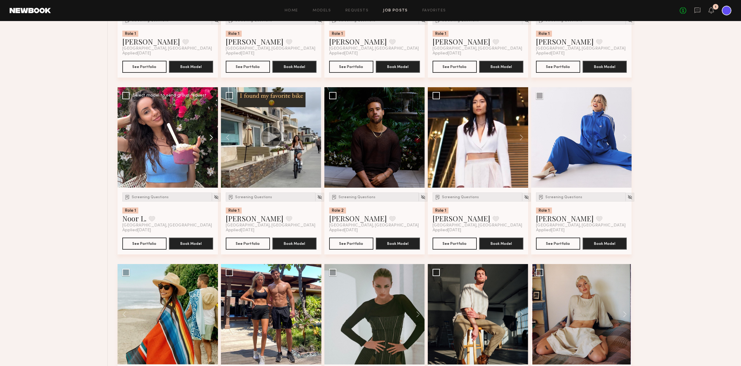
click at [213, 138] on button at bounding box center [208, 137] width 19 height 100
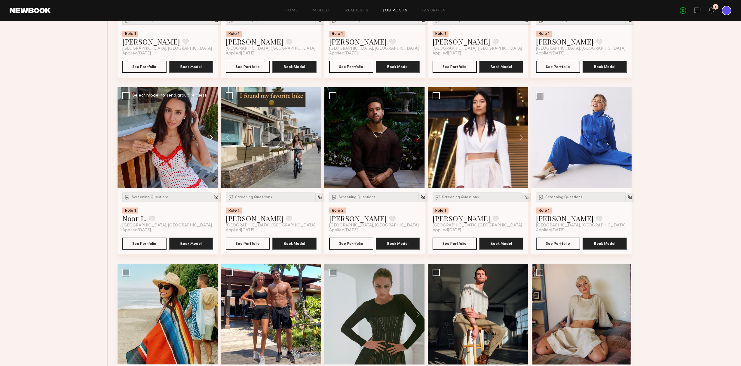
click at [213, 138] on button at bounding box center [208, 137] width 19 height 100
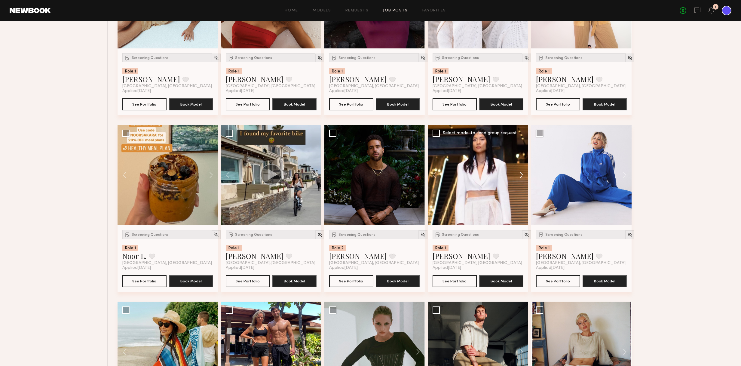
scroll to position [5798, 0]
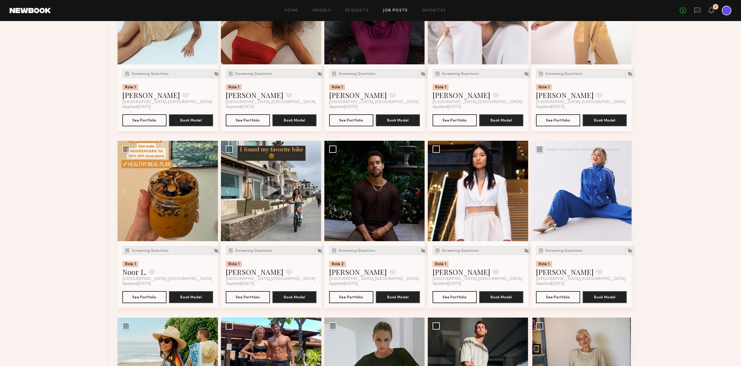
click at [625, 188] on button at bounding box center [621, 191] width 19 height 100
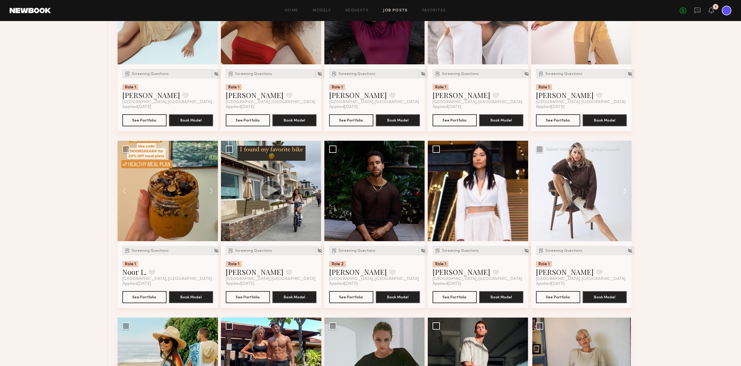
click at [625, 188] on button at bounding box center [621, 191] width 19 height 100
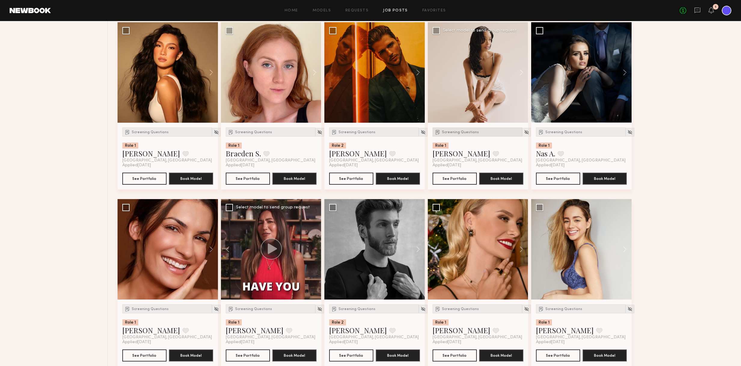
scroll to position [6274, 0]
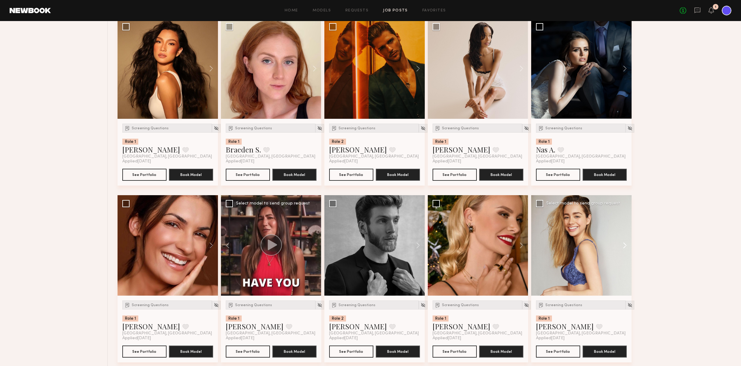
click at [627, 245] on button at bounding box center [621, 245] width 19 height 100
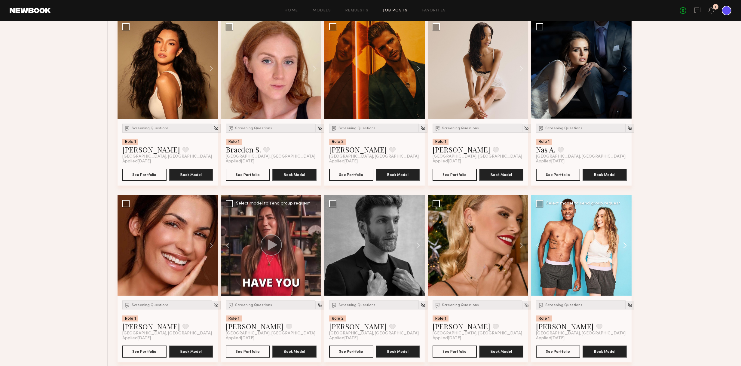
click at [627, 245] on button at bounding box center [621, 245] width 19 height 100
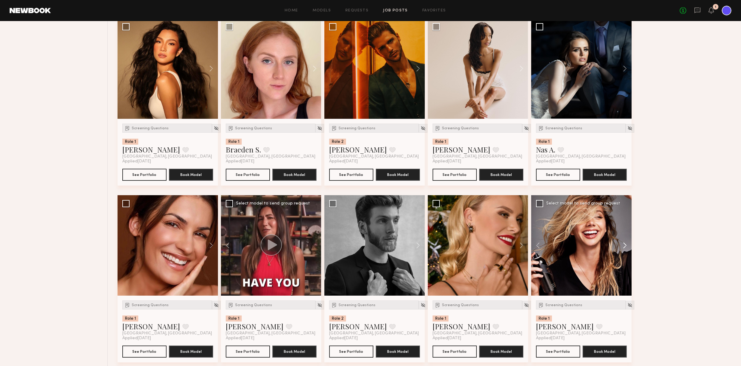
click at [627, 245] on button at bounding box center [621, 245] width 19 height 100
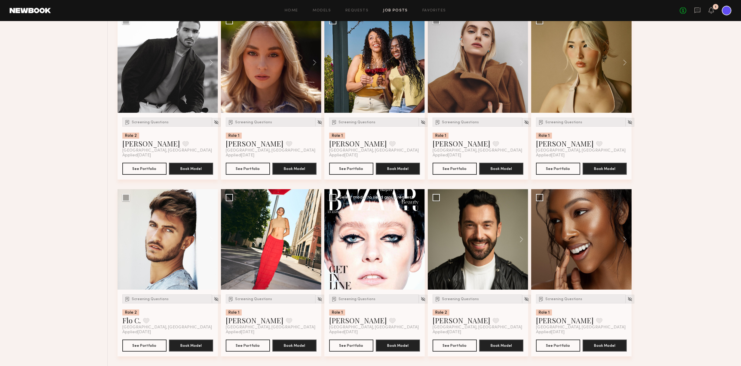
scroll to position [6810, 0]
click at [314, 238] on button at bounding box center [311, 239] width 19 height 100
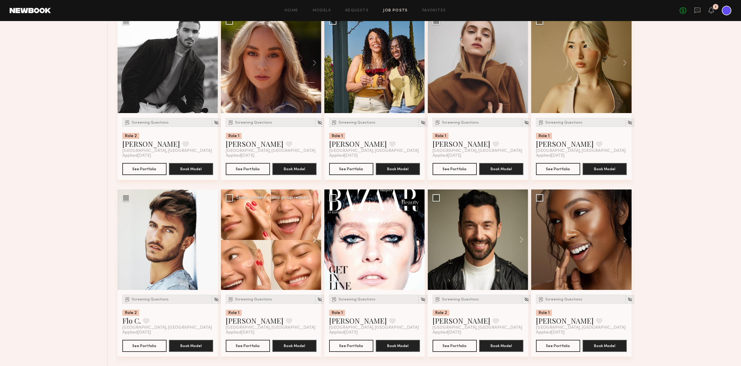
click at [315, 238] on button at bounding box center [311, 239] width 19 height 100
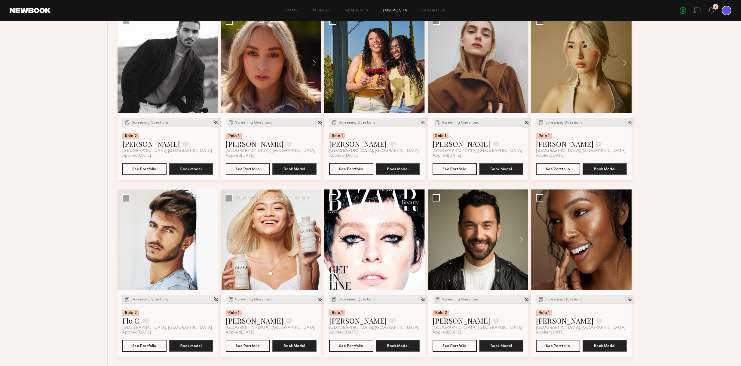
click at [315, 238] on button at bounding box center [311, 239] width 19 height 100
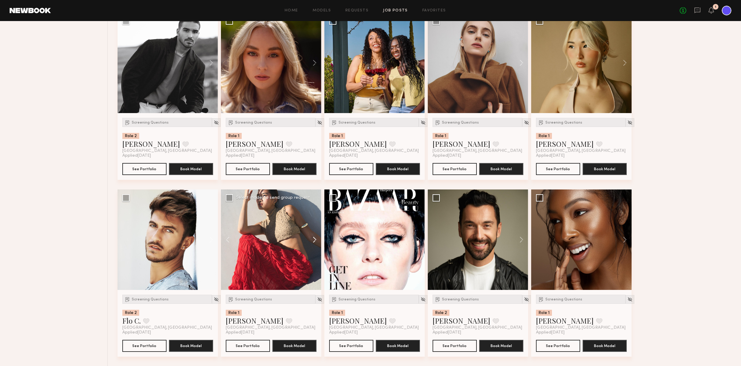
scroll to position [6810, 0]
click at [315, 238] on button at bounding box center [311, 239] width 19 height 100
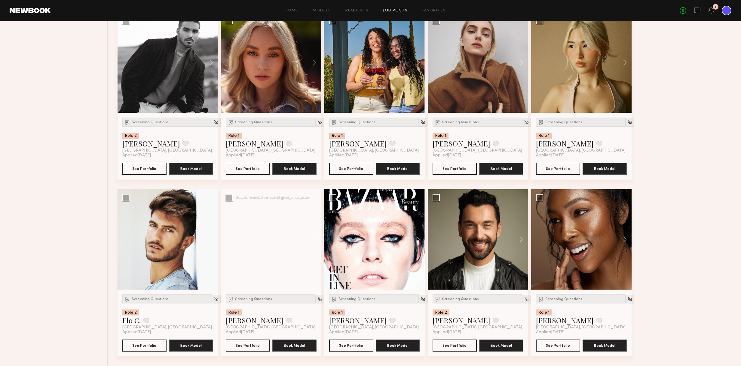
click at [315, 238] on button at bounding box center [311, 239] width 19 height 100
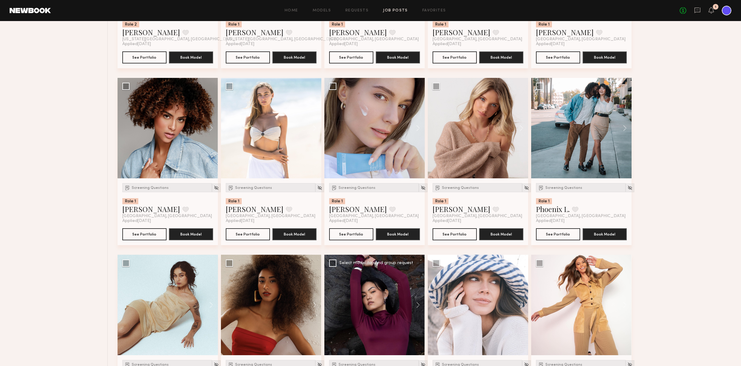
scroll to position [5390, 0]
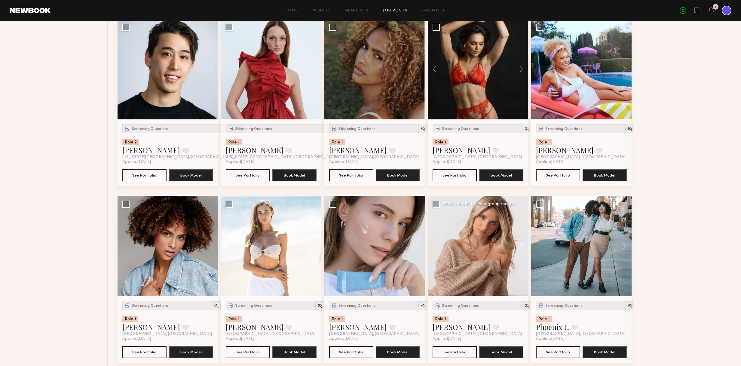
click at [523, 246] on button at bounding box center [518, 246] width 19 height 100
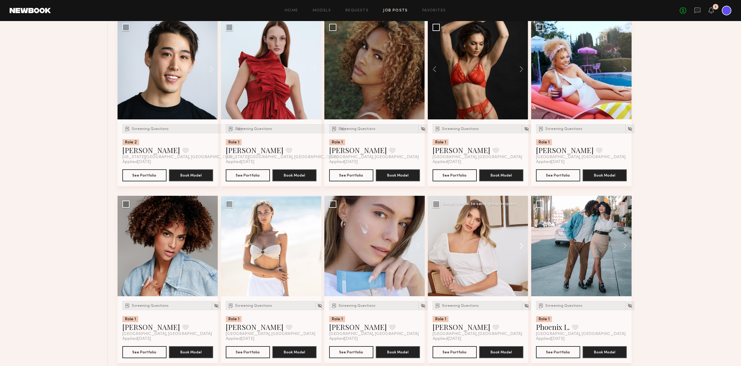
click at [523, 246] on button at bounding box center [518, 246] width 19 height 100
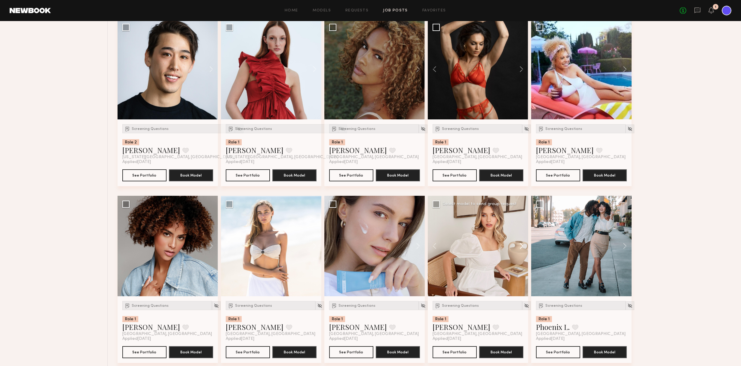
click at [523, 246] on button at bounding box center [518, 246] width 19 height 100
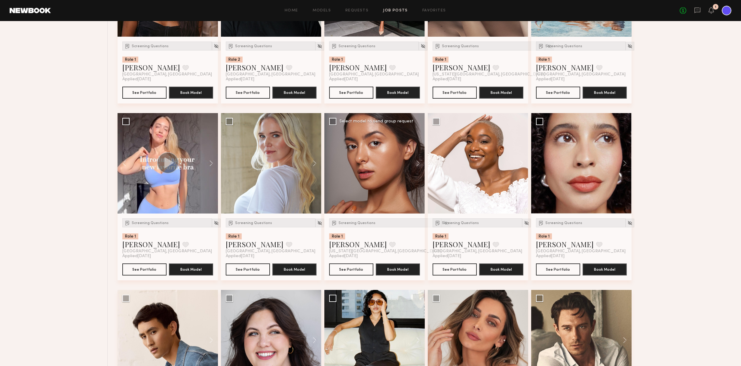
scroll to position [4893, 0]
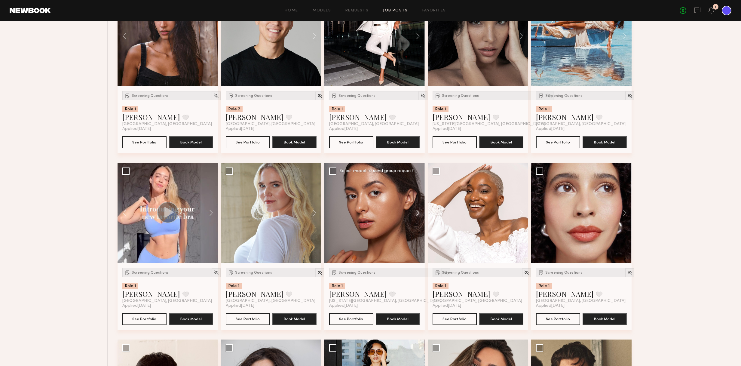
click at [417, 212] on button at bounding box center [414, 213] width 19 height 100
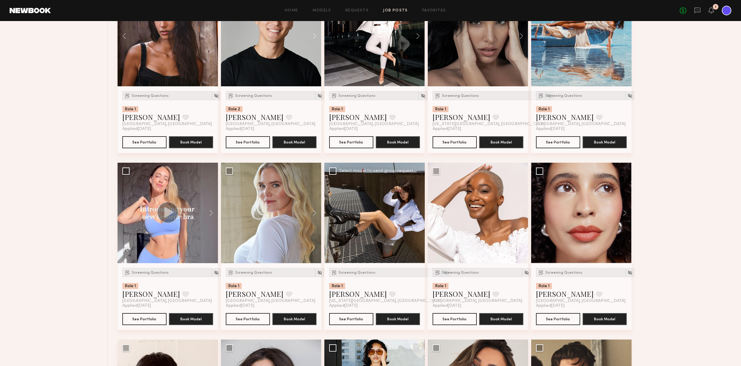
click at [417, 212] on button at bounding box center [414, 213] width 19 height 100
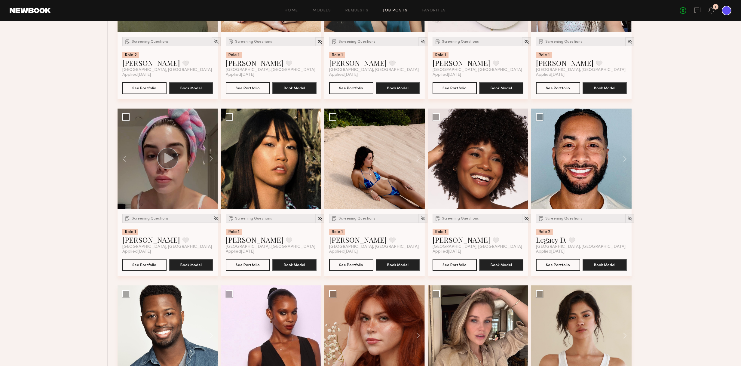
scroll to position [4063, 0]
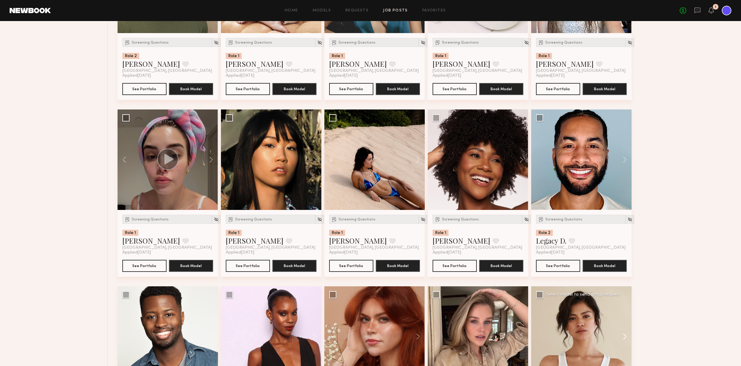
click at [623, 335] on button at bounding box center [621, 336] width 19 height 100
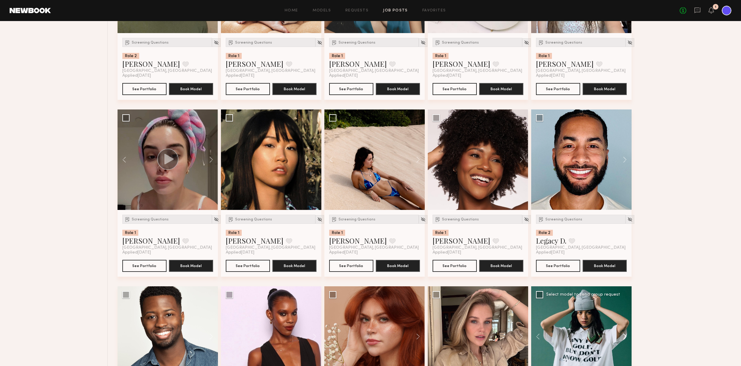
click at [623, 335] on button at bounding box center [621, 336] width 19 height 100
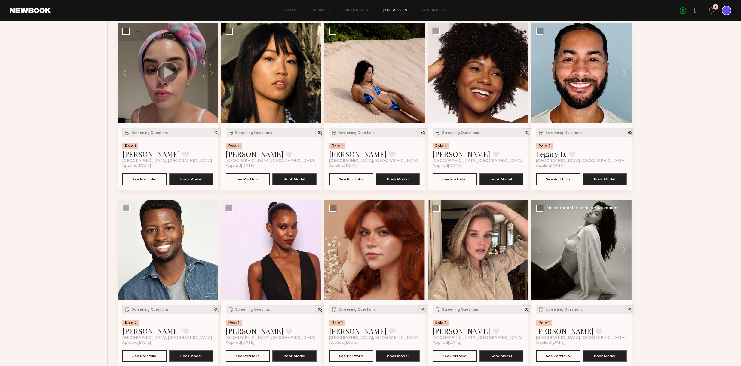
scroll to position [4158, 0]
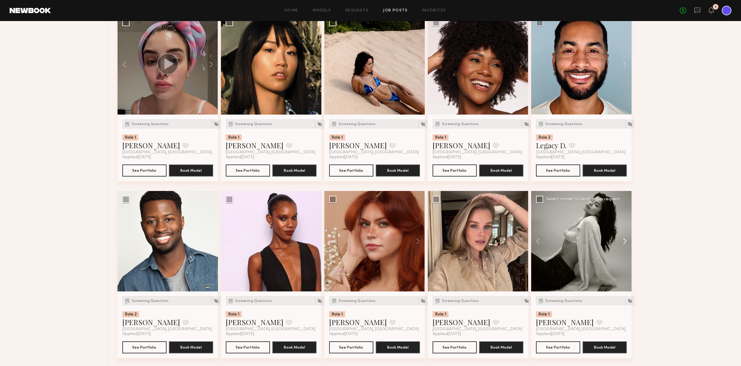
click at [626, 240] on button at bounding box center [621, 241] width 19 height 100
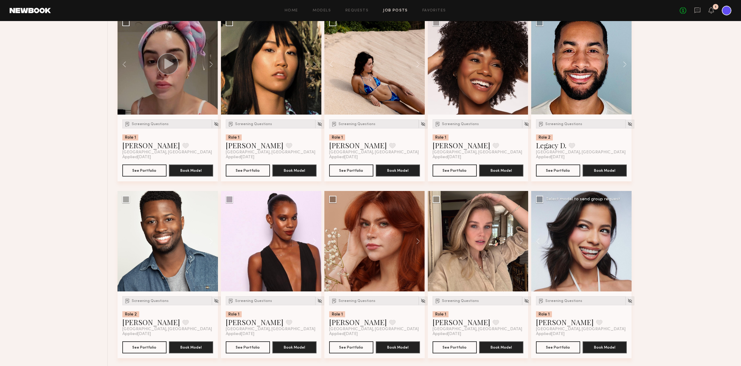
click at [626, 240] on div at bounding box center [581, 241] width 100 height 100
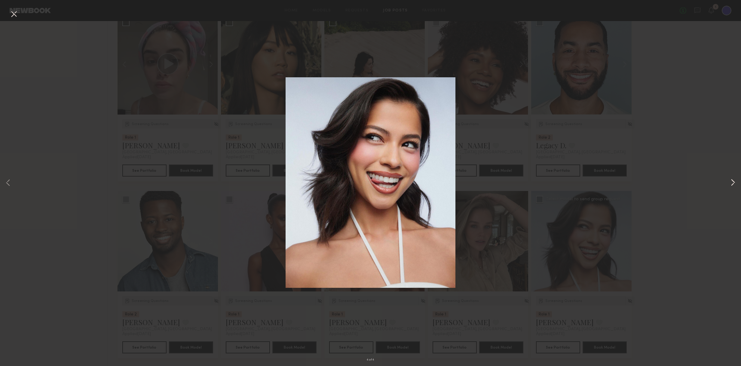
click at [732, 185] on button at bounding box center [732, 183] width 7 height 293
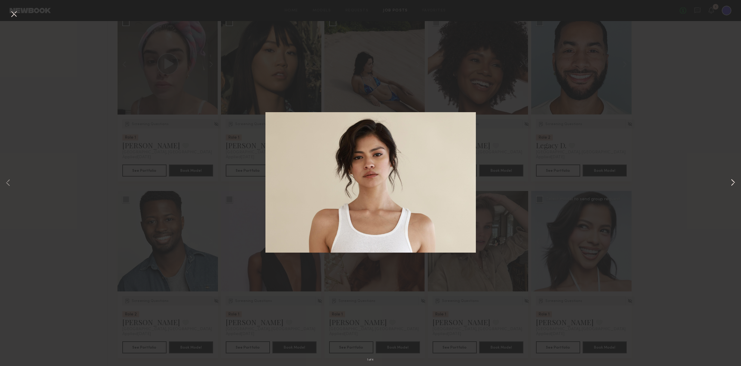
click at [732, 182] on button at bounding box center [732, 183] width 7 height 293
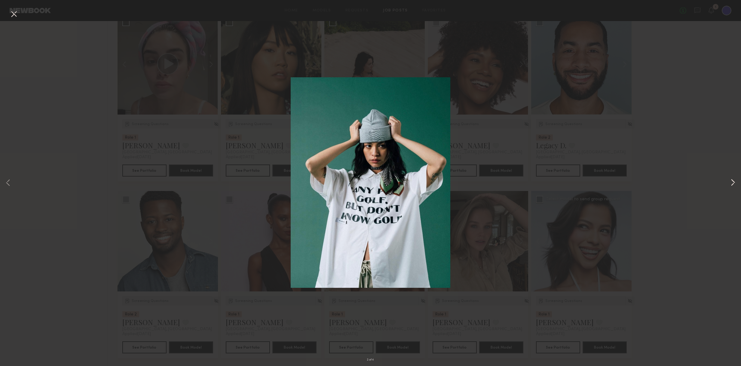
click at [732, 181] on button at bounding box center [732, 183] width 7 height 293
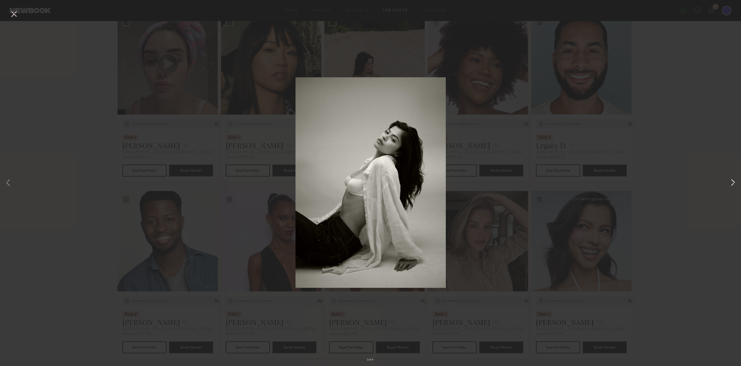
click at [732, 181] on button at bounding box center [732, 183] width 7 height 293
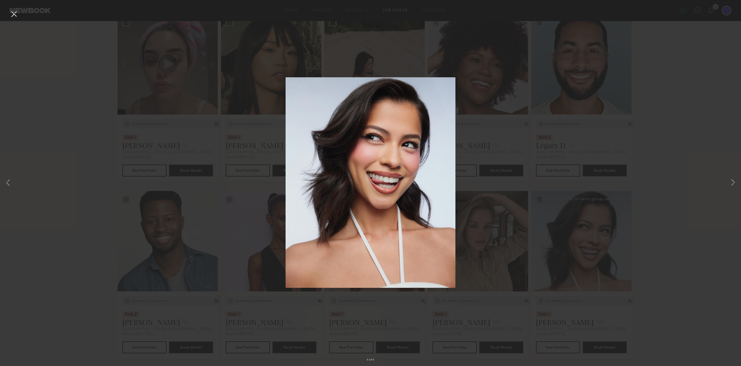
click at [674, 244] on div "4 of 4" at bounding box center [370, 183] width 741 height 366
click at [16, 14] on button at bounding box center [14, 14] width 10 height 11
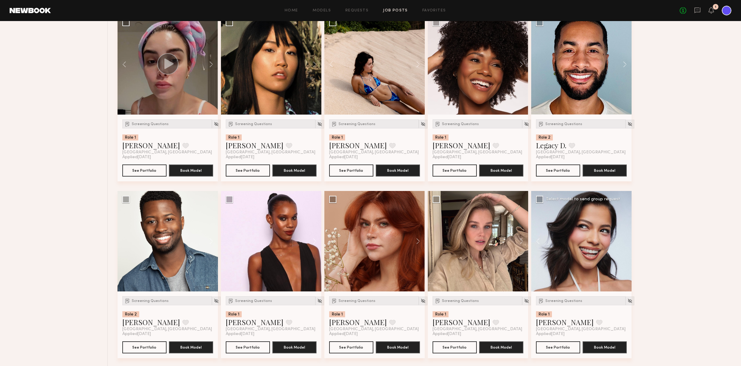
click at [584, 230] on div at bounding box center [581, 241] width 100 height 100
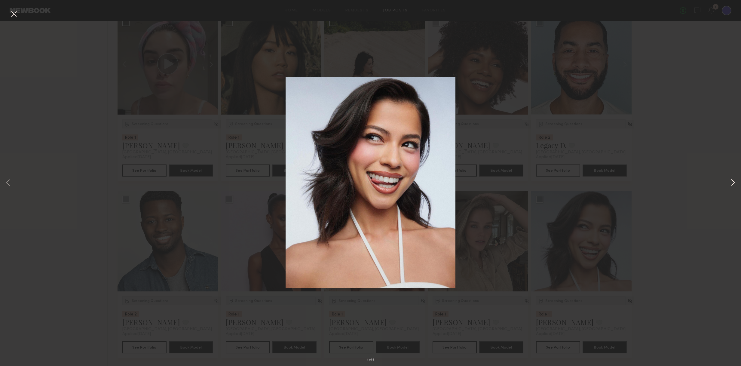
click at [734, 181] on button at bounding box center [732, 183] width 7 height 293
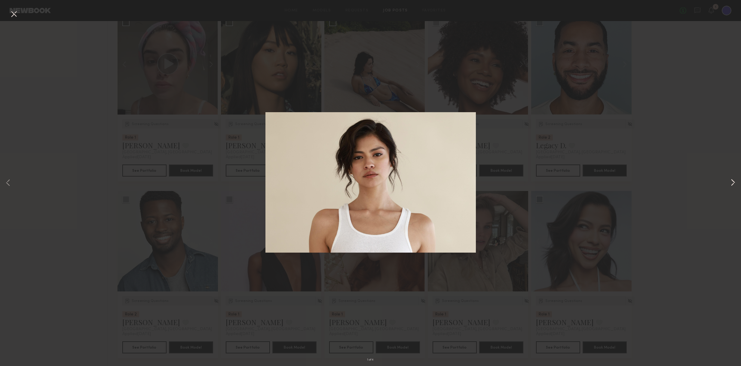
click at [734, 181] on button at bounding box center [732, 183] width 7 height 293
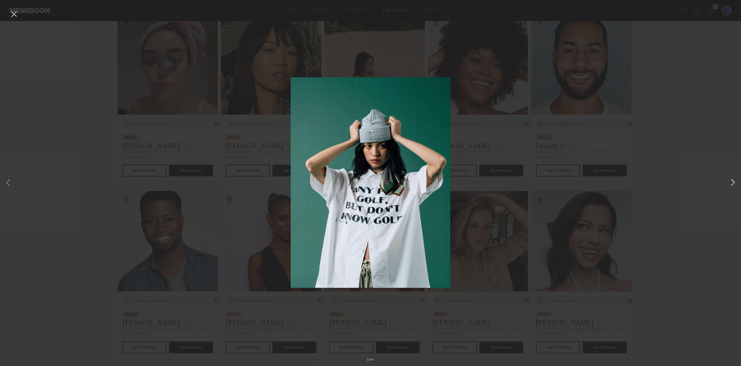
click at [734, 181] on button at bounding box center [732, 183] width 7 height 293
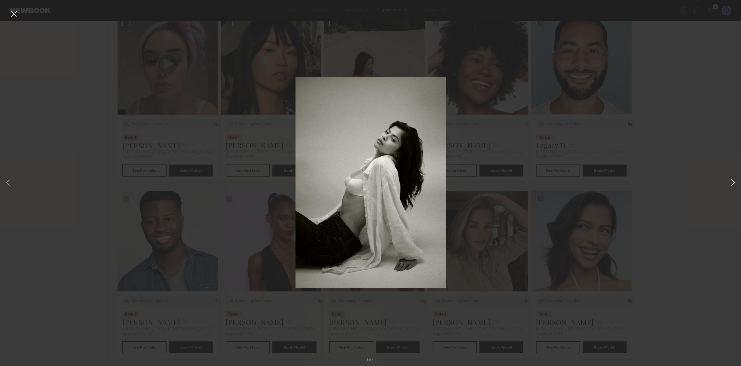
click at [734, 181] on button at bounding box center [732, 183] width 7 height 293
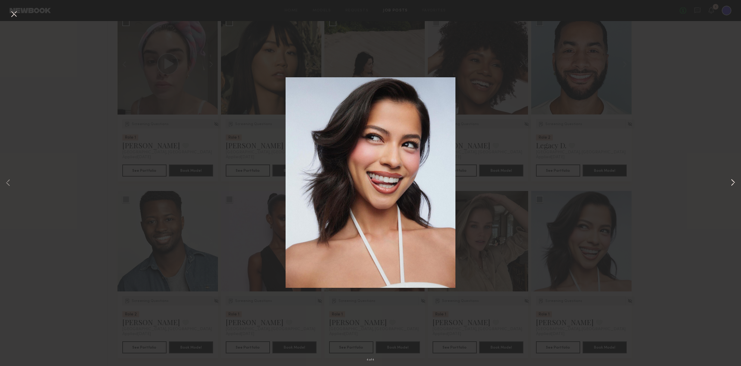
click at [734, 181] on button at bounding box center [732, 183] width 7 height 293
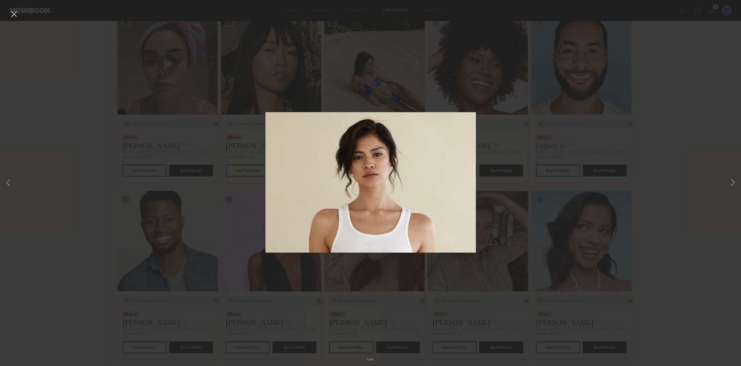
click at [666, 201] on div "1 of 4" at bounding box center [370, 183] width 741 height 366
click at [12, 14] on button at bounding box center [14, 14] width 10 height 11
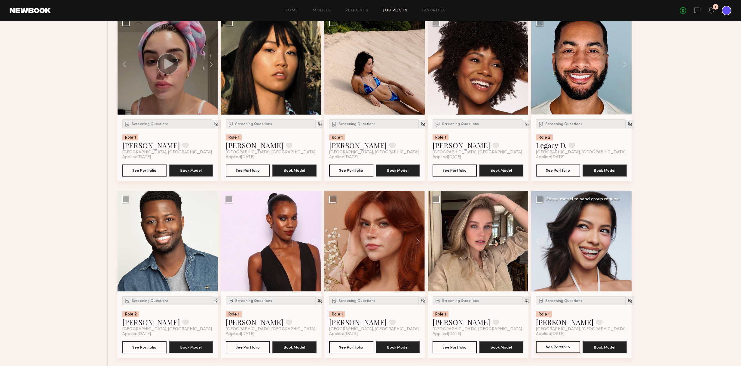
scroll to position [4158, 0]
click at [559, 345] on button "See Portfolio" at bounding box center [558, 347] width 44 height 12
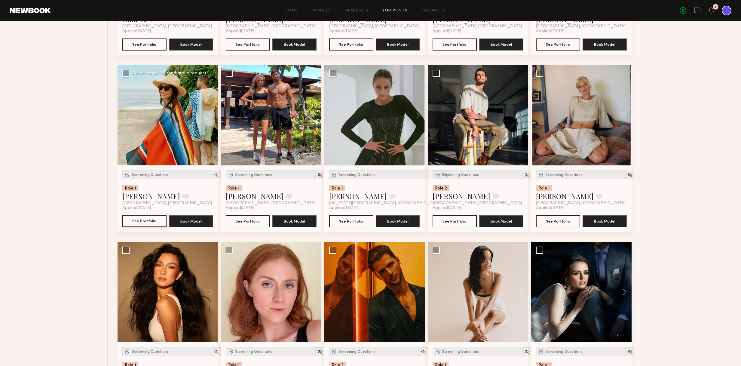
scroll to position [6049, 0]
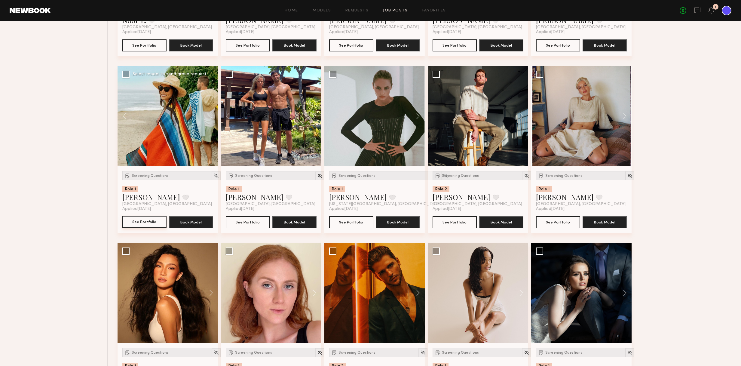
click at [140, 222] on button "See Portfolio" at bounding box center [144, 222] width 44 height 12
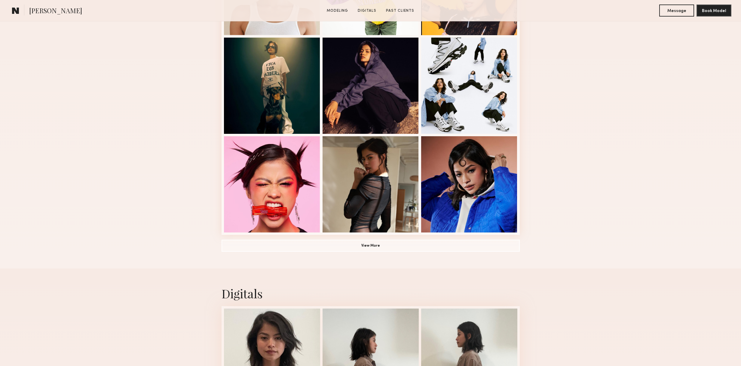
scroll to position [379, 0]
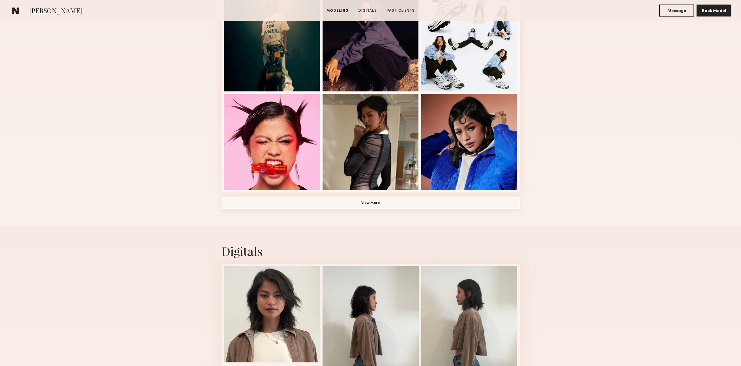
click at [368, 202] on button "View More" at bounding box center [370, 203] width 298 height 12
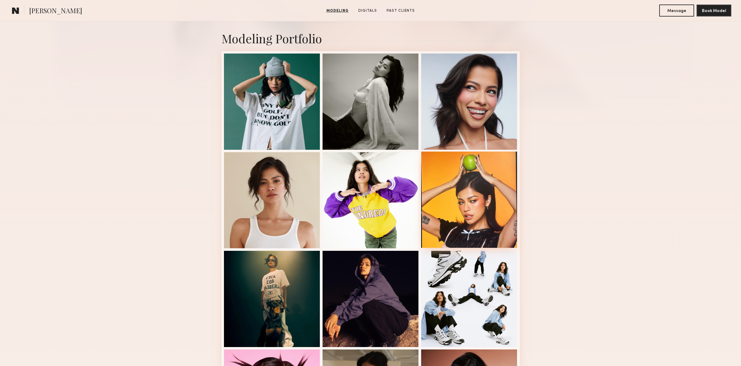
scroll to position [123, 0]
click at [385, 224] on div at bounding box center [370, 199] width 96 height 96
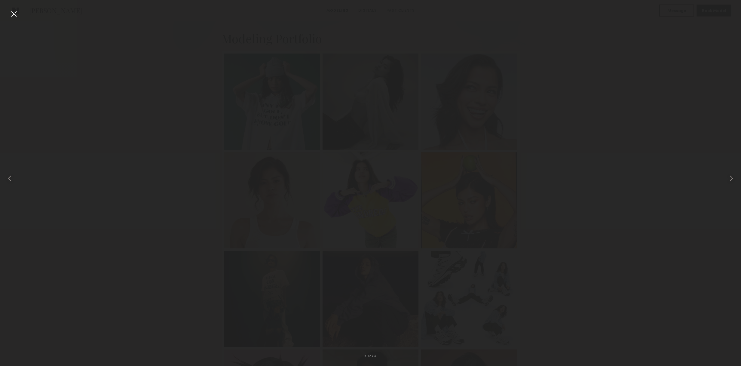
scroll to position [126, 0]
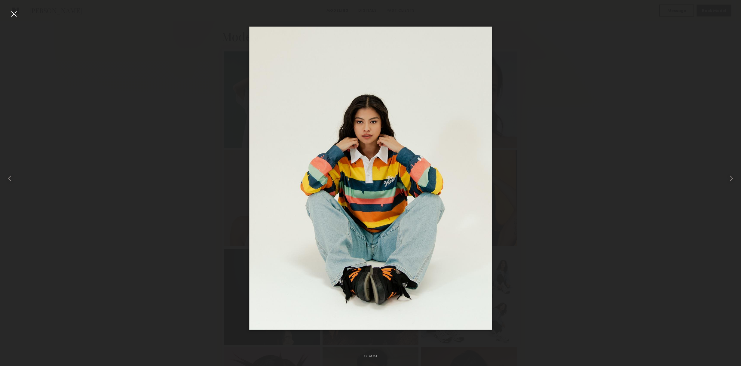
click at [17, 17] on div at bounding box center [14, 14] width 10 height 10
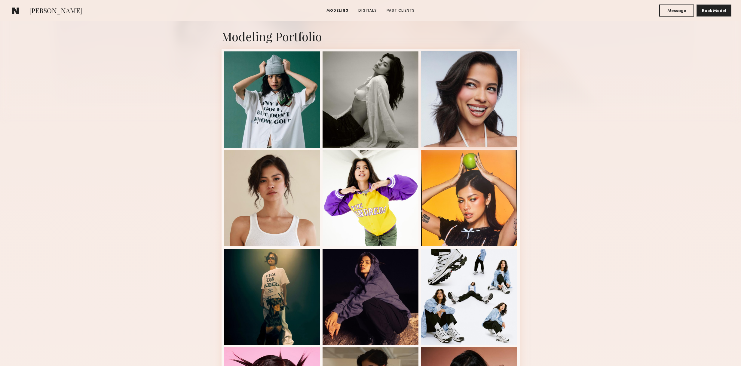
click at [487, 88] on div at bounding box center [469, 99] width 96 height 96
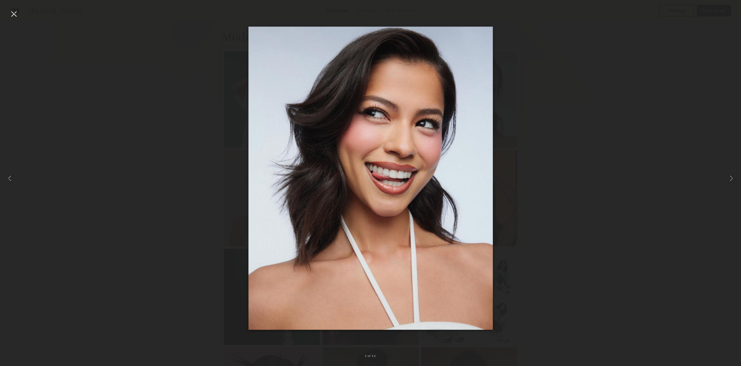
click at [586, 3] on nb-gallery-light "3 of 24" at bounding box center [370, 183] width 741 height 366
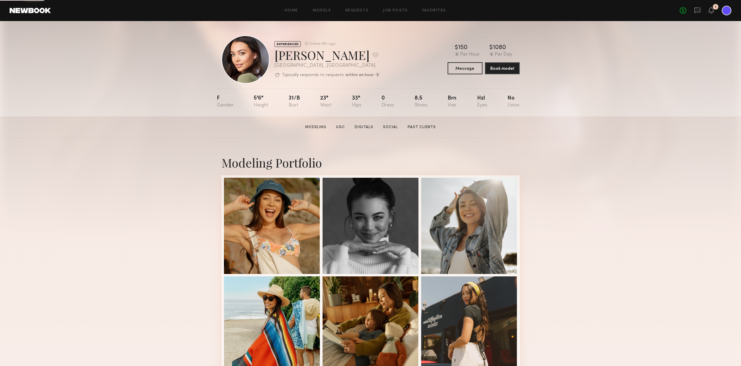
click at [702, 12] on div "No fees up to $5,000 1" at bounding box center [705, 11] width 52 height 10
click at [697, 10] on icon at bounding box center [697, 10] width 2 height 1
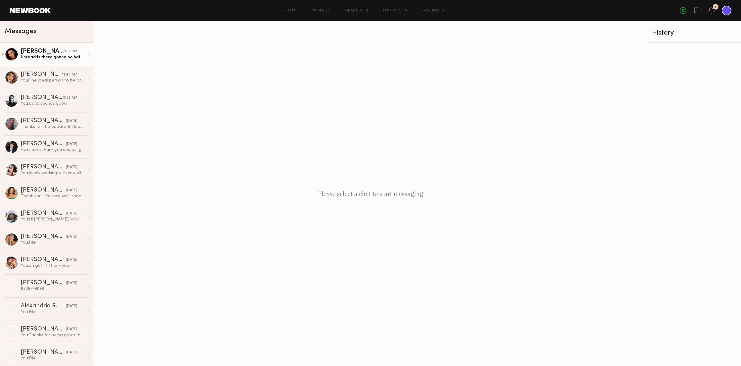
click at [65, 52] on div "1:32 PM" at bounding box center [70, 52] width 13 height 6
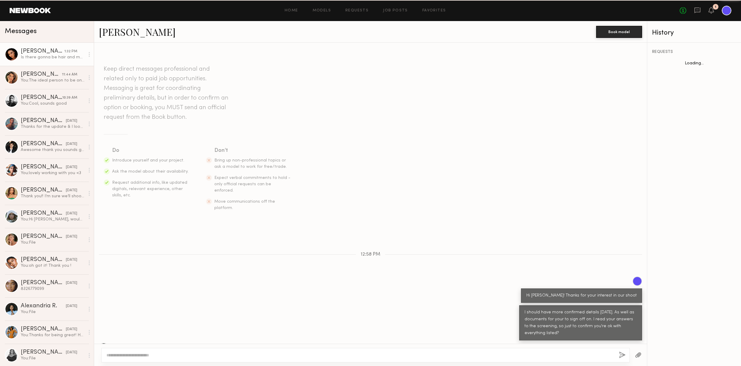
scroll to position [89, 0]
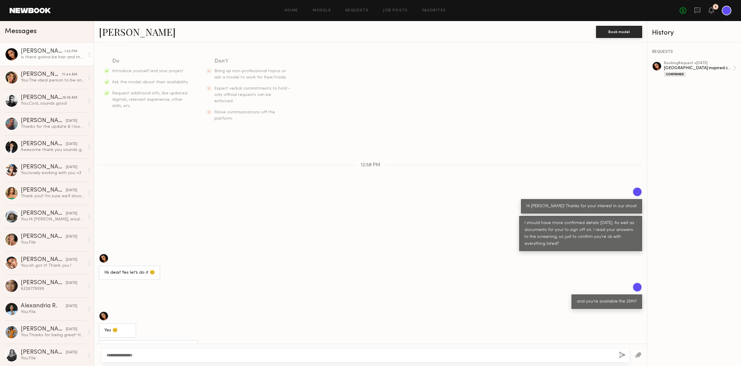
type textarea "**********"
click at [625, 356] on button "button" at bounding box center [622, 355] width 7 height 8
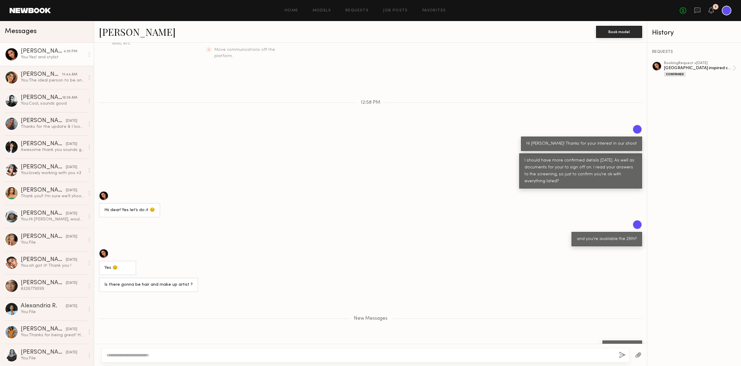
click at [118, 357] on textarea at bounding box center [359, 355] width 507 height 6
type textarea "**********"
click at [623, 354] on button "button" at bounding box center [622, 355] width 7 height 8
